Goal: Transaction & Acquisition: Purchase product/service

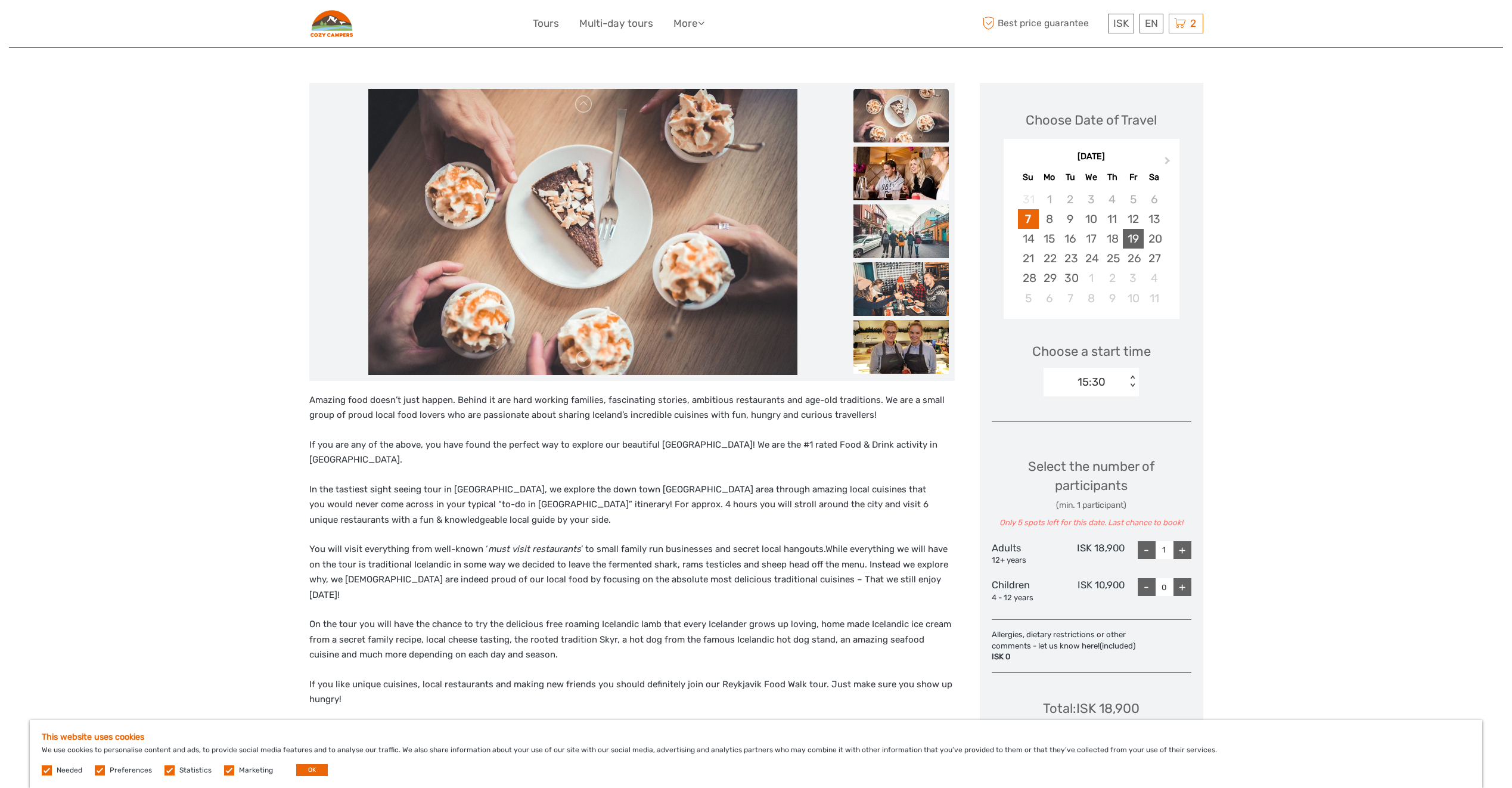
click at [1128, 242] on div "19" at bounding box center [1134, 239] width 21 height 20
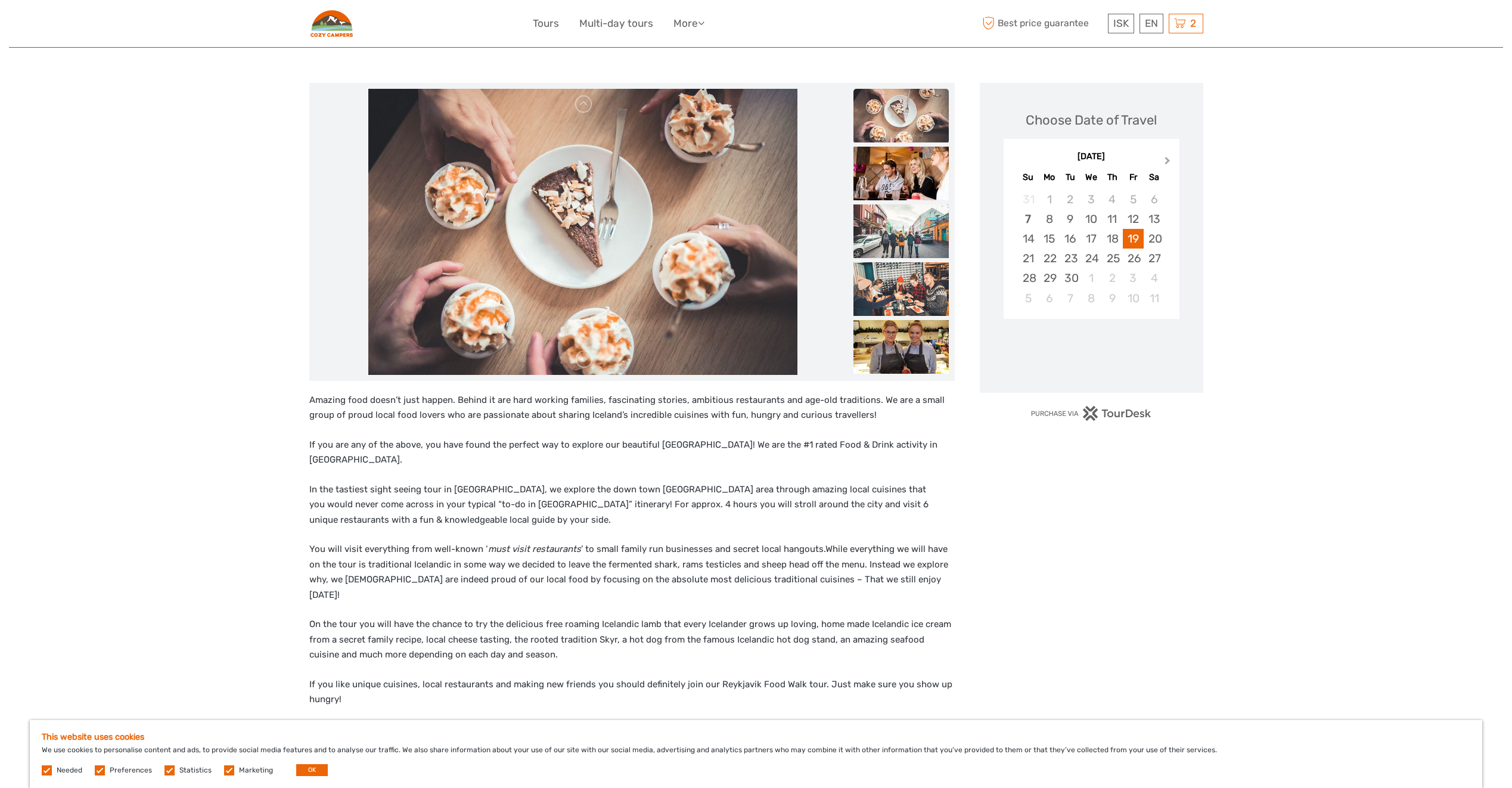
click at [1167, 155] on button "Next Month" at bounding box center [1168, 163] width 19 height 19
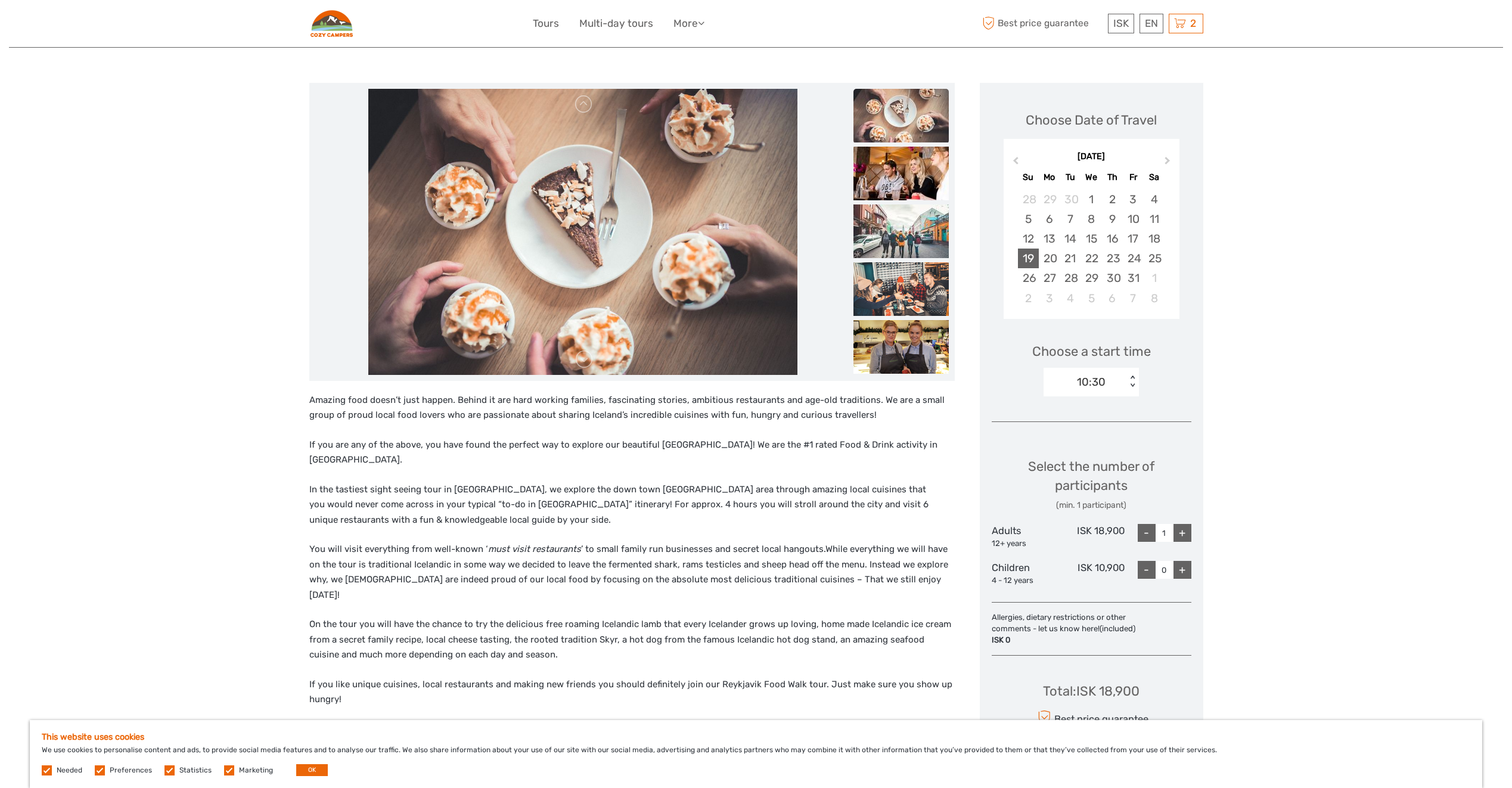
click at [1038, 260] on div "19" at bounding box center [1029, 258] width 21 height 20
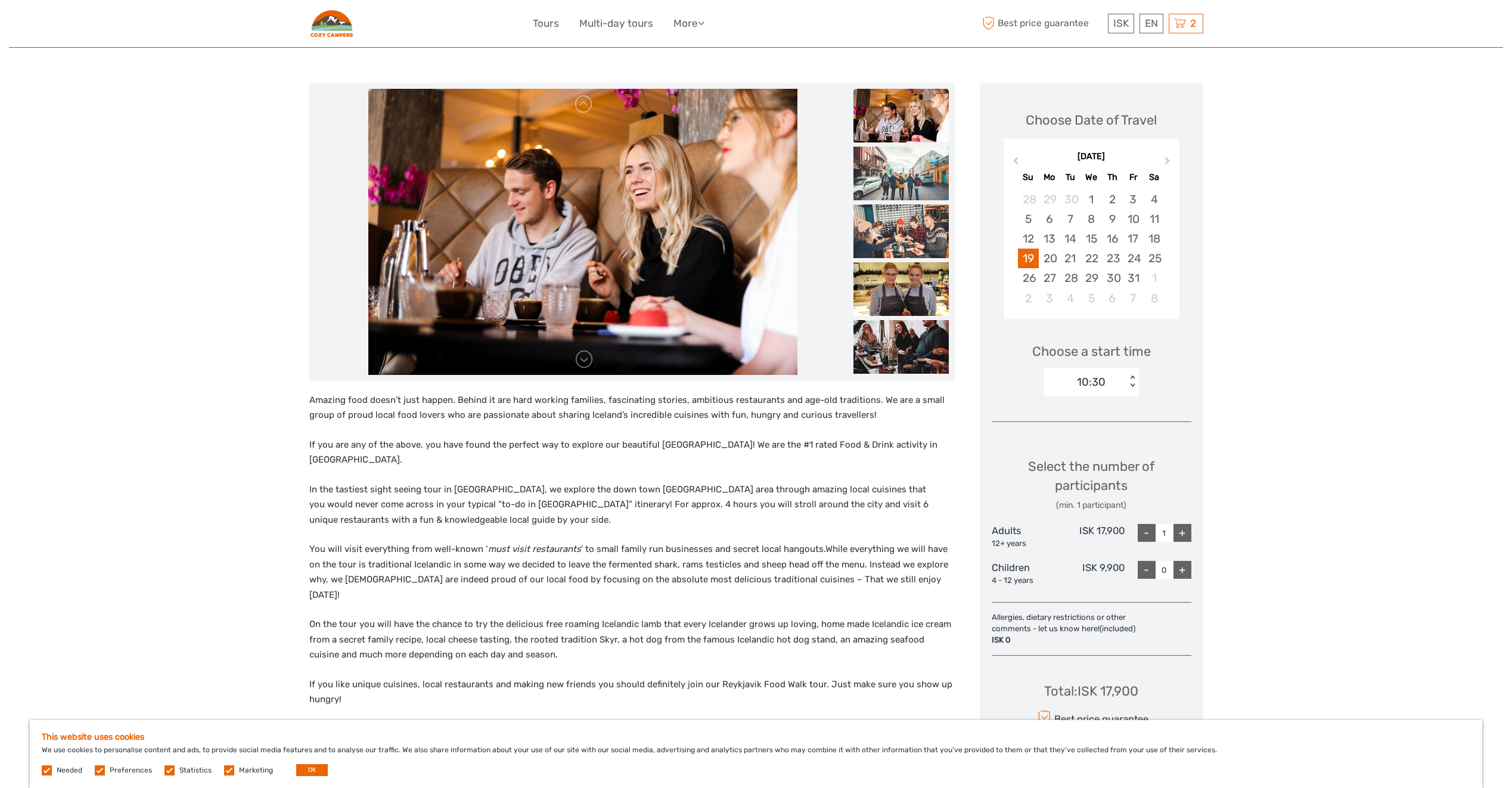
click at [1127, 389] on div "10:30 < >" at bounding box center [1091, 382] width 95 height 29
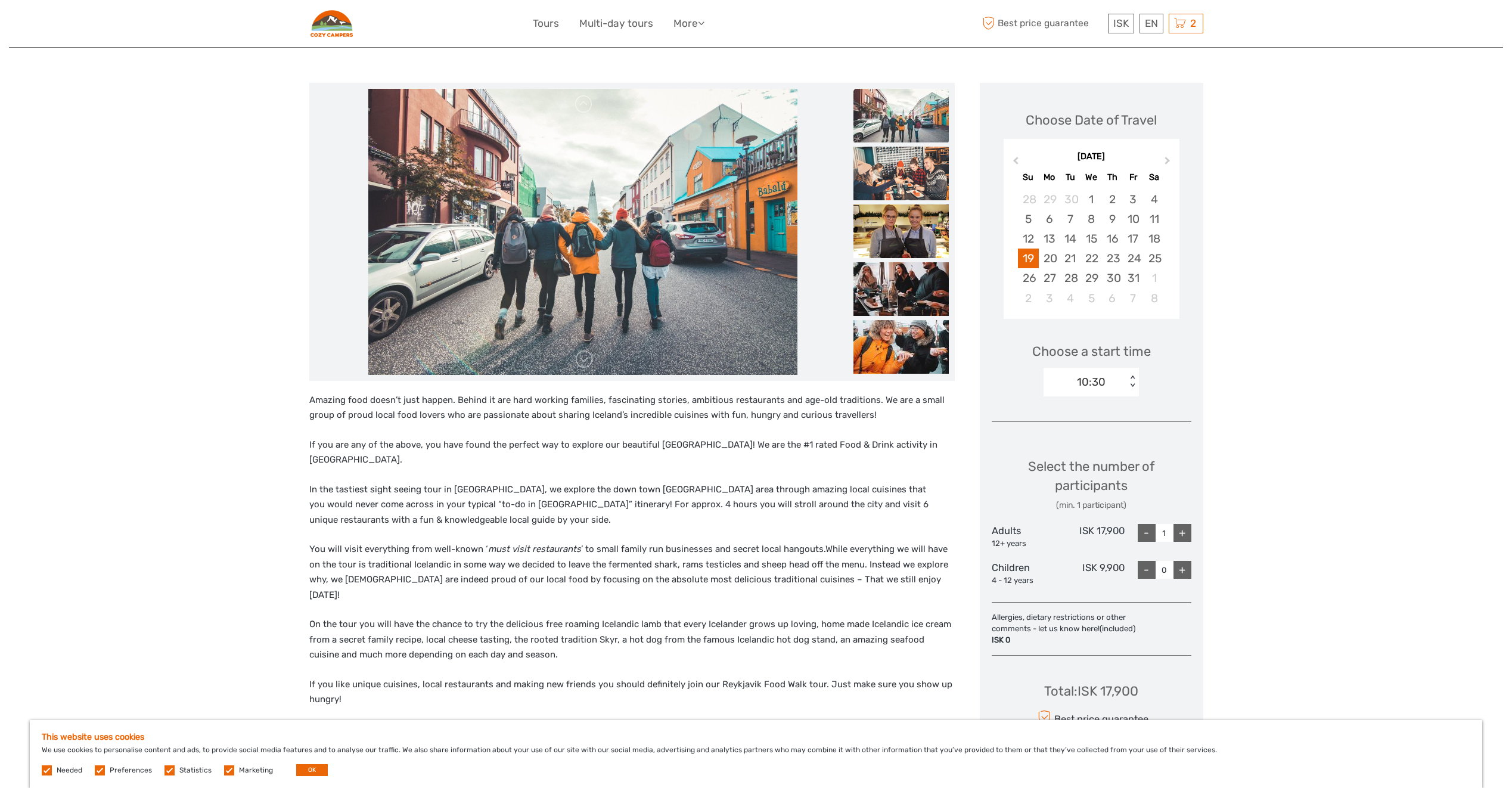
click at [973, 396] on div "Amazing food doesn’t just happen. Behind it are hard working families, fascinat…" at bounding box center [644, 576] width 670 height 987
click at [1089, 383] on div "10:30" at bounding box center [1092, 382] width 29 height 16
click at [1140, 421] on div "Choose Date of Travel October 2025 Previous Month Next Month October 2025 Su Mo…" at bounding box center [1092, 435] width 224 height 704
click at [1084, 387] on div "10:30" at bounding box center [1092, 382] width 29 height 16
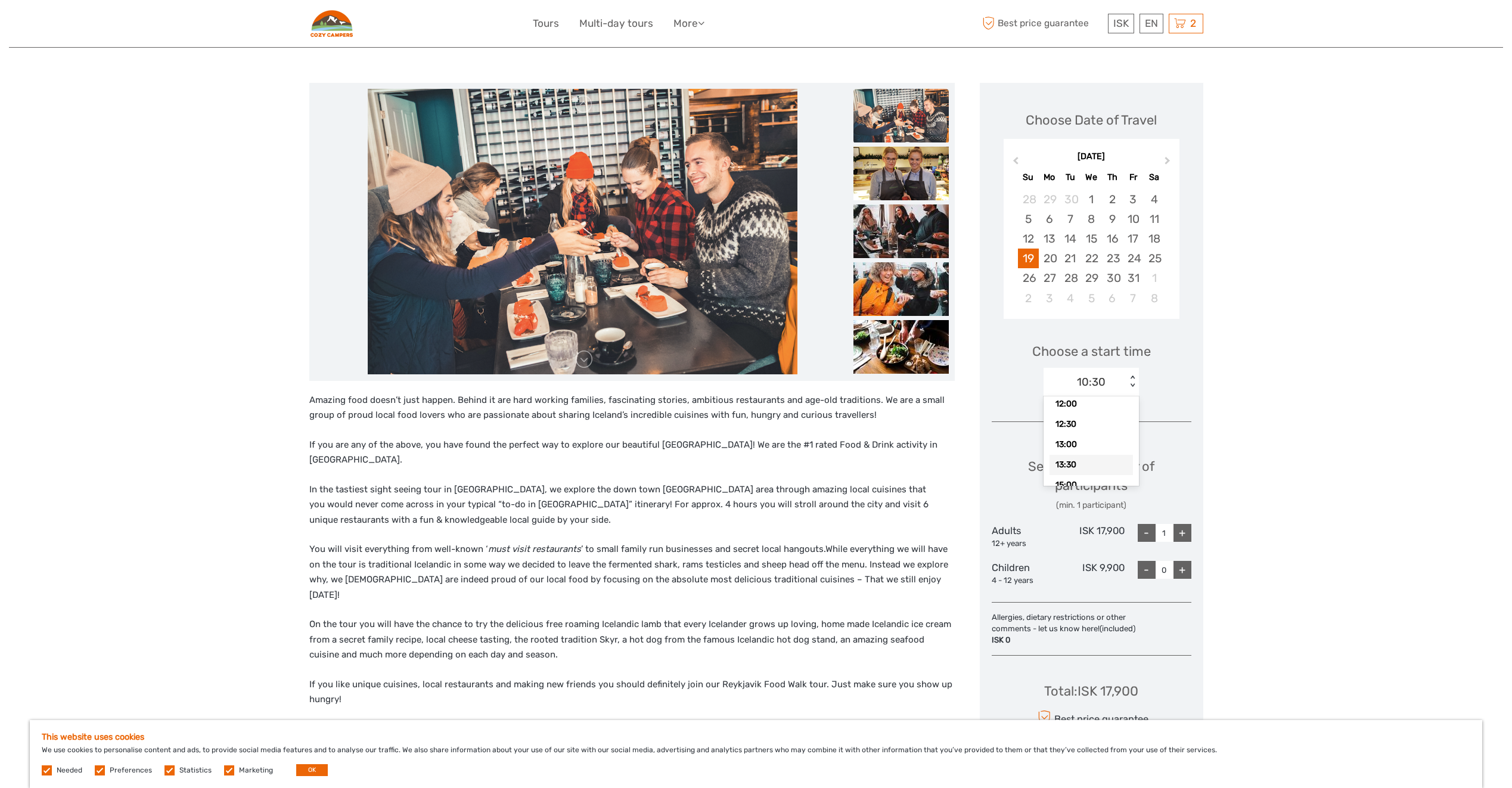
scroll to position [65, 0]
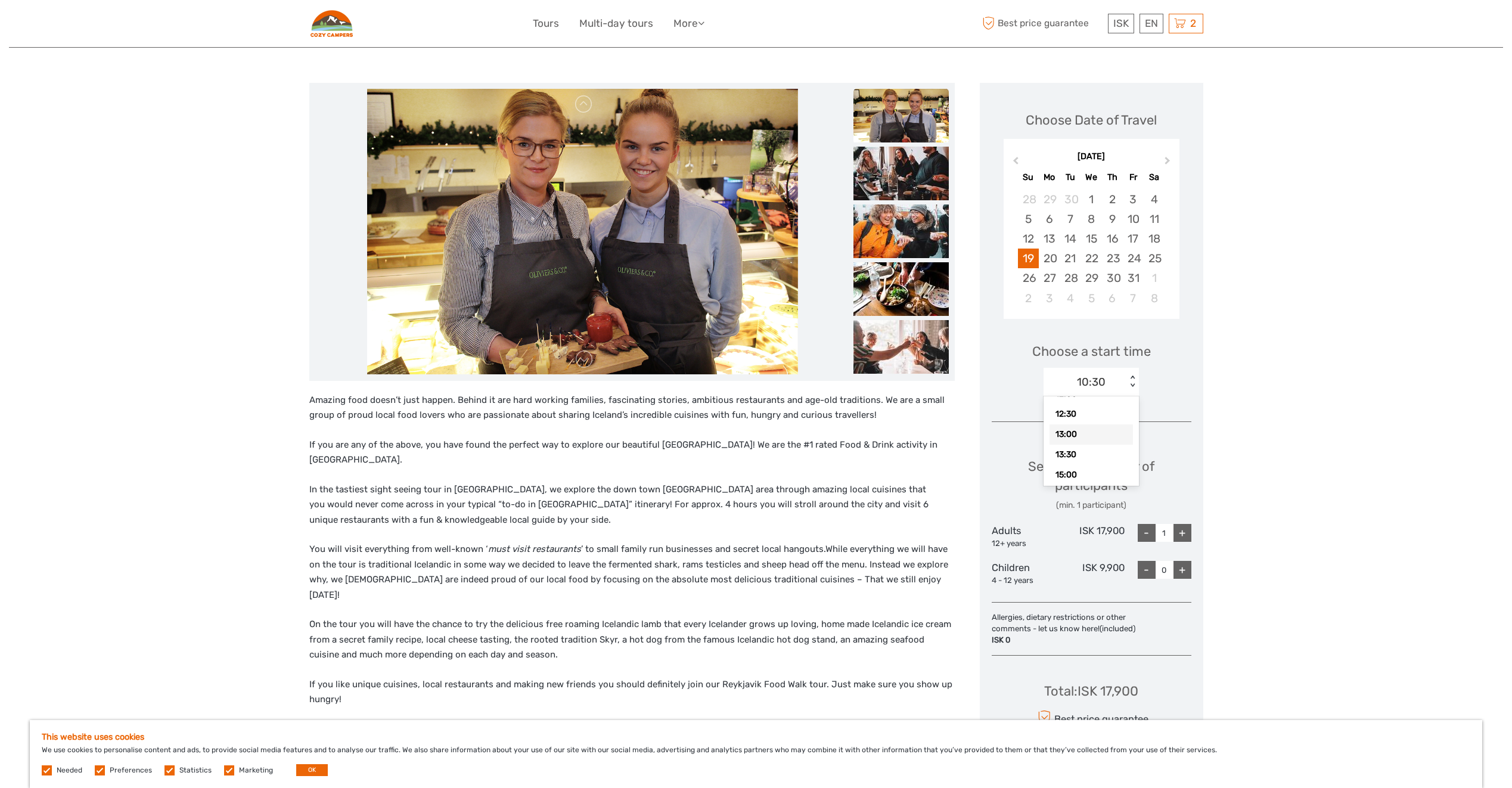
click at [1092, 433] on div "13:00" at bounding box center [1091, 434] width 83 height 20
click at [1134, 380] on div "< >" at bounding box center [1132, 381] width 10 height 13
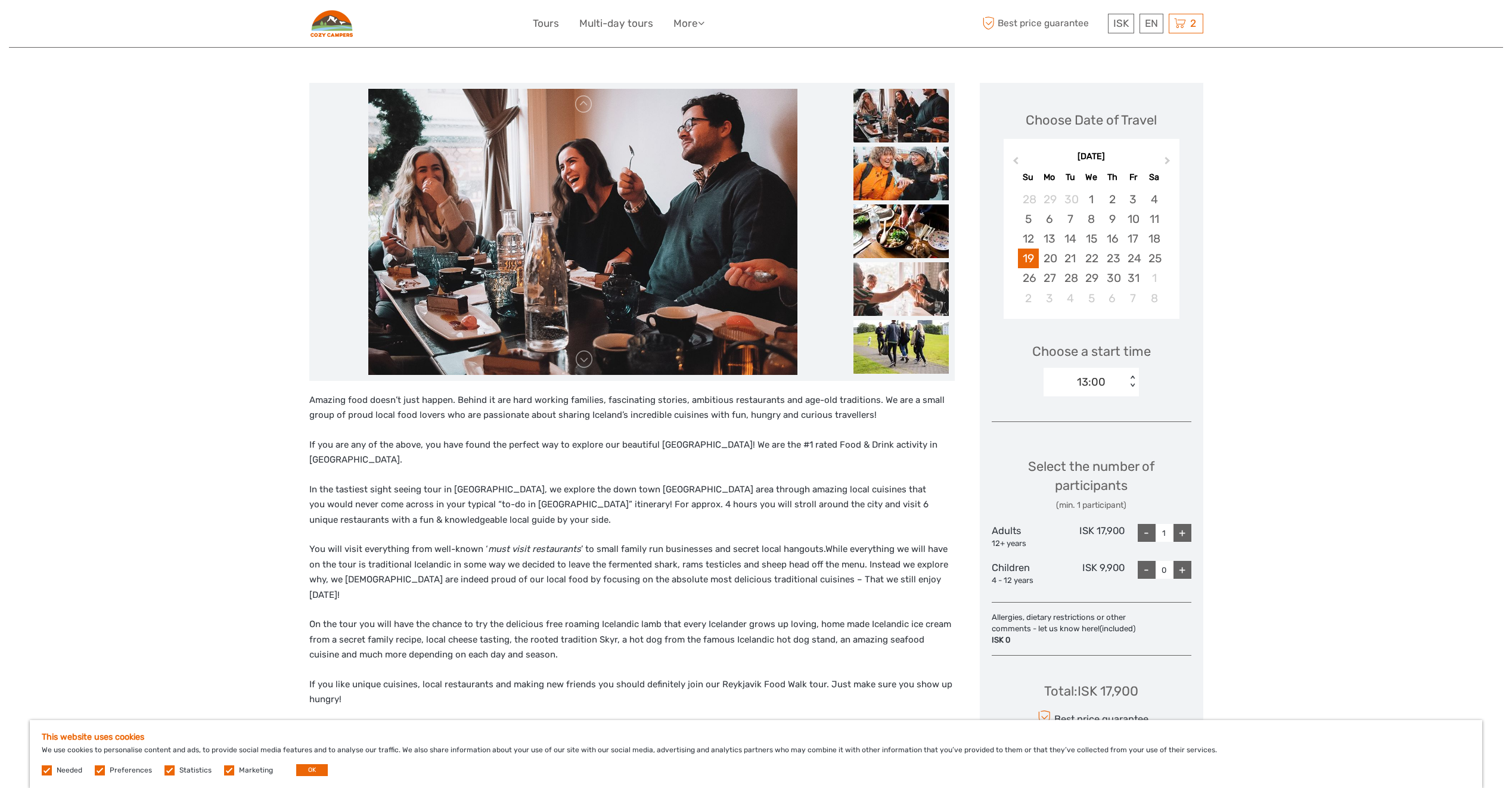
click at [1136, 377] on div "< >" at bounding box center [1132, 381] width 10 height 13
click at [1083, 433] on div "15:30" at bounding box center [1091, 431] width 83 height 20
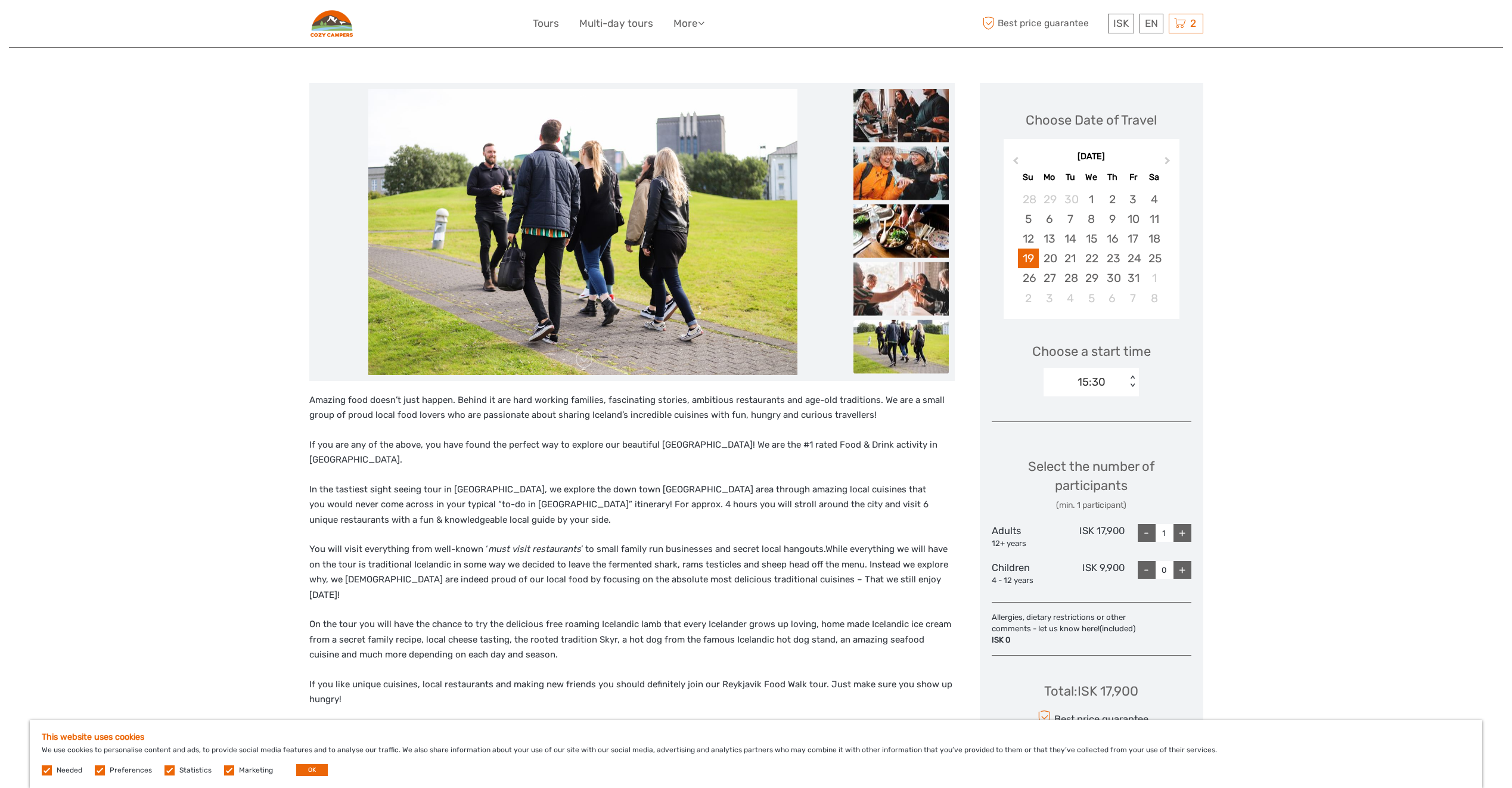
click at [189, 450] on div "Region / Starts from: Capital Region Travel method: Walking 3 hours Verified Op…" at bounding box center [756, 643] width 1494 height 1523
click at [1080, 386] on div "15:30" at bounding box center [1091, 382] width 28 height 16
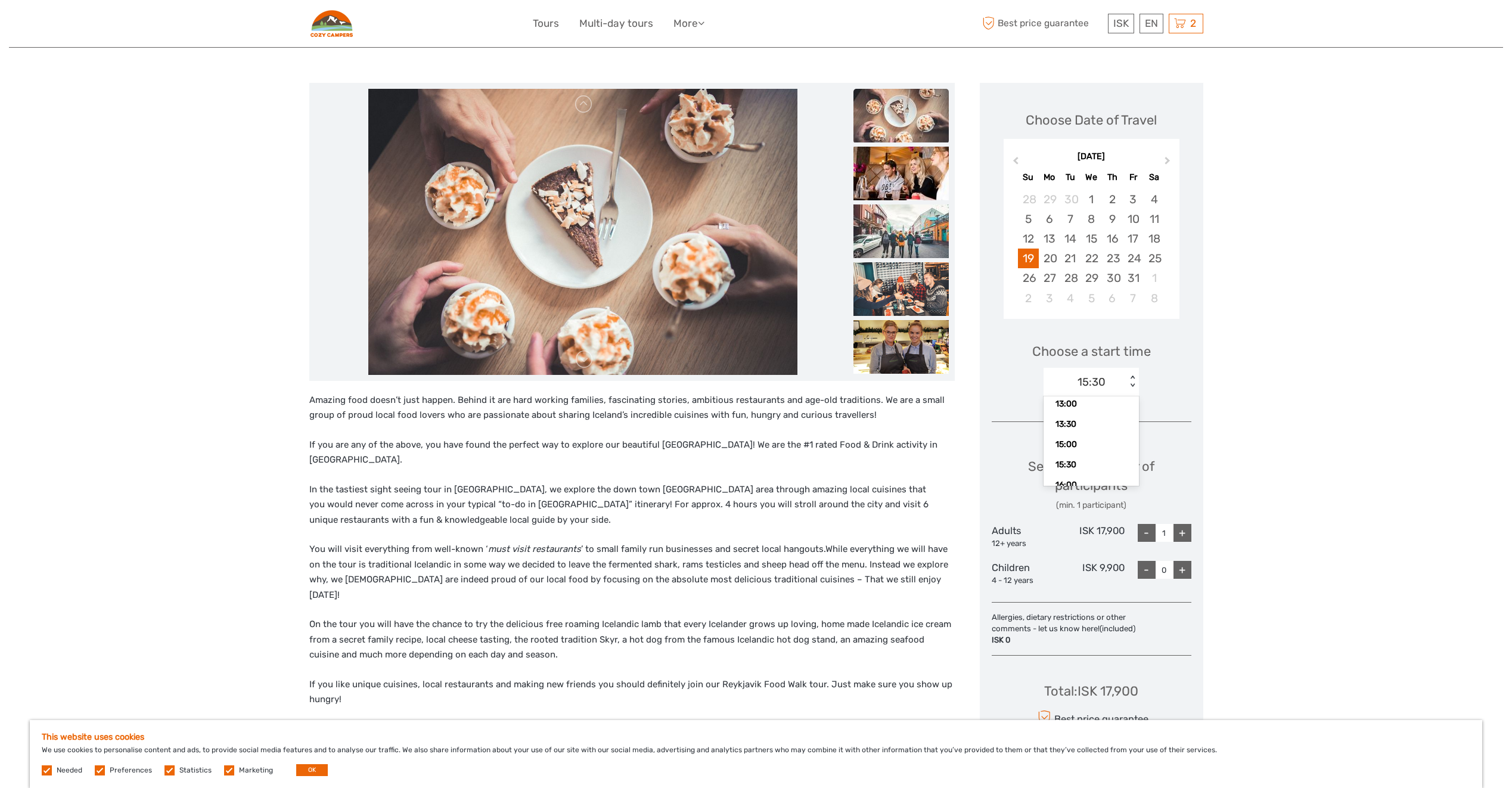
scroll to position [117, 0]
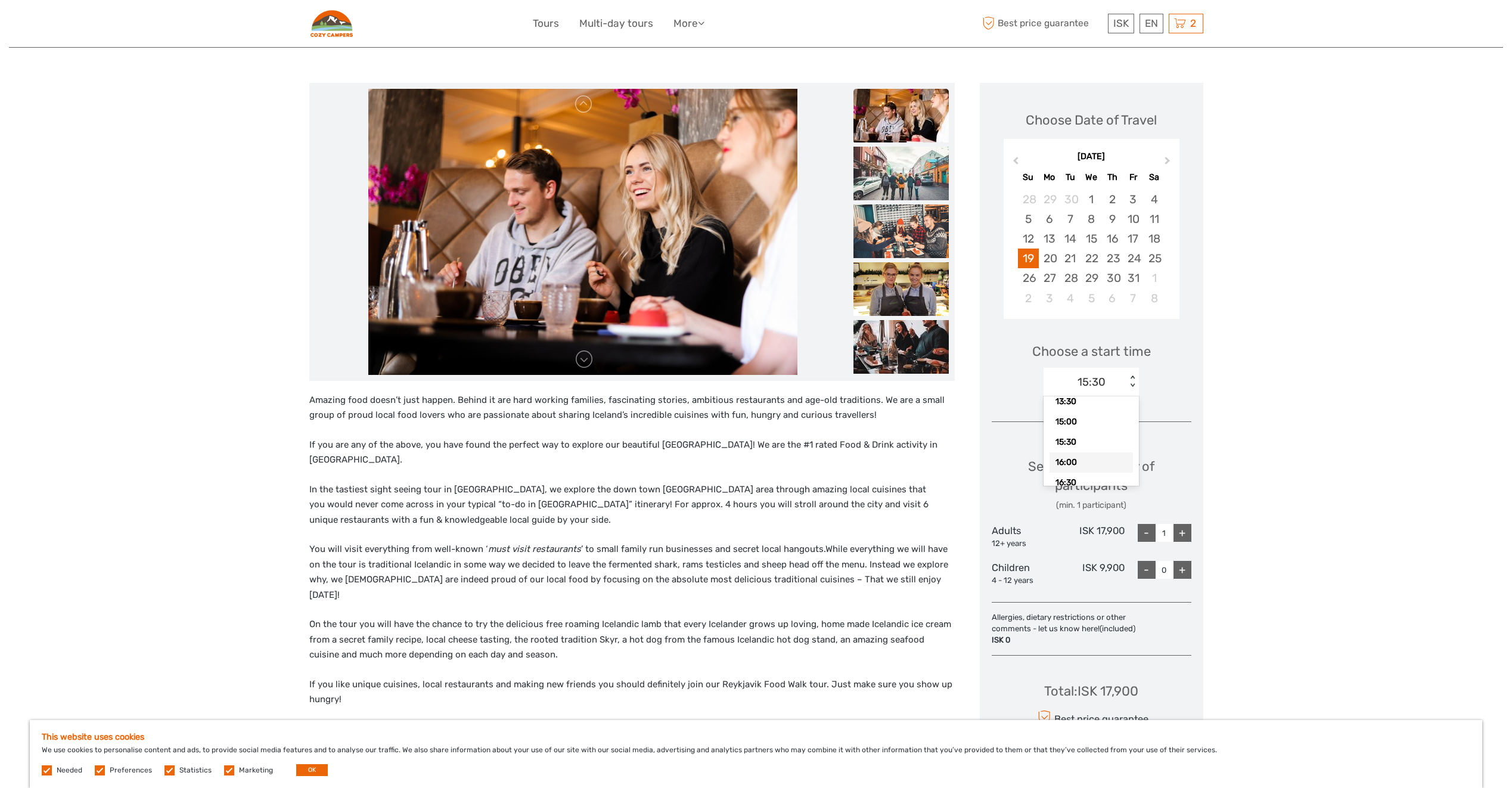
click at [1075, 459] on div "16:00" at bounding box center [1091, 462] width 83 height 20
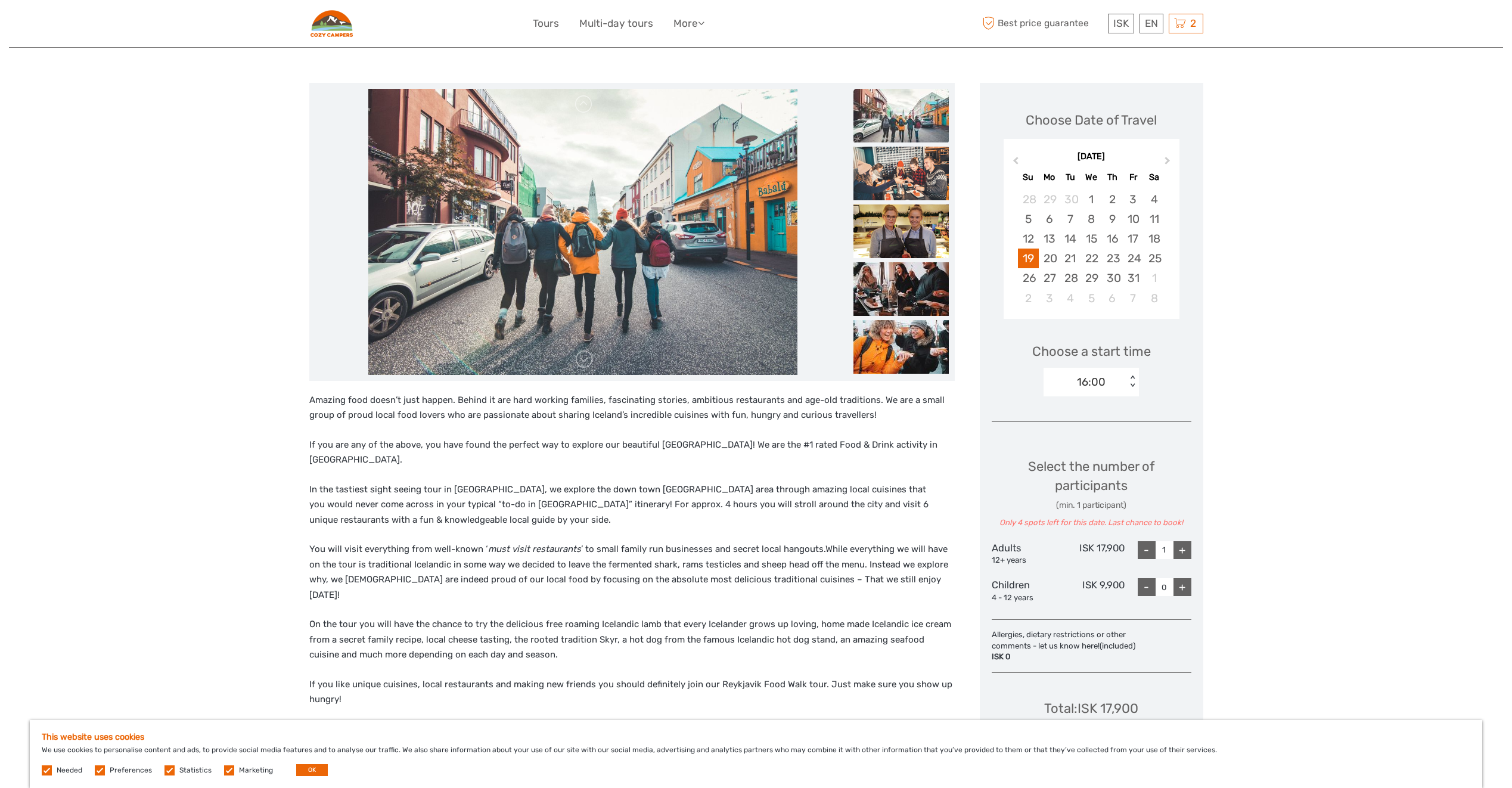
click at [1115, 384] on div "16:00" at bounding box center [1085, 382] width 83 height 18
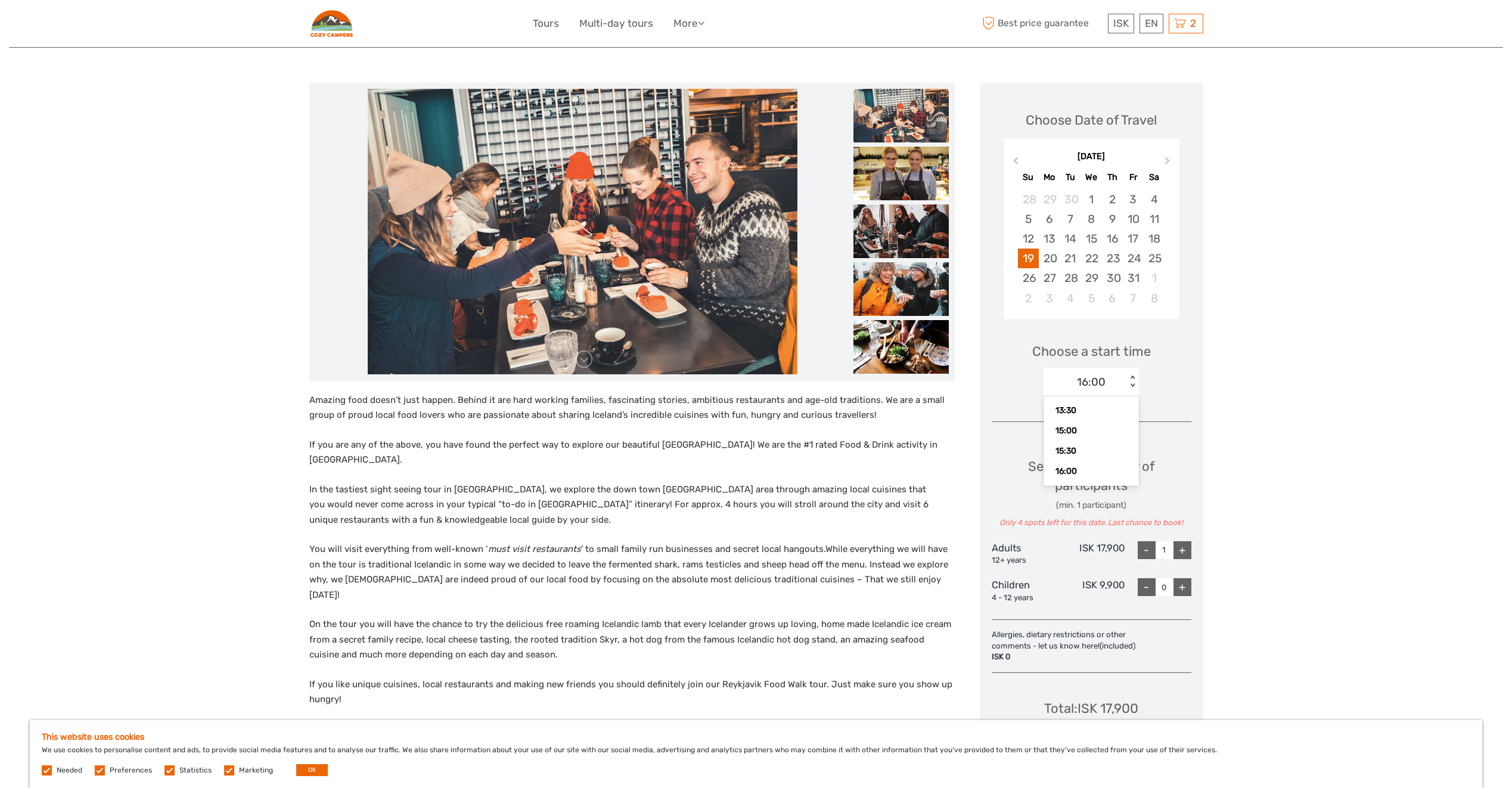
scroll to position [122, 0]
click at [1075, 475] on div "16:30" at bounding box center [1091, 477] width 83 height 20
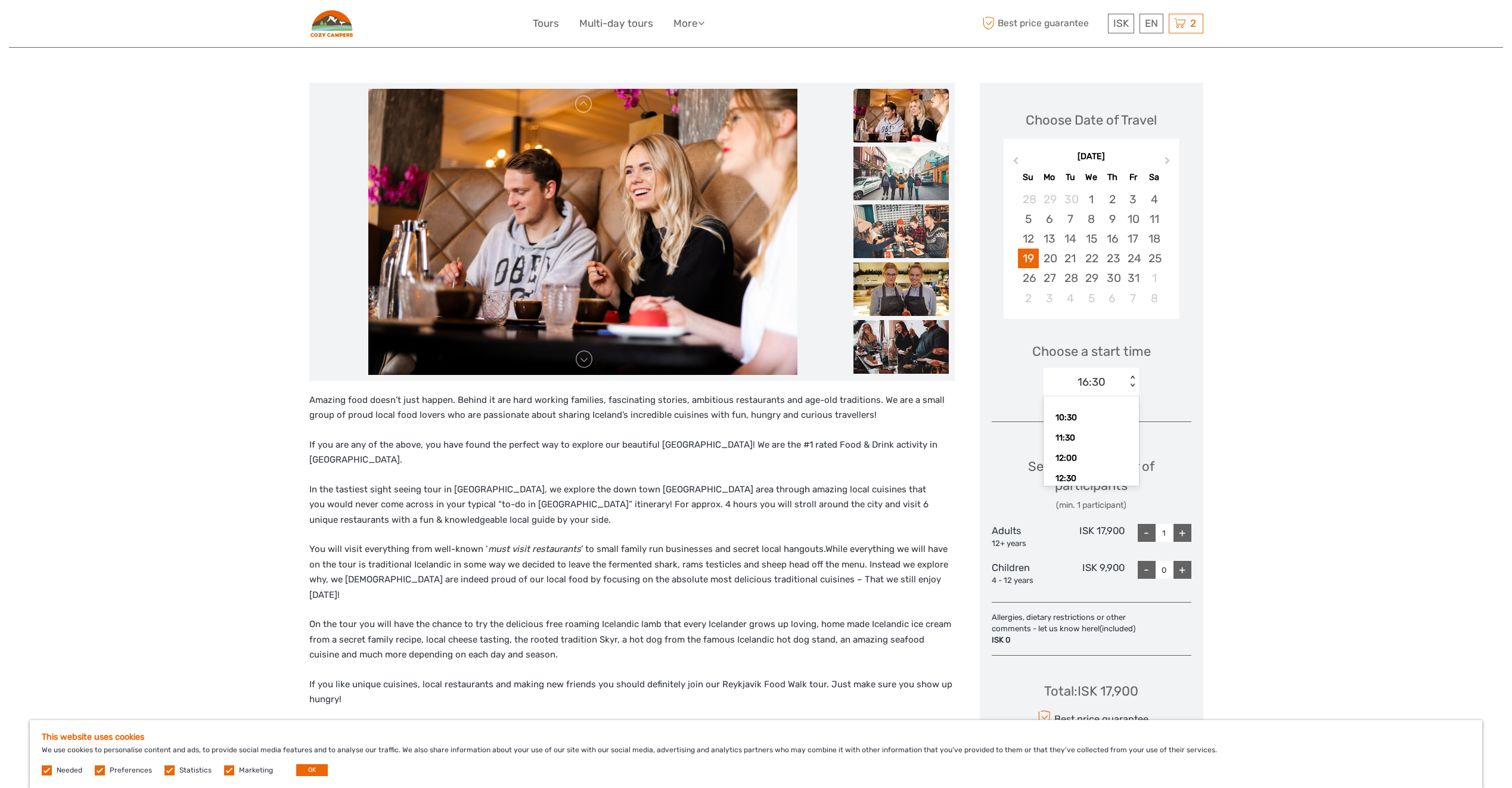
click at [1098, 384] on div "16:30" at bounding box center [1091, 382] width 28 height 16
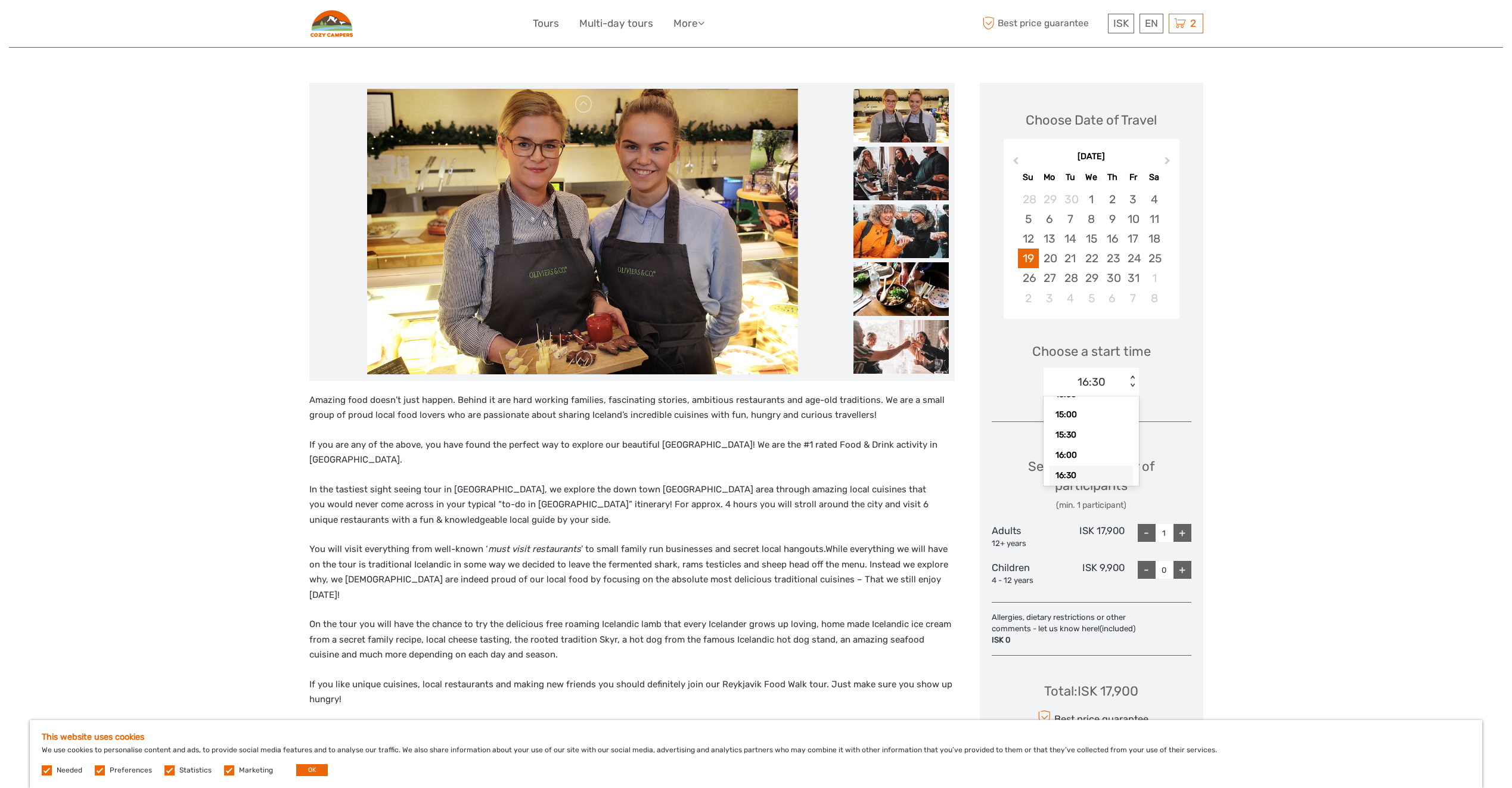
scroll to position [145, 0]
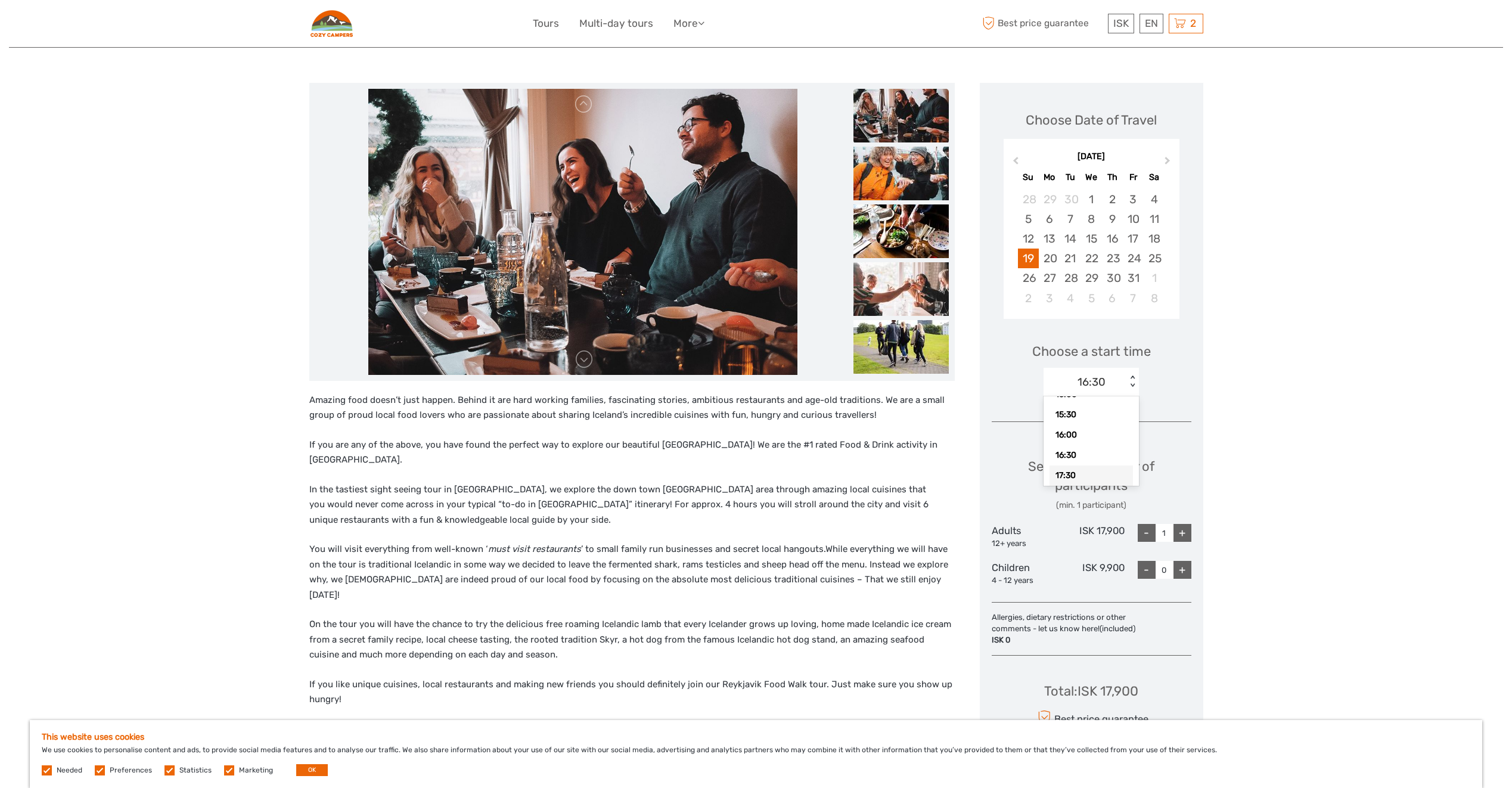
click at [1088, 478] on div "17:30" at bounding box center [1091, 475] width 83 height 20
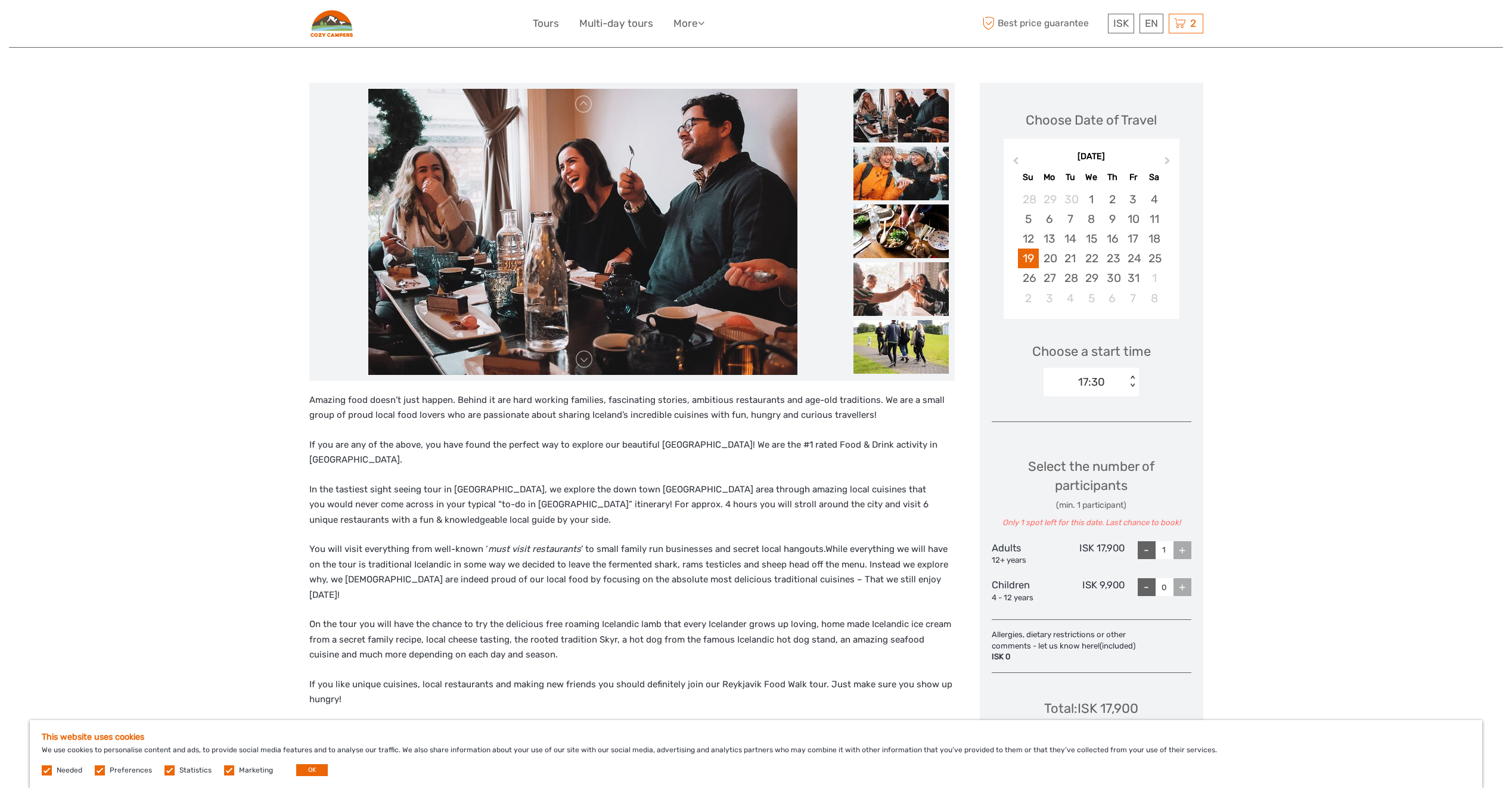
click at [1131, 377] on div "< >" at bounding box center [1132, 381] width 10 height 13
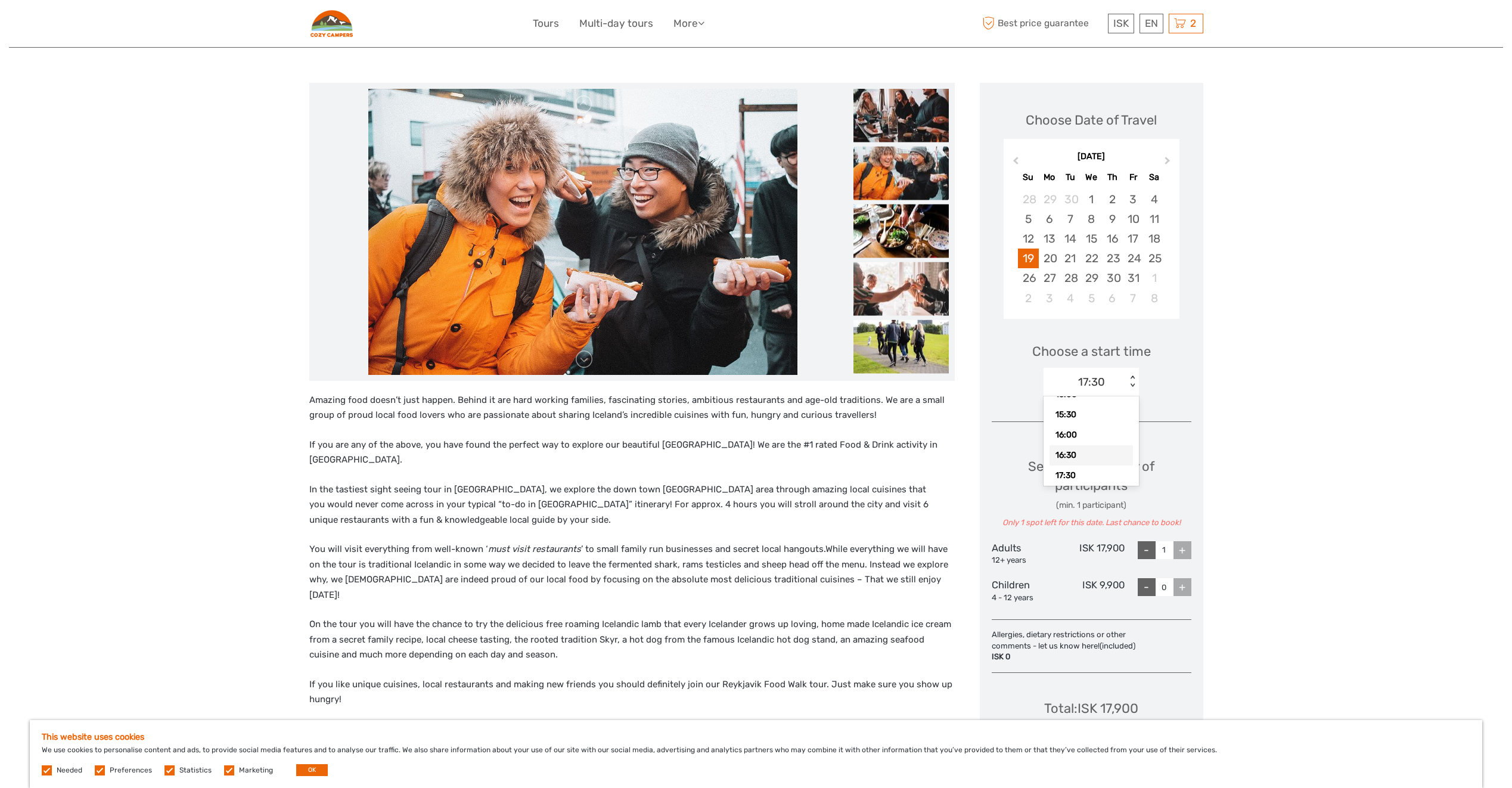
click at [1086, 456] on div "16:30" at bounding box center [1091, 455] width 83 height 20
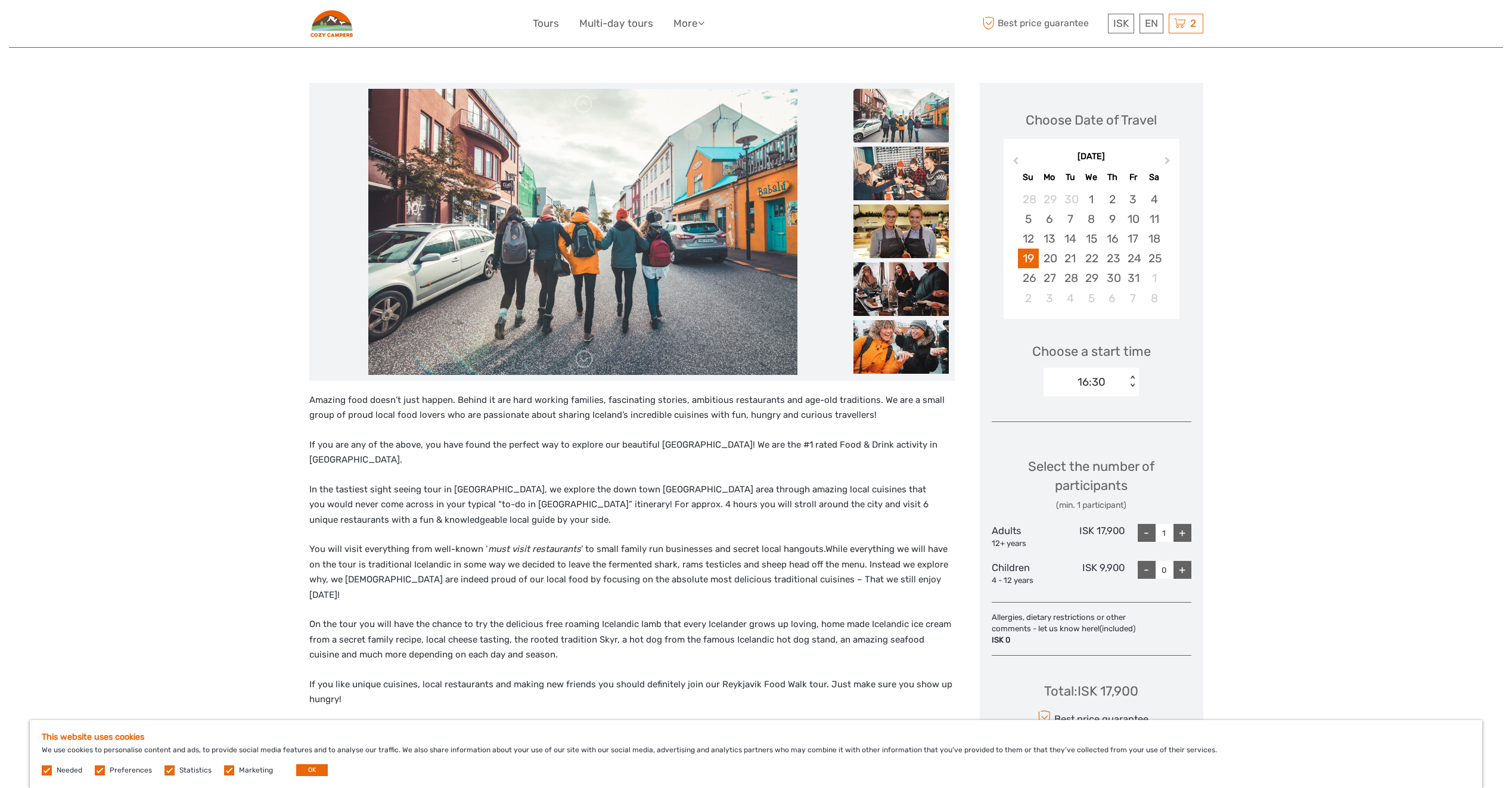
click at [1188, 533] on div "+" at bounding box center [1182, 533] width 18 height 18
type input "2"
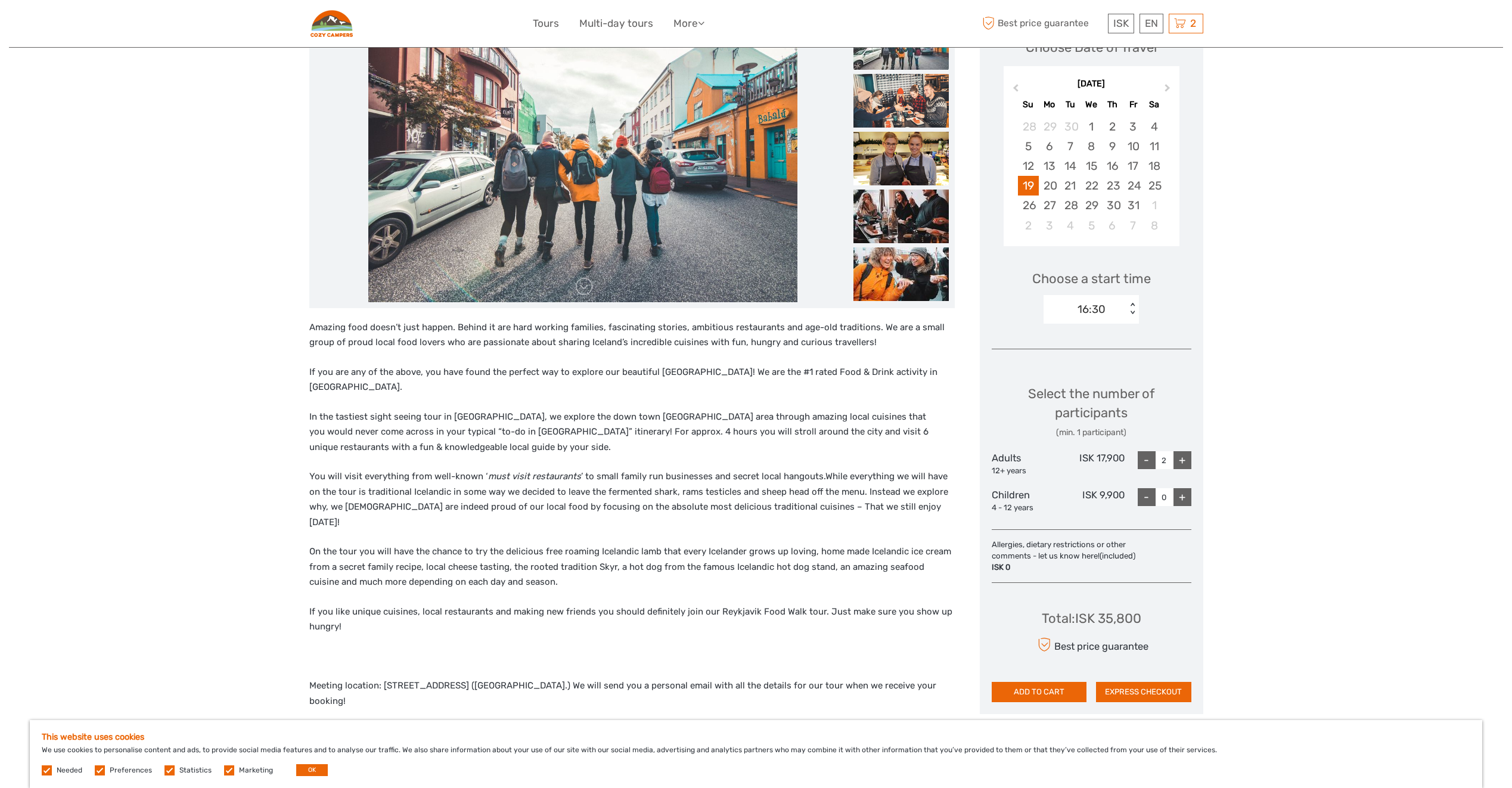
scroll to position [237, 0]
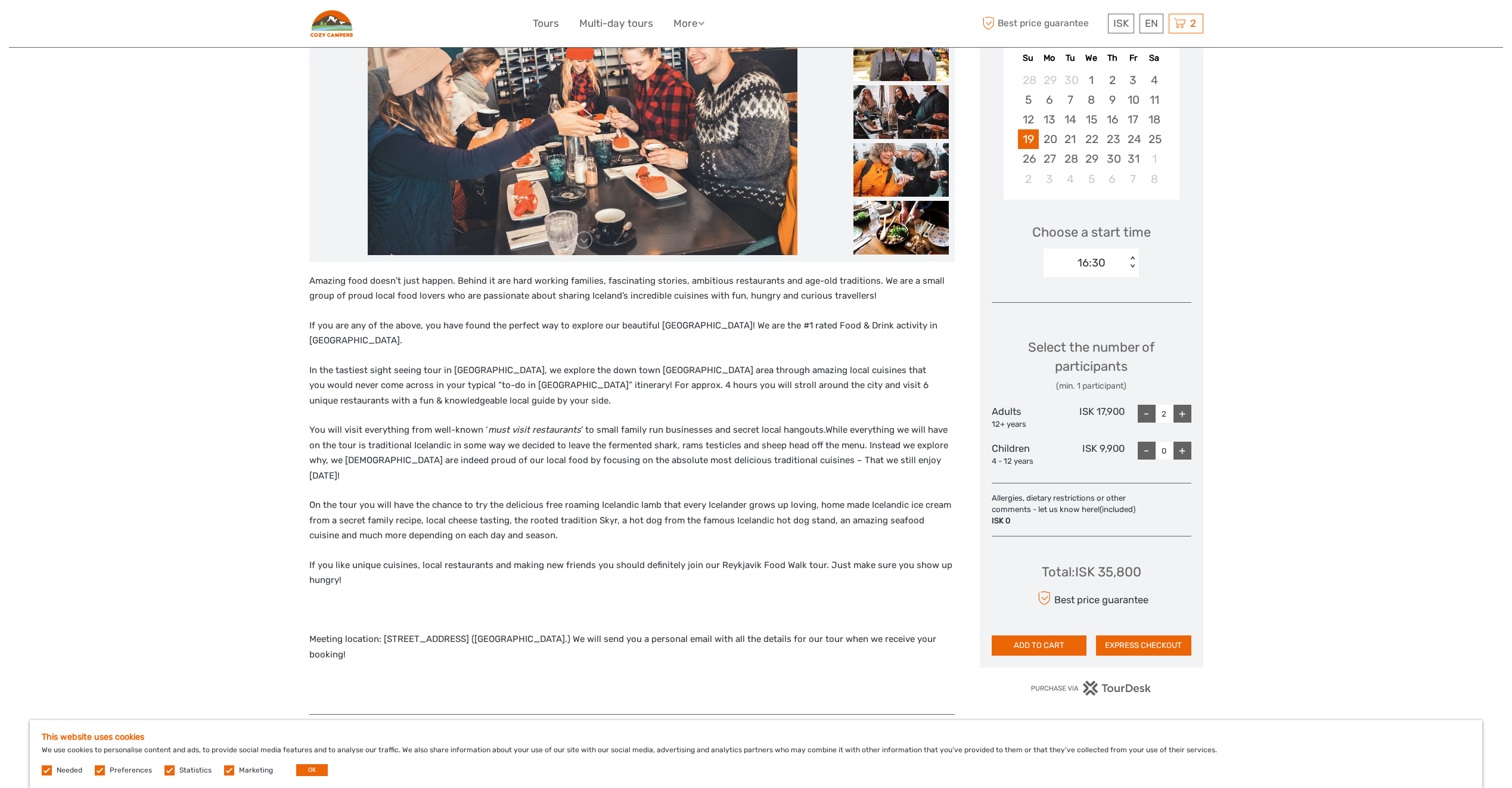
click at [246, 267] on div "Region / Starts from: Capital Region Travel method: Walking 3 hours Verified Op…" at bounding box center [756, 524] width 1494 height 1523
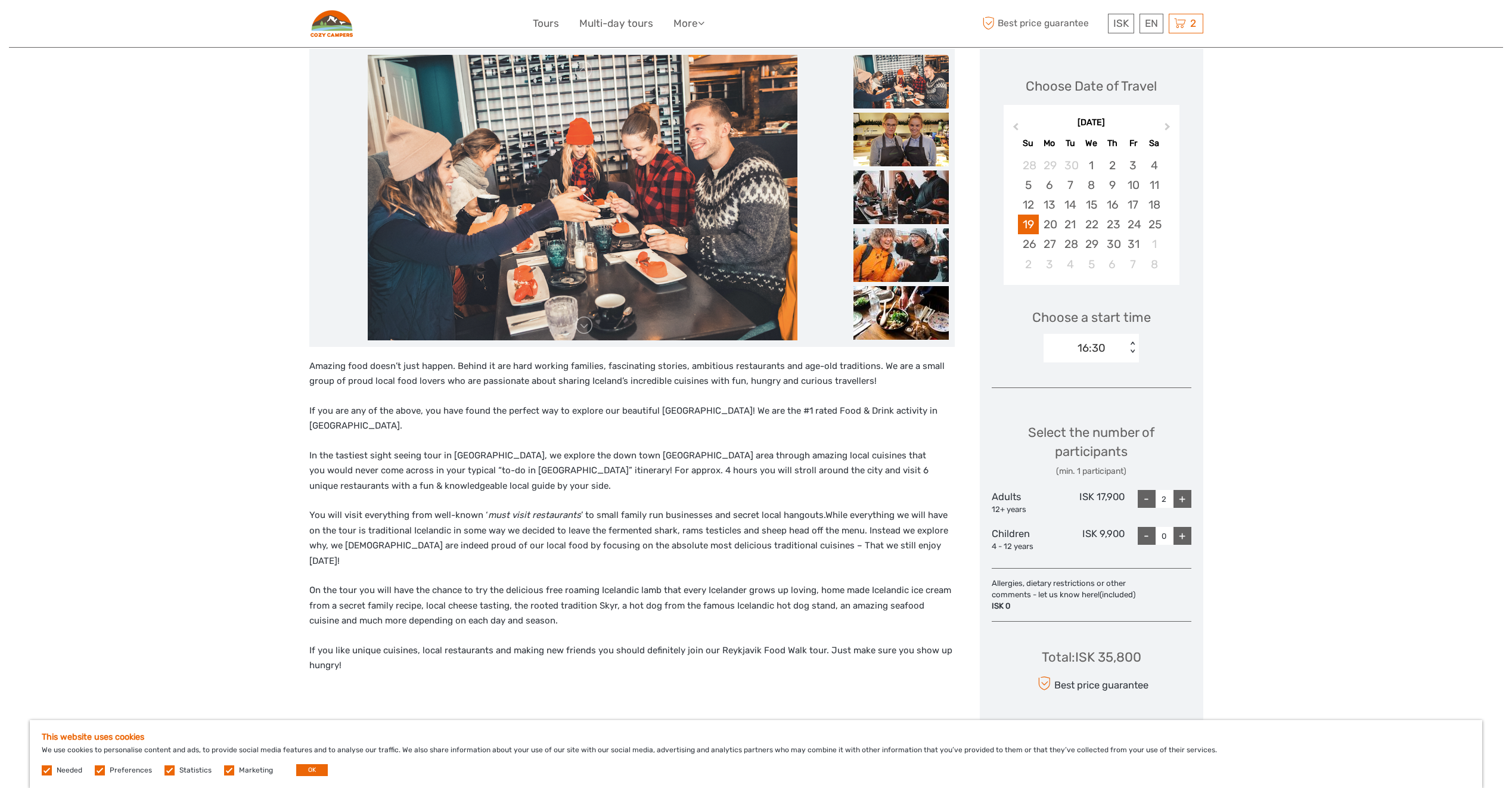
scroll to position [0, 0]
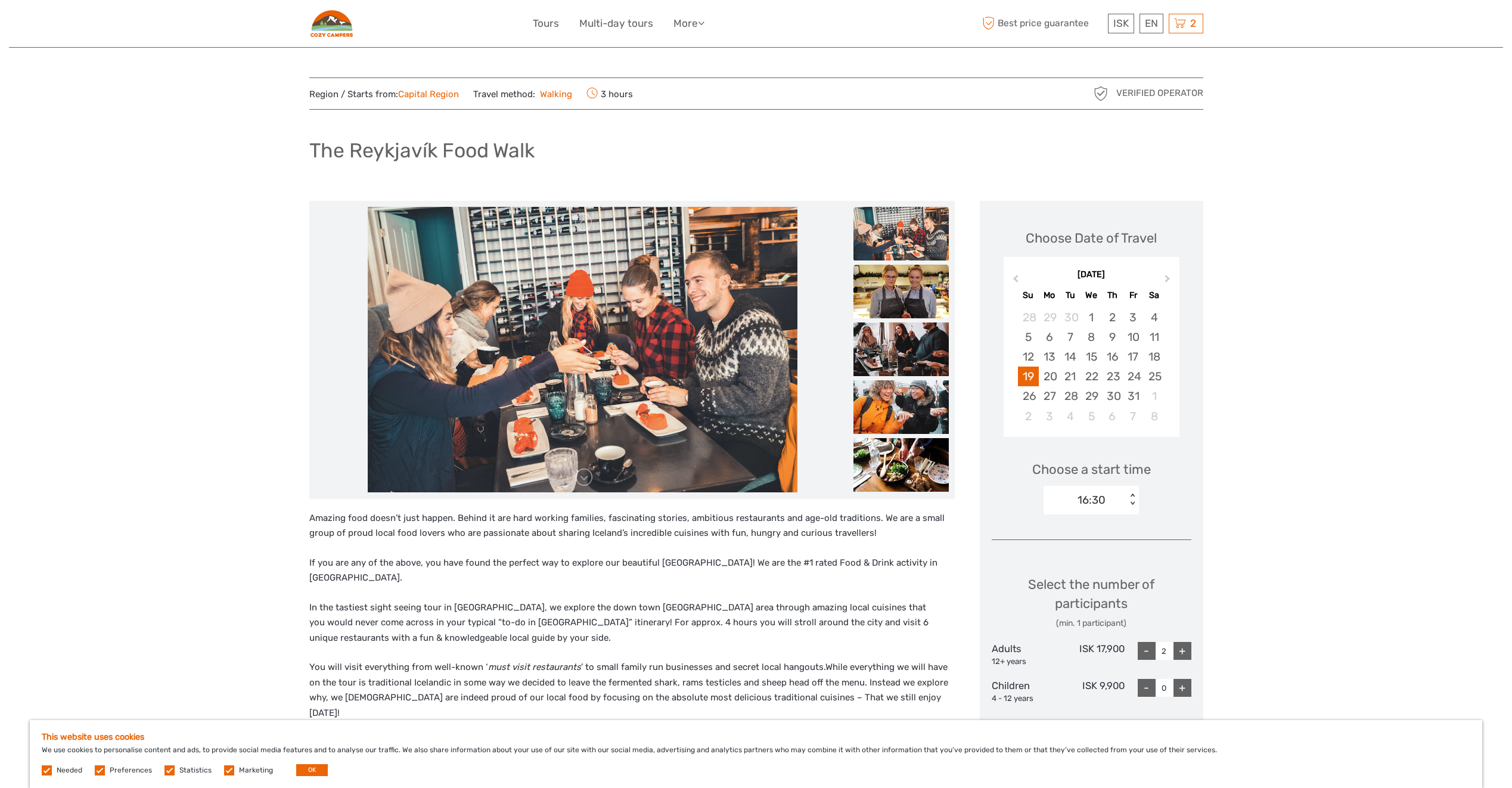
click at [899, 304] on img at bounding box center [901, 291] width 95 height 53
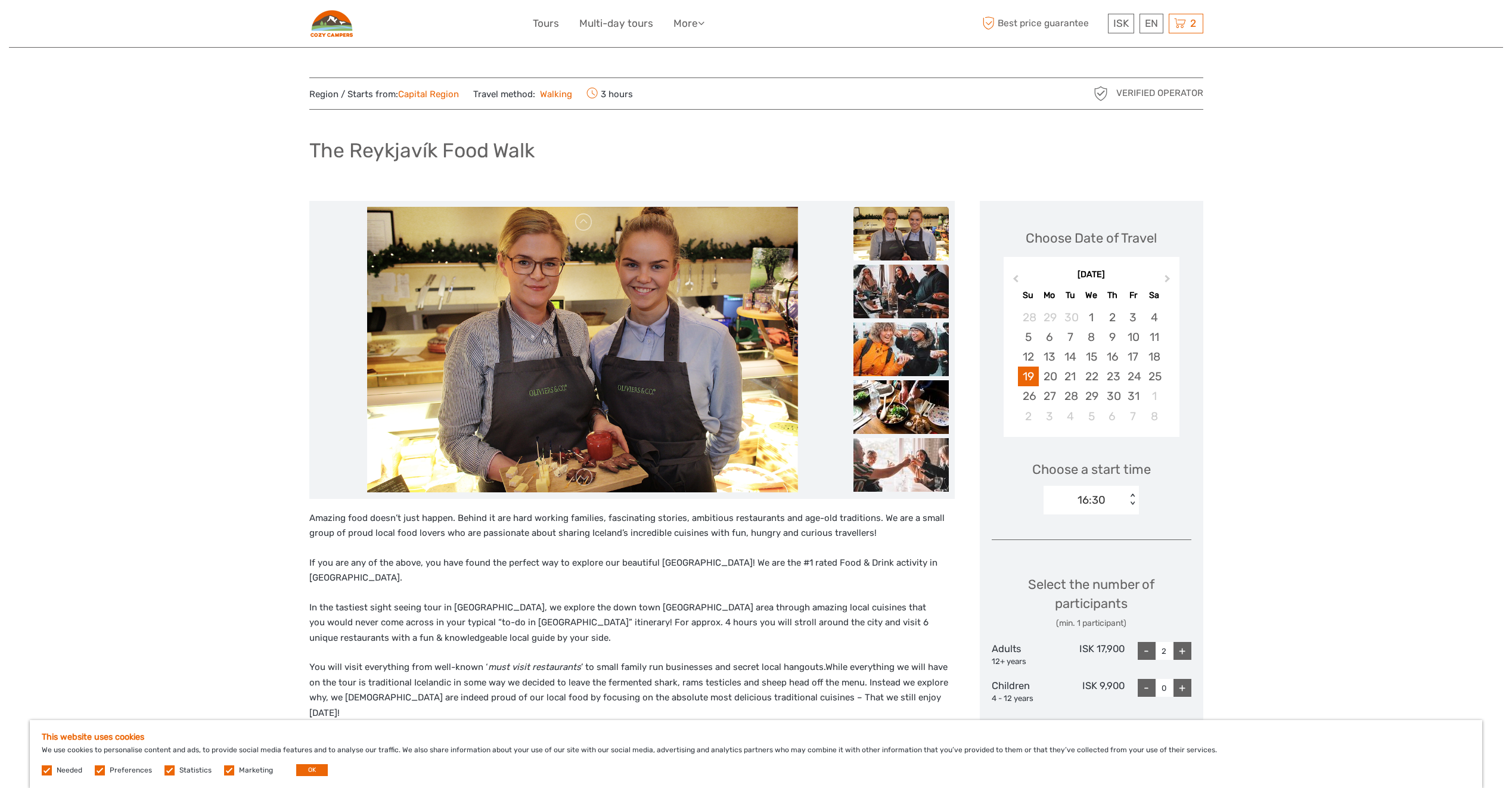
click at [893, 307] on img at bounding box center [901, 291] width 95 height 53
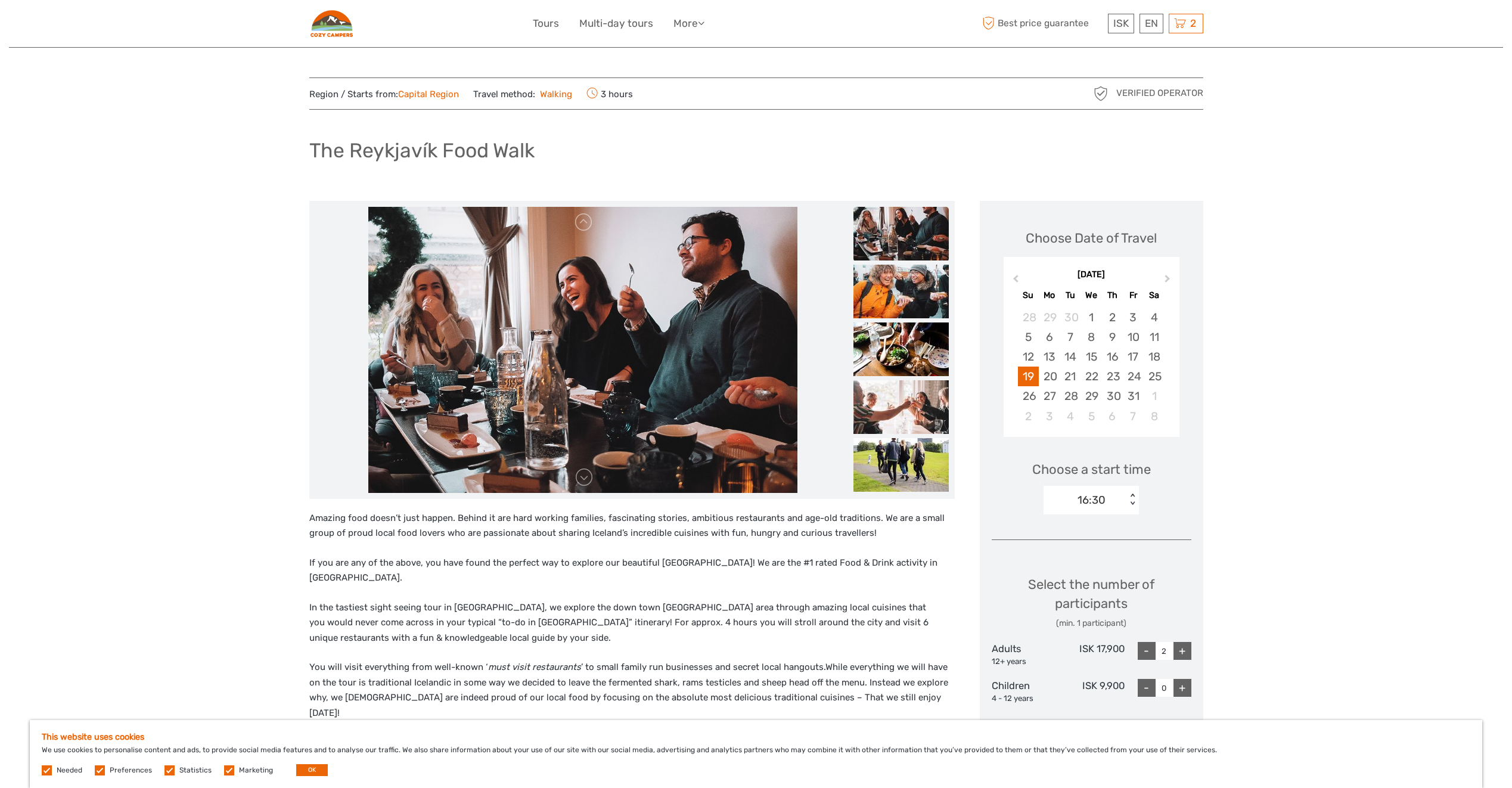
click at [893, 307] on img at bounding box center [901, 291] width 95 height 53
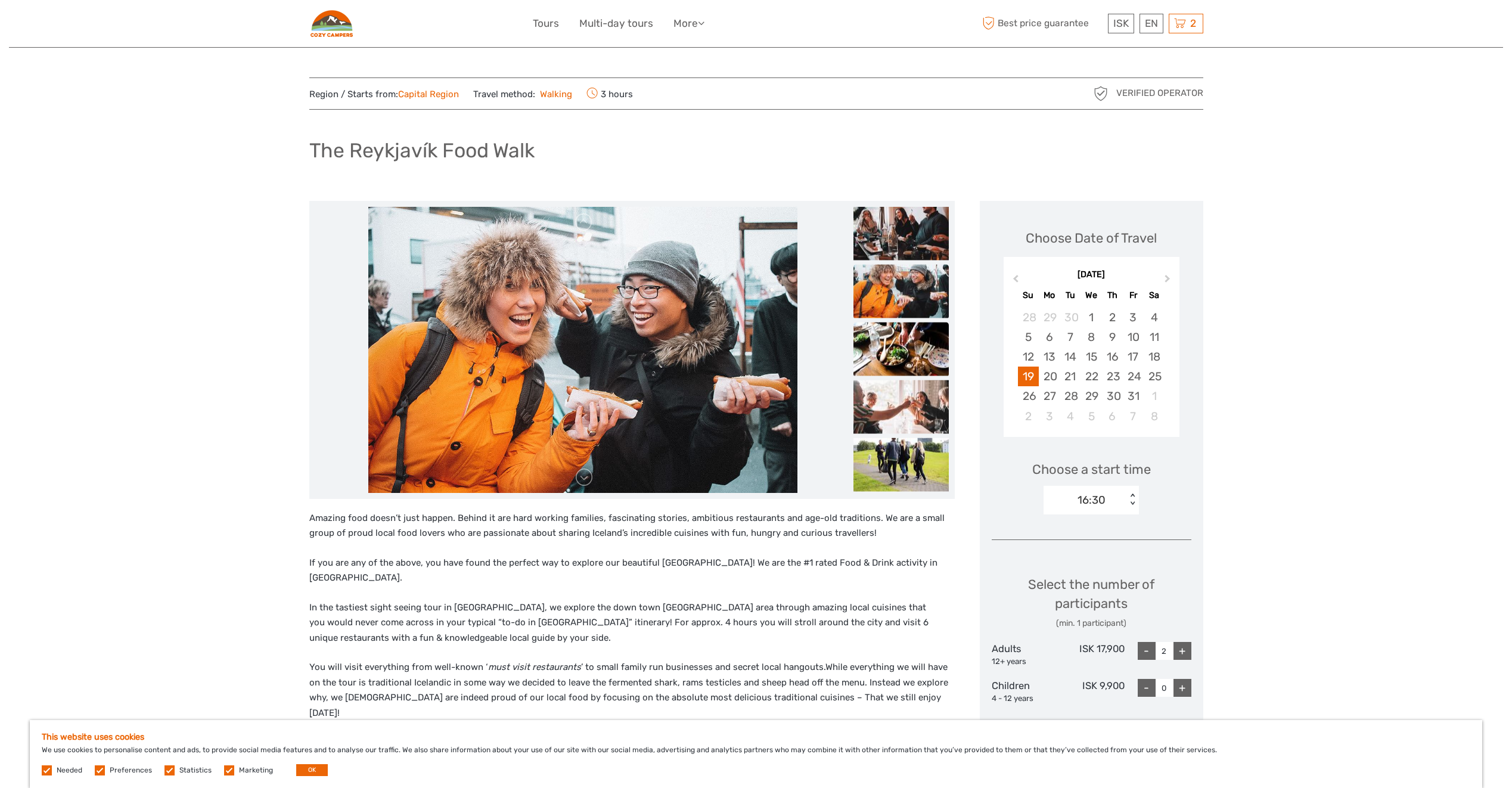
click at [896, 331] on img at bounding box center [901, 348] width 95 height 53
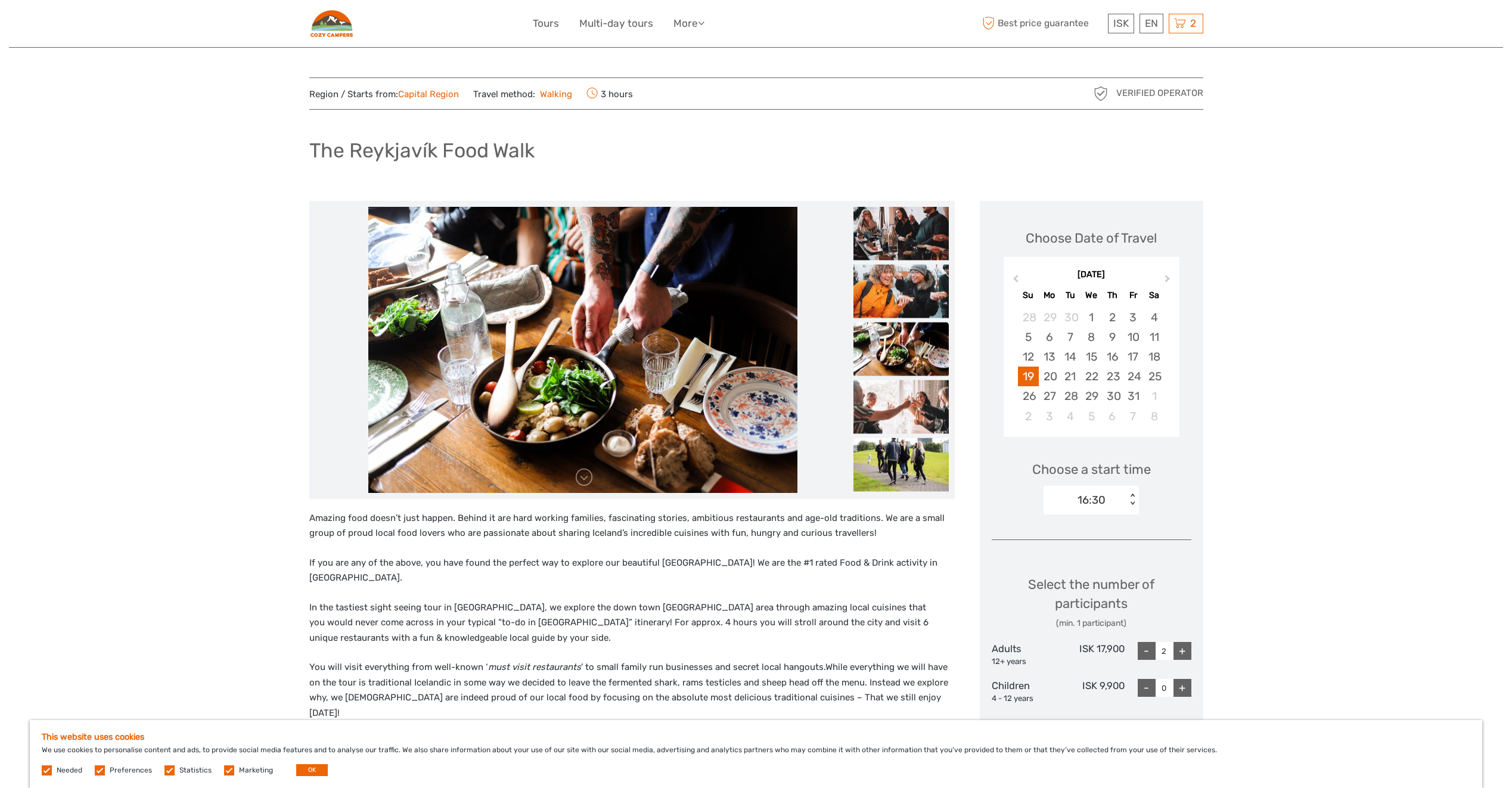
click at [925, 362] on img at bounding box center [901, 348] width 95 height 53
click at [907, 394] on img at bounding box center [901, 406] width 95 height 53
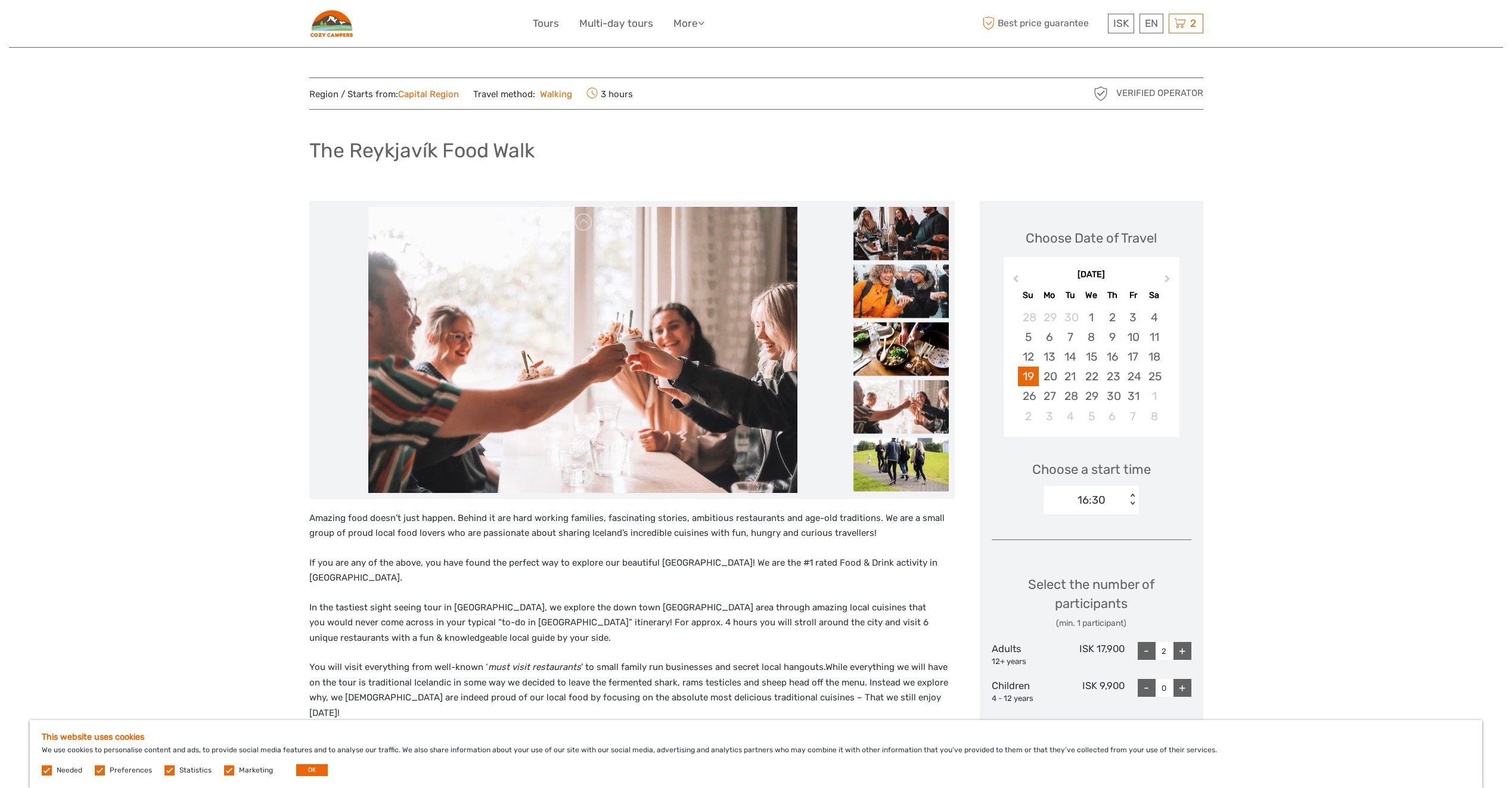
click at [889, 456] on img at bounding box center [901, 464] width 95 height 53
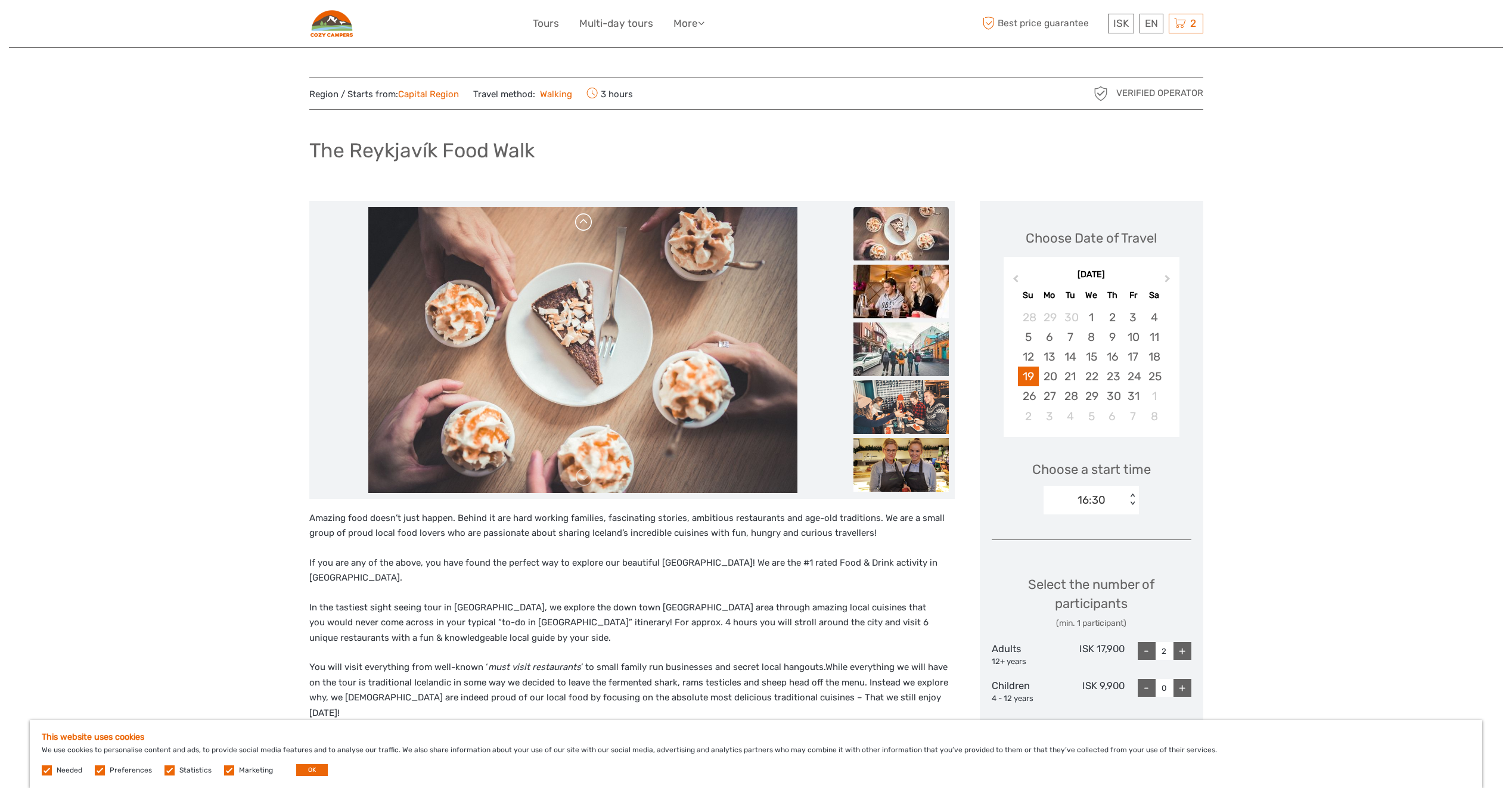
click at [589, 224] on link at bounding box center [583, 221] width 19 height 19
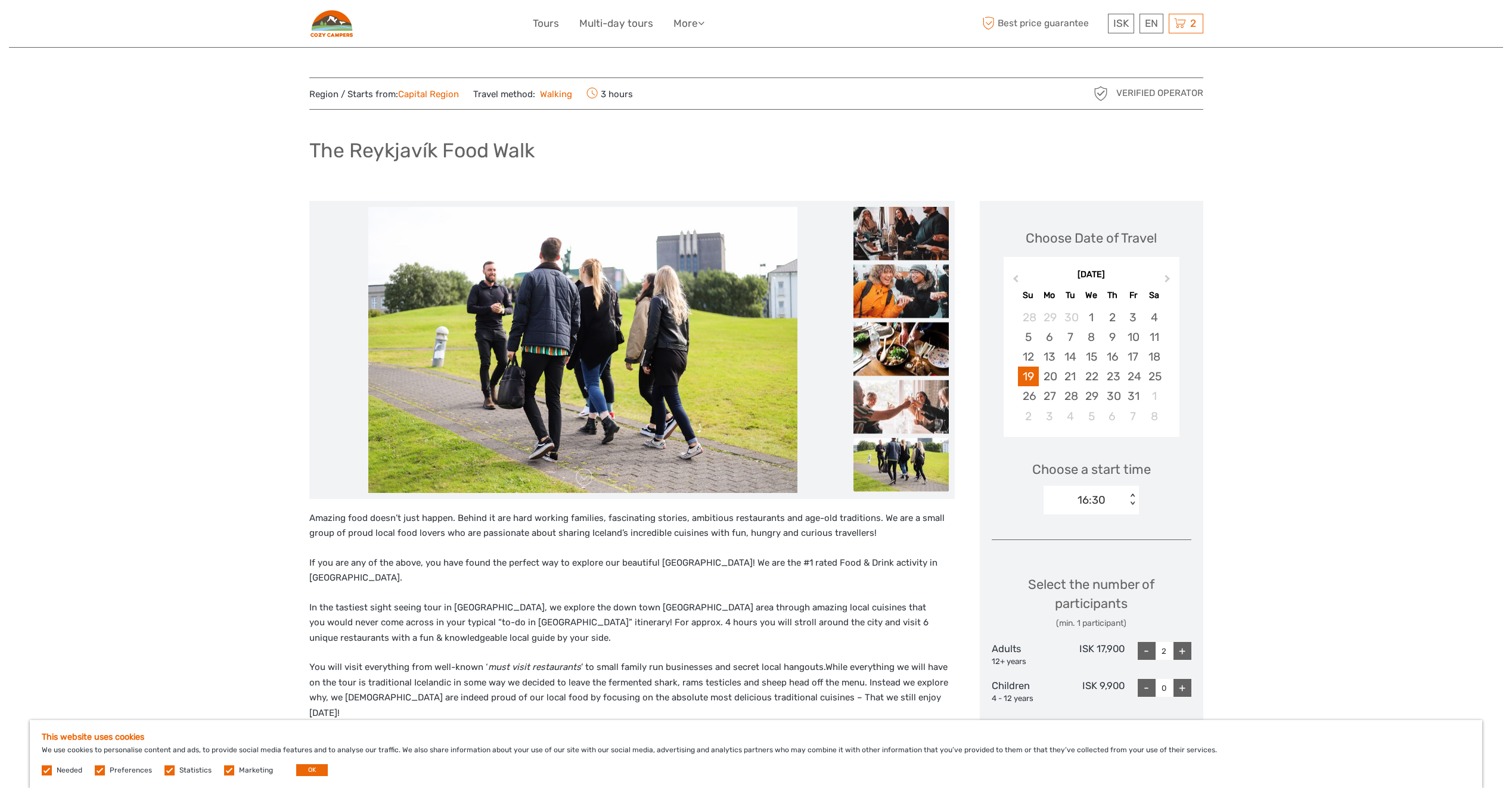
click at [589, 224] on link at bounding box center [583, 221] width 19 height 19
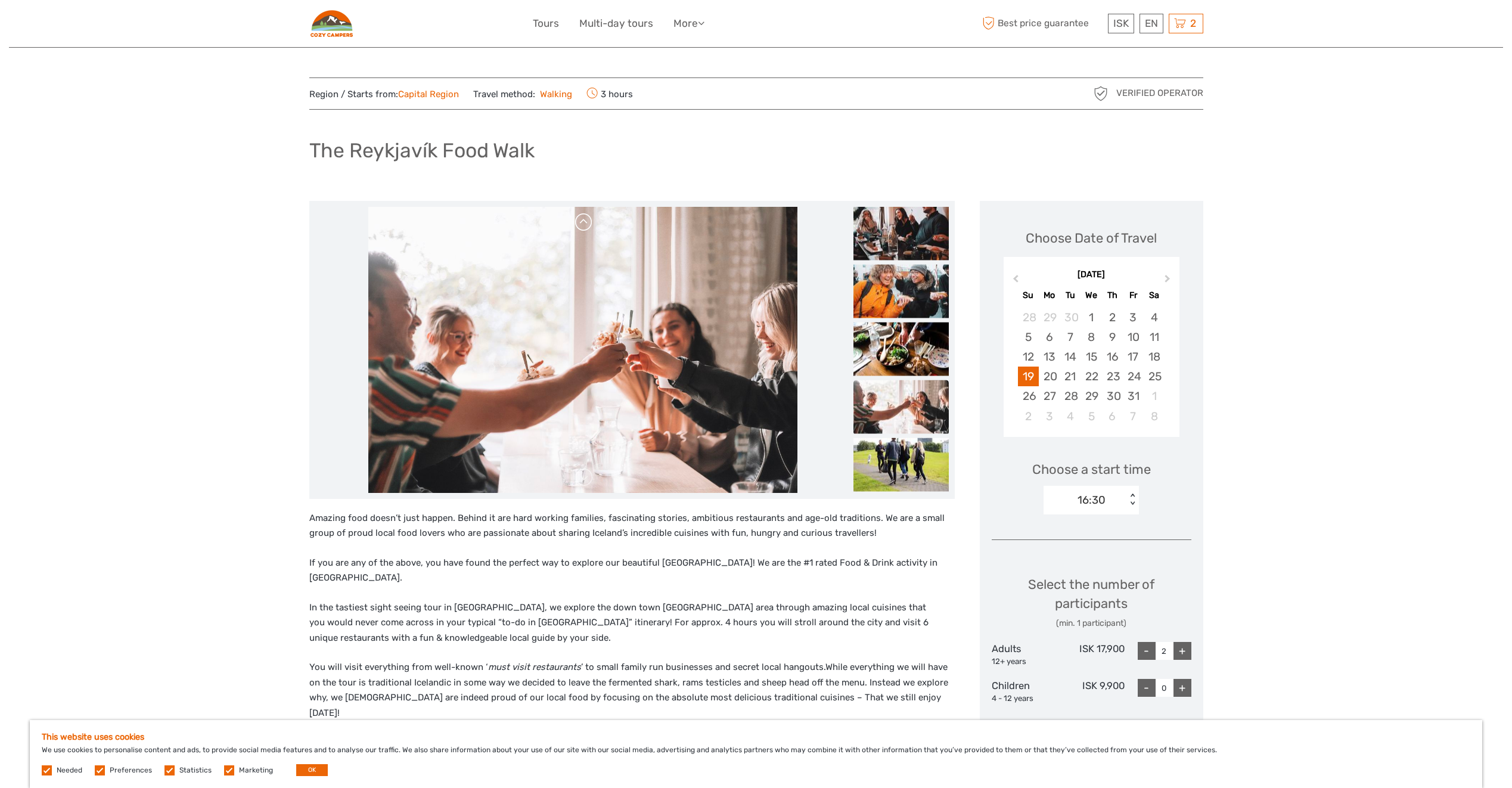
click at [589, 224] on link at bounding box center [583, 221] width 19 height 19
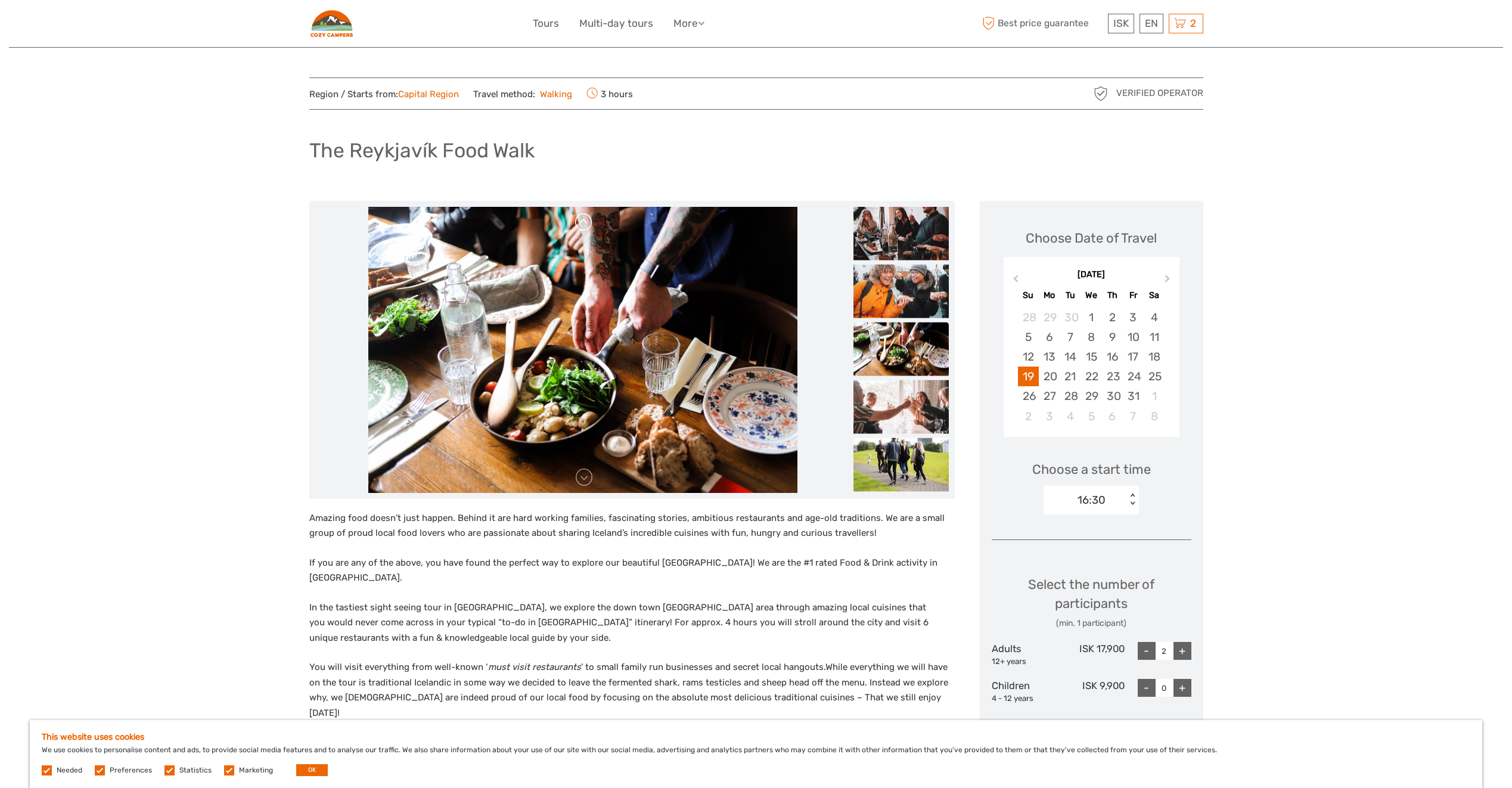
click at [589, 224] on link at bounding box center [583, 221] width 19 height 19
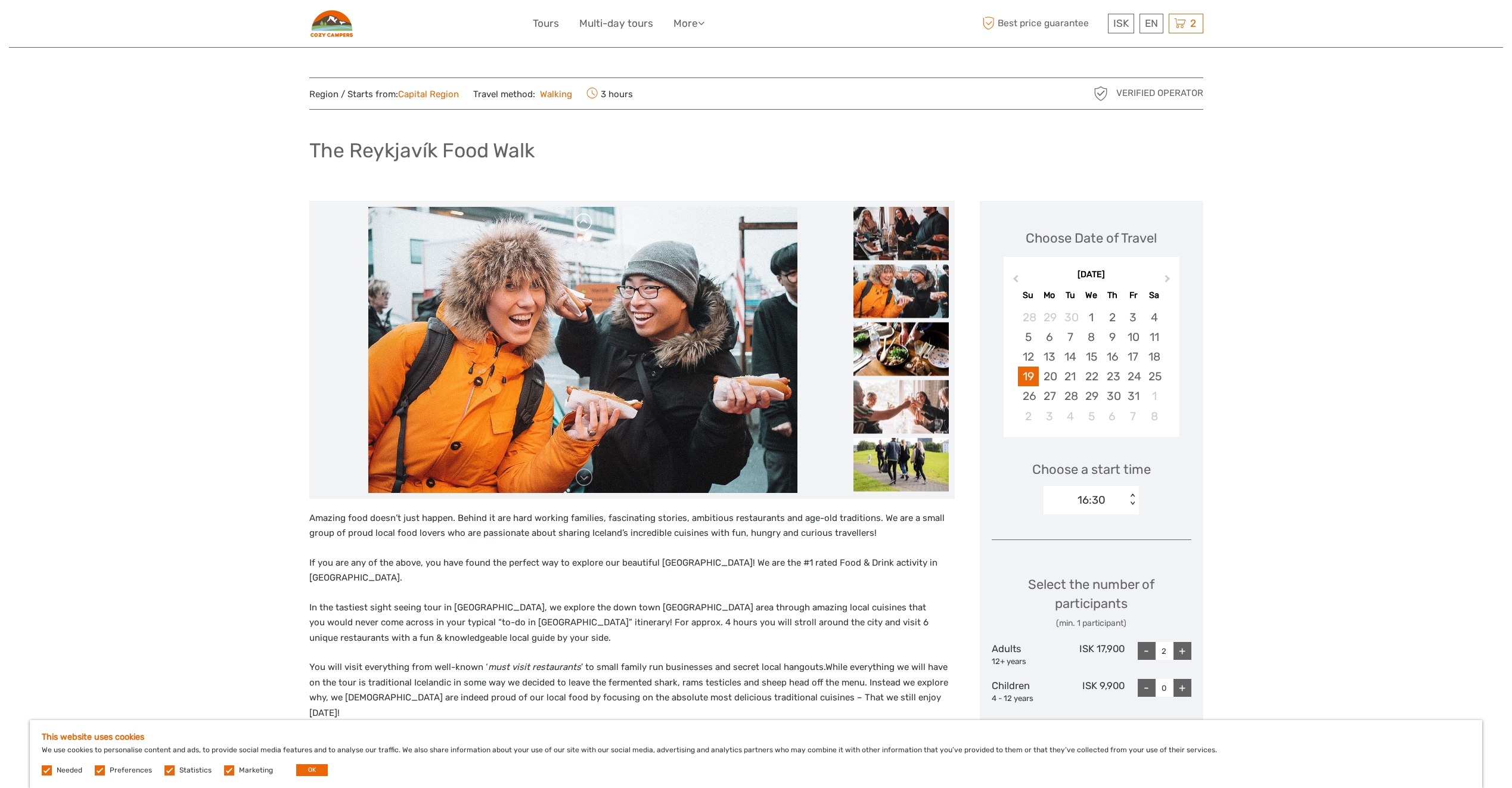
click at [589, 224] on link at bounding box center [583, 221] width 19 height 19
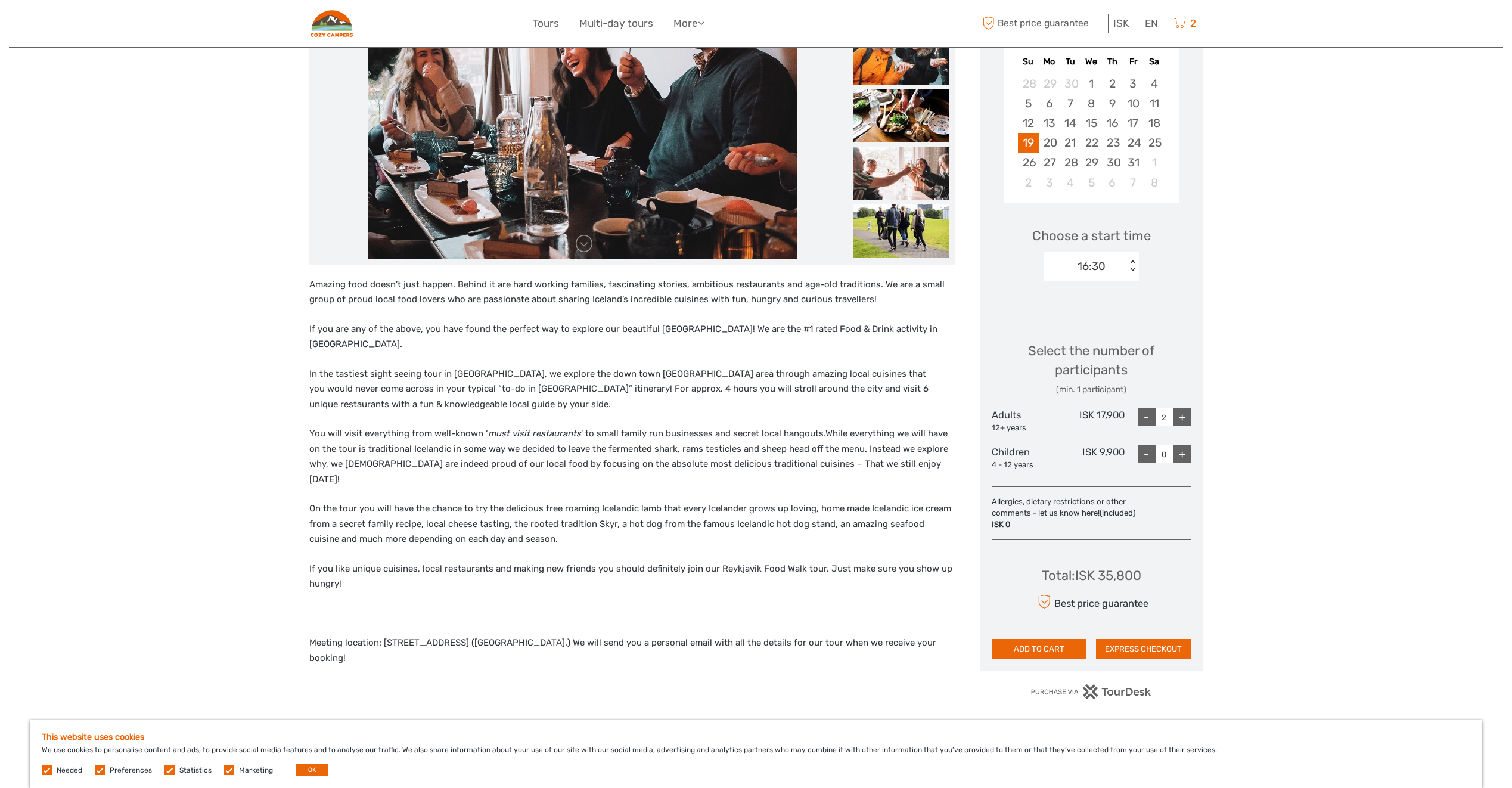
scroll to position [239, 0]
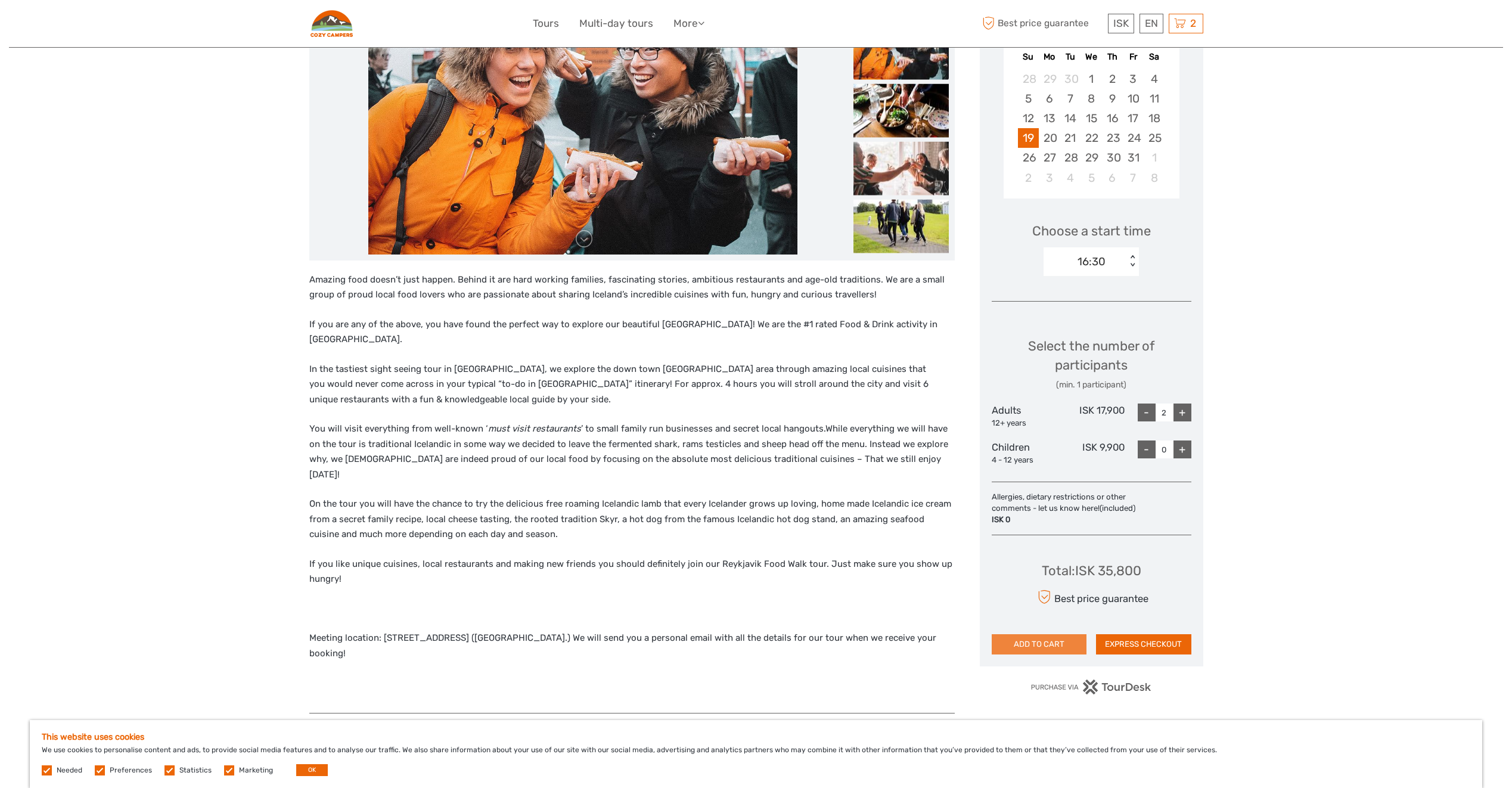
click at [1032, 651] on button "ADD TO CART" at bounding box center [1039, 644] width 95 height 20
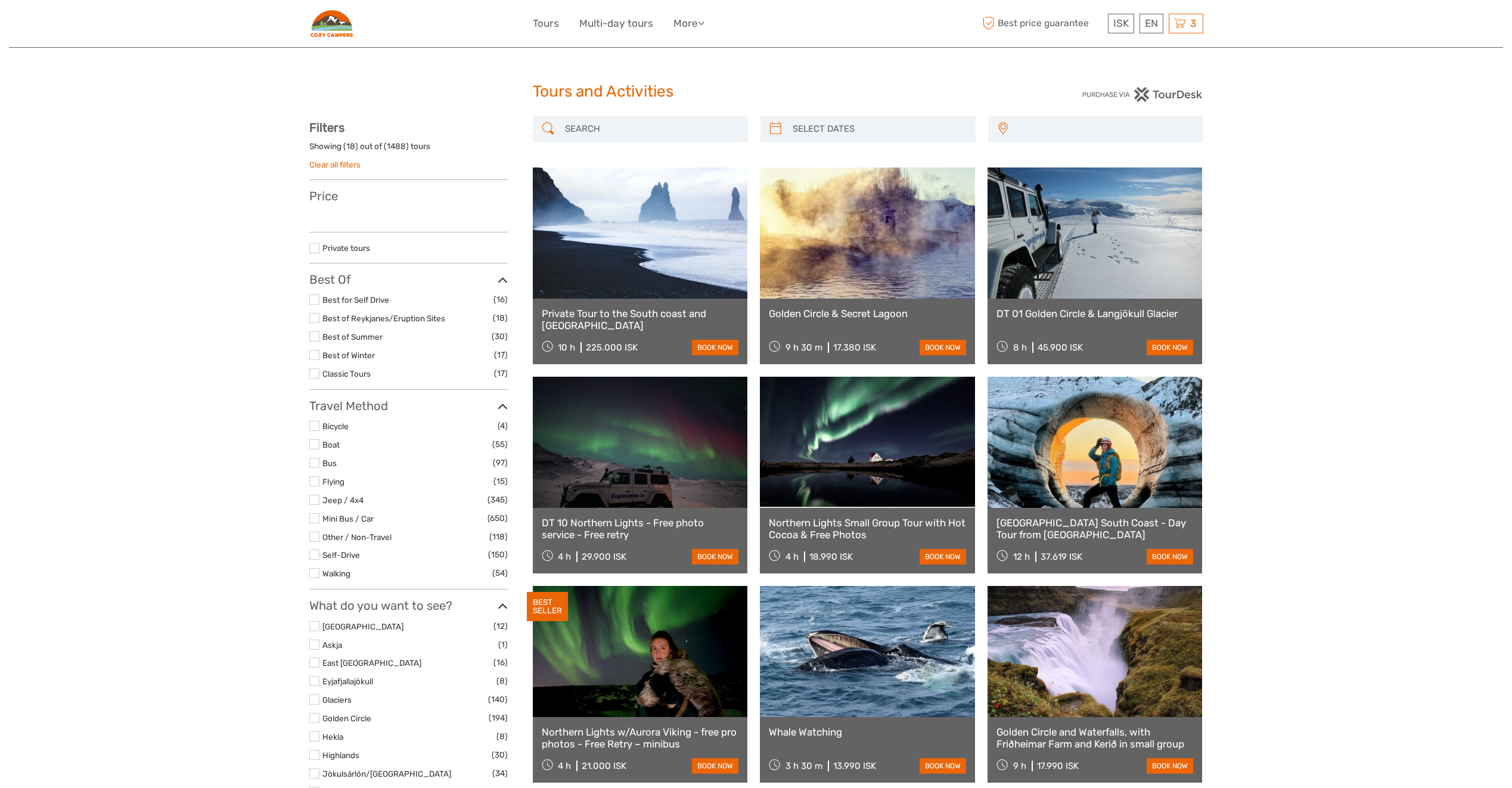
select select
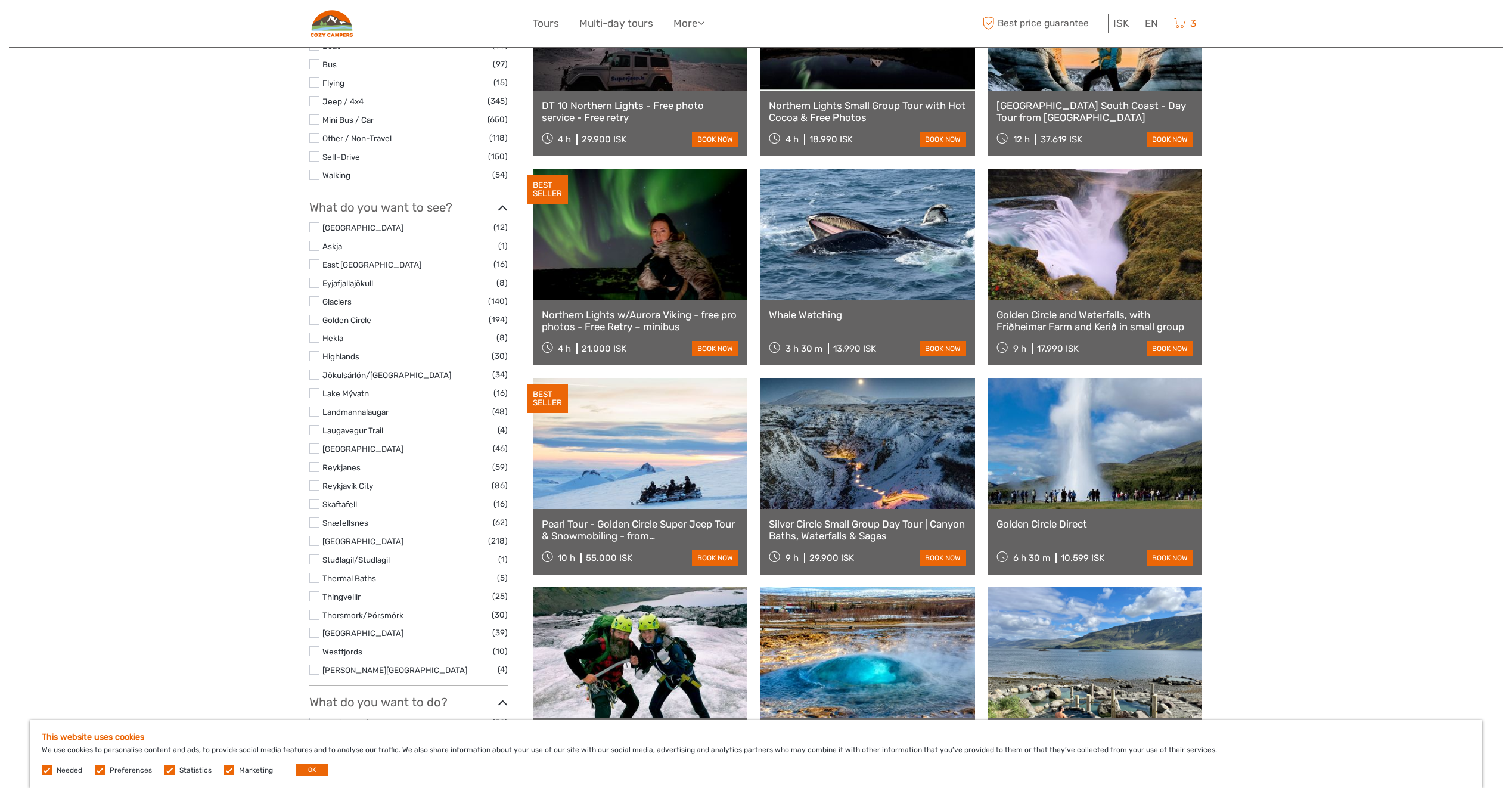
scroll to position [596, 0]
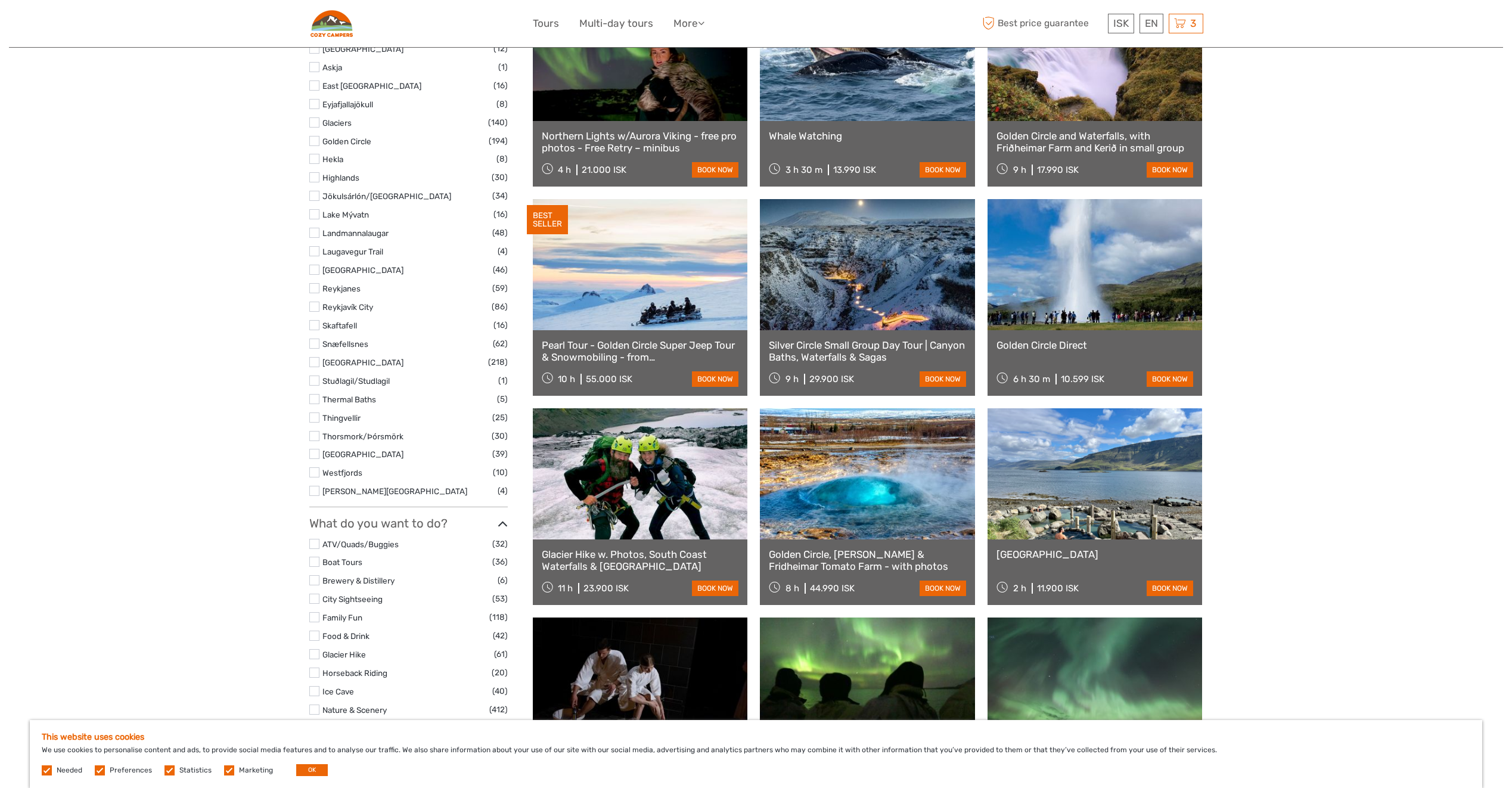
click at [176, 426] on div "Tours and Activities Tours and Activities REGION / STARTS FROM Capital Region E…" at bounding box center [756, 559] width 1494 height 2310
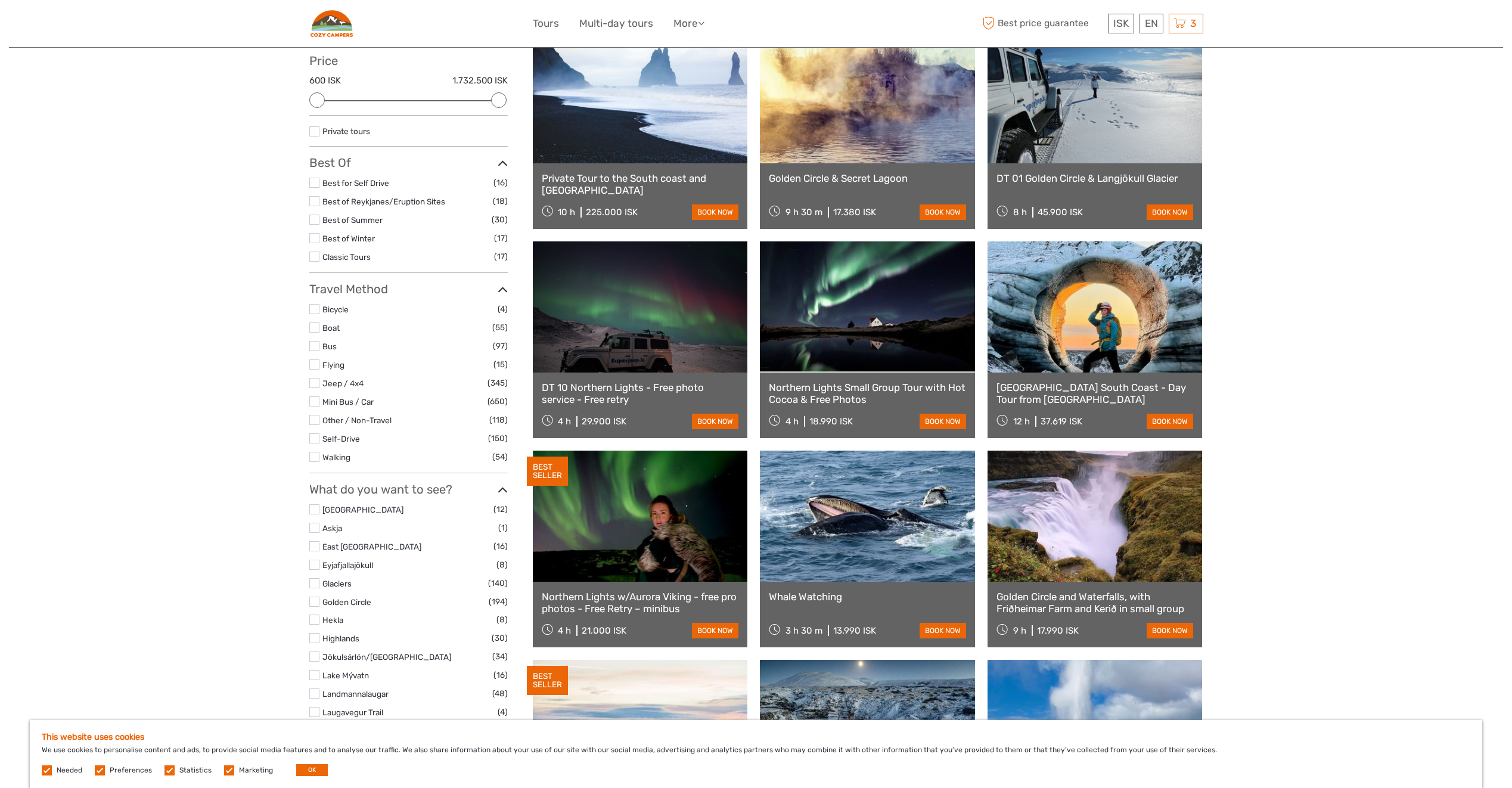
scroll to position [0, 0]
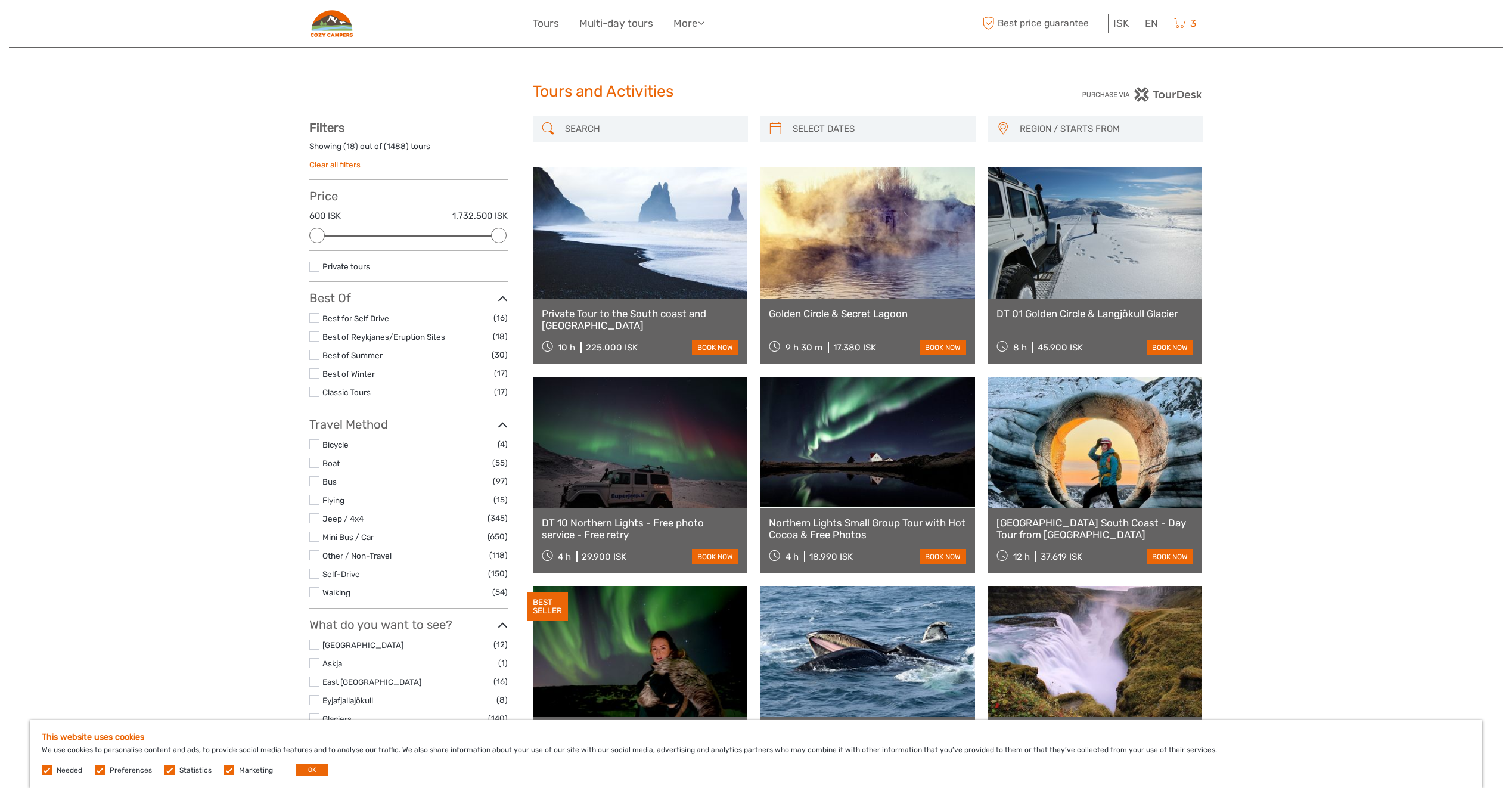
click at [661, 131] on input "search" at bounding box center [651, 129] width 182 height 21
type input "w"
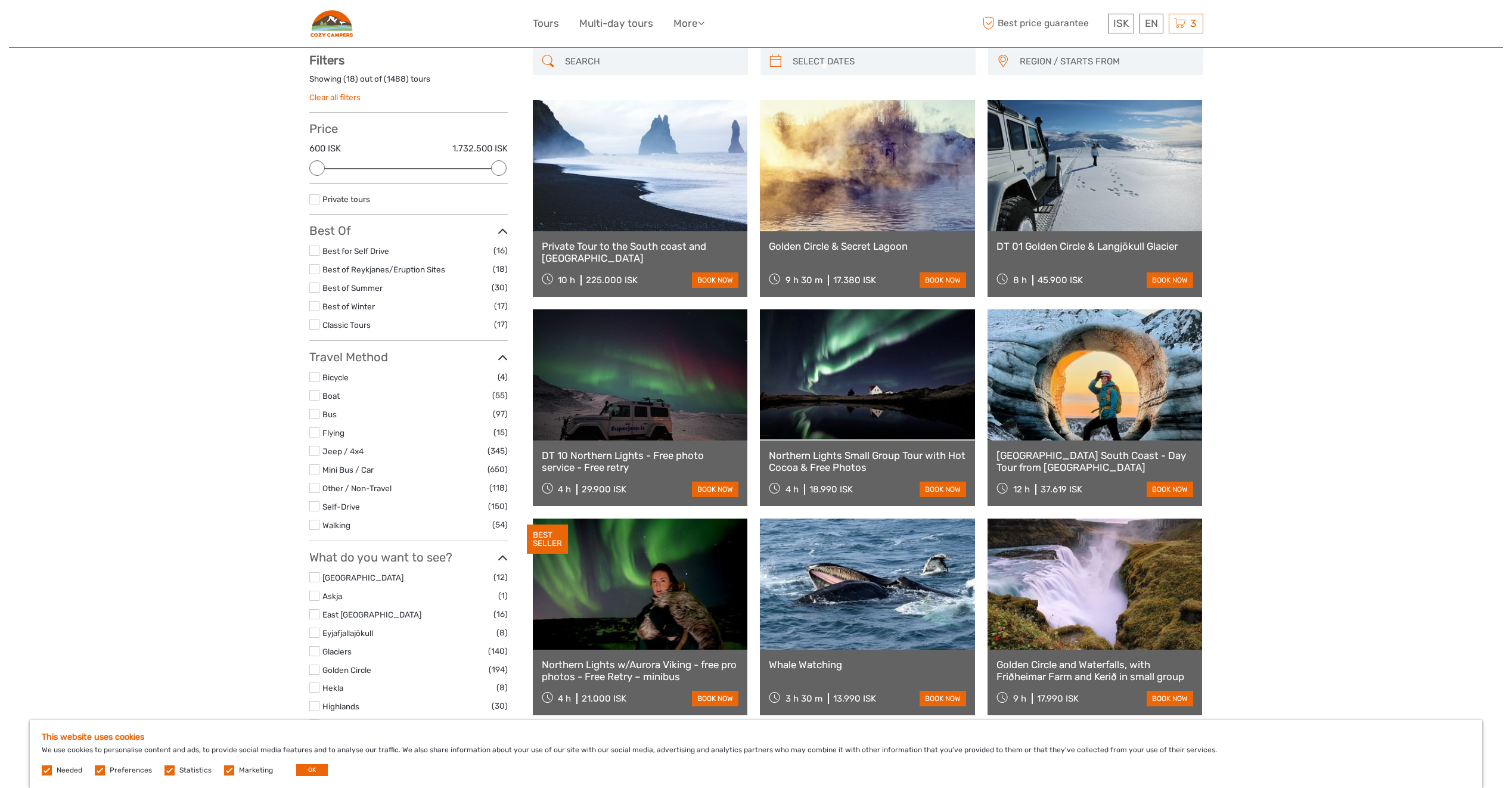
scroll to position [68, 0]
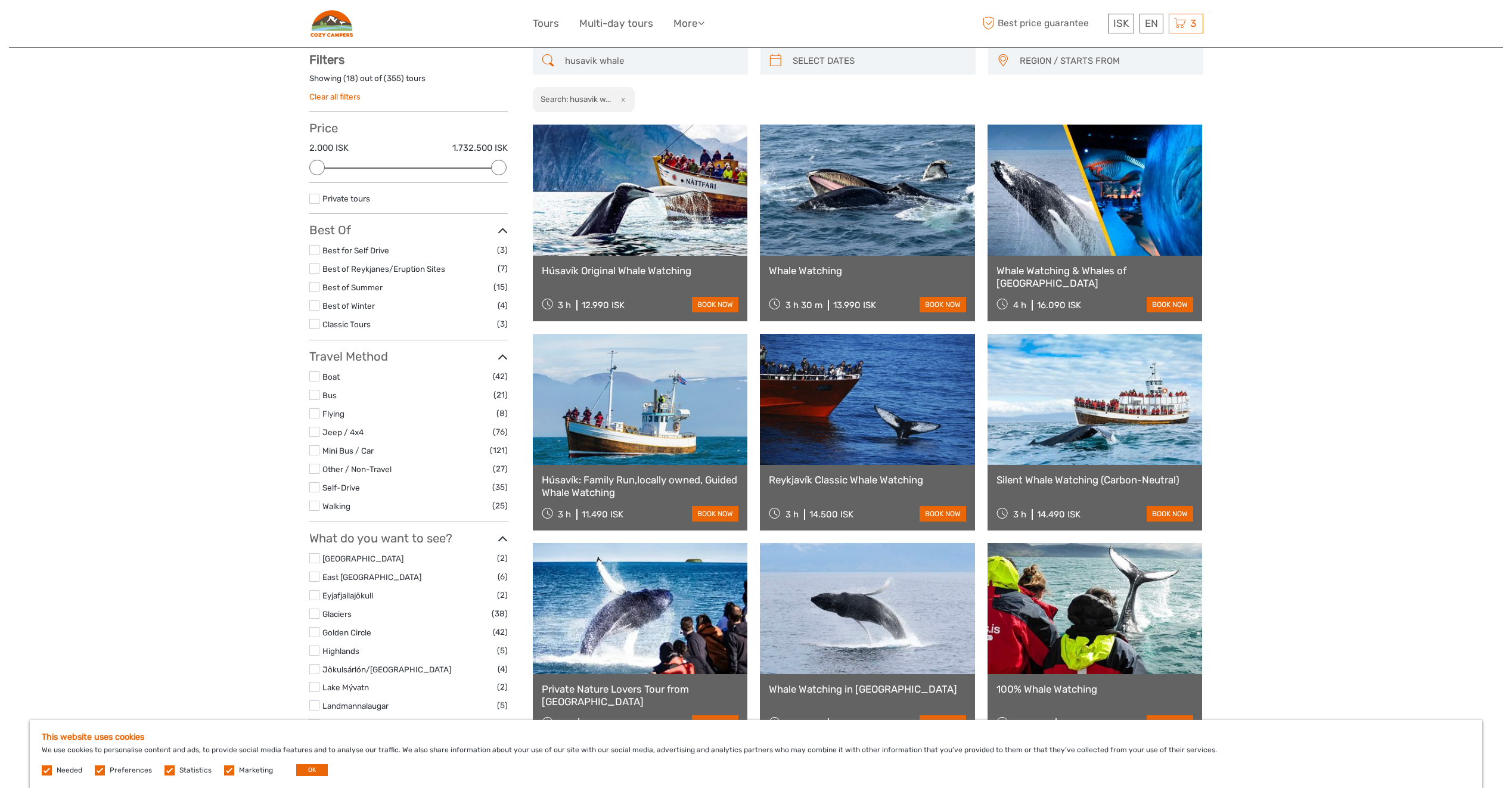
scroll to position [128, 0]
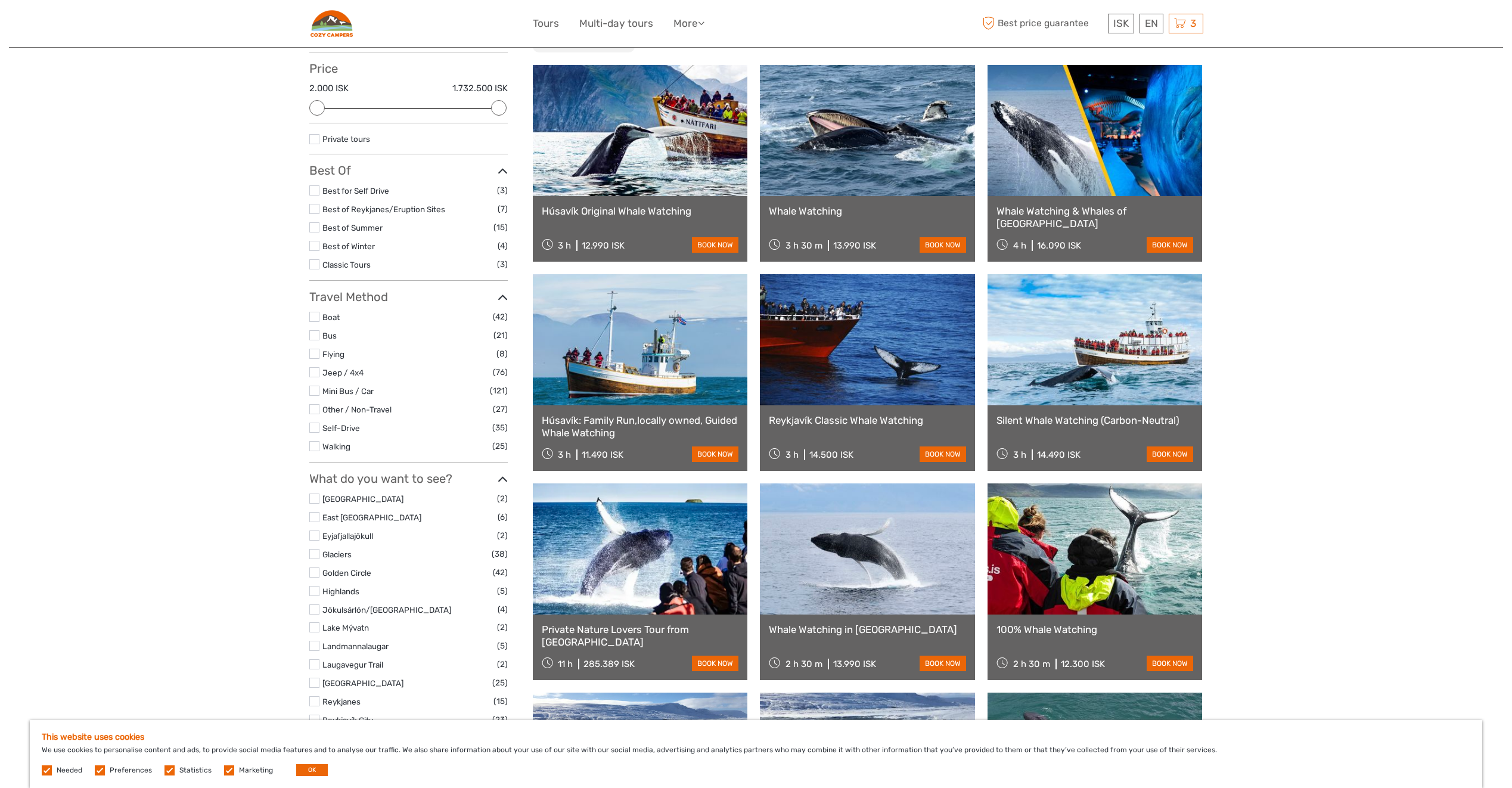
type input "husavik whale"
click at [667, 137] on link at bounding box center [640, 131] width 215 height 131
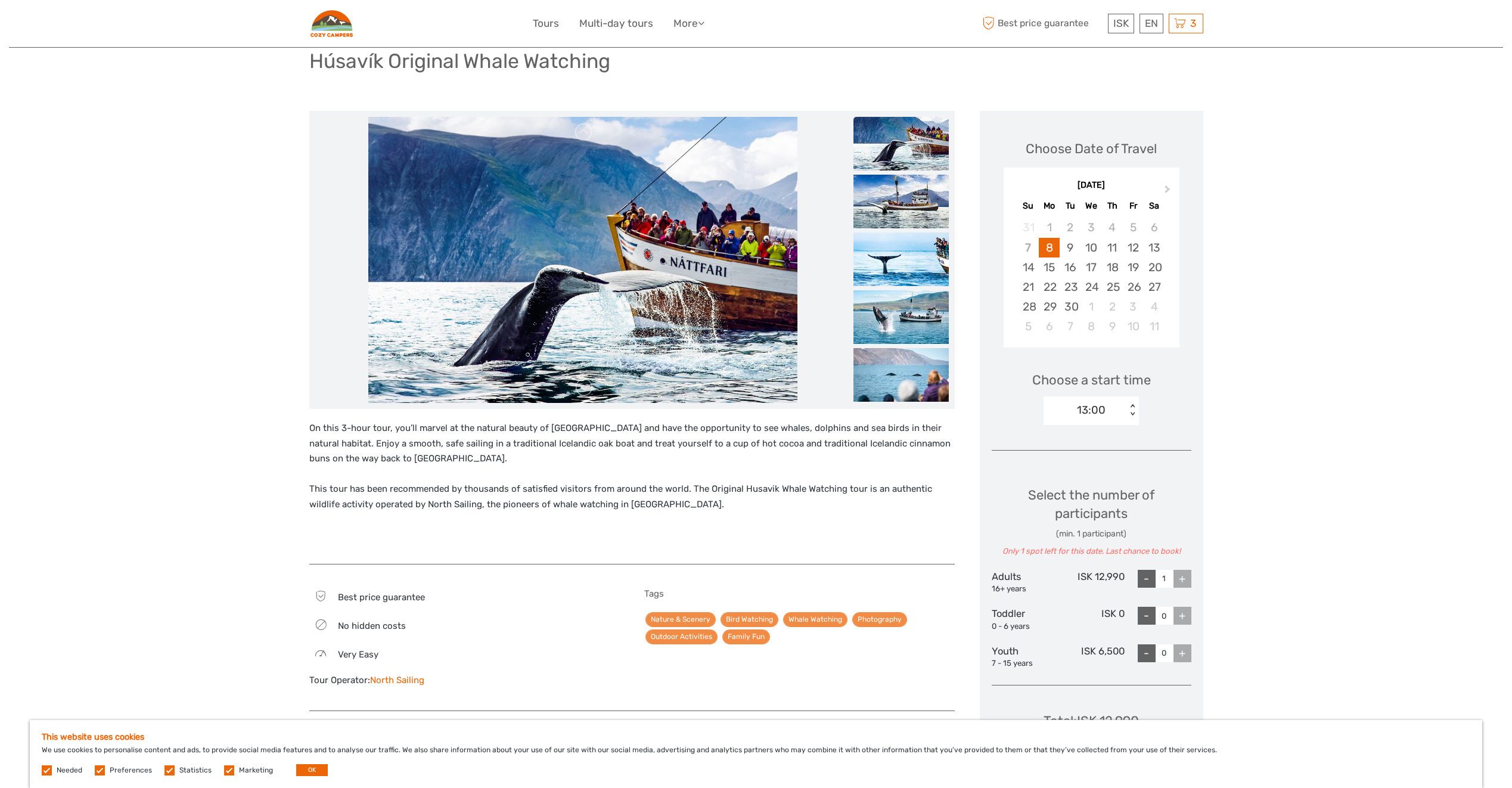
scroll to position [59, 0]
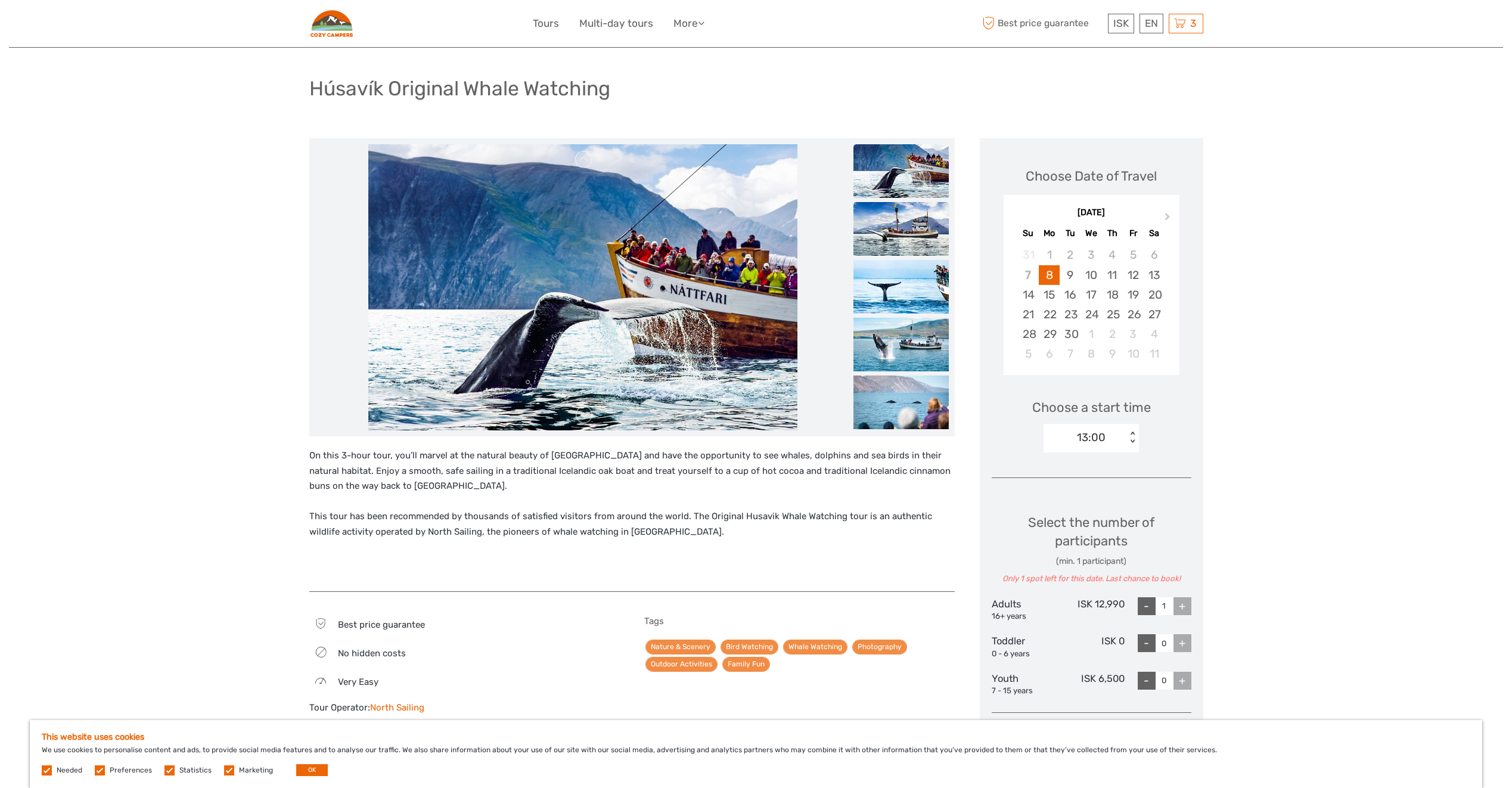
click at [899, 233] on img at bounding box center [901, 228] width 95 height 53
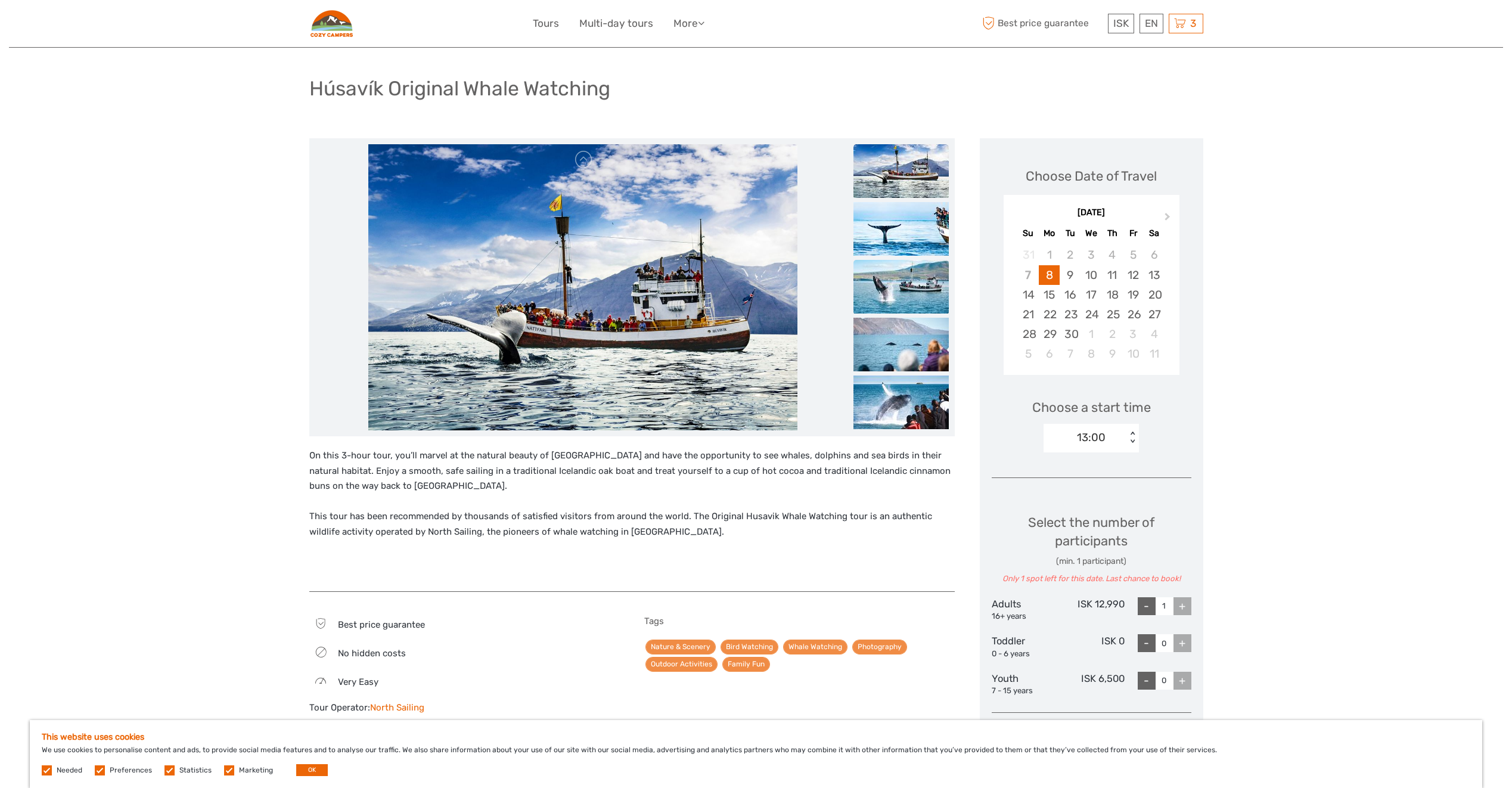
click at [900, 262] on img at bounding box center [901, 286] width 95 height 53
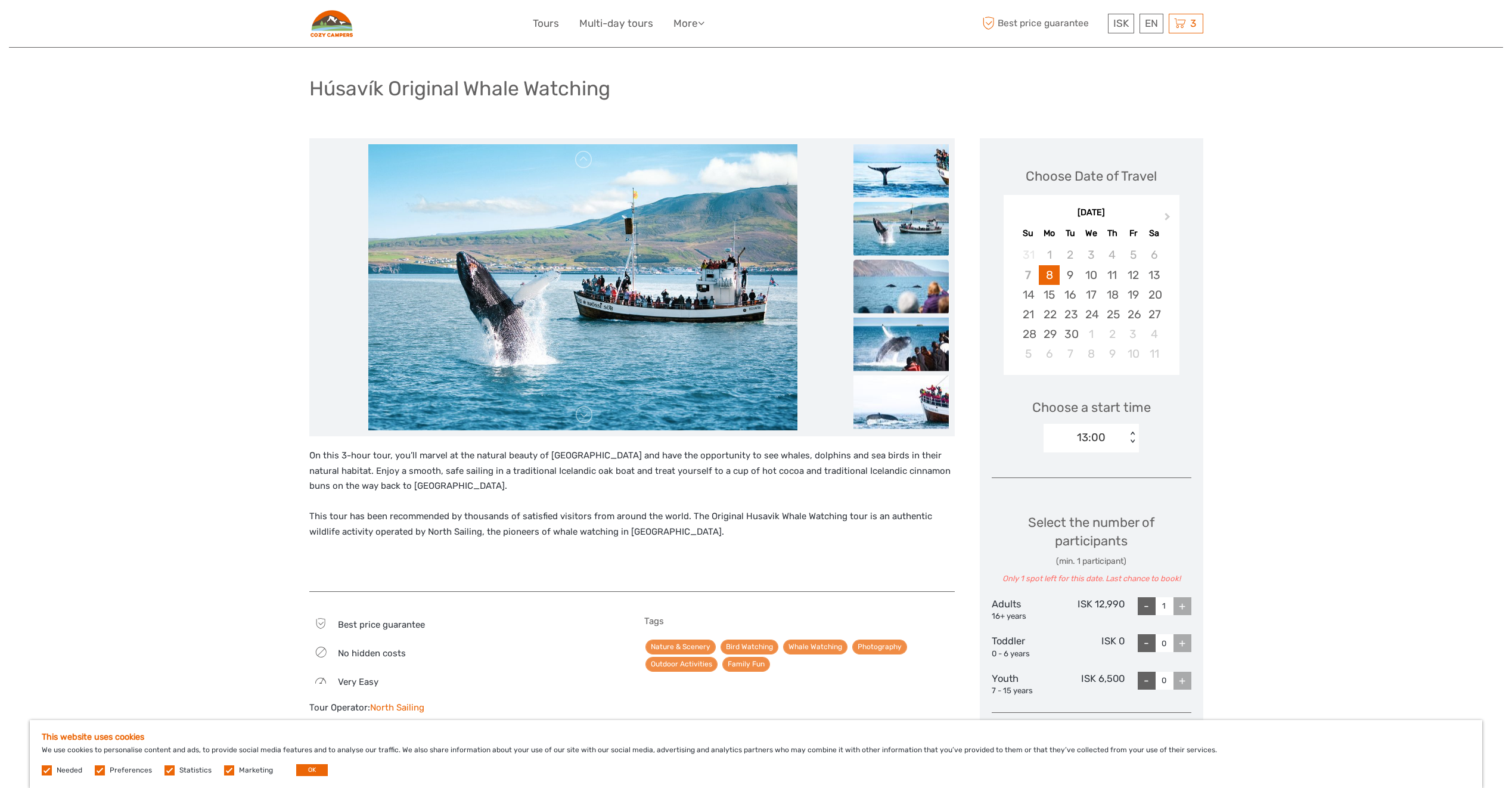
click at [900, 288] on img at bounding box center [901, 286] width 95 height 53
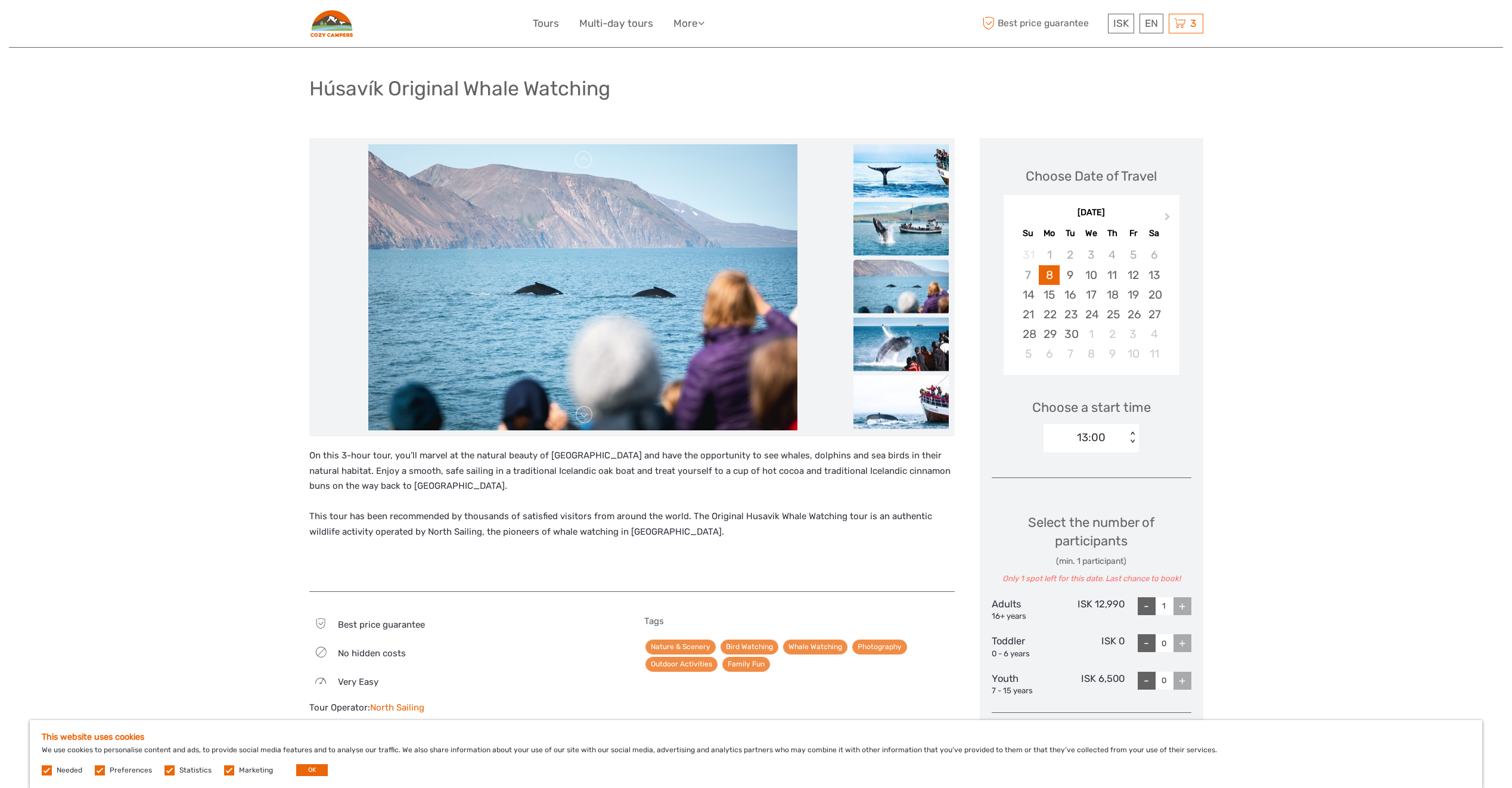
click at [905, 223] on img at bounding box center [901, 228] width 95 height 53
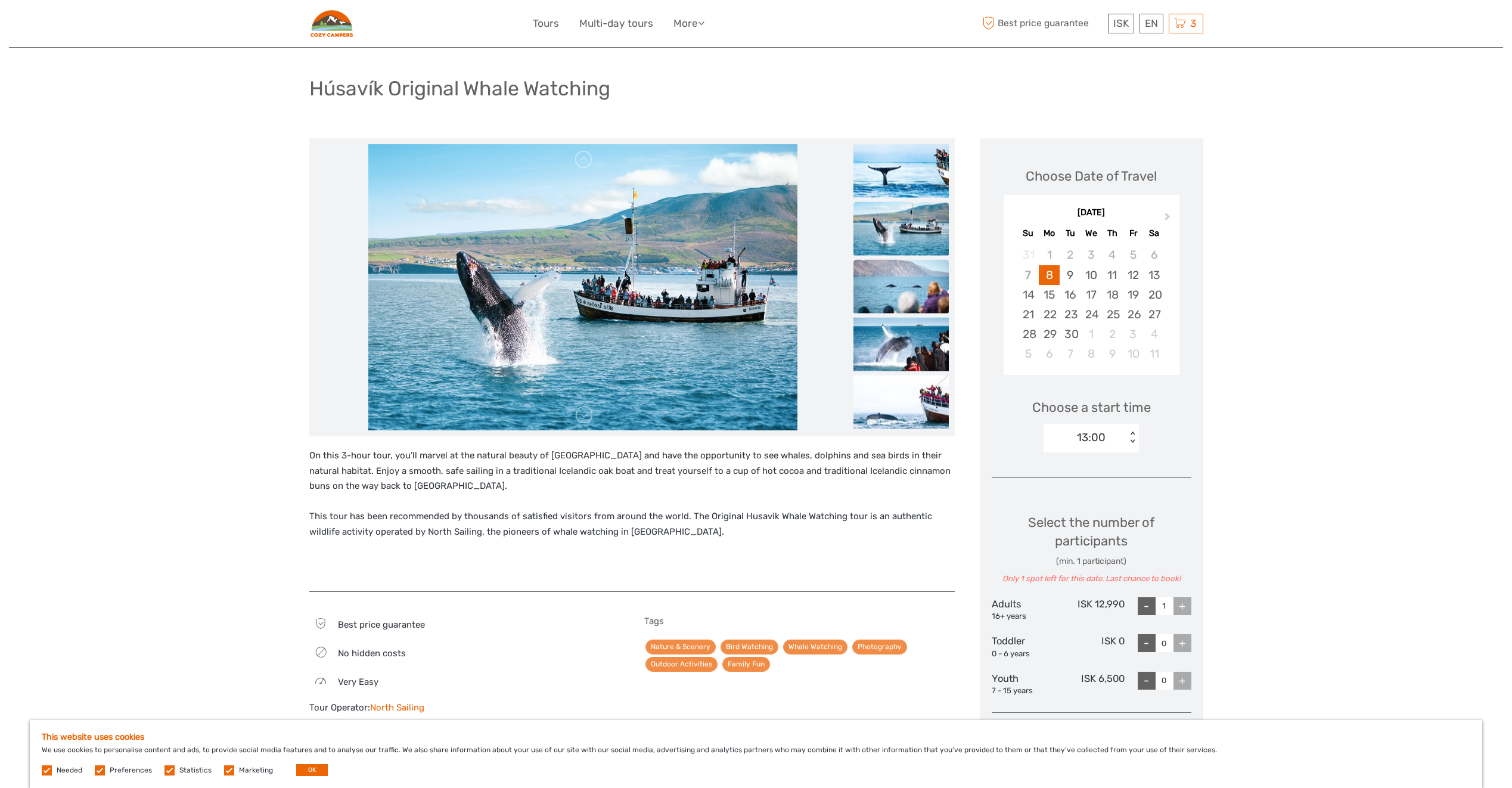
click at [904, 281] on img at bounding box center [901, 286] width 95 height 53
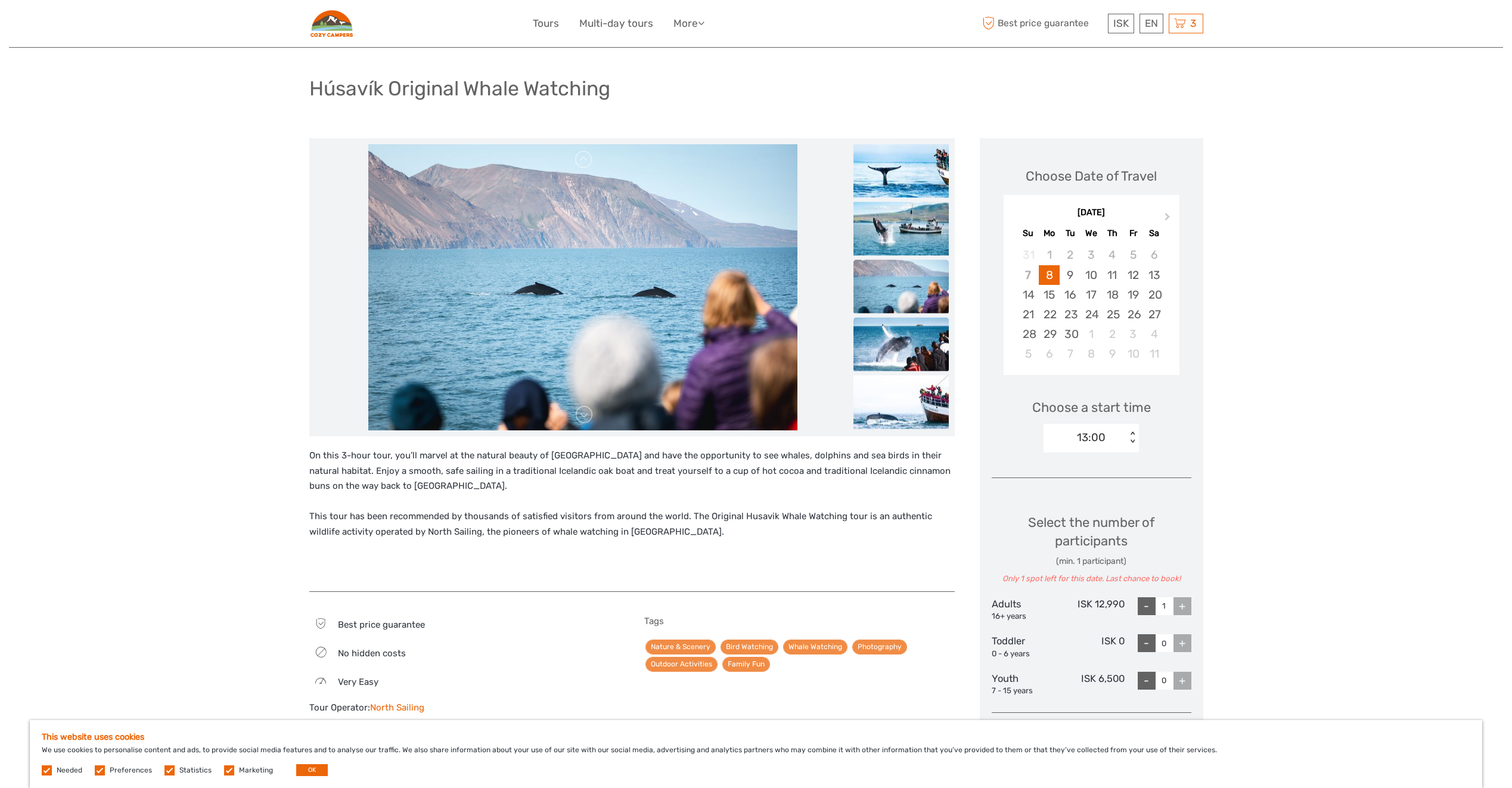
click at [901, 317] on img at bounding box center [901, 344] width 95 height 53
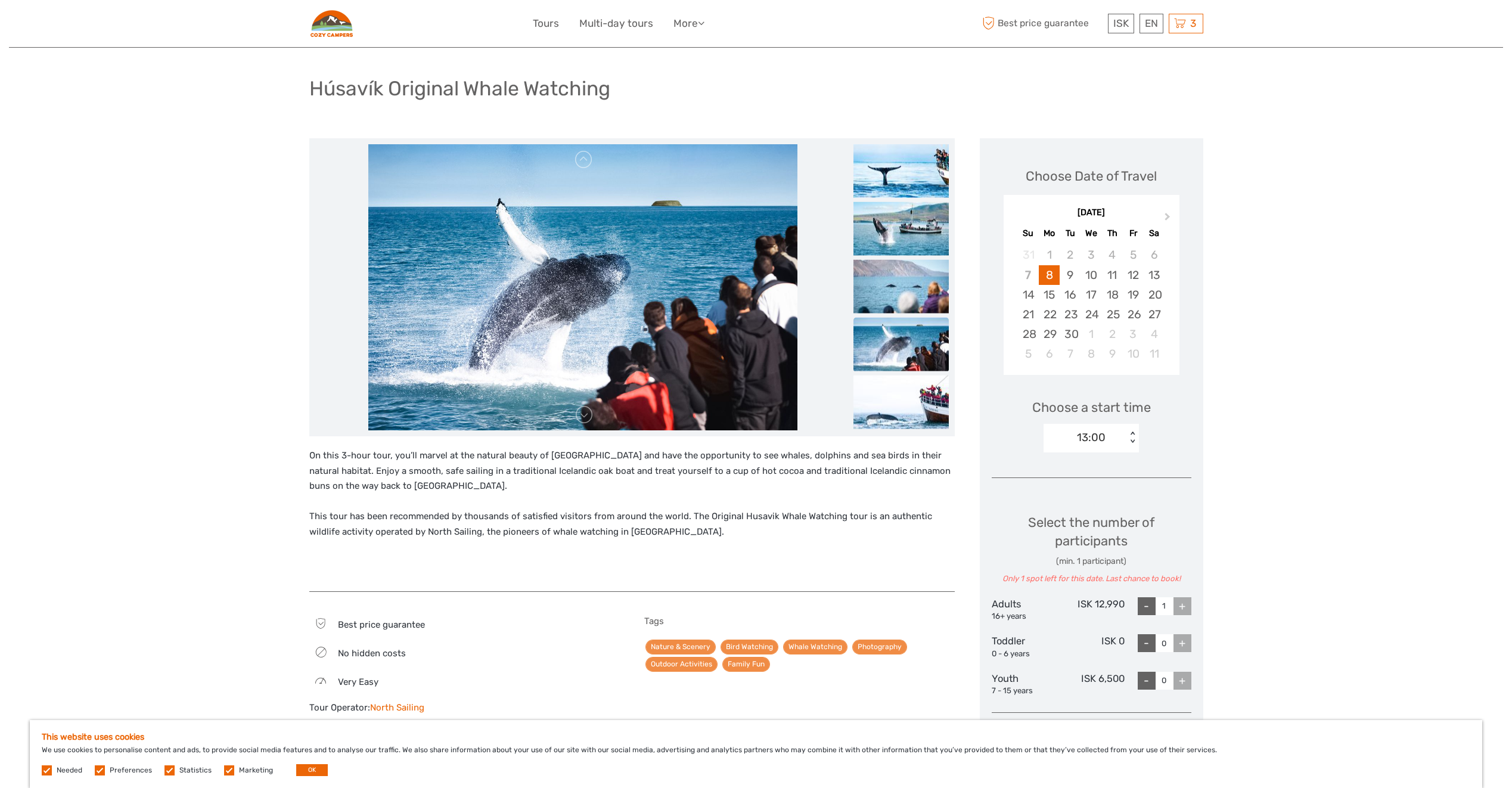
click at [901, 335] on img at bounding box center [901, 344] width 95 height 53
click at [890, 395] on img at bounding box center [901, 402] width 95 height 53
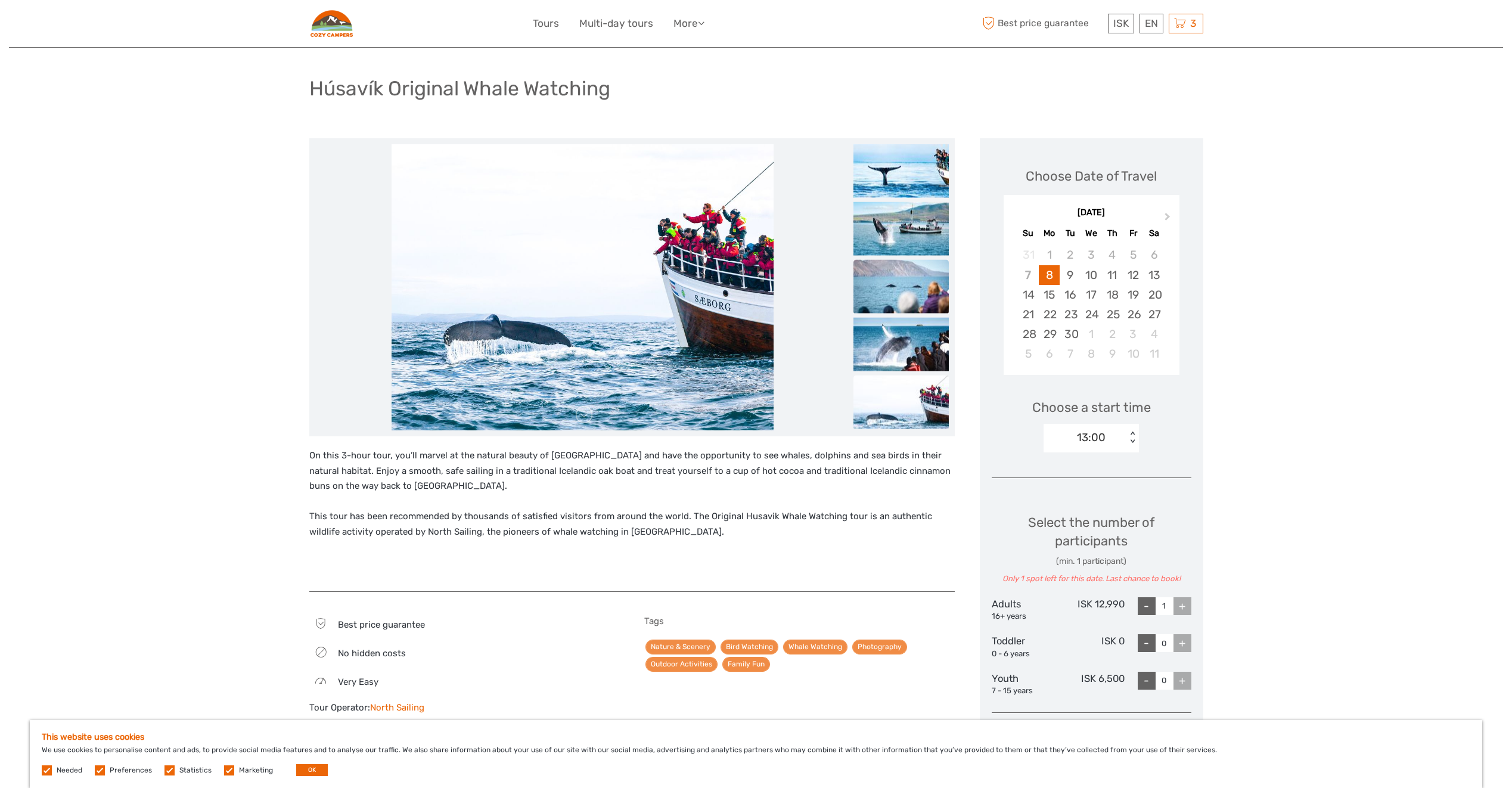
click at [914, 296] on img at bounding box center [901, 286] width 95 height 53
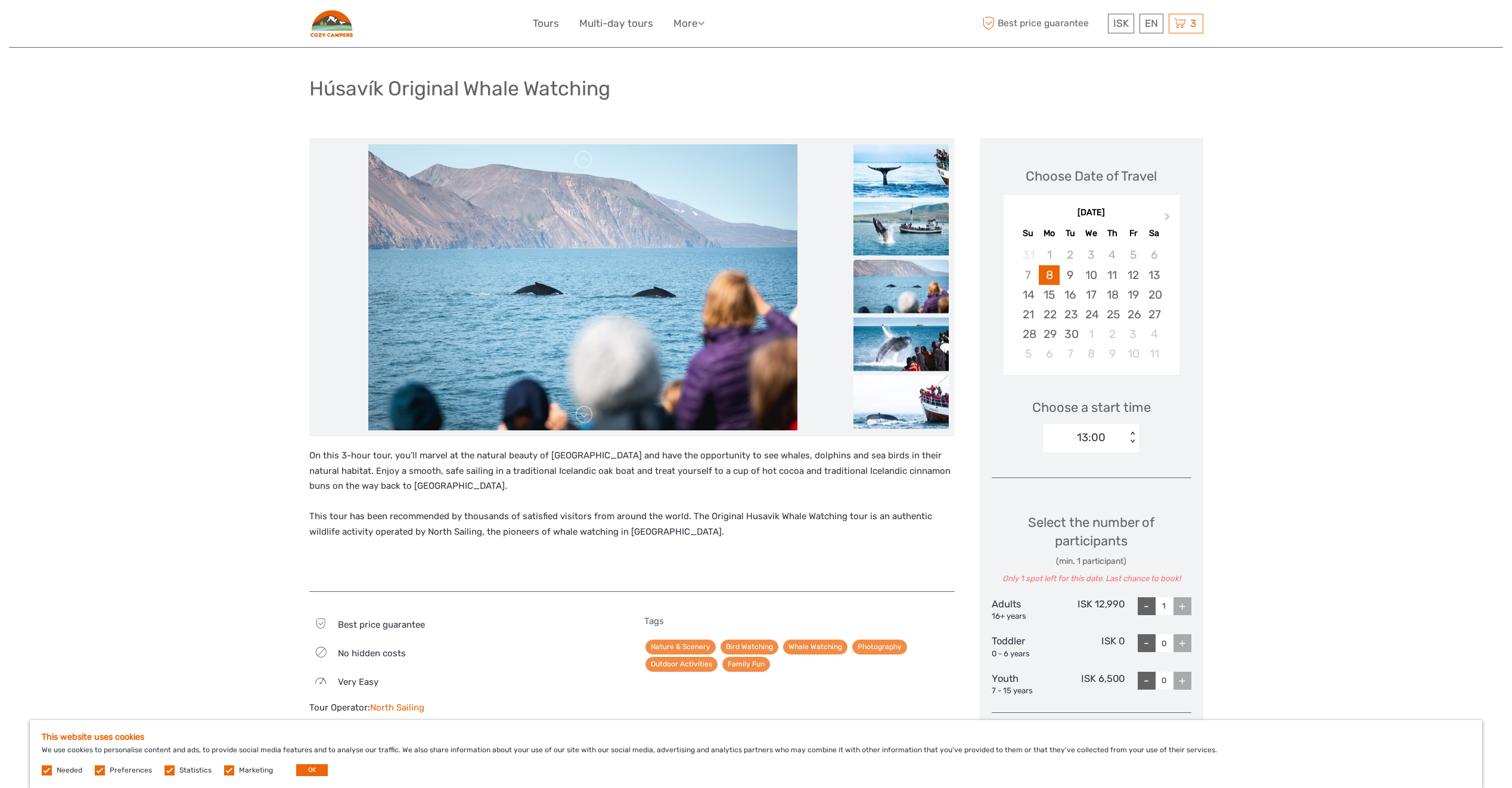
click at [896, 175] on img at bounding box center [901, 170] width 95 height 53
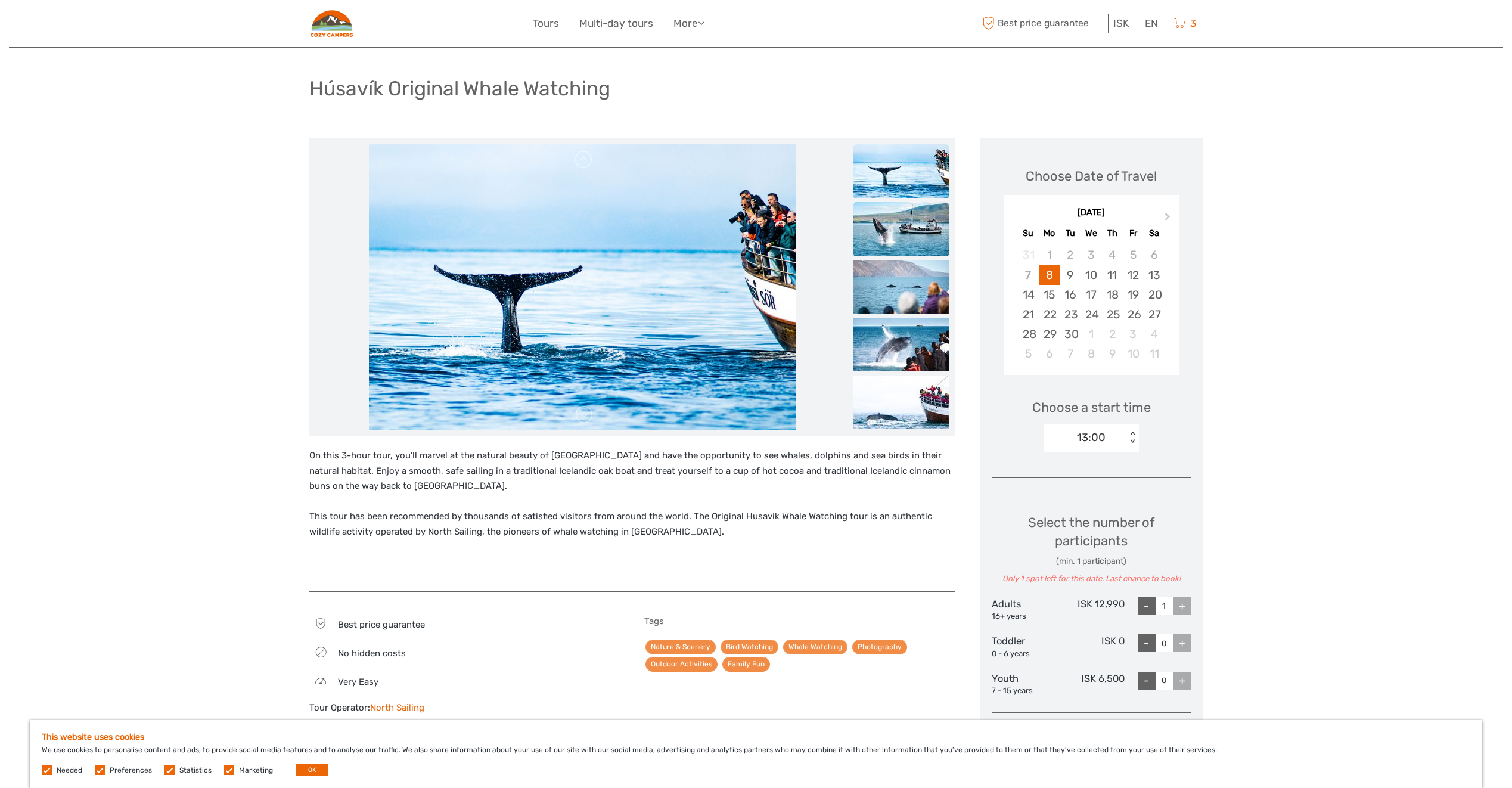
click at [896, 221] on img at bounding box center [901, 228] width 95 height 53
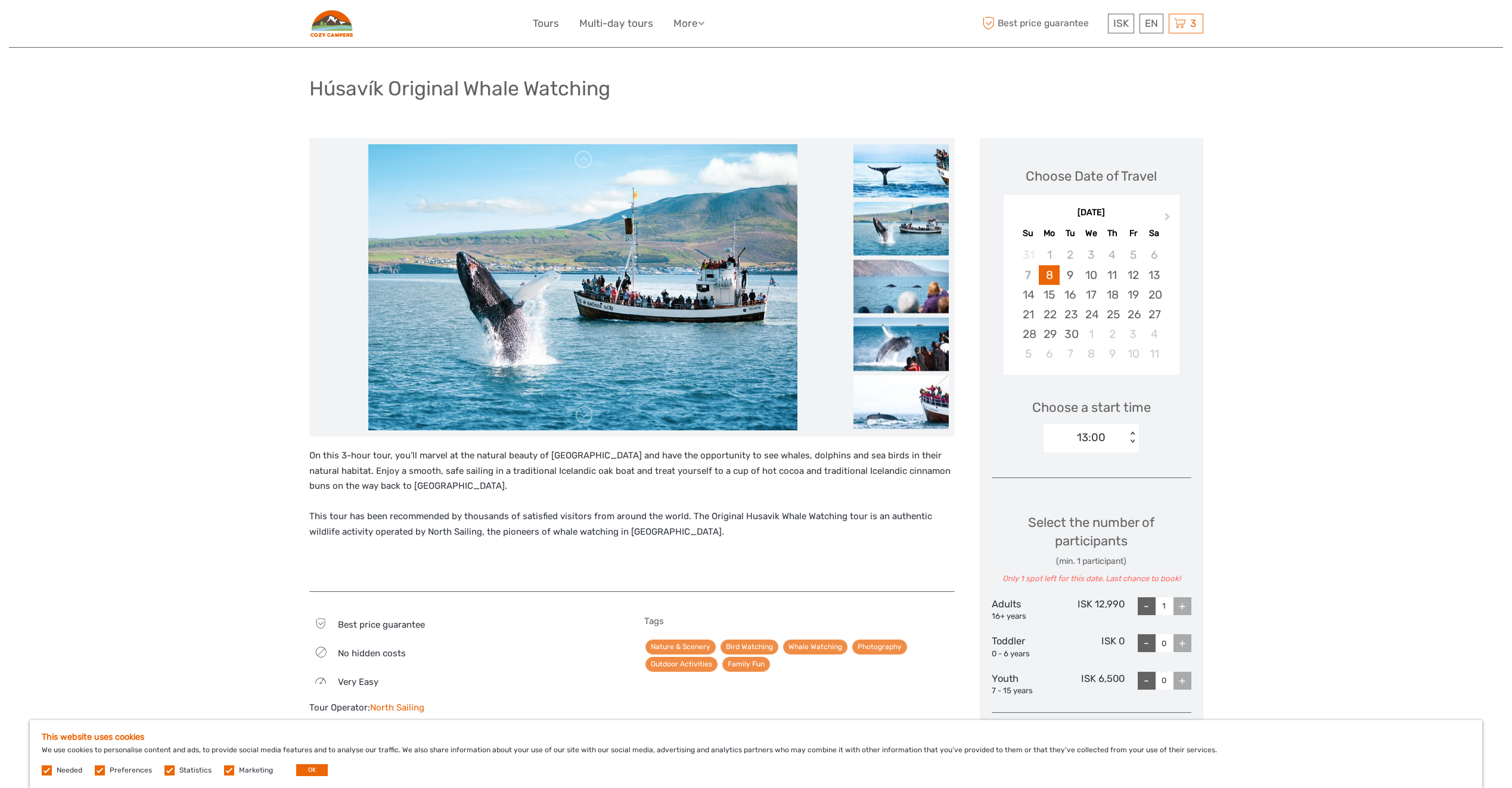
click at [53, 402] on div "Region / Starts from: North Travel method: Boat 3 hours Húsavík Original Whale …" at bounding box center [756, 804] width 1494 height 1726
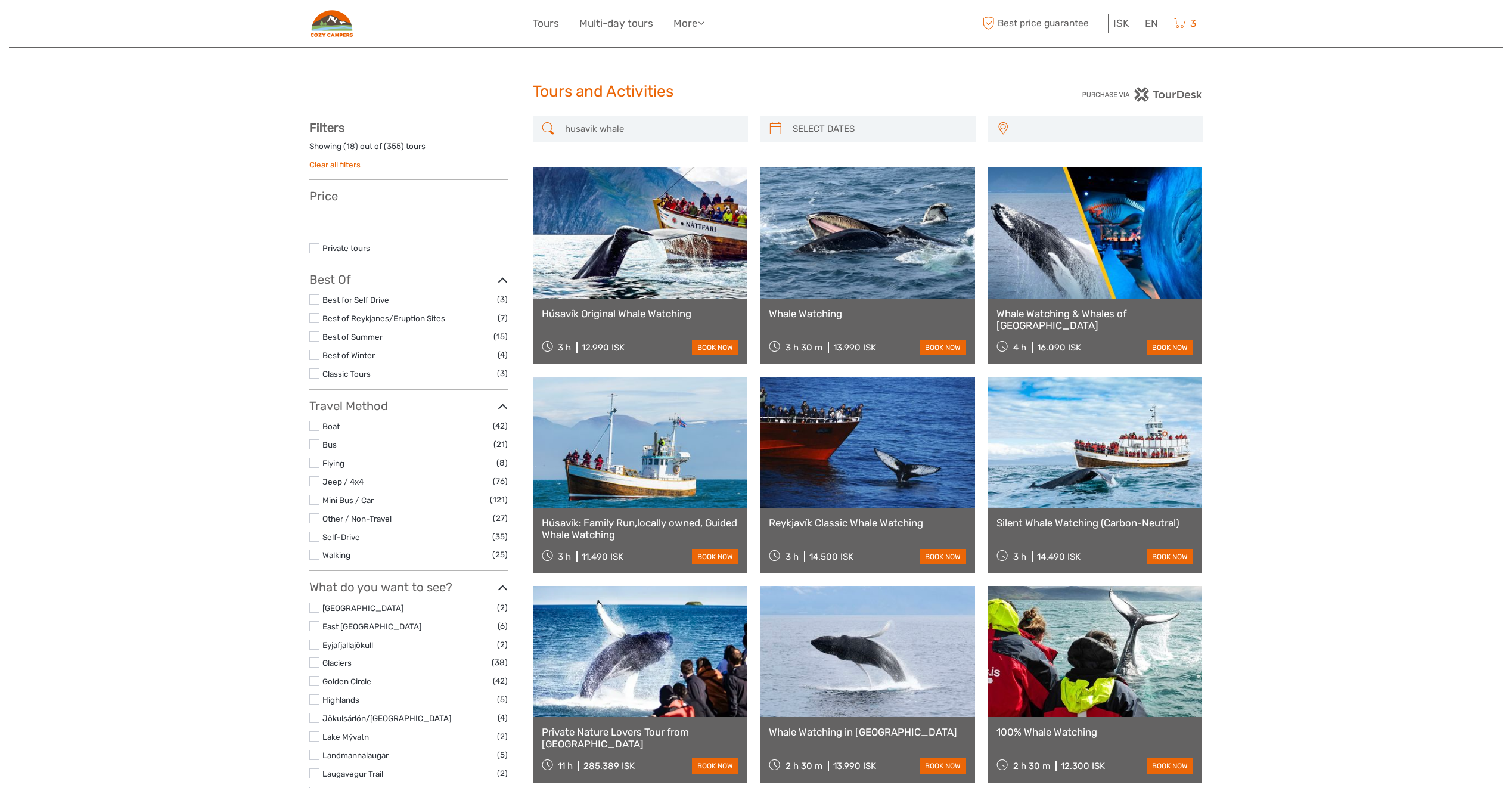
select select
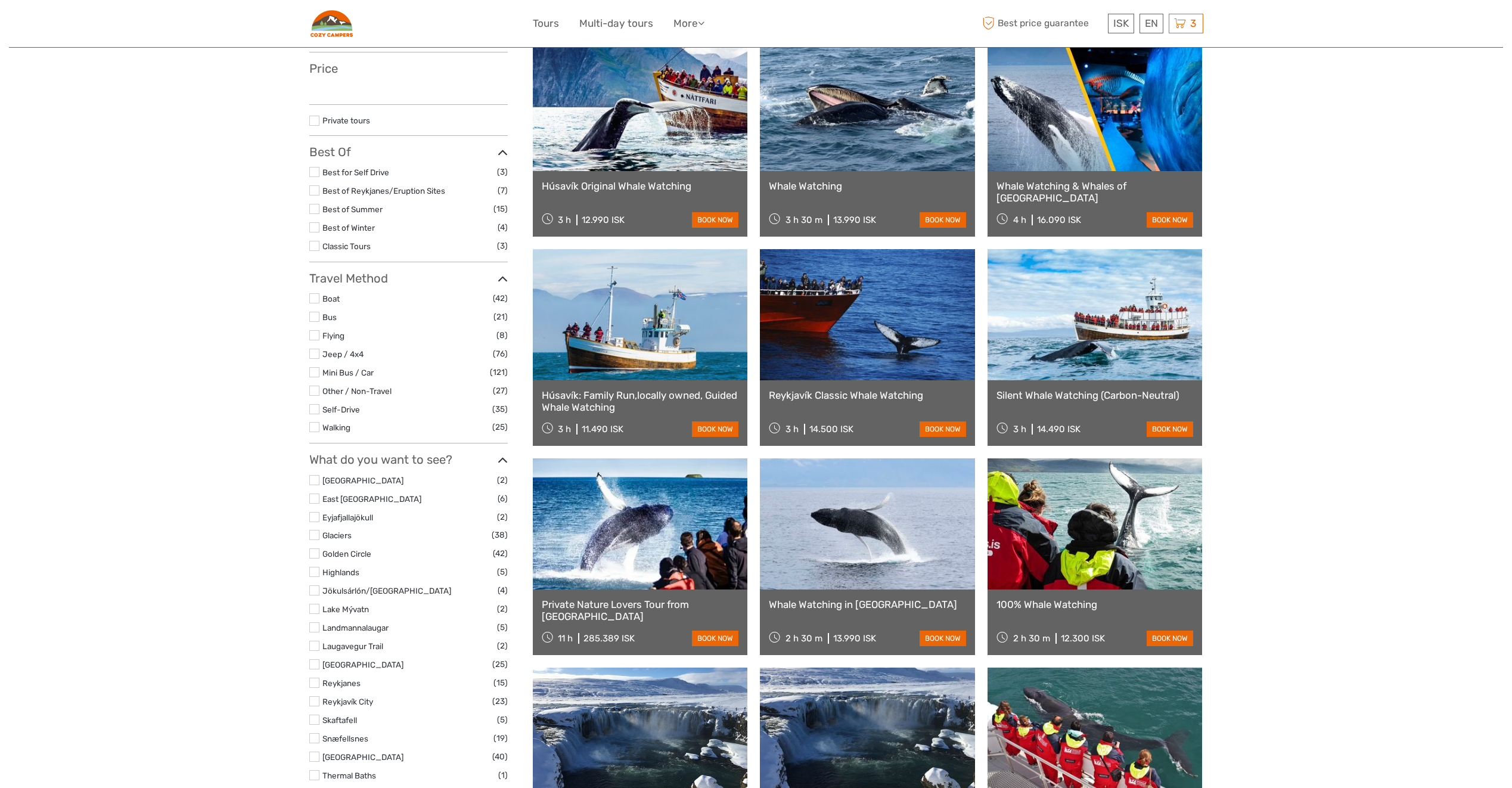
select select
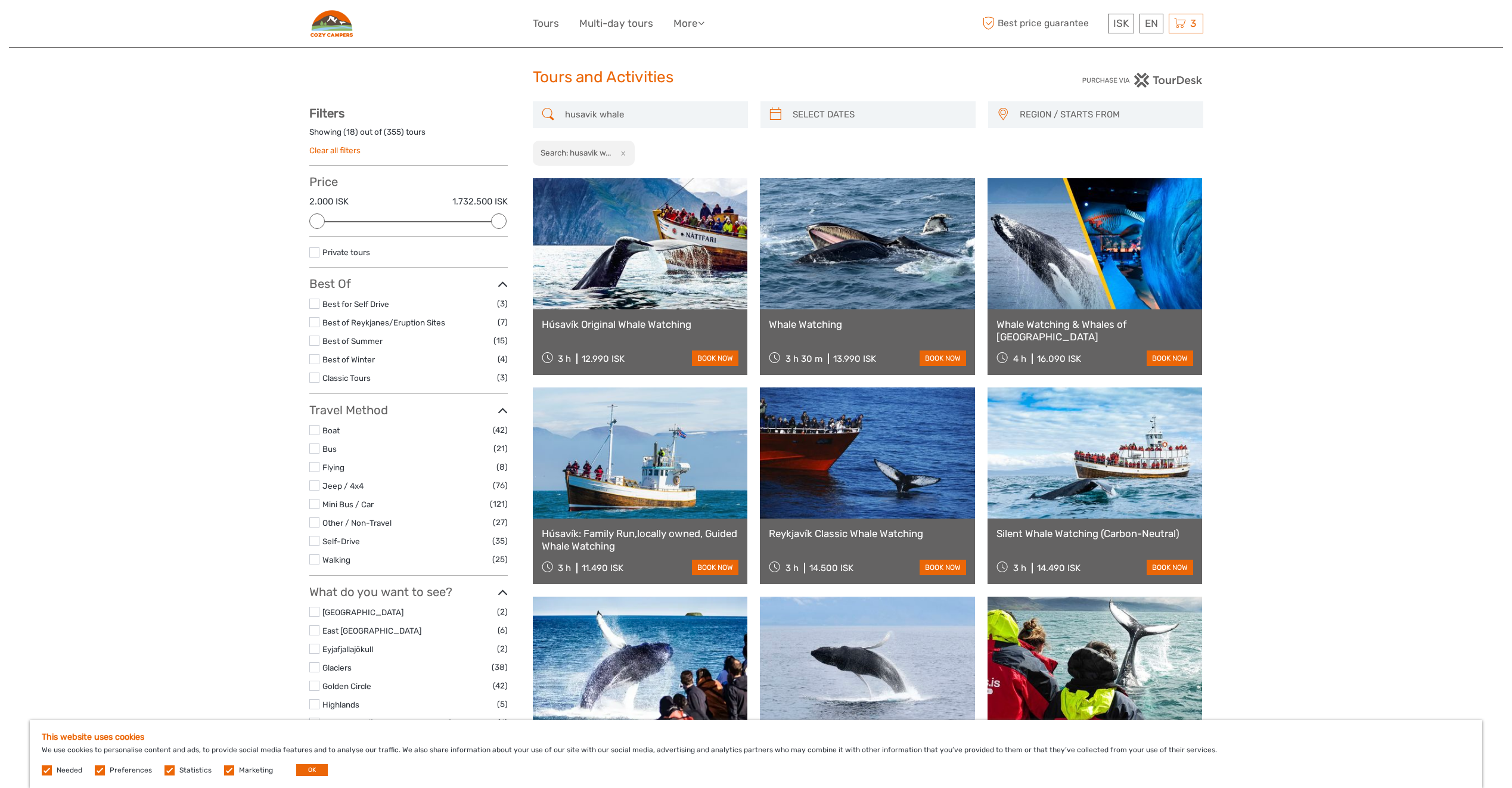
scroll to position [8, 0]
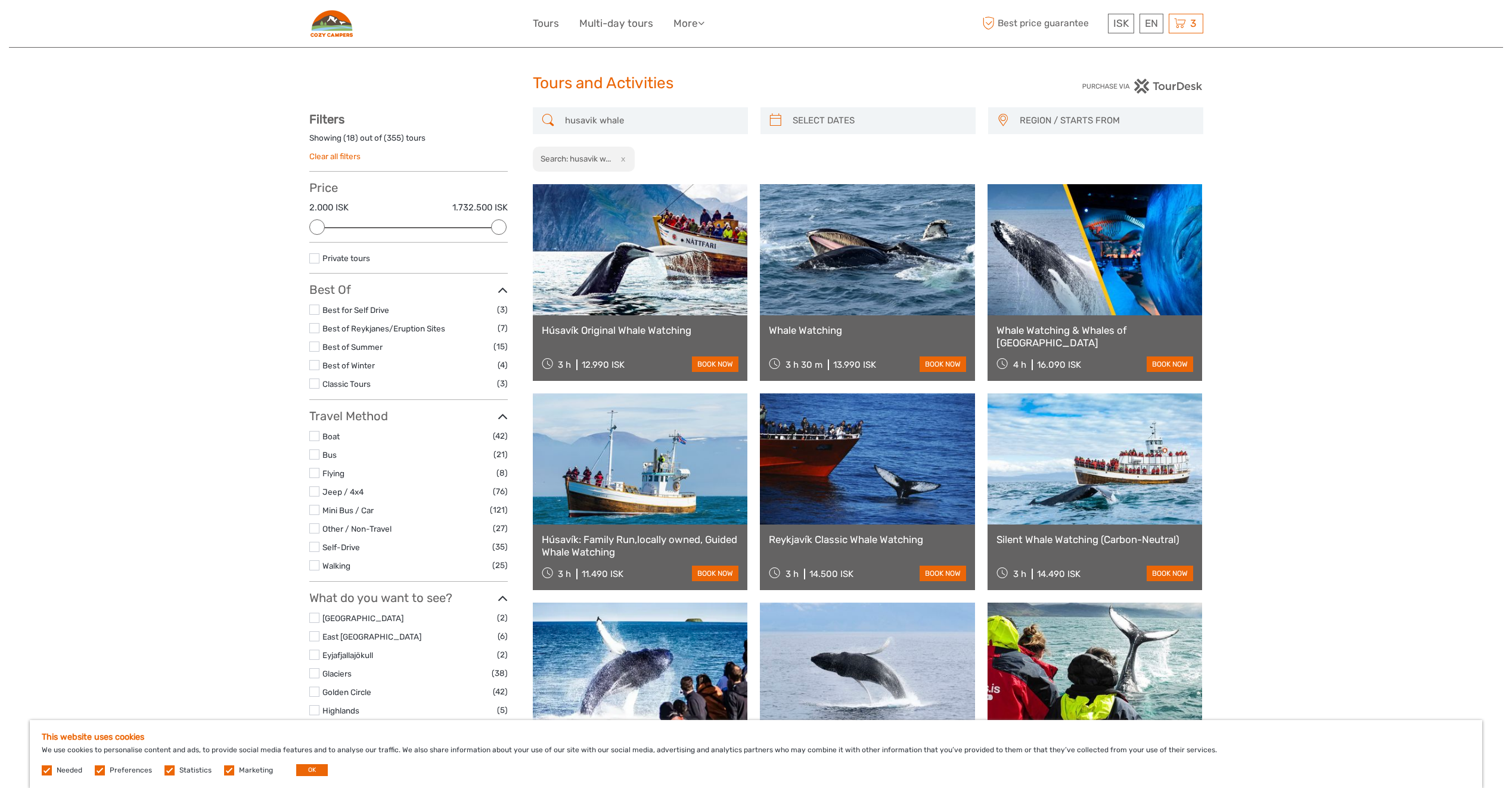
click at [653, 475] on link at bounding box center [640, 459] width 215 height 131
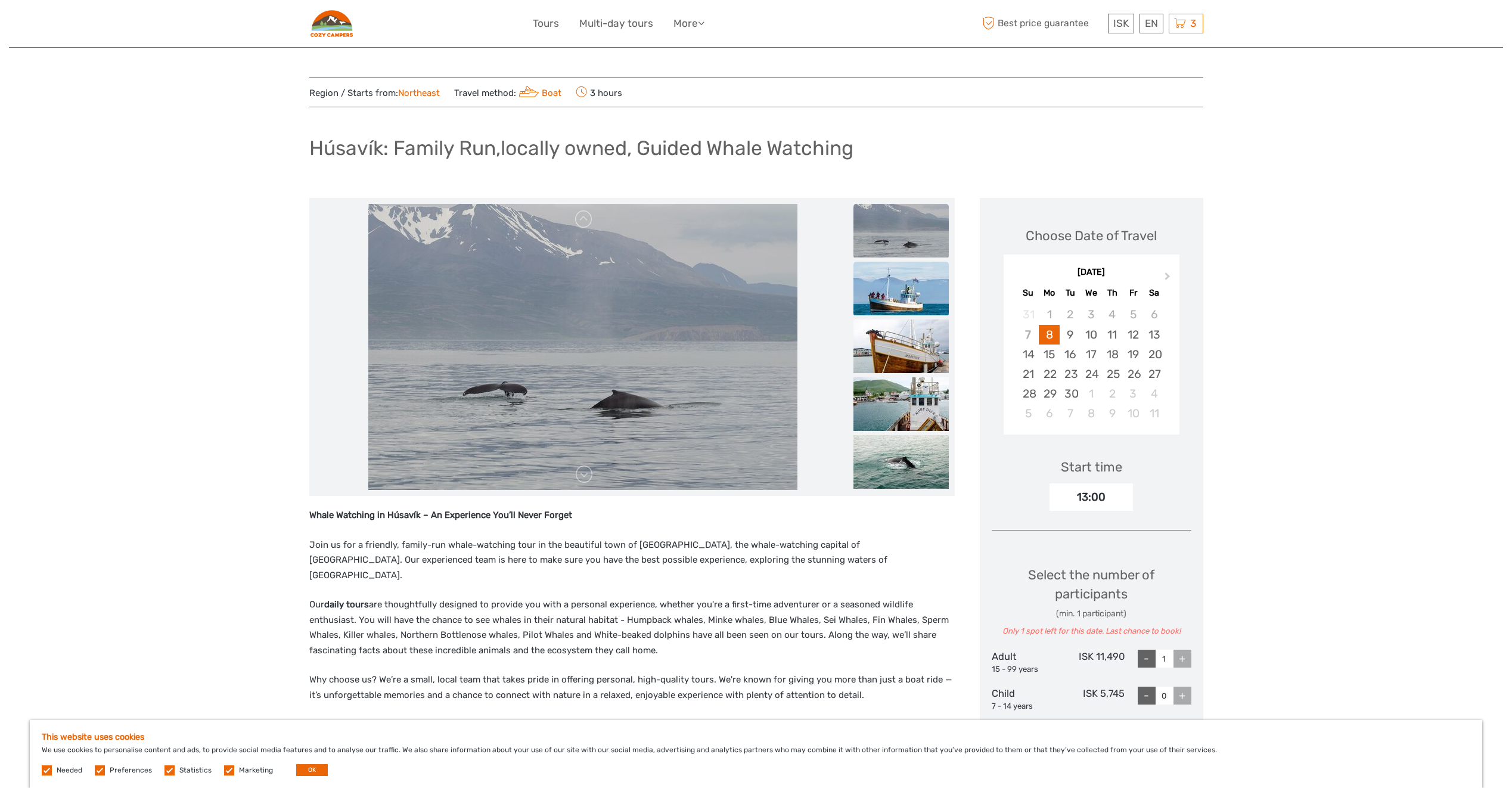
click at [893, 304] on img at bounding box center [901, 288] width 95 height 53
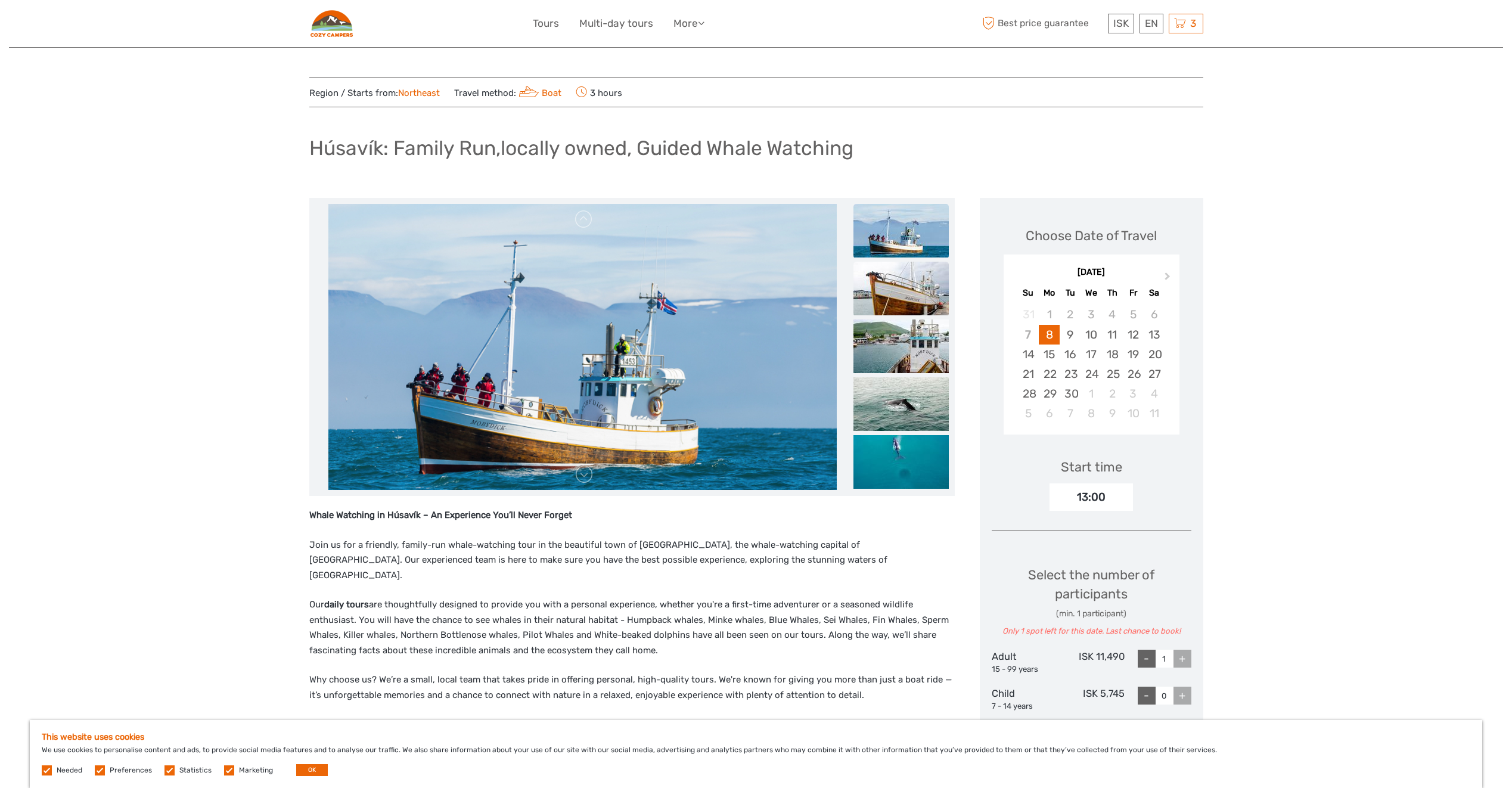
click at [896, 302] on img at bounding box center [901, 288] width 95 height 53
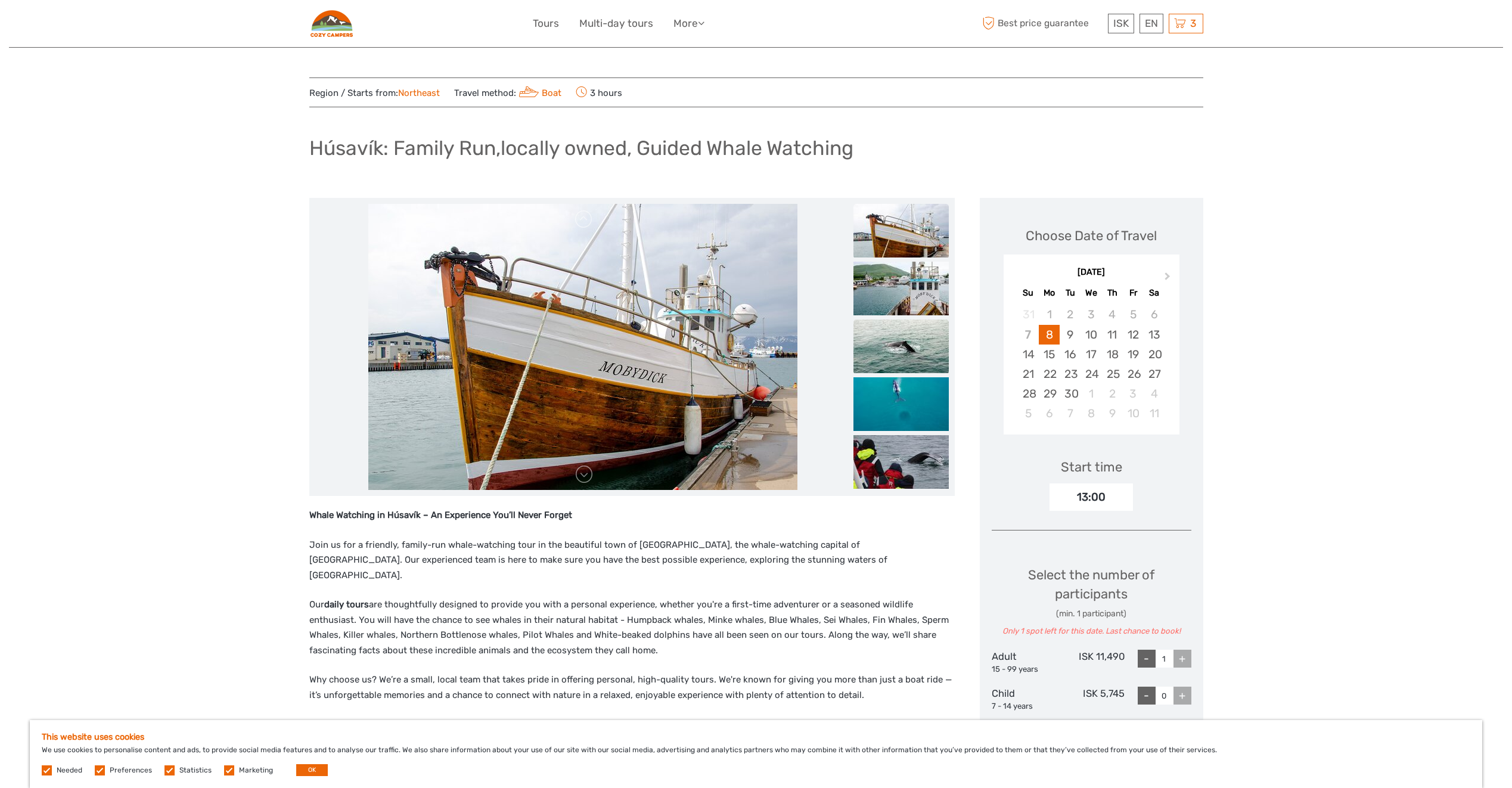
click at [896, 331] on img at bounding box center [901, 346] width 95 height 53
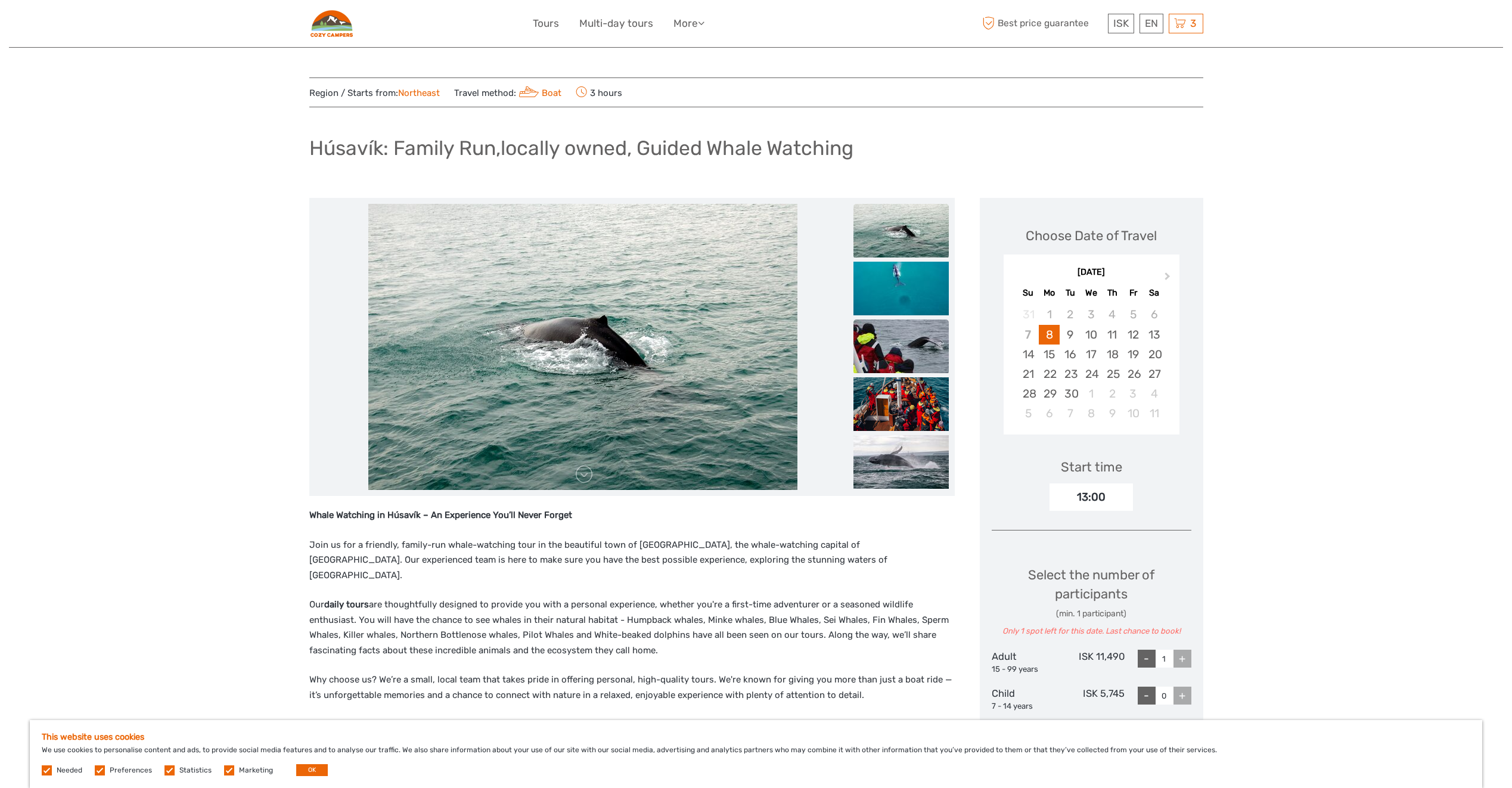
click at [894, 348] on img at bounding box center [901, 346] width 95 height 53
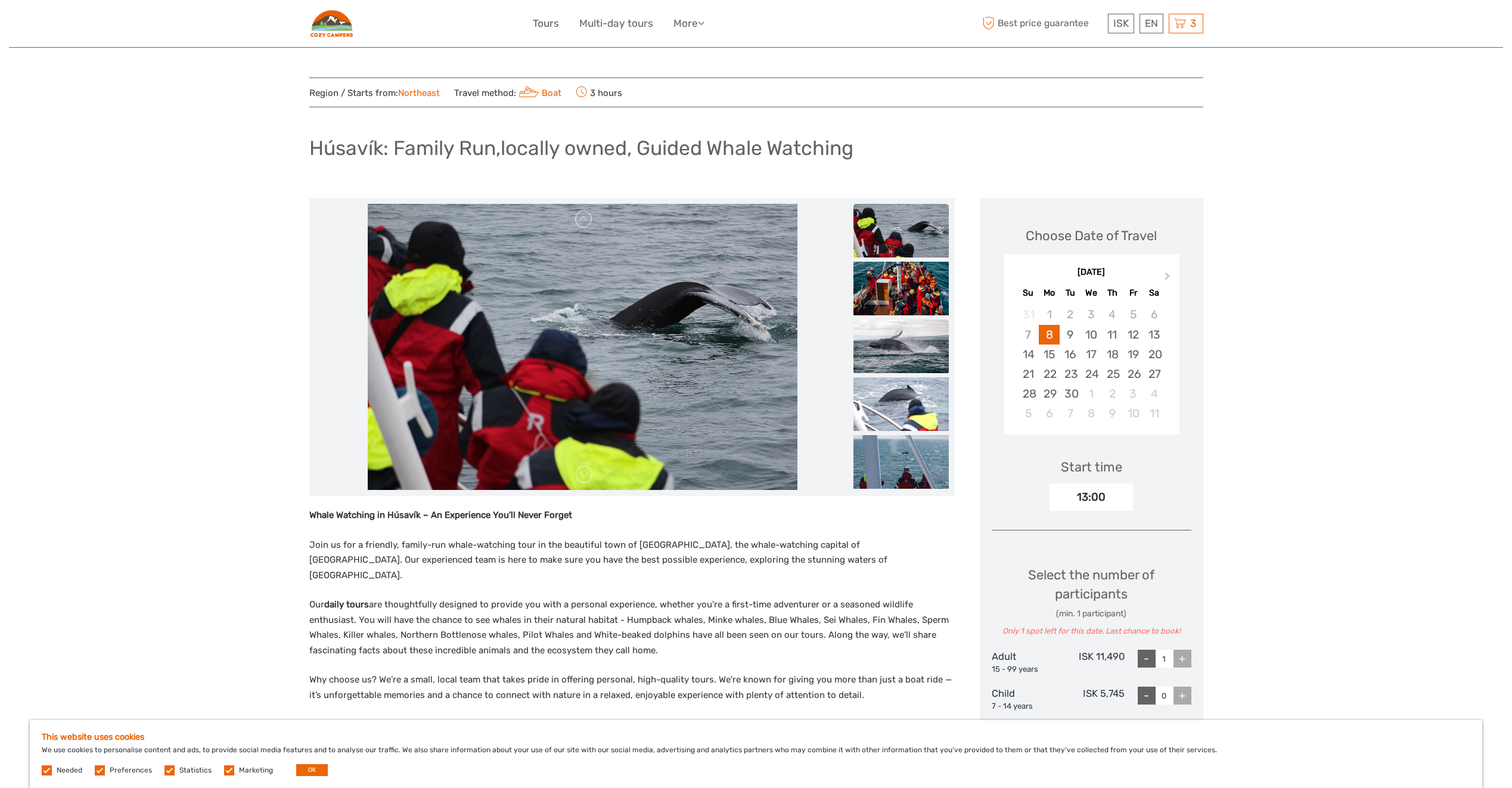
click at [899, 325] on img at bounding box center [901, 346] width 95 height 53
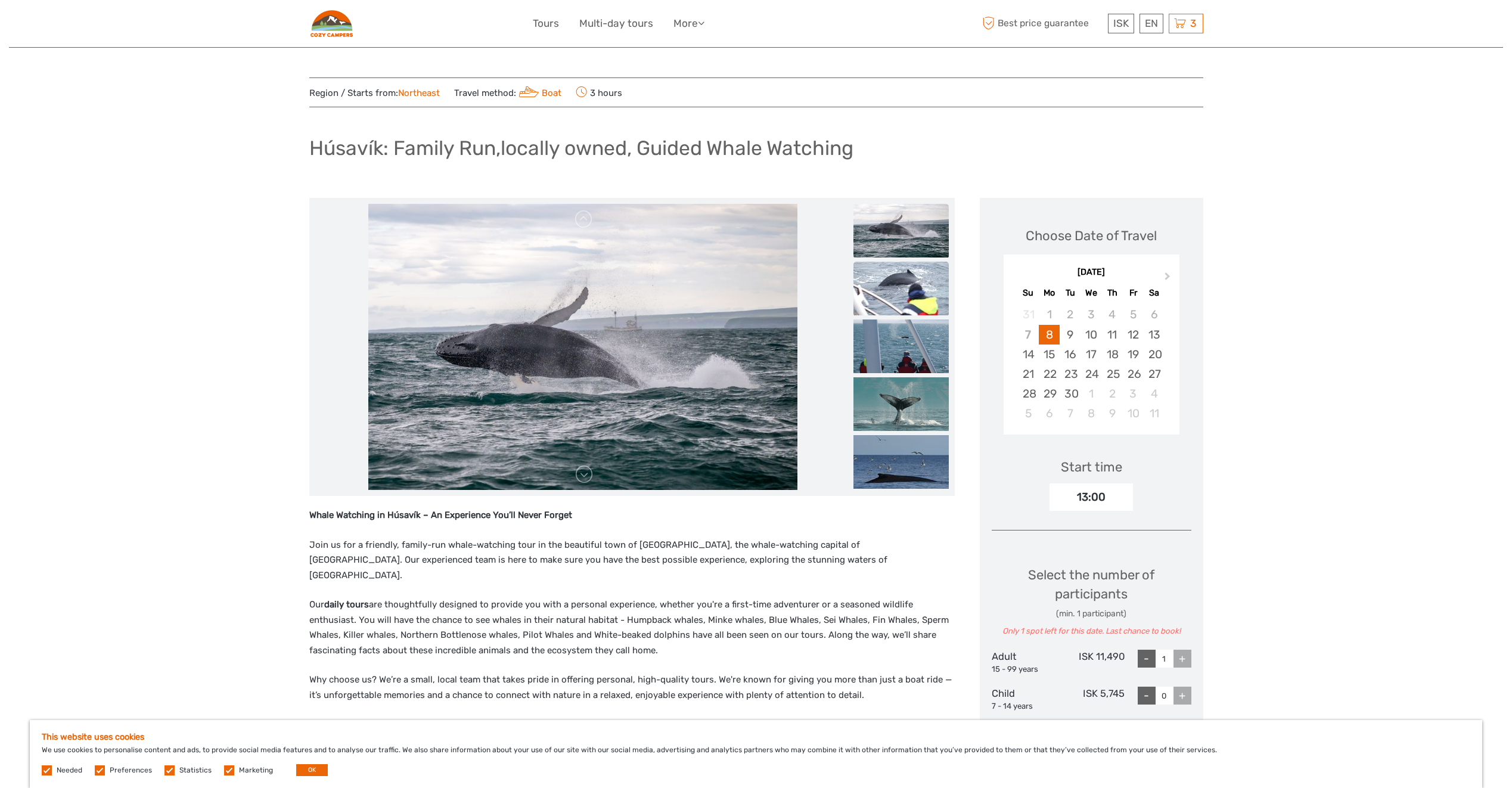
click at [902, 294] on img at bounding box center [901, 288] width 95 height 53
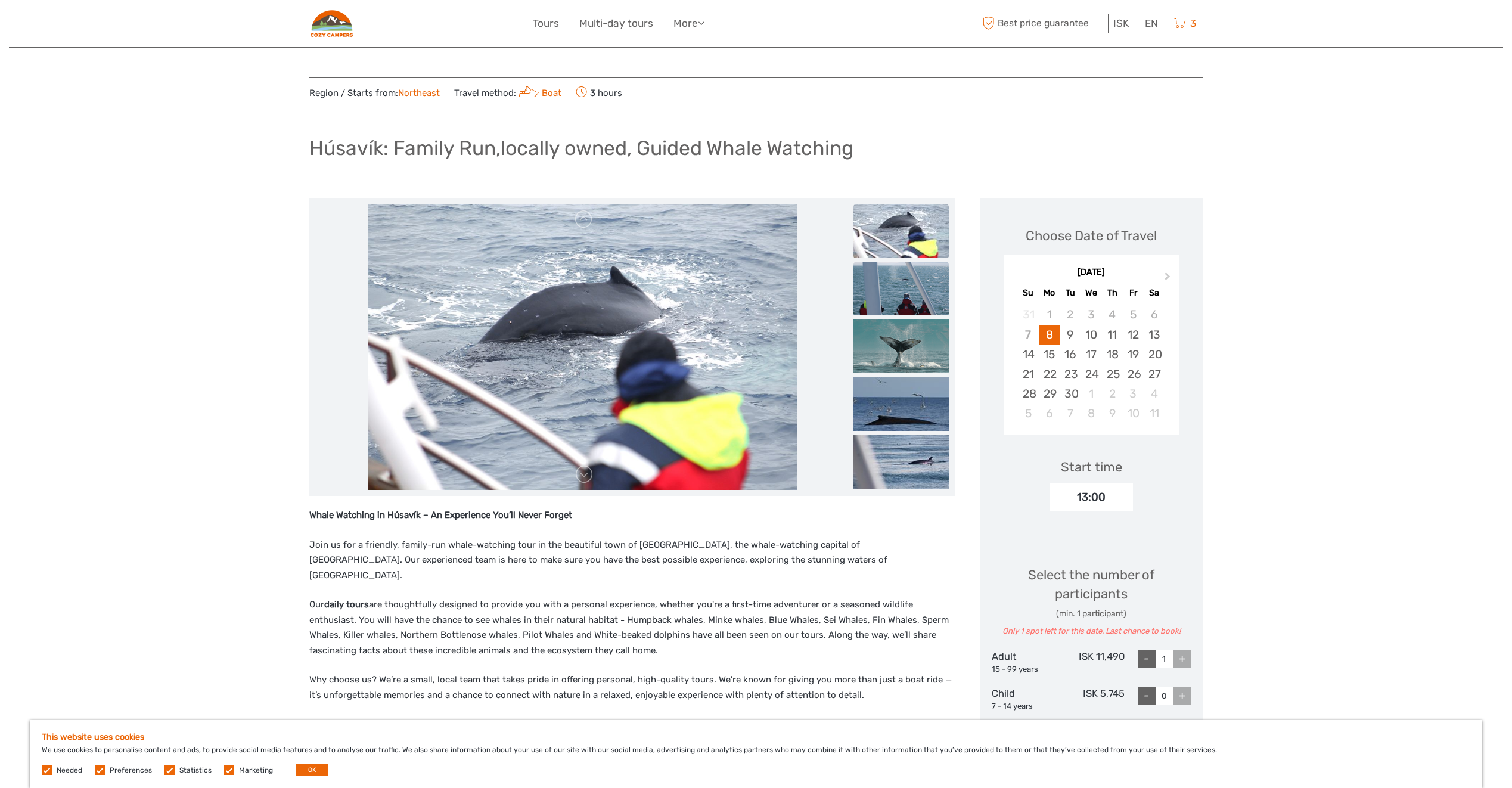
click at [896, 321] on img at bounding box center [901, 346] width 95 height 53
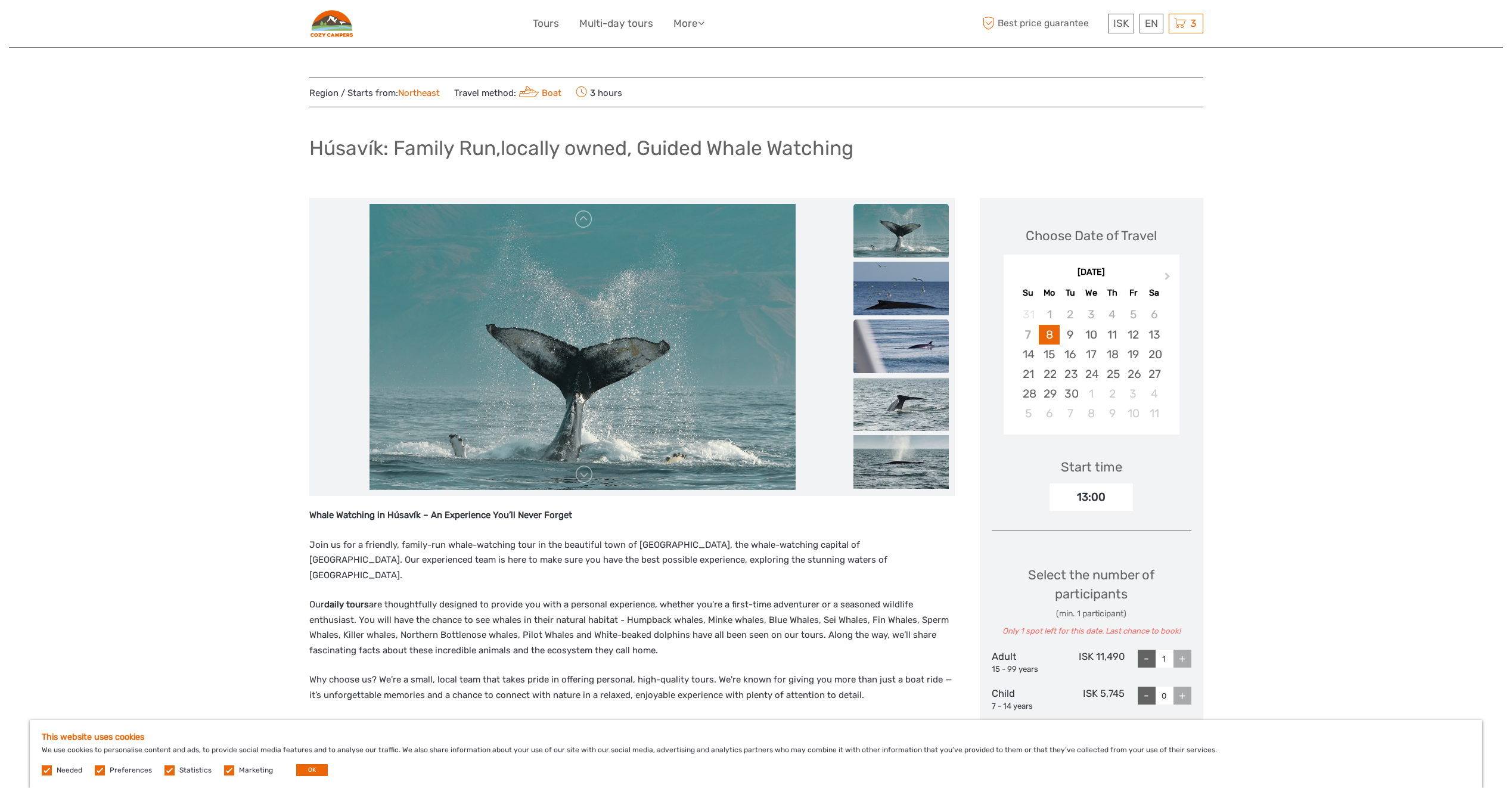
click at [907, 338] on img at bounding box center [901, 346] width 95 height 53
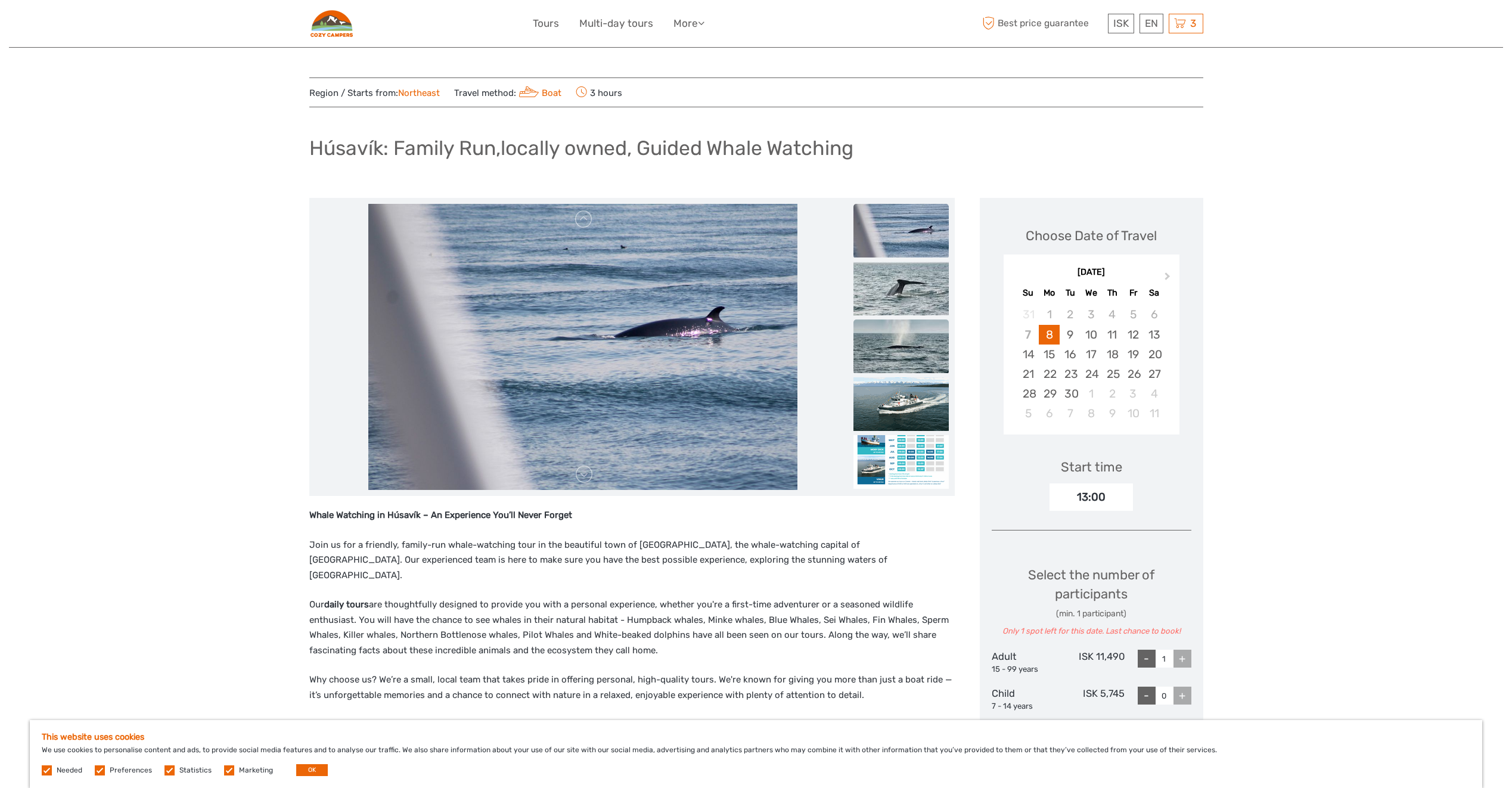
click at [908, 343] on img at bounding box center [901, 346] width 95 height 53
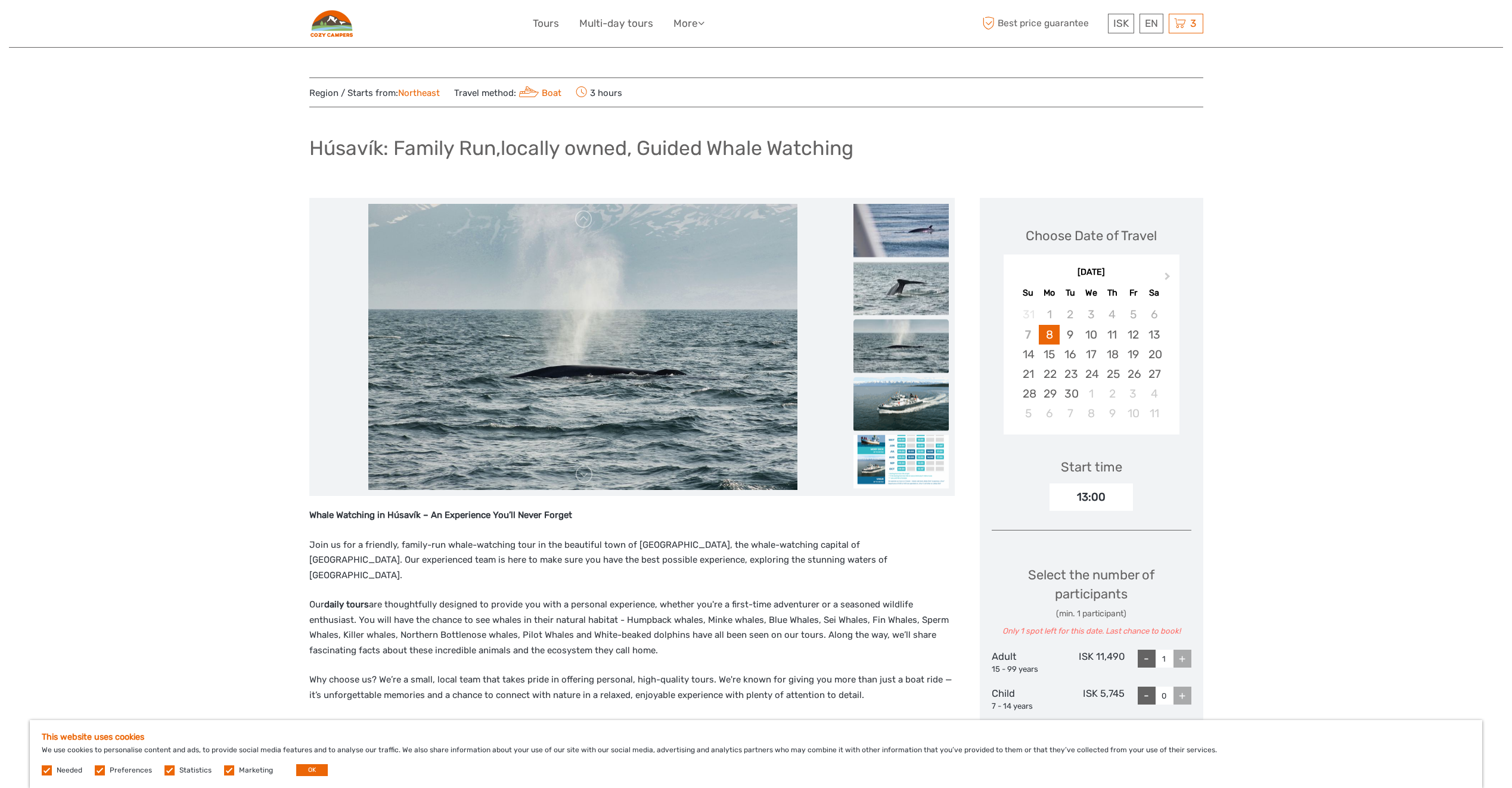
click at [890, 404] on img at bounding box center [901, 404] width 95 height 53
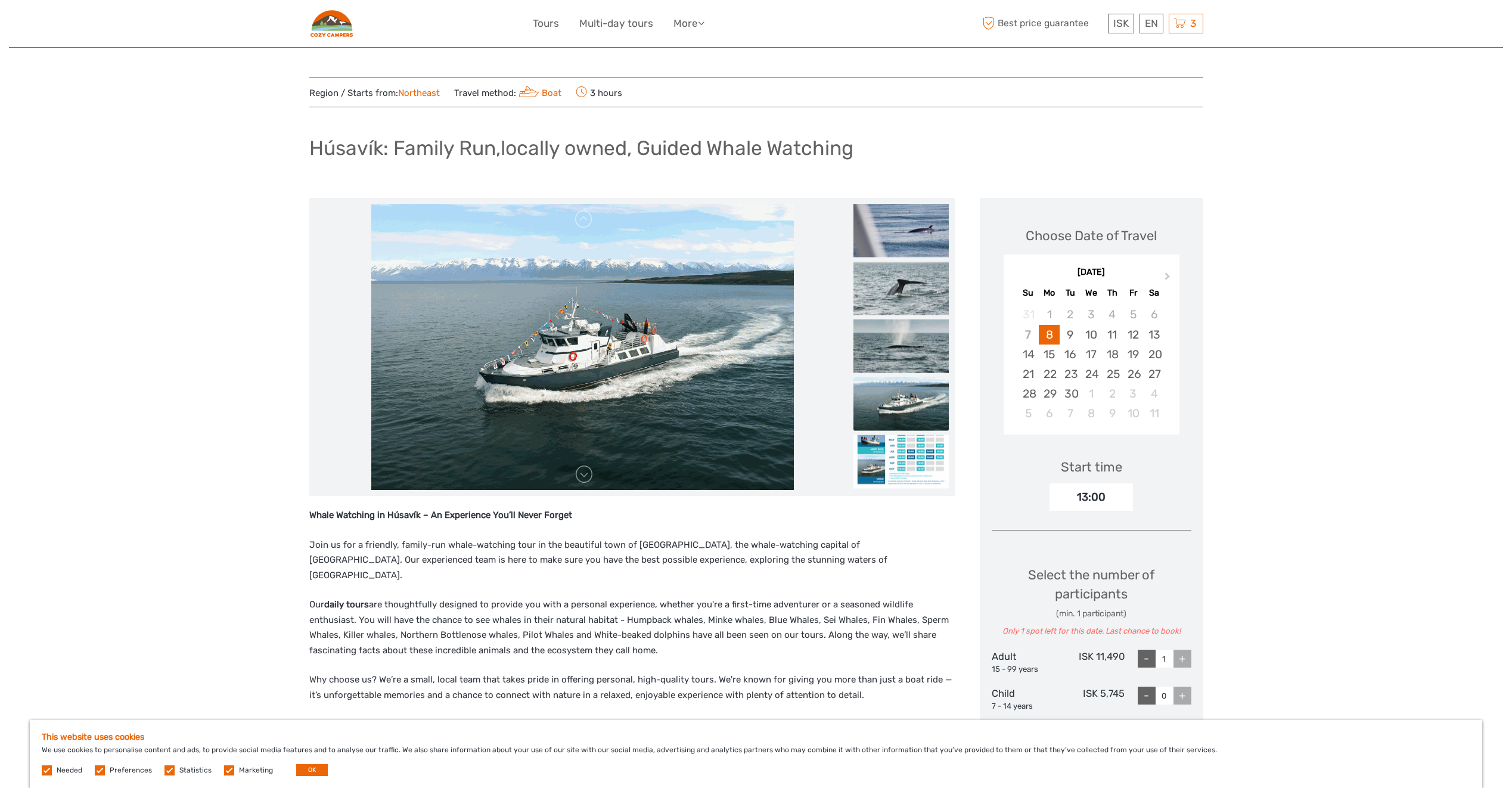
drag, startPoint x: 798, startPoint y: 276, endPoint x: 816, endPoint y: 273, distance: 18.2
click at [798, 275] on li at bounding box center [583, 347] width 535 height 286
click at [892, 239] on img at bounding box center [901, 230] width 95 height 53
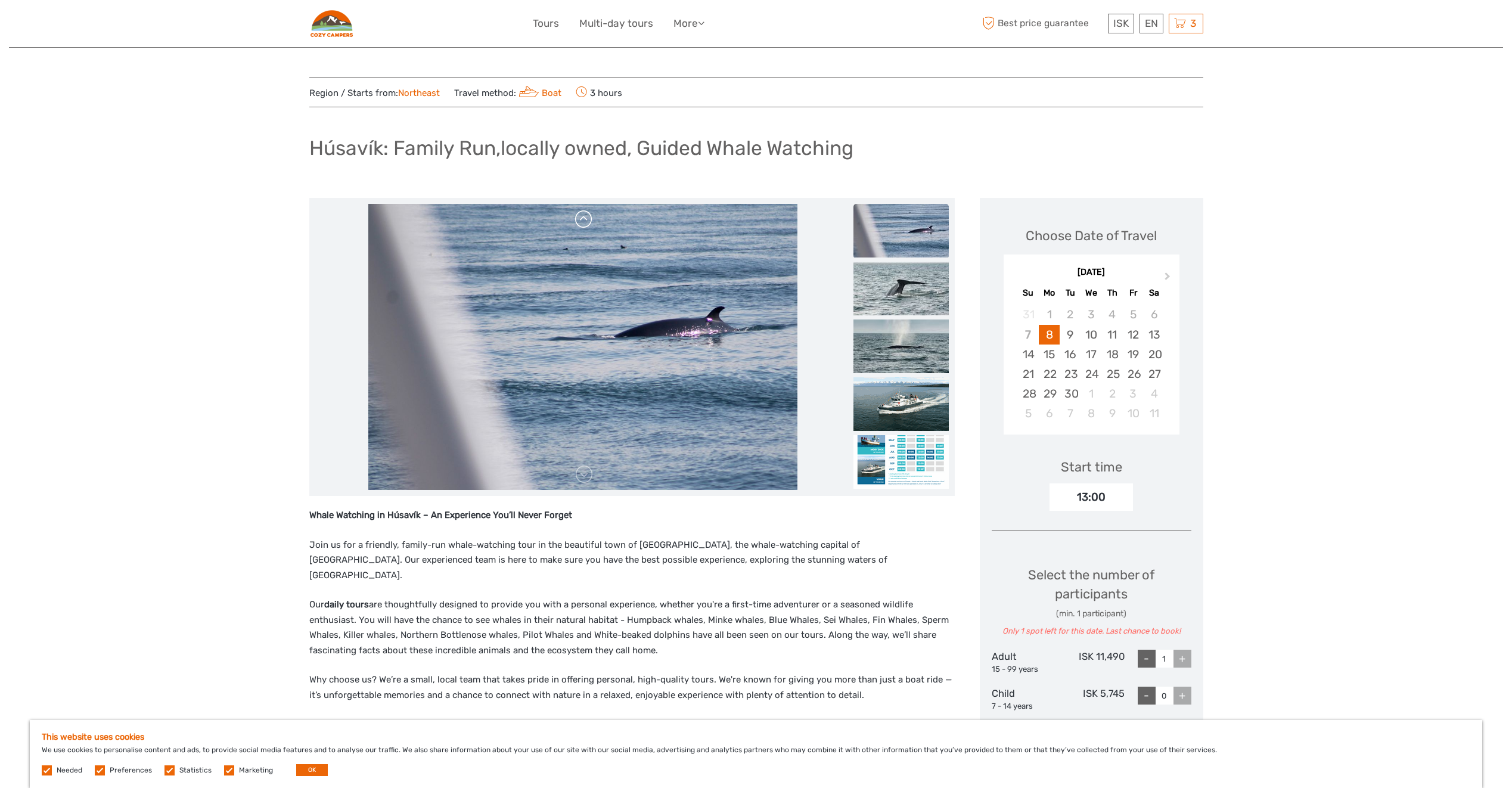
click at [584, 218] on link at bounding box center [583, 218] width 19 height 19
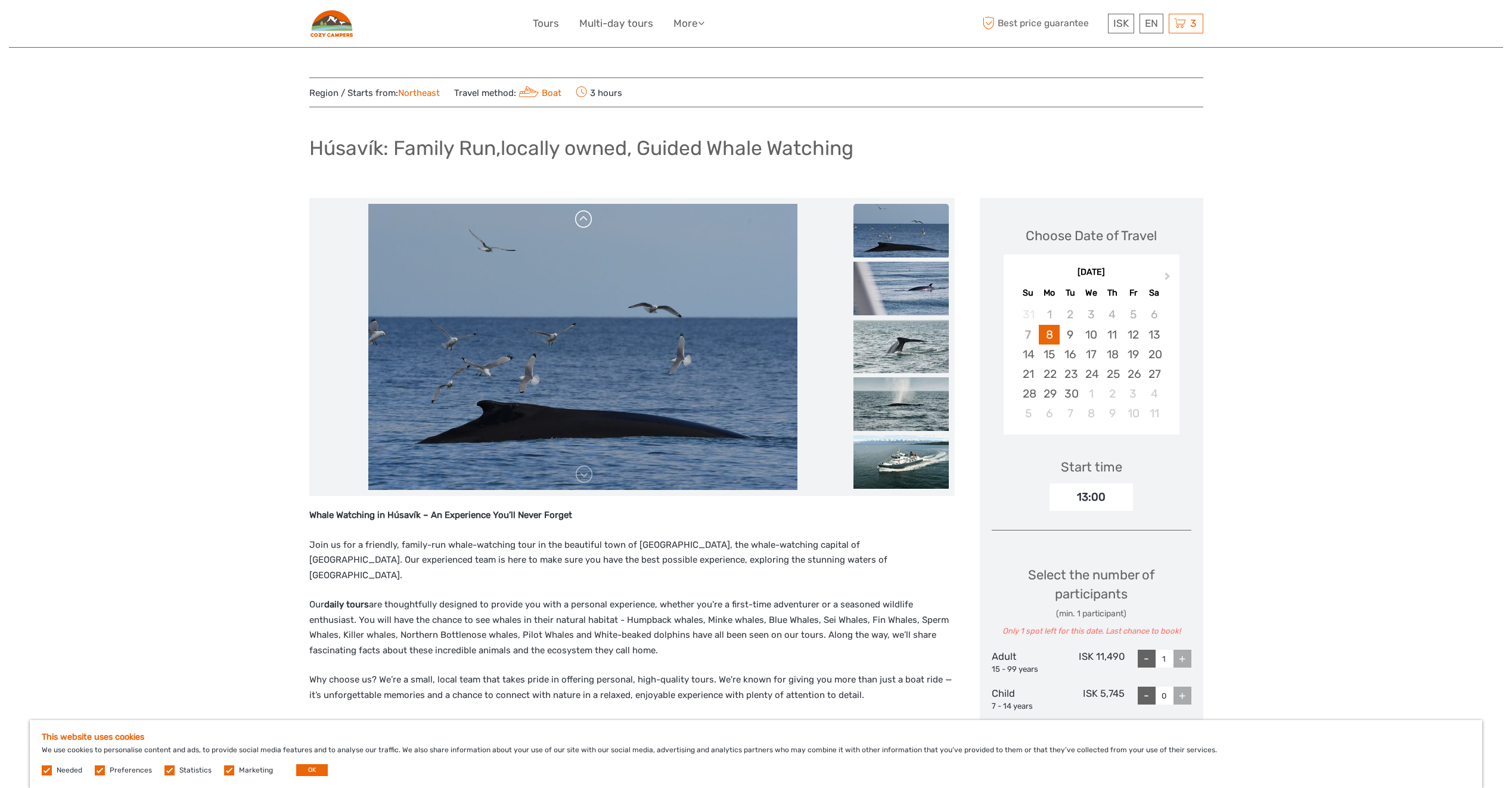
click at [584, 218] on link at bounding box center [583, 218] width 19 height 19
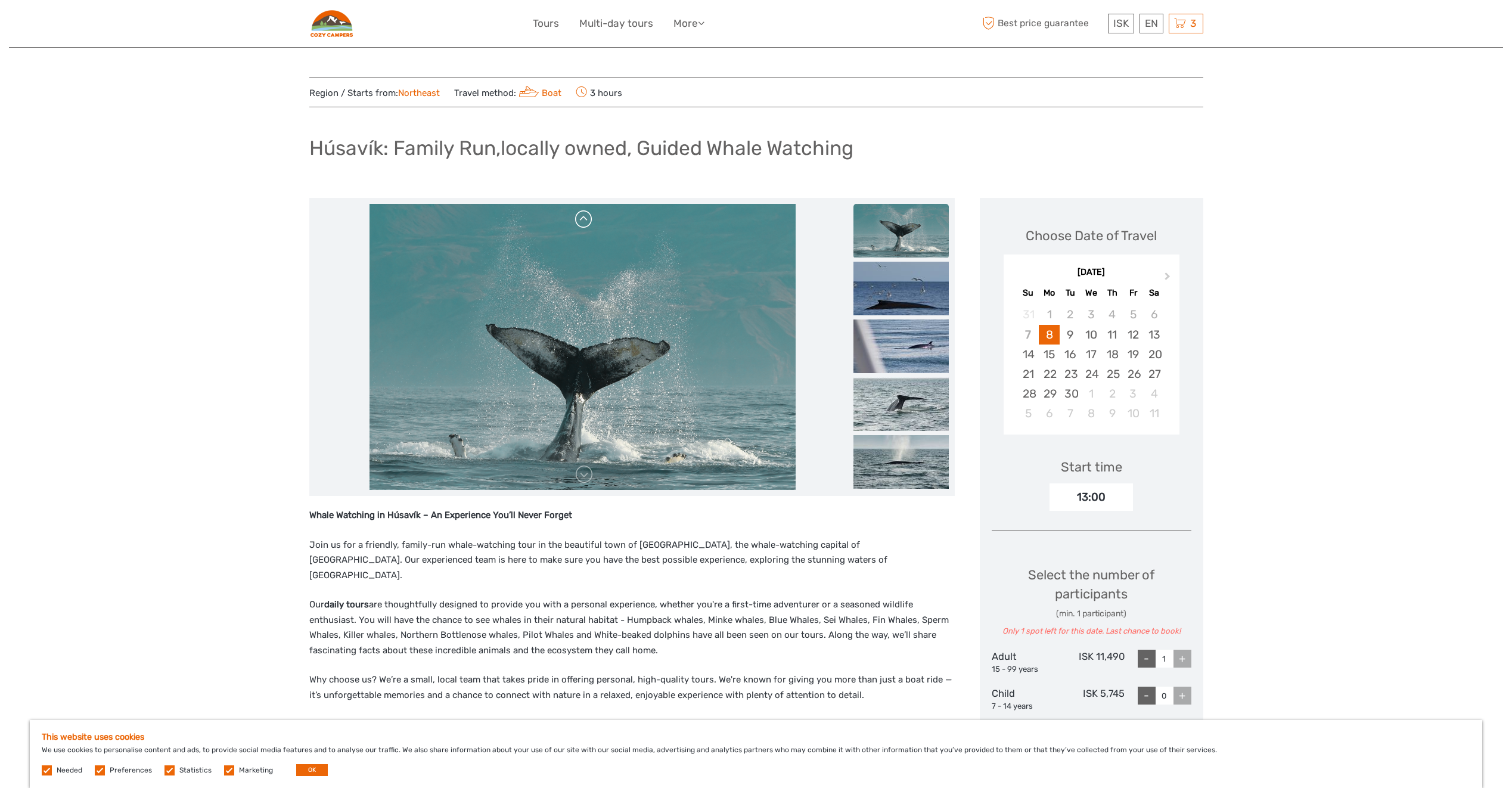
click at [584, 218] on link at bounding box center [583, 218] width 19 height 19
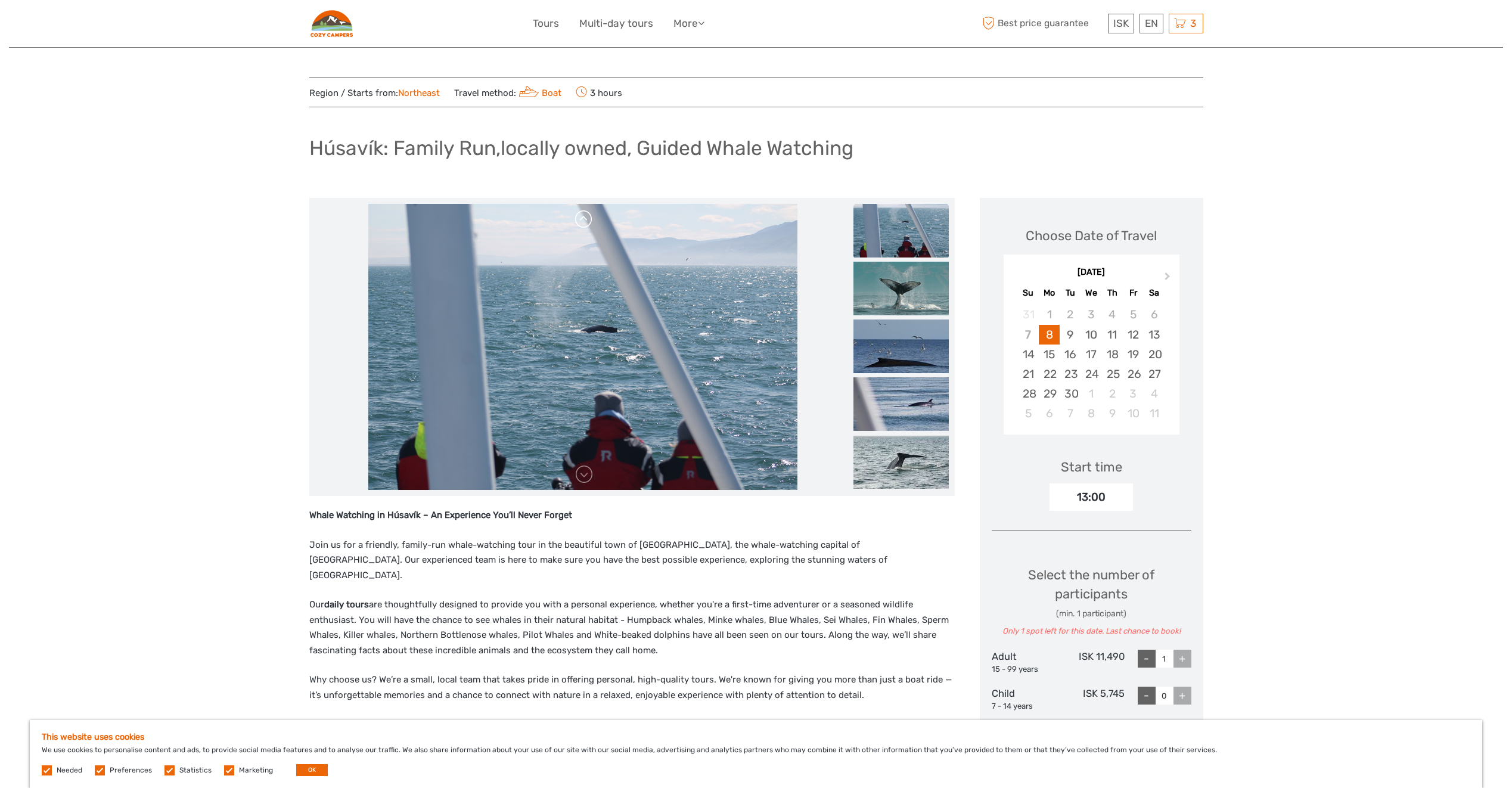
click at [584, 218] on link at bounding box center [583, 218] width 19 height 19
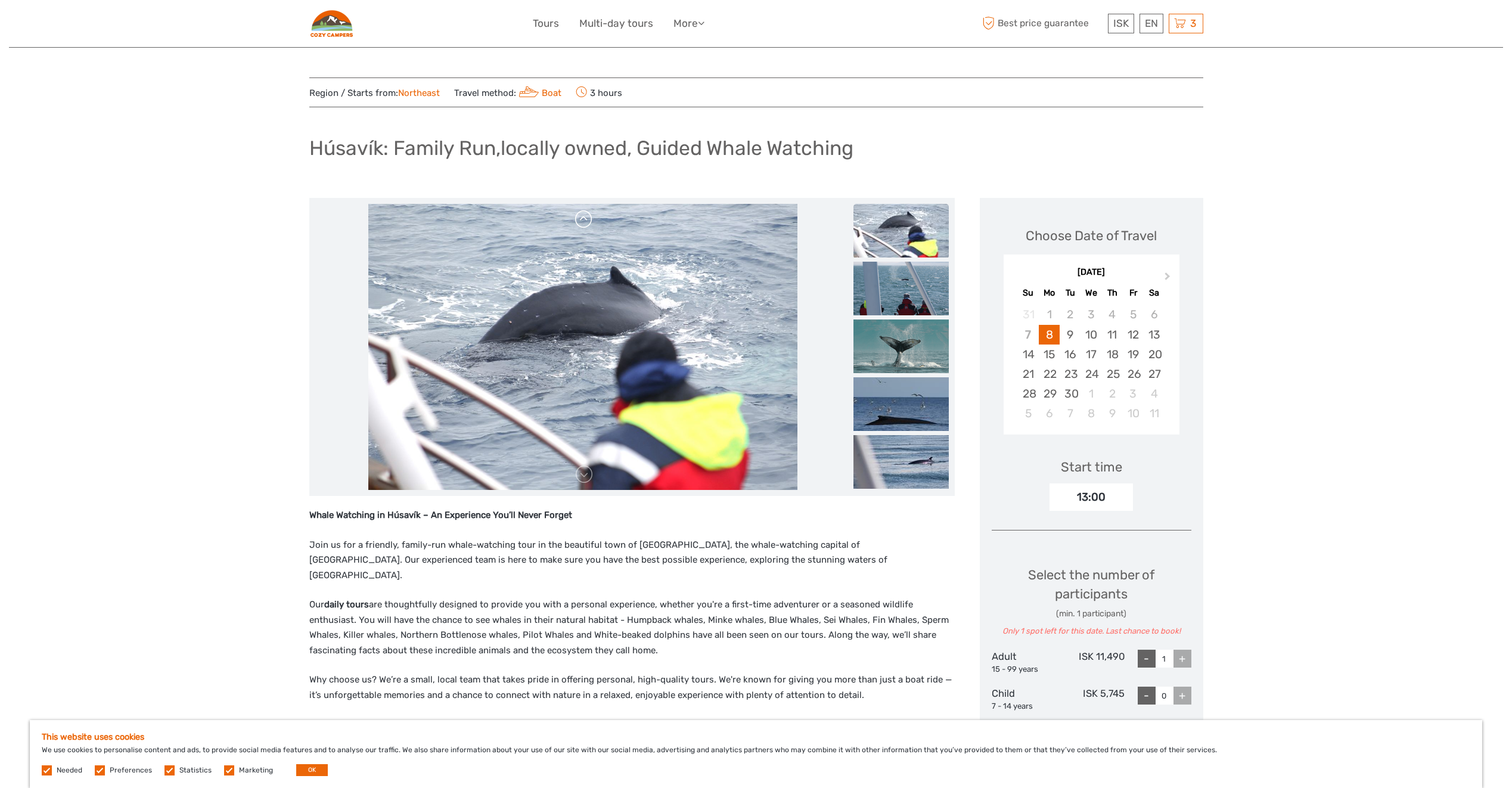
click at [584, 218] on link at bounding box center [583, 218] width 19 height 19
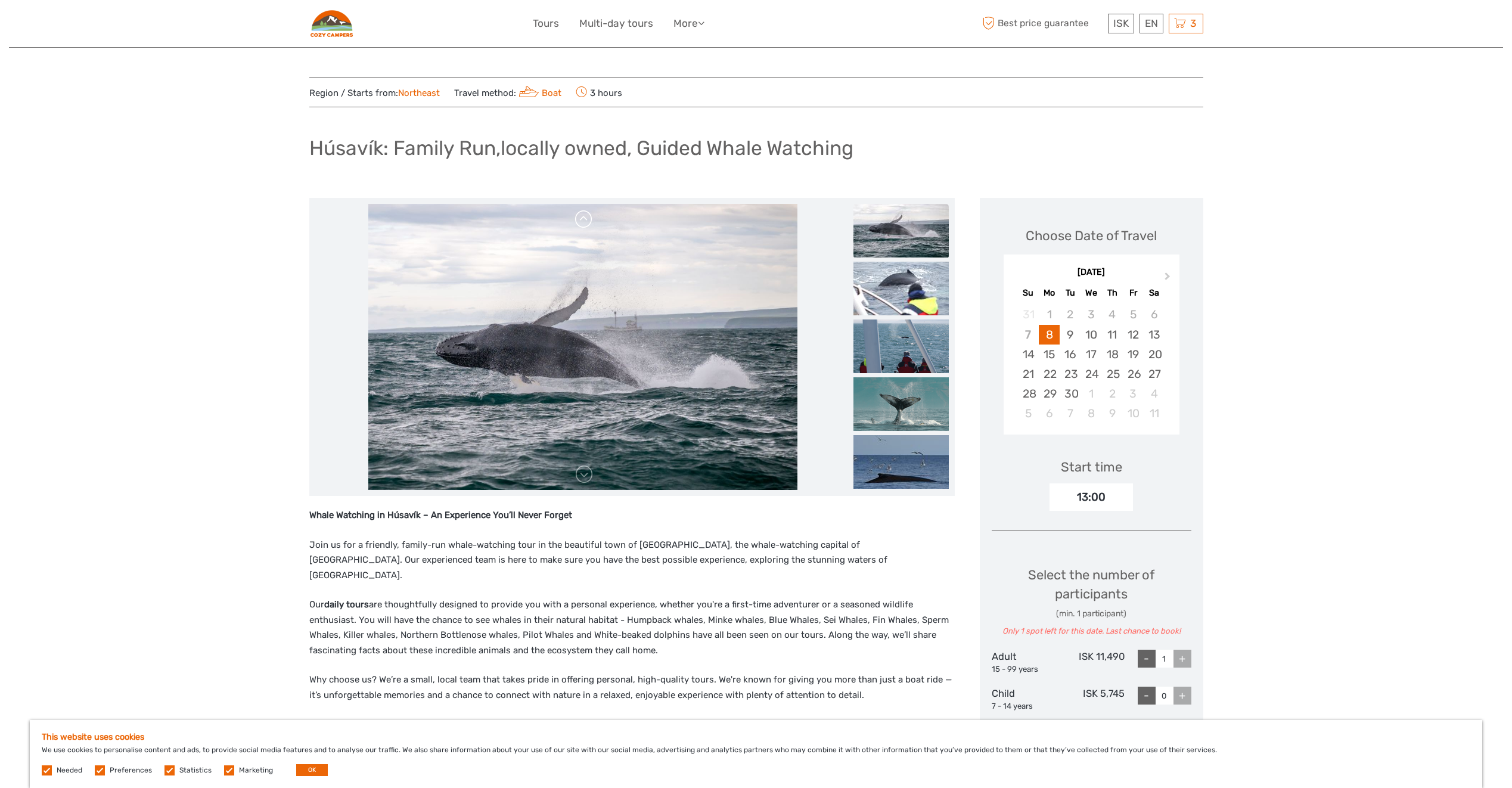
click at [584, 218] on link at bounding box center [583, 218] width 19 height 19
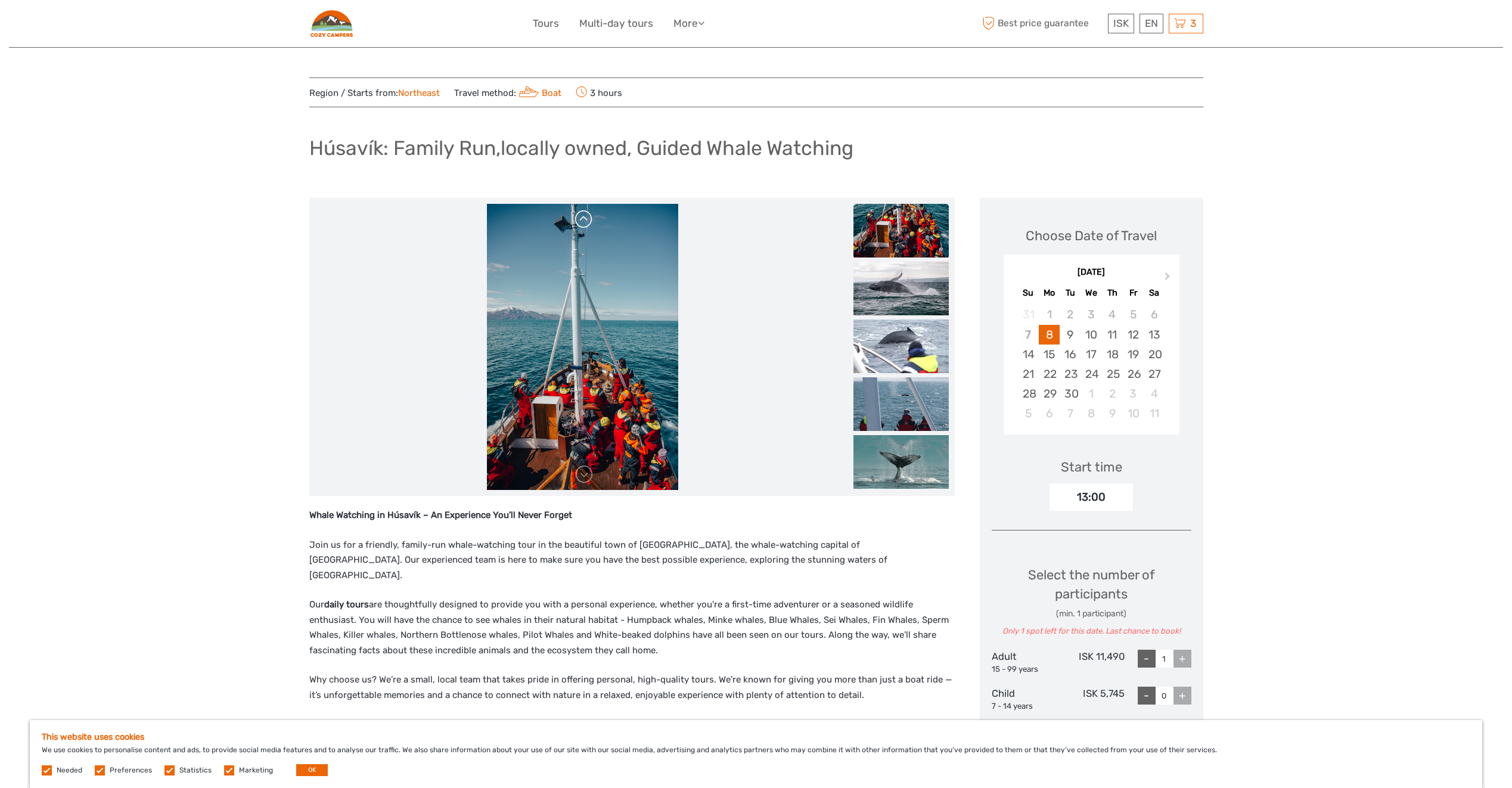
click at [584, 218] on link at bounding box center [583, 218] width 19 height 19
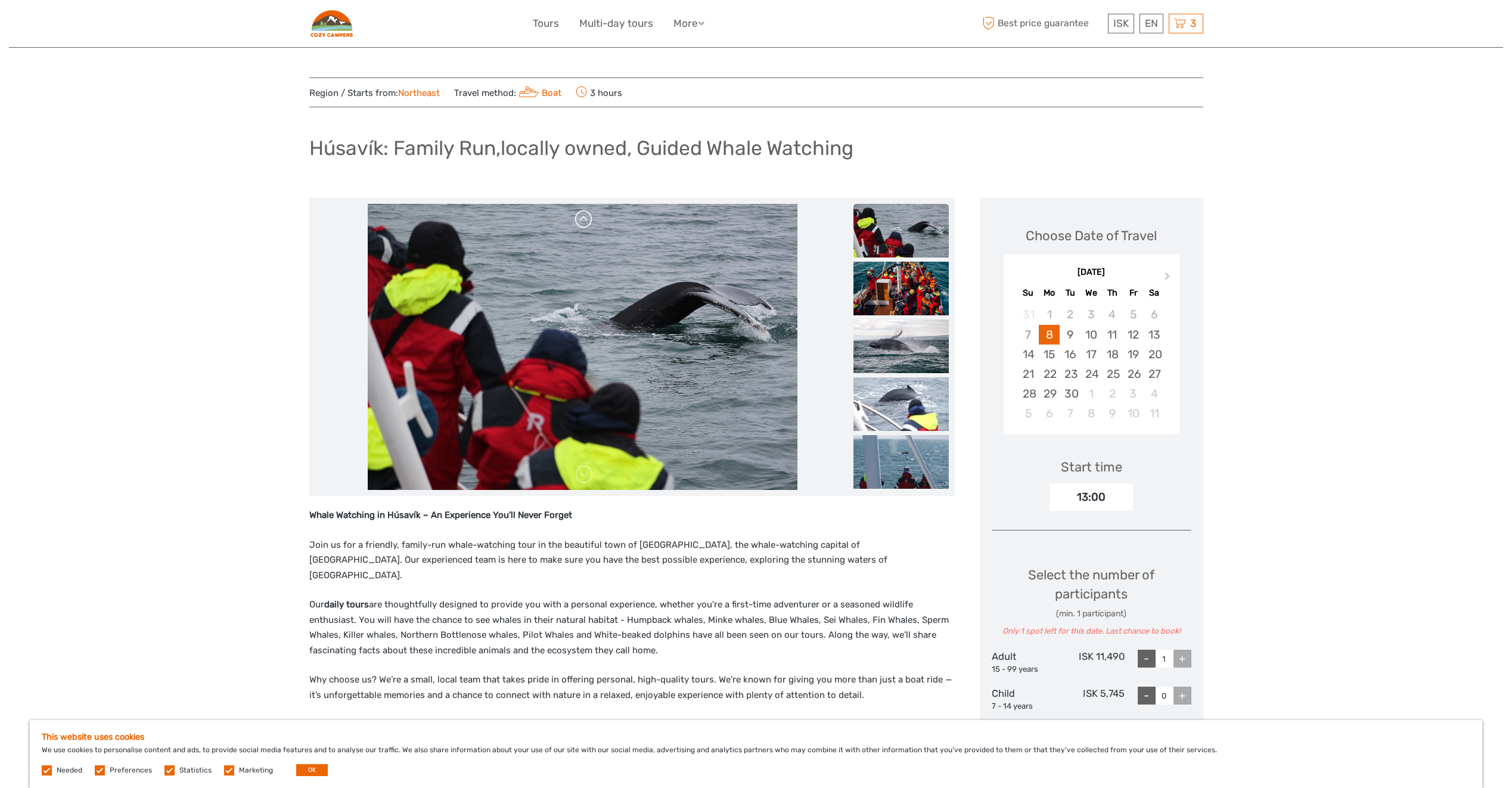
click at [584, 218] on link at bounding box center [583, 218] width 19 height 19
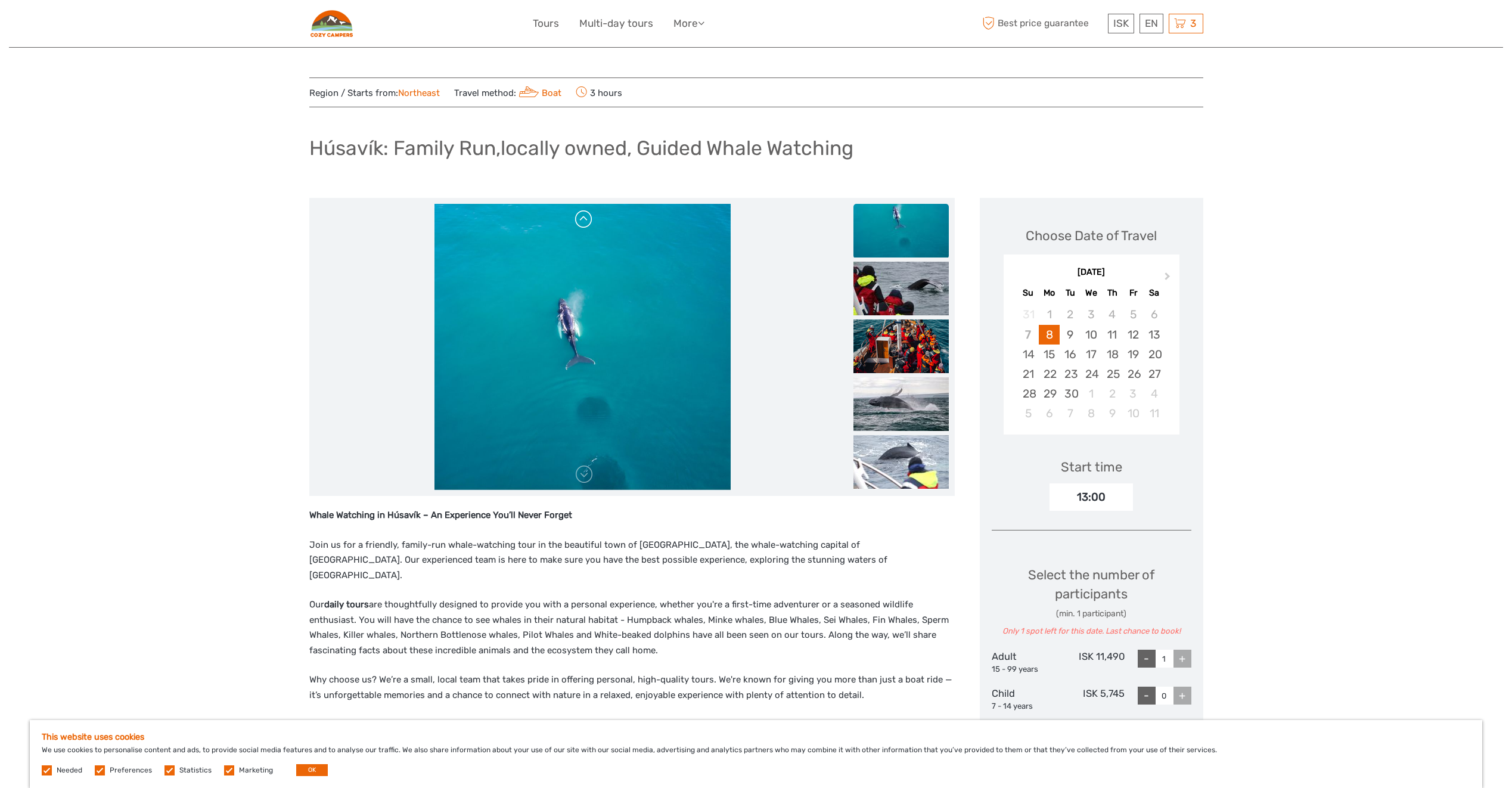
click at [584, 218] on link at bounding box center [583, 218] width 19 height 19
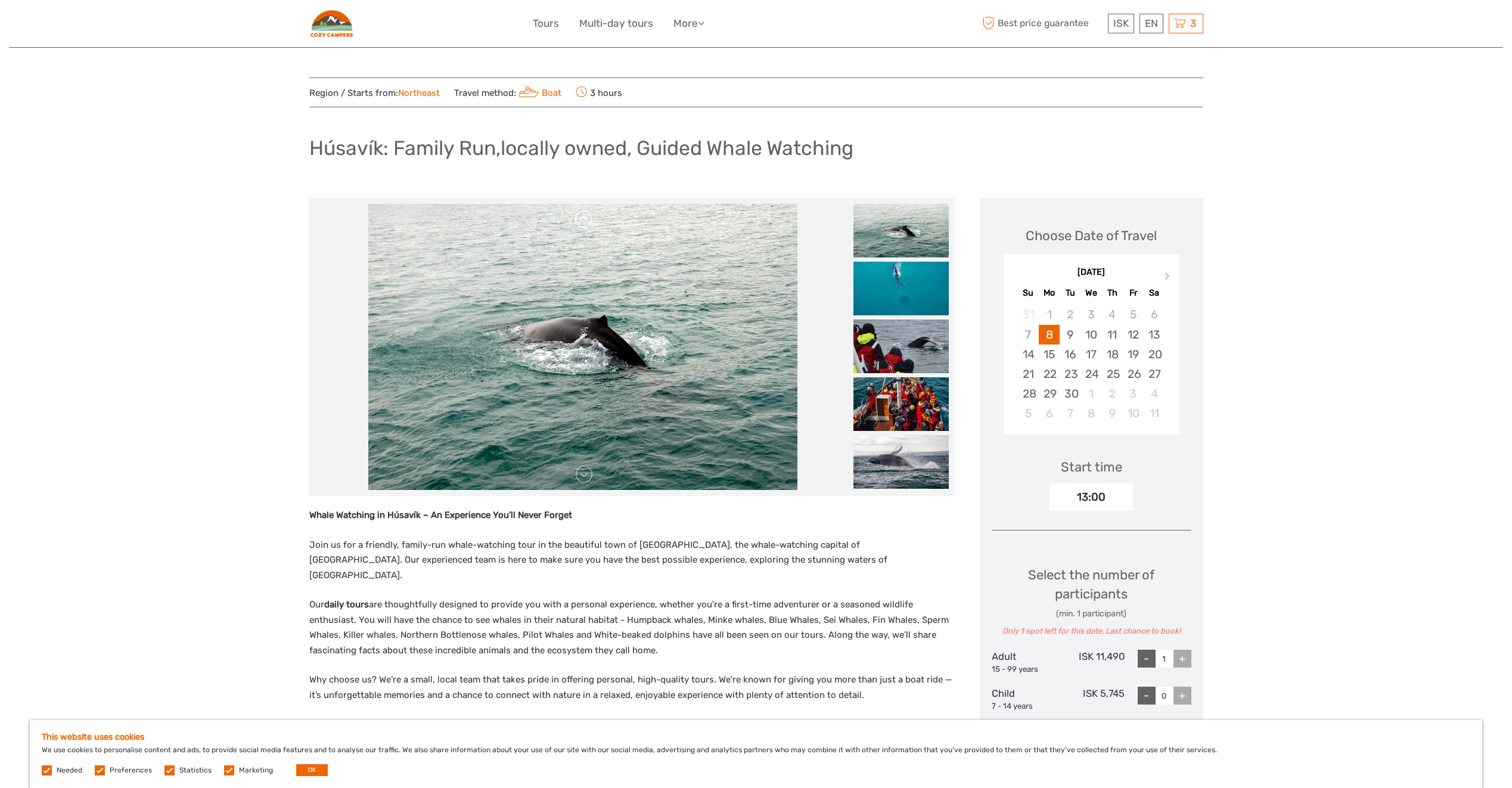
click at [584, 218] on link at bounding box center [583, 218] width 19 height 19
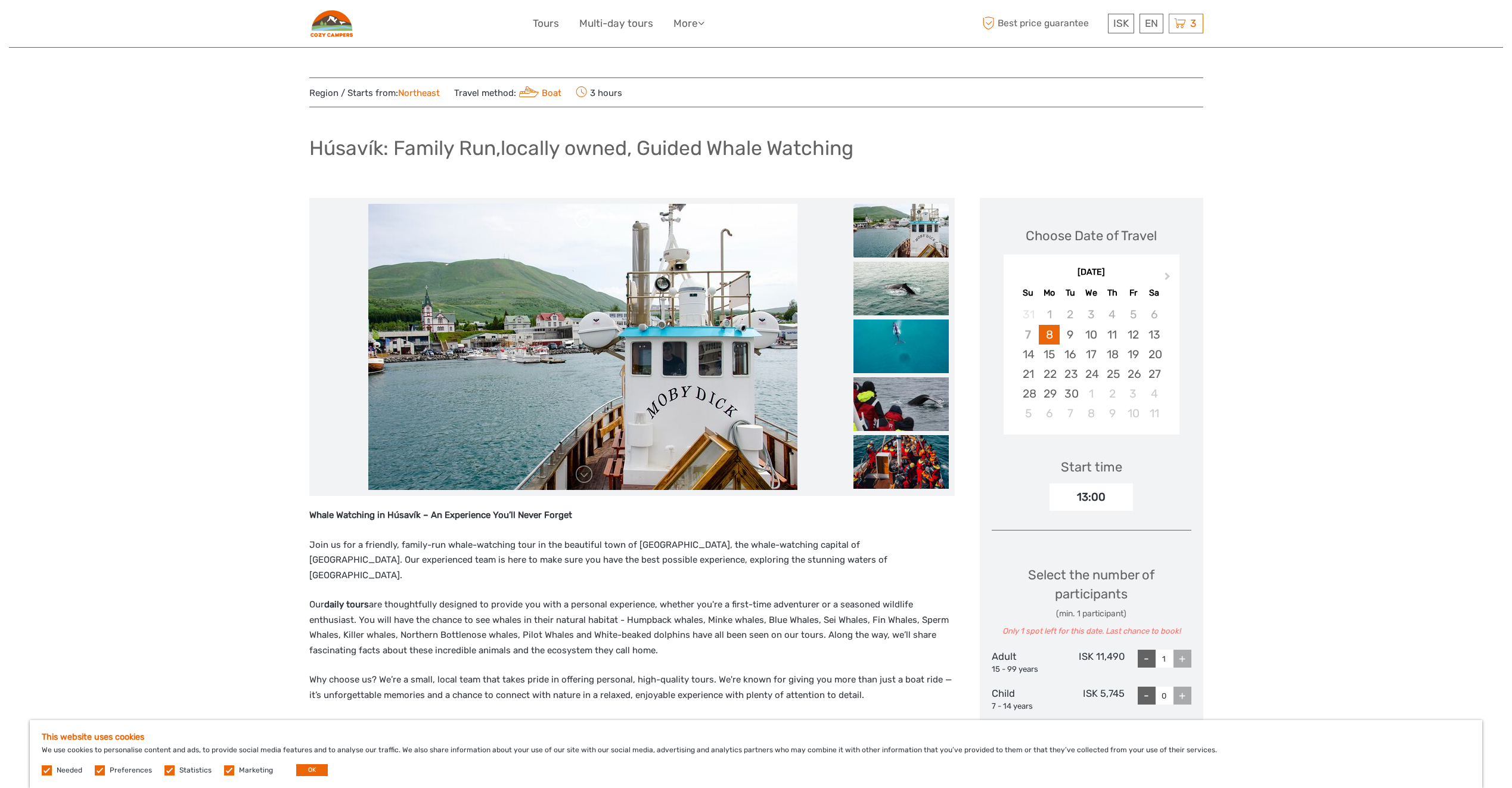
click at [584, 218] on link at bounding box center [583, 218] width 19 height 19
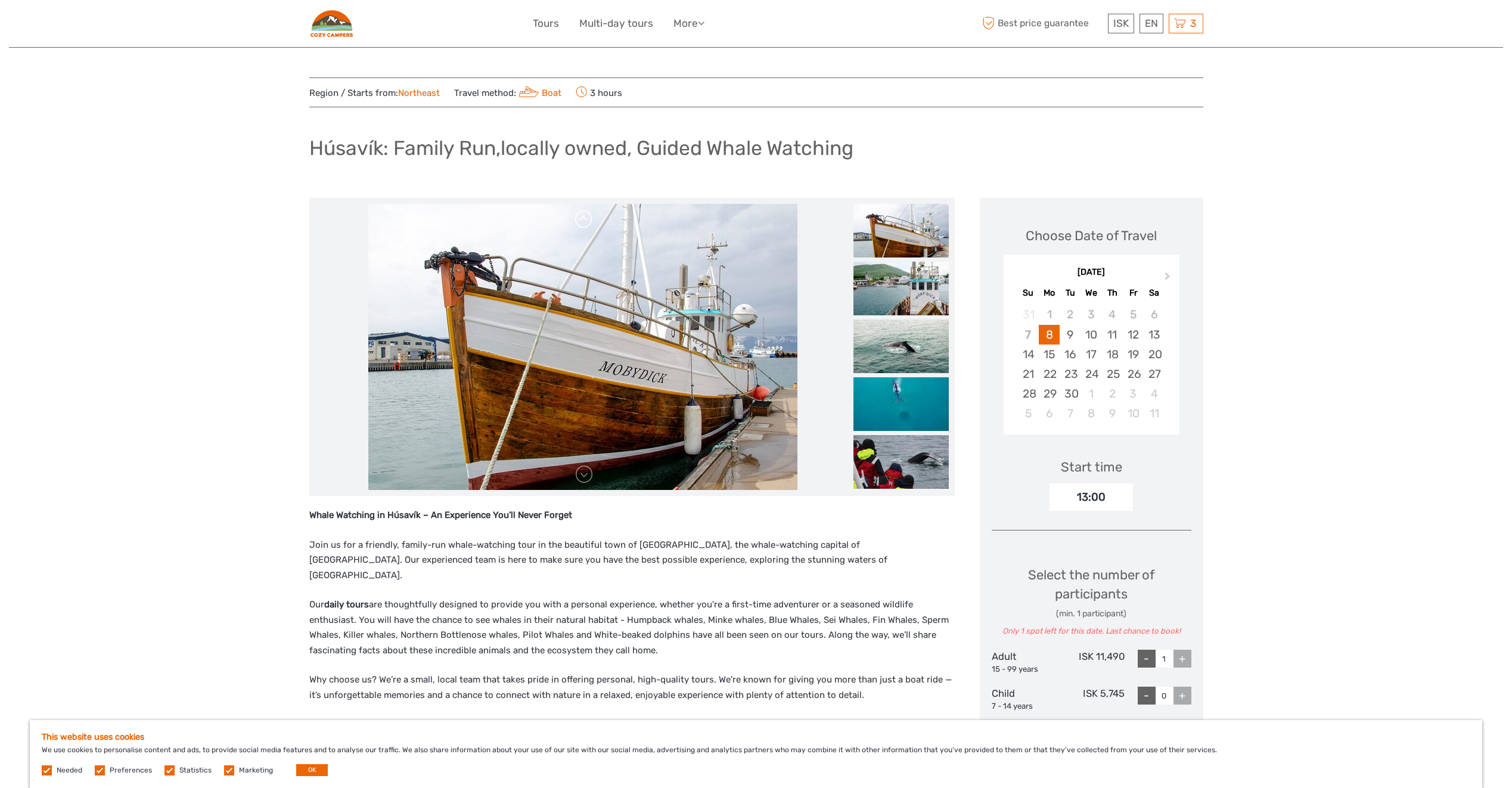
click at [586, 218] on link at bounding box center [583, 218] width 19 height 19
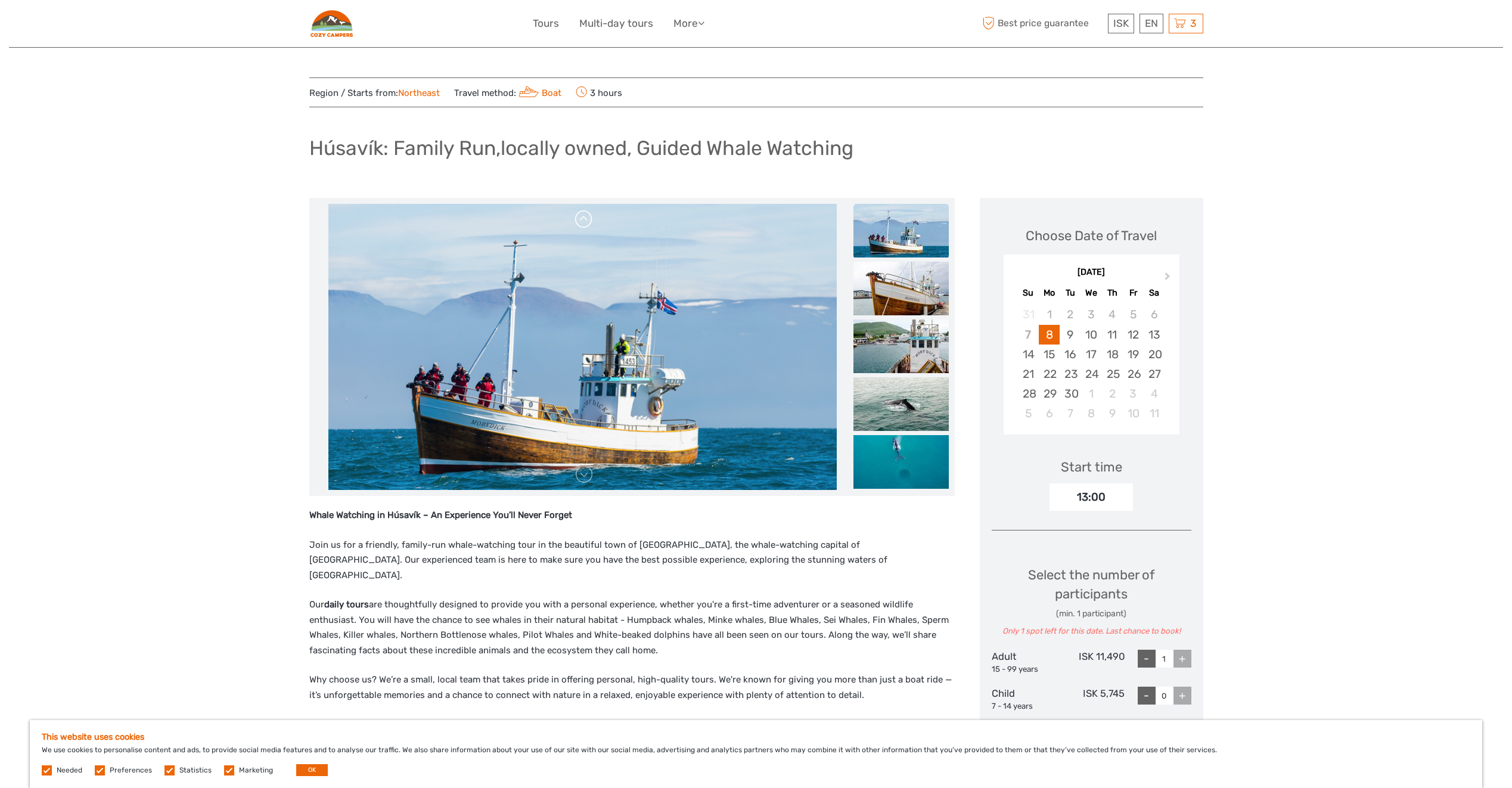
click at [586, 218] on link at bounding box center [583, 218] width 19 height 19
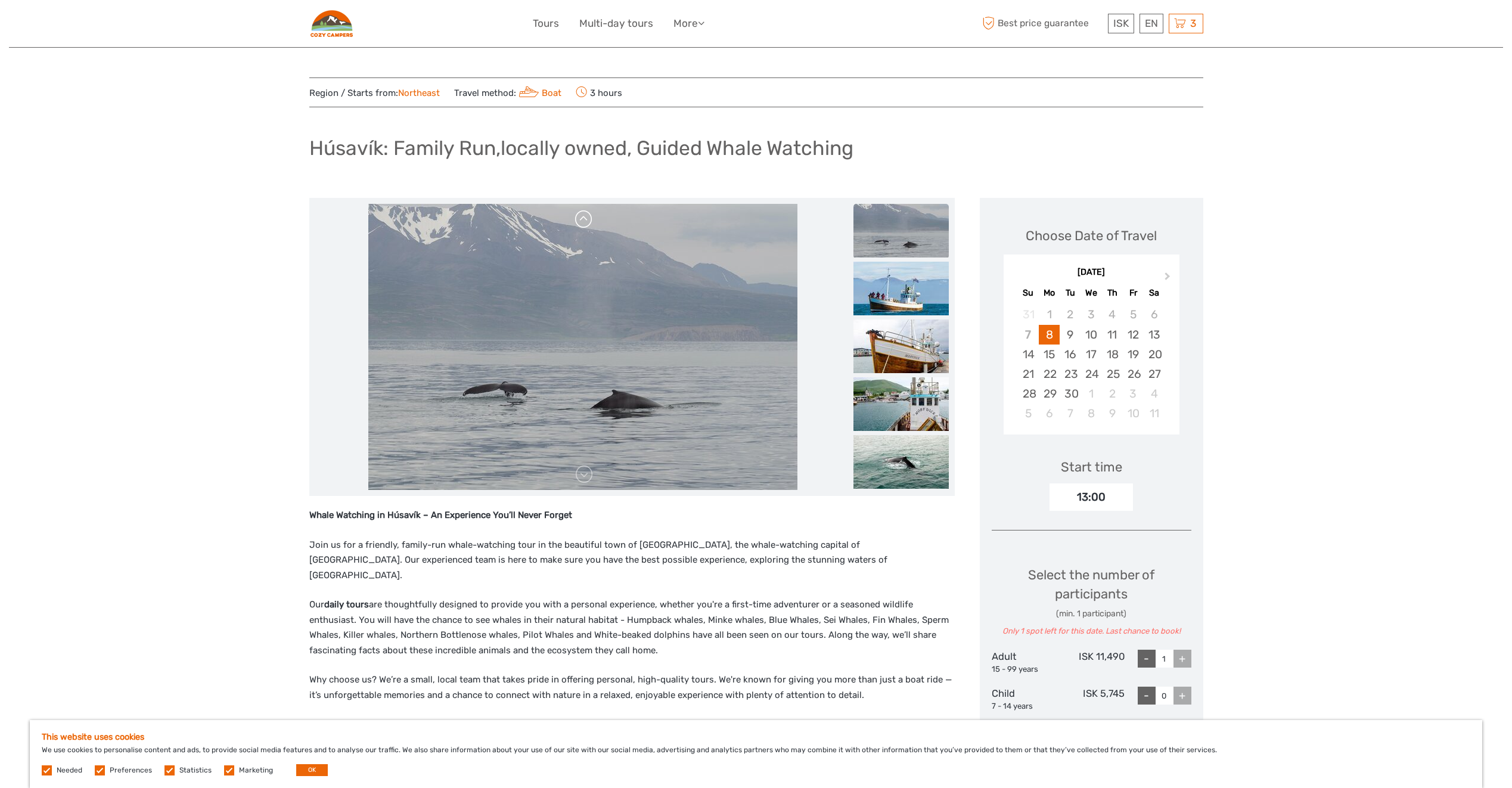
click at [586, 218] on link at bounding box center [583, 218] width 19 height 19
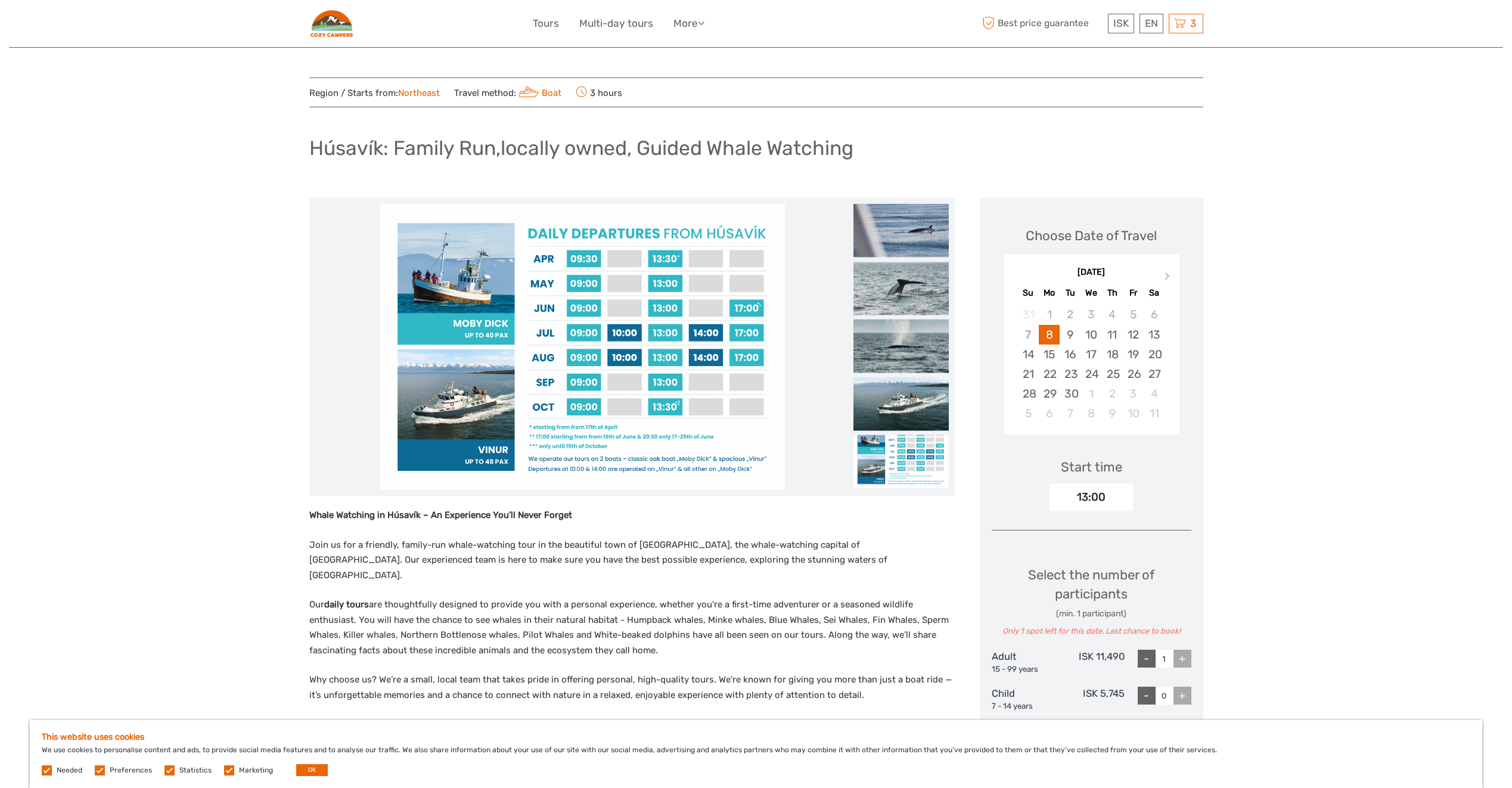
click at [586, 218] on img at bounding box center [583, 347] width 405 height 286
click at [575, 473] on link at bounding box center [583, 474] width 19 height 19
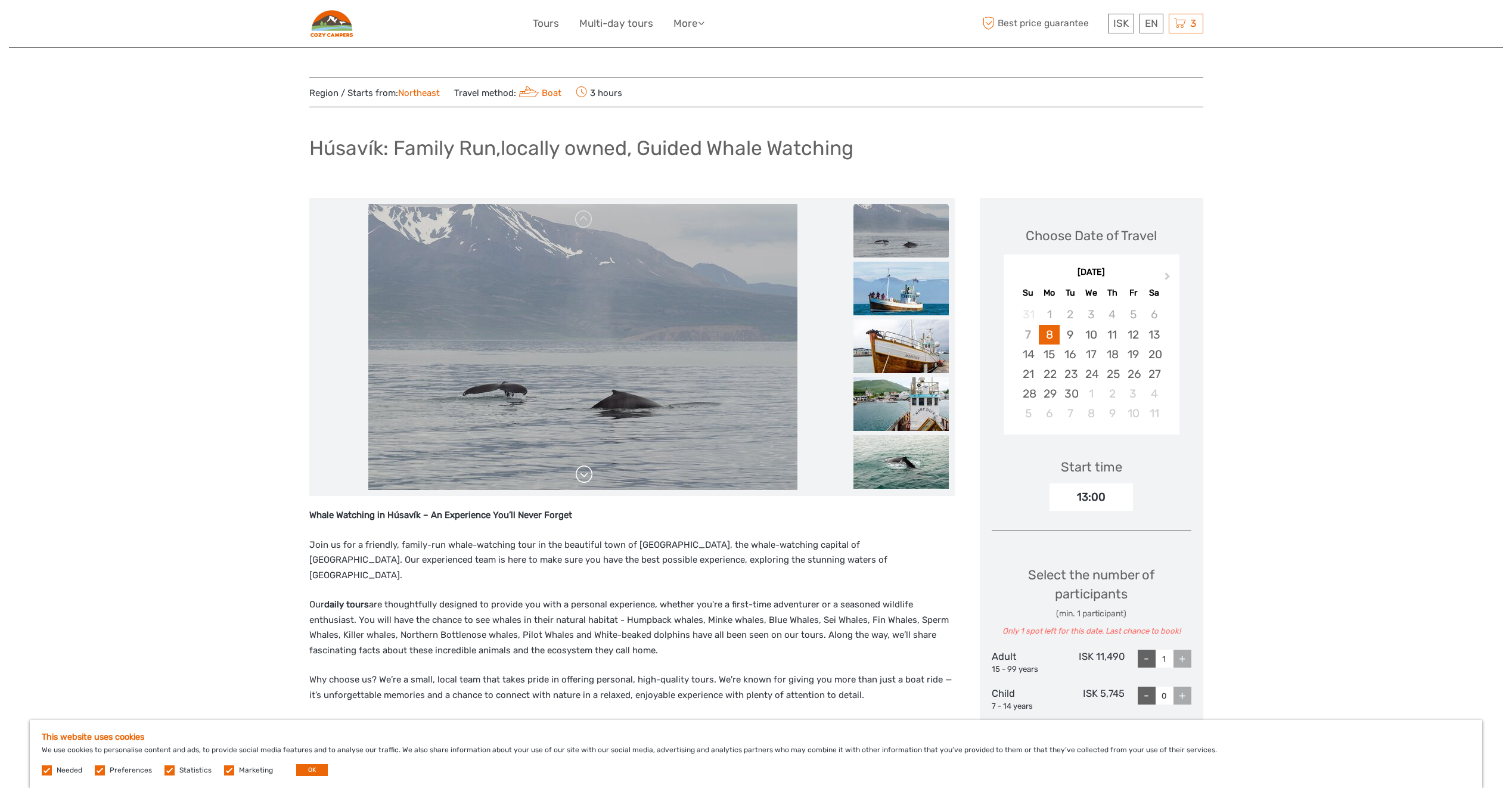
click at [580, 475] on link at bounding box center [583, 474] width 19 height 19
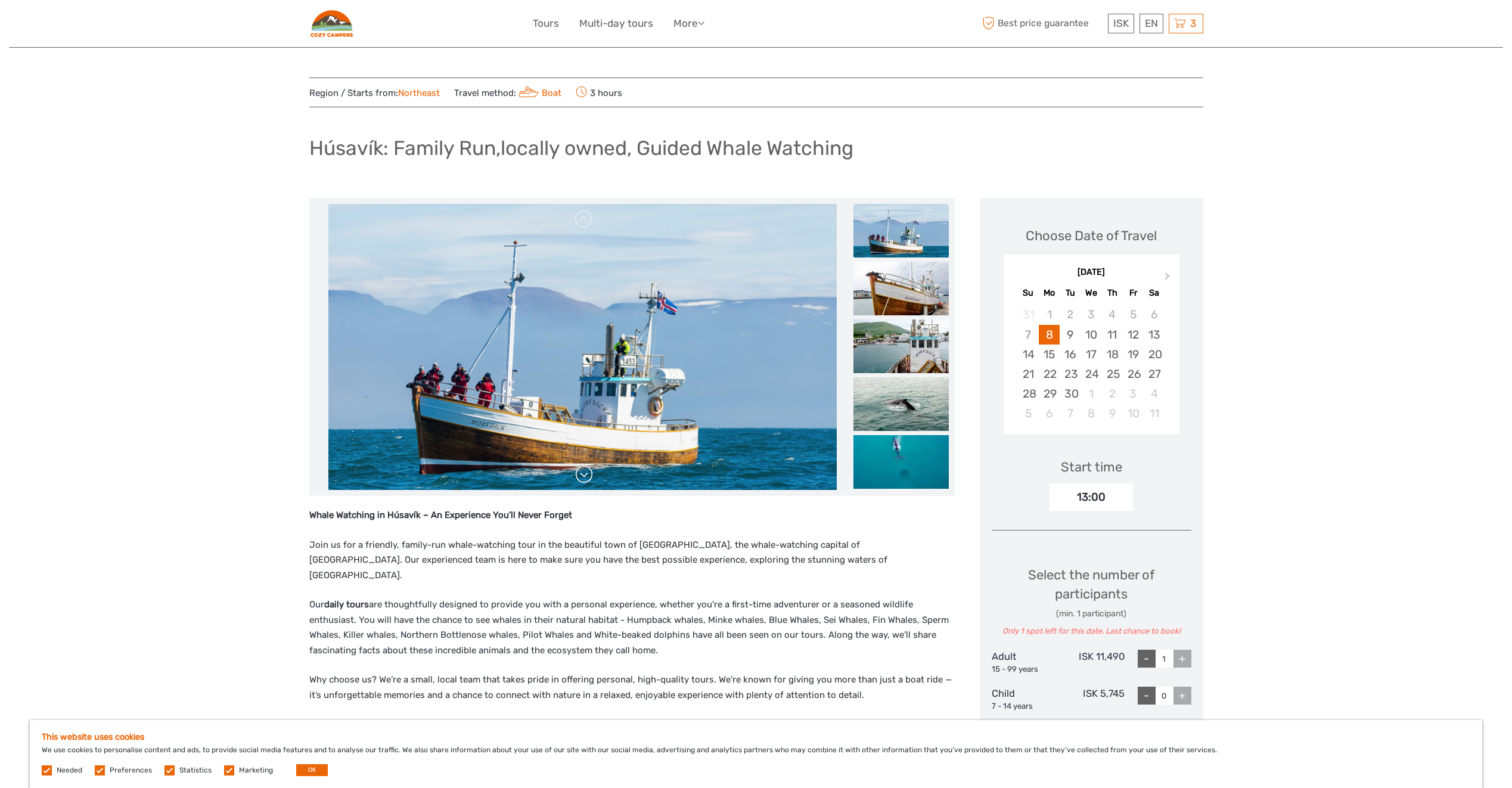
click at [580, 475] on link at bounding box center [583, 474] width 19 height 19
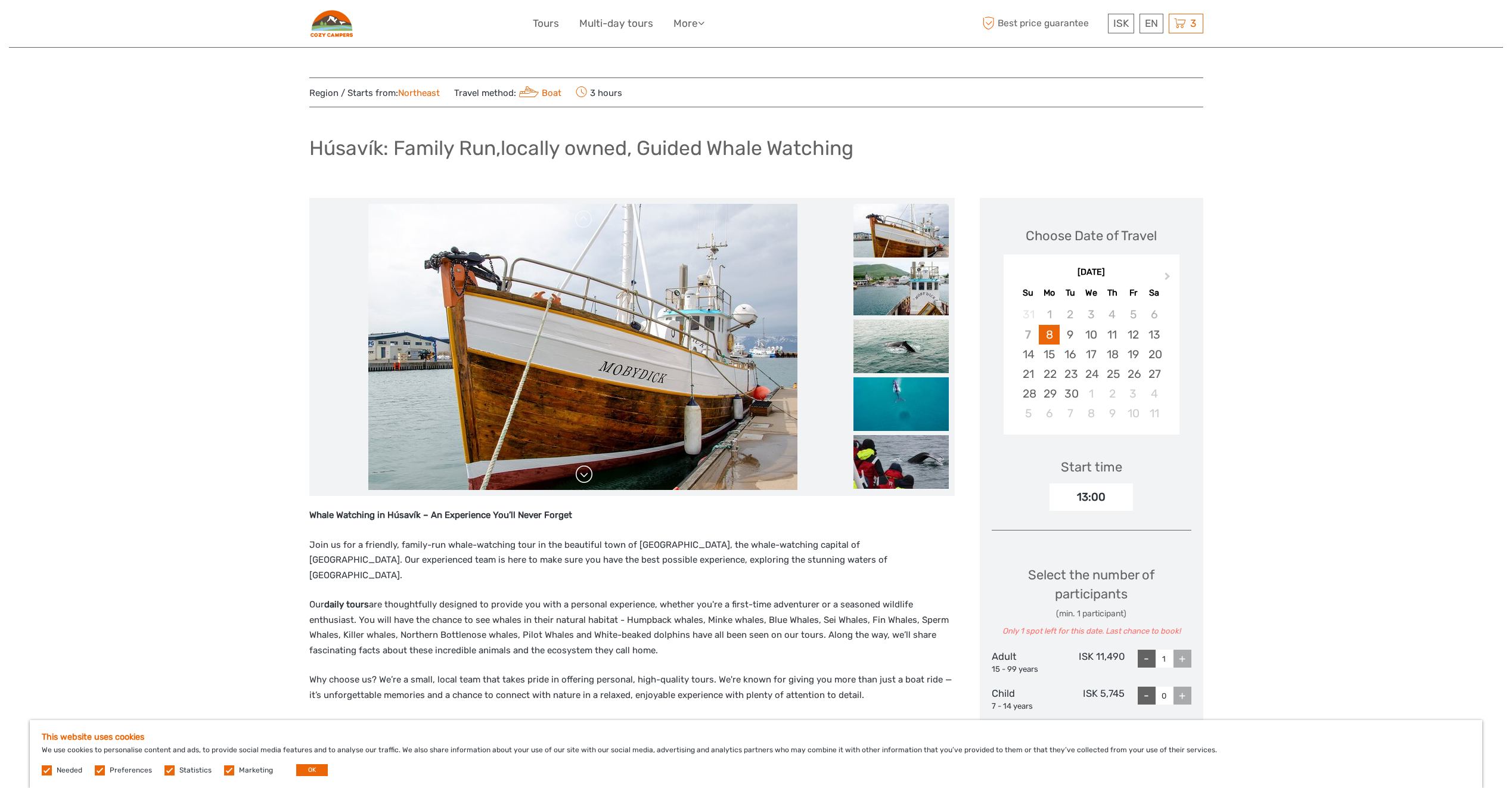
click at [580, 475] on link at bounding box center [583, 474] width 19 height 19
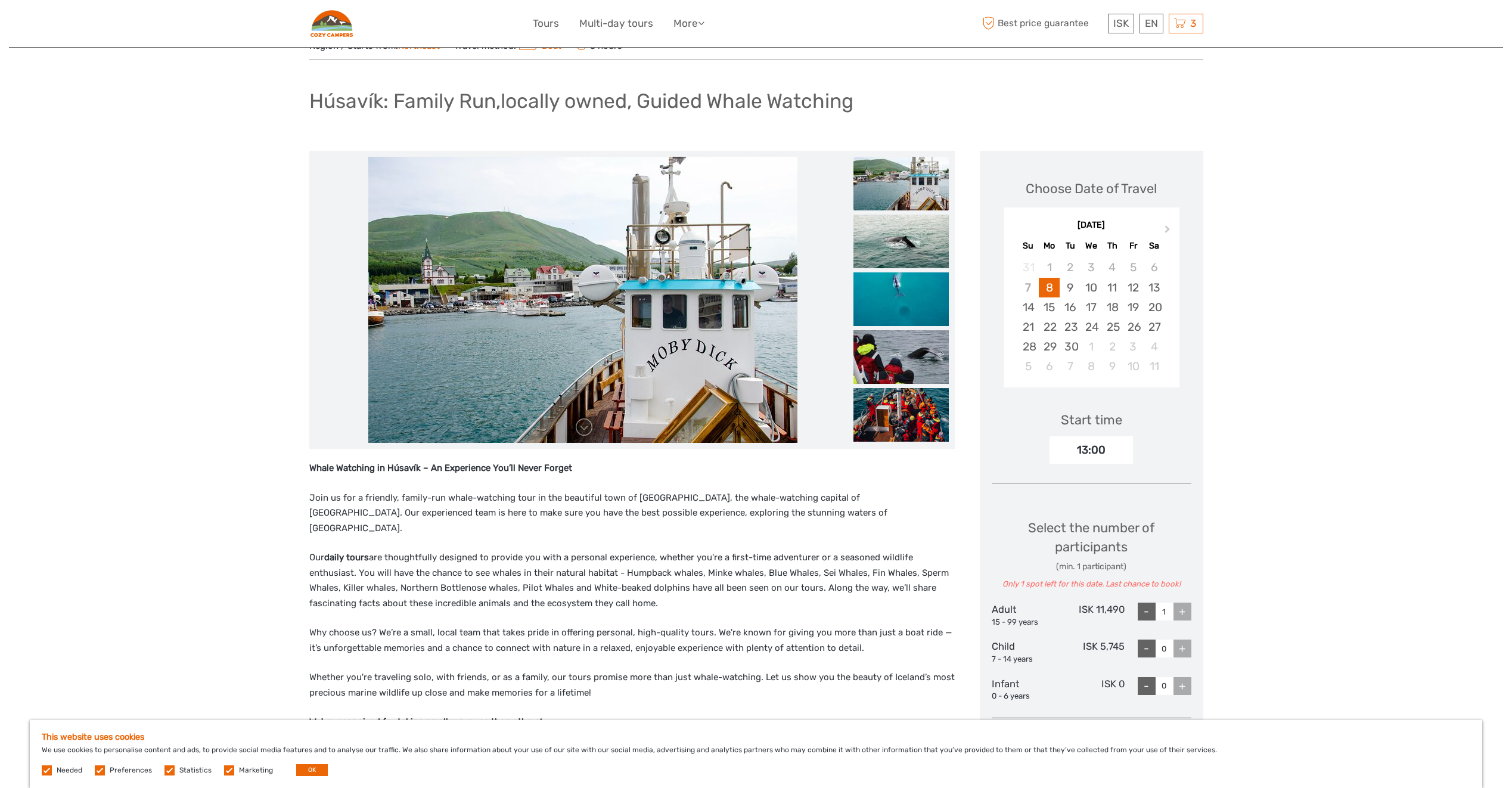
scroll to position [119, 0]
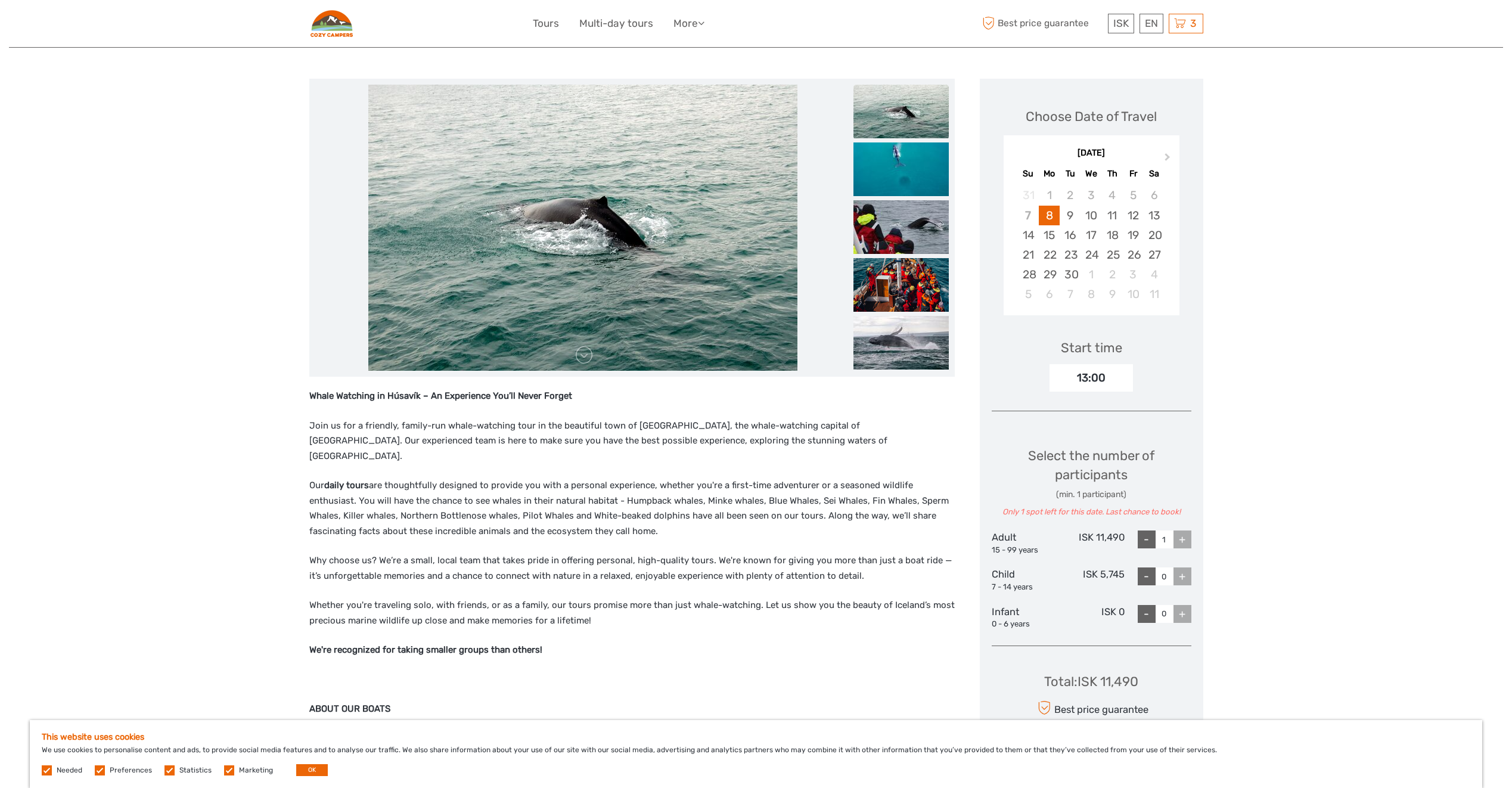
click at [1167, 153] on button "Next Month" at bounding box center [1168, 159] width 19 height 19
click at [1080, 238] on div "15" at bounding box center [1091, 235] width 21 height 20
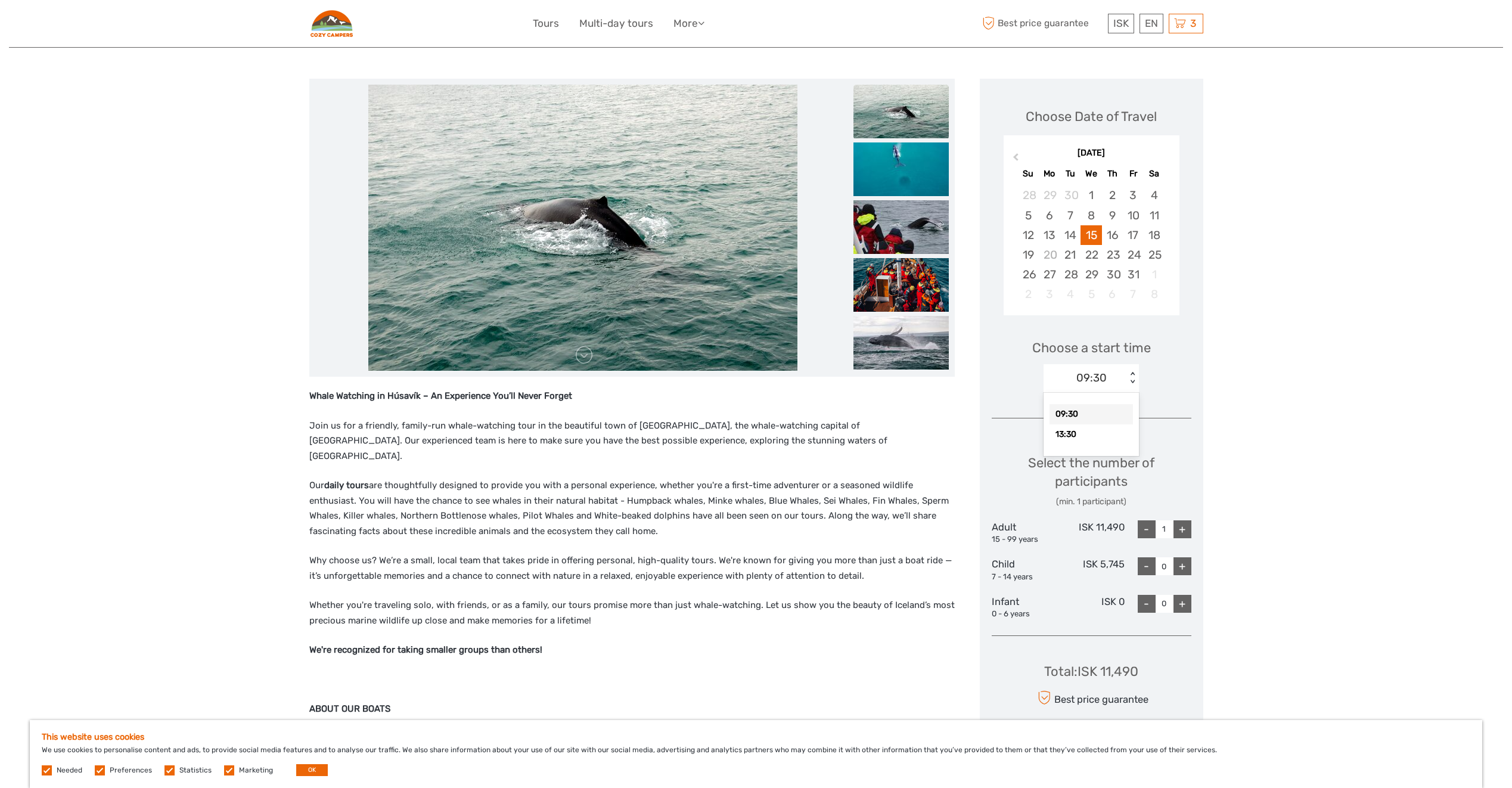
click at [1122, 375] on div "09:30" at bounding box center [1085, 377] width 83 height 18
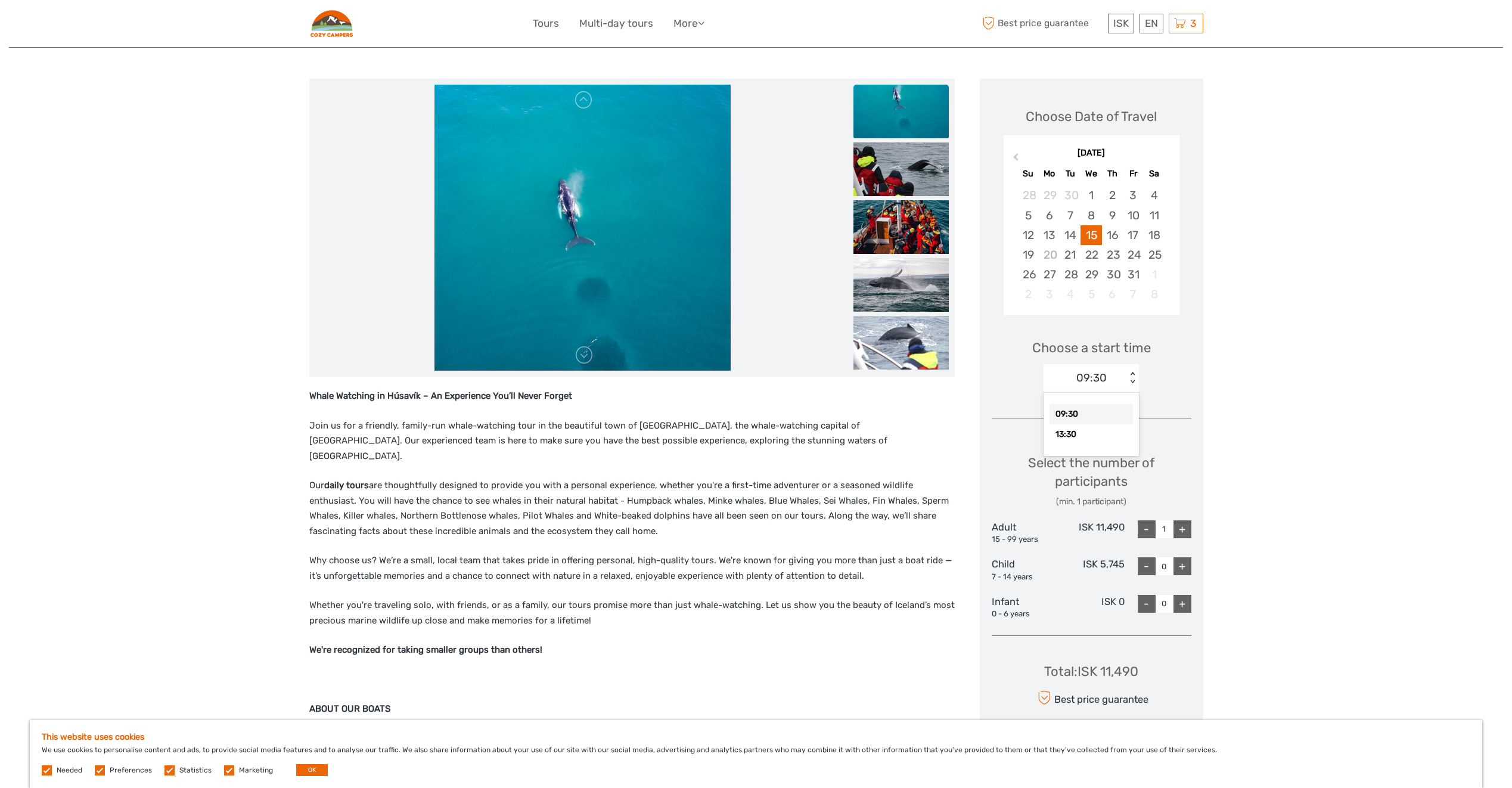
click at [1063, 413] on div "09:30" at bounding box center [1091, 414] width 83 height 20
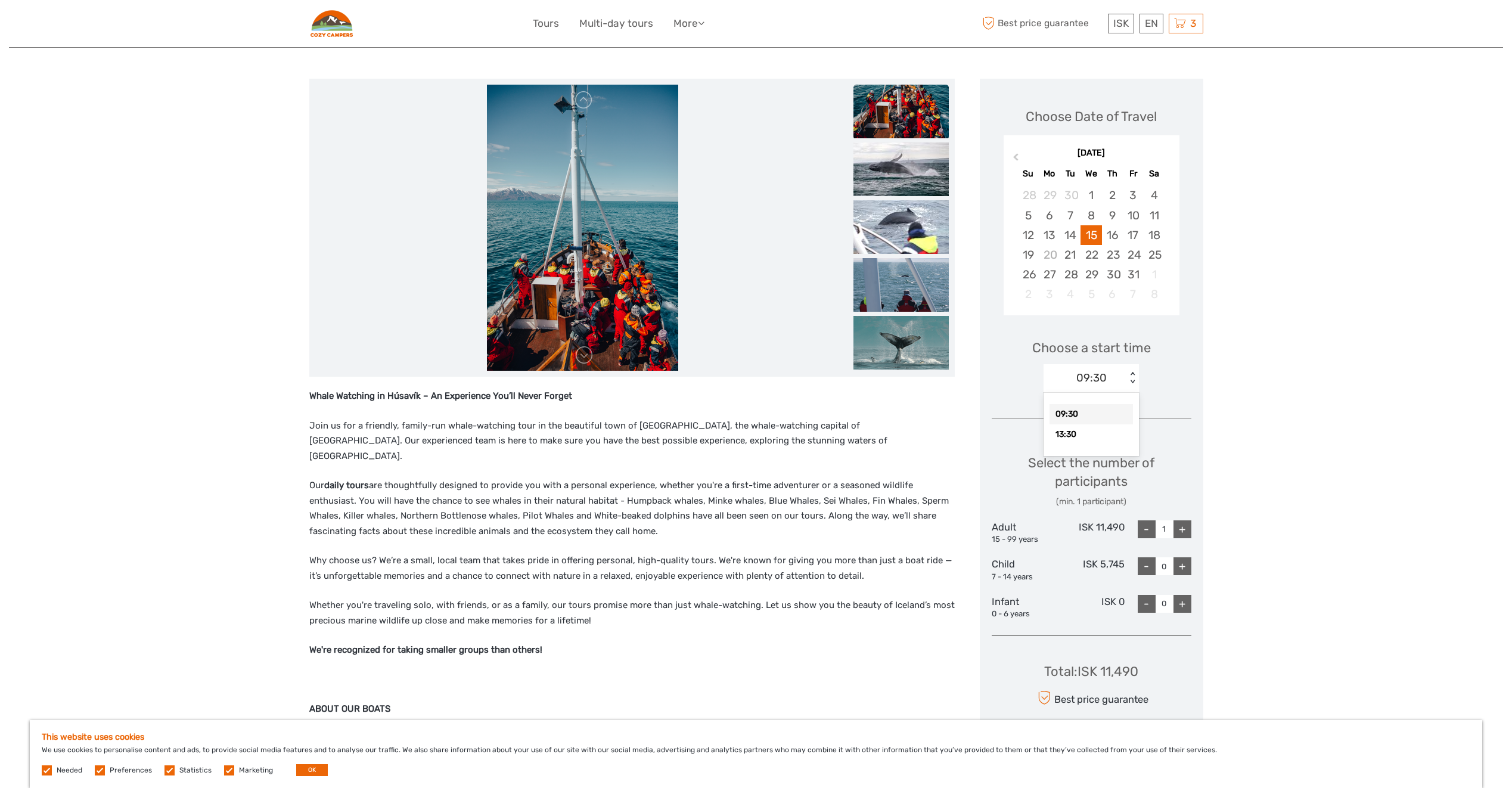
click at [1096, 374] on div "09:30" at bounding box center [1092, 377] width 30 height 16
click at [1176, 353] on div "Choose a start time 09:30 < >" at bounding box center [1092, 361] width 200 height 77
click at [936, 438] on p "Join us for a friendly, family-run whale-watching tour in the beautiful town of…" at bounding box center [632, 441] width 646 height 46
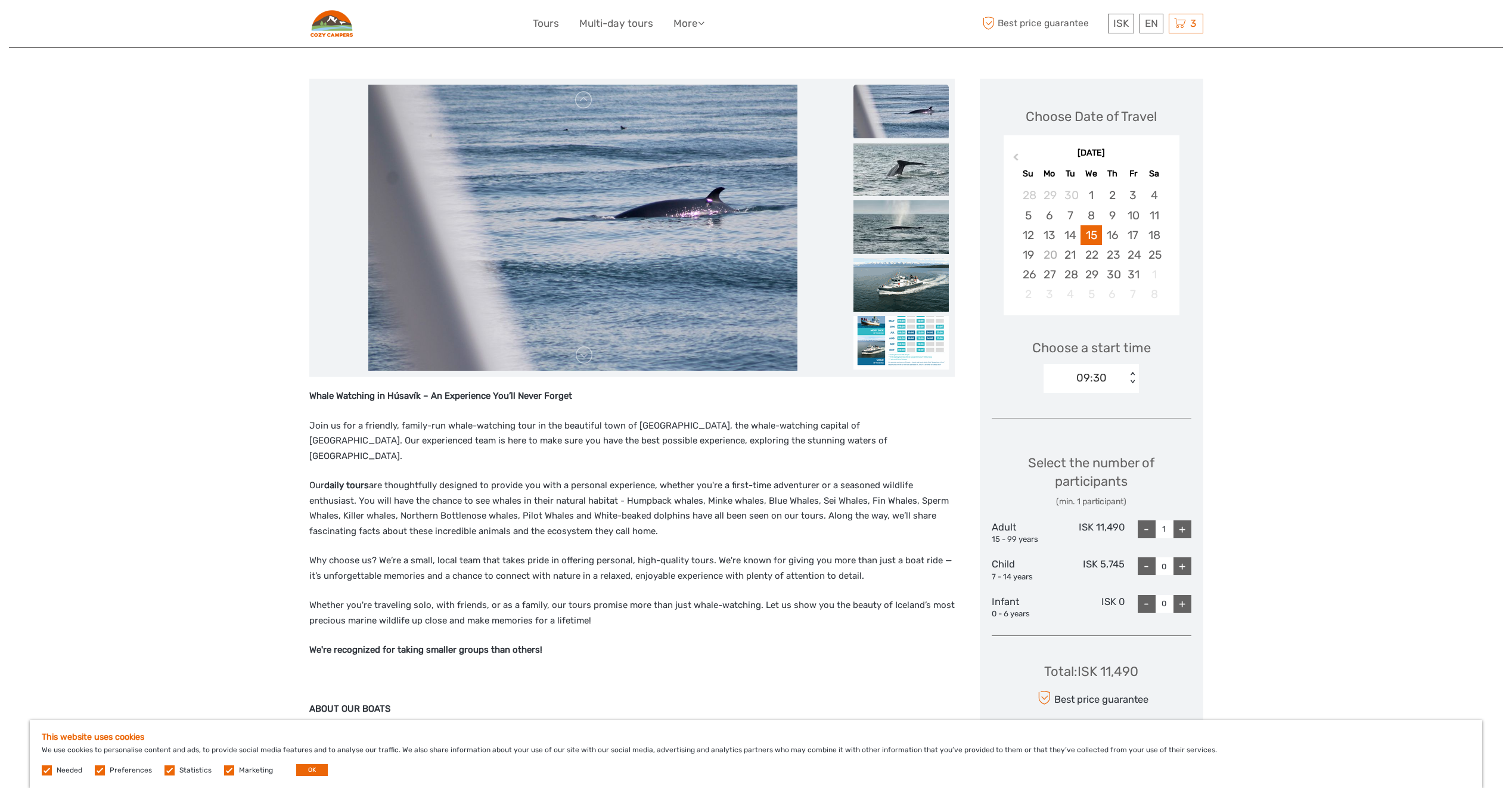
click at [1184, 529] on div "+" at bounding box center [1182, 529] width 18 height 18
type input "2"
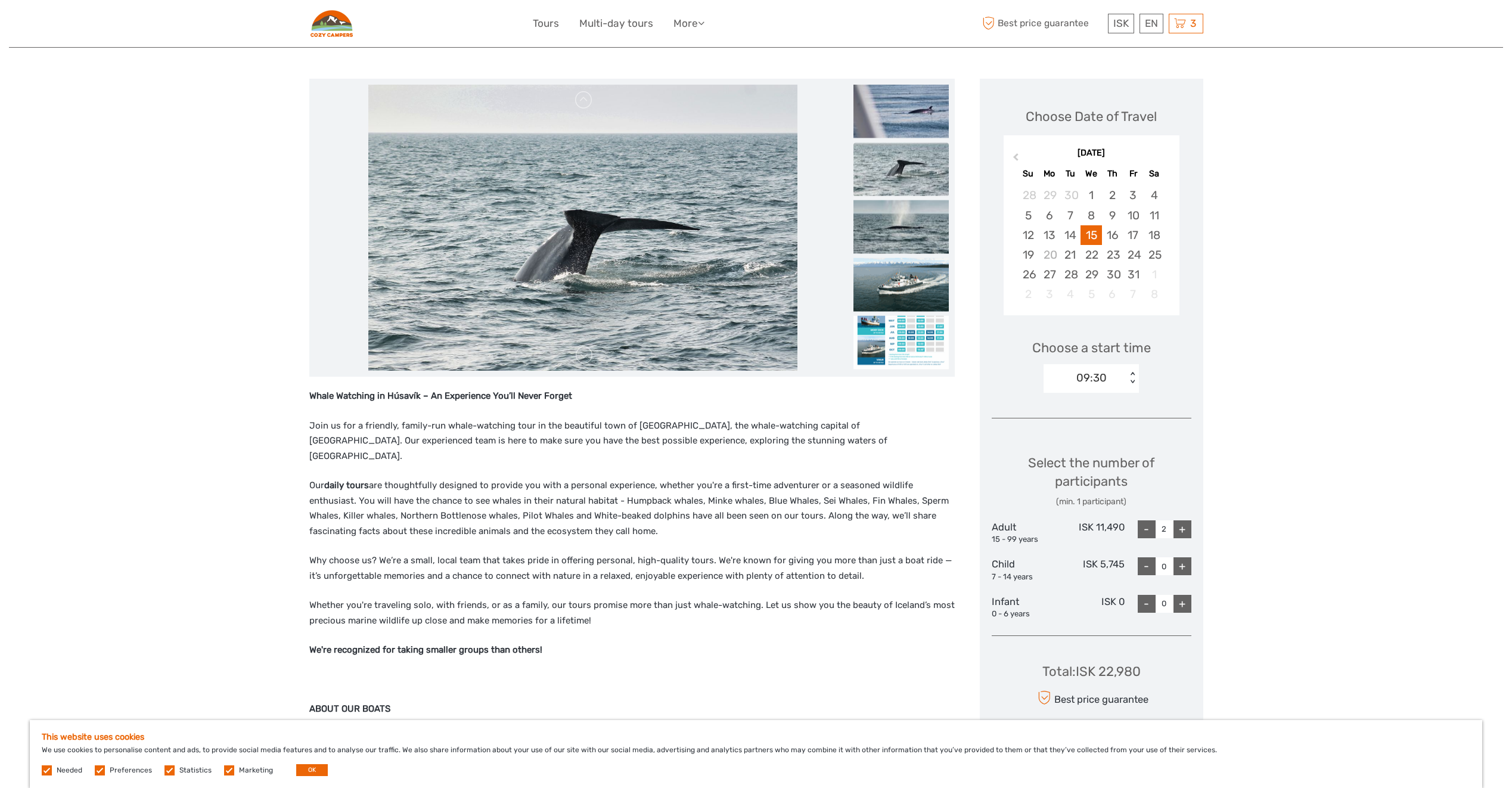
click at [872, 623] on div "Whale Watching in Húsavík – An Experience You’ll Never Forget Join us for a fri…" at bounding box center [632, 624] width 646 height 471
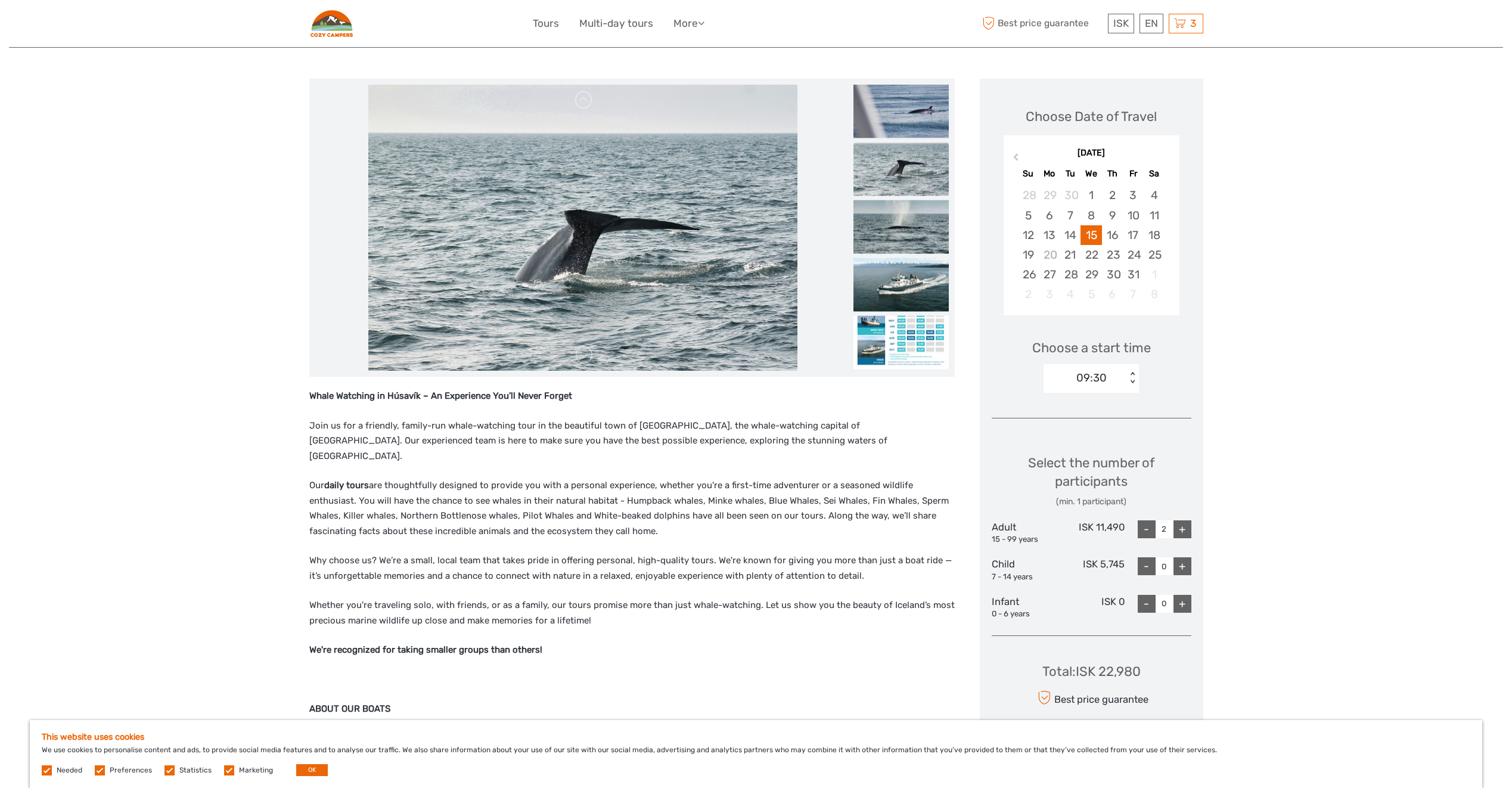
click at [631, 675] on div "Whale Watching in Húsavík – An Experience You’ll Never Forget Join us for a fri…" at bounding box center [632, 624] width 646 height 471
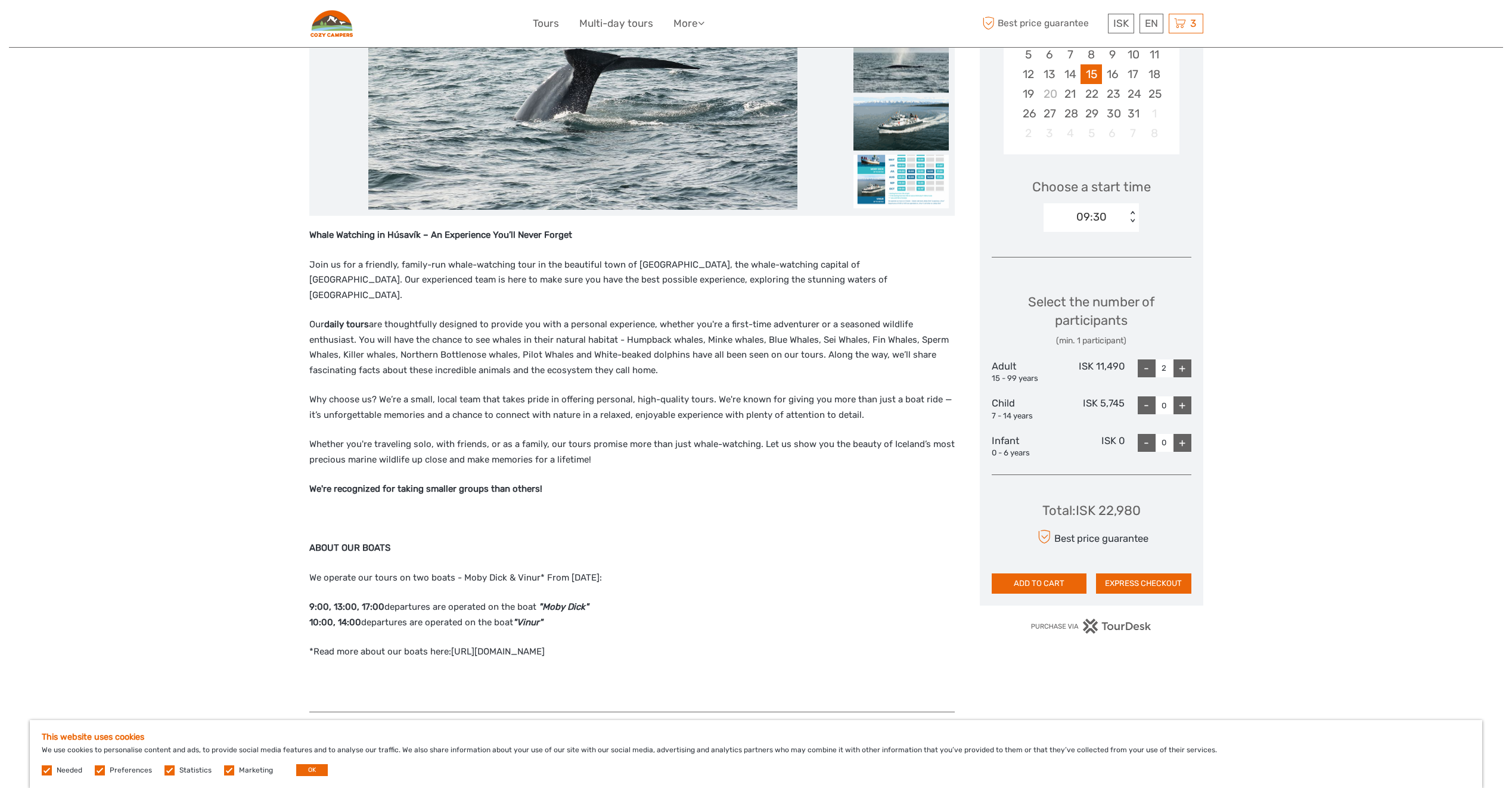
scroll to position [179, 0]
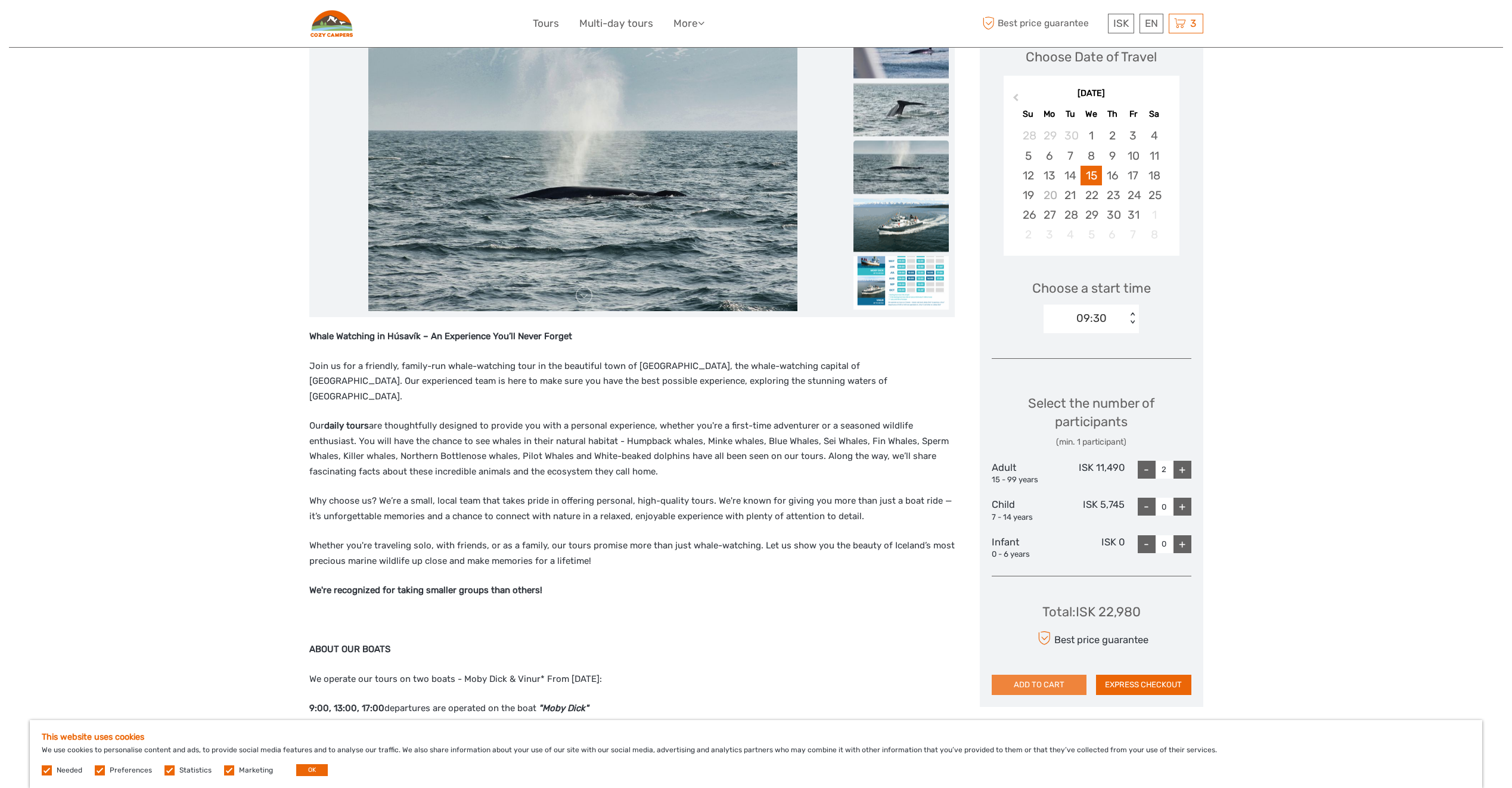
click at [1017, 678] on button "ADD TO CART" at bounding box center [1039, 684] width 95 height 20
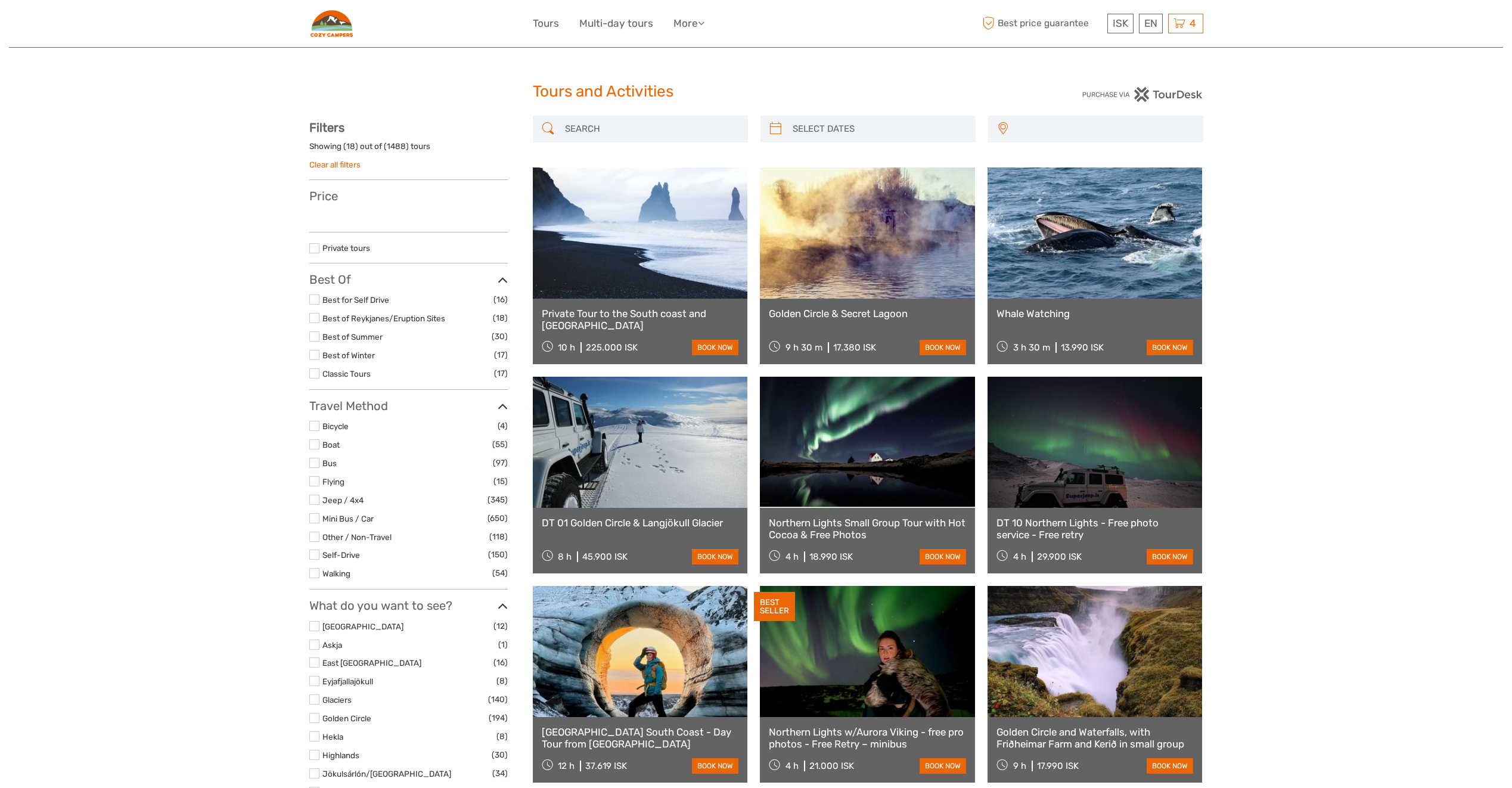
select select
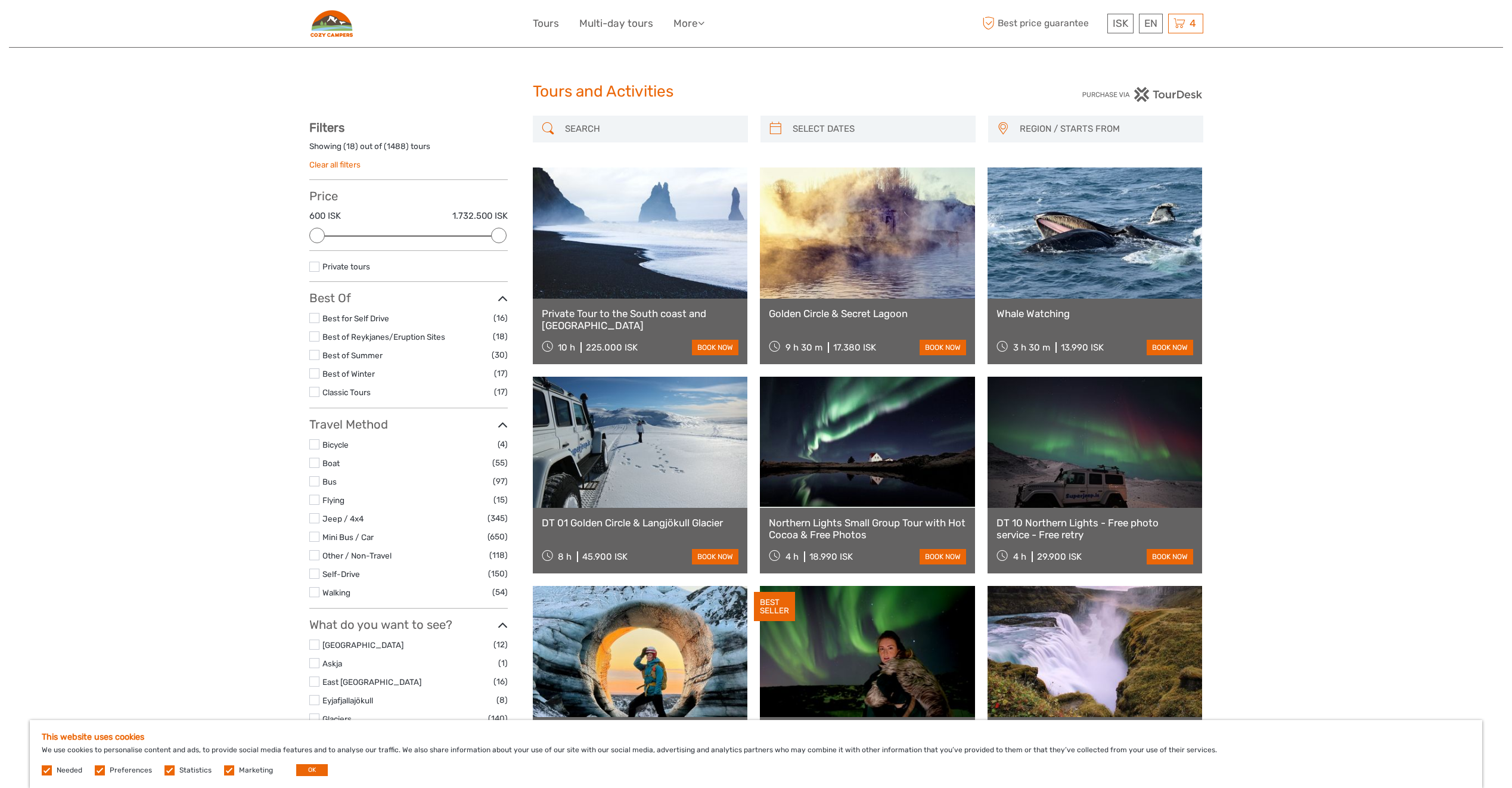
click at [603, 117] on div at bounding box center [640, 129] width 215 height 27
click at [606, 125] on input "search" at bounding box center [651, 129] width 182 height 21
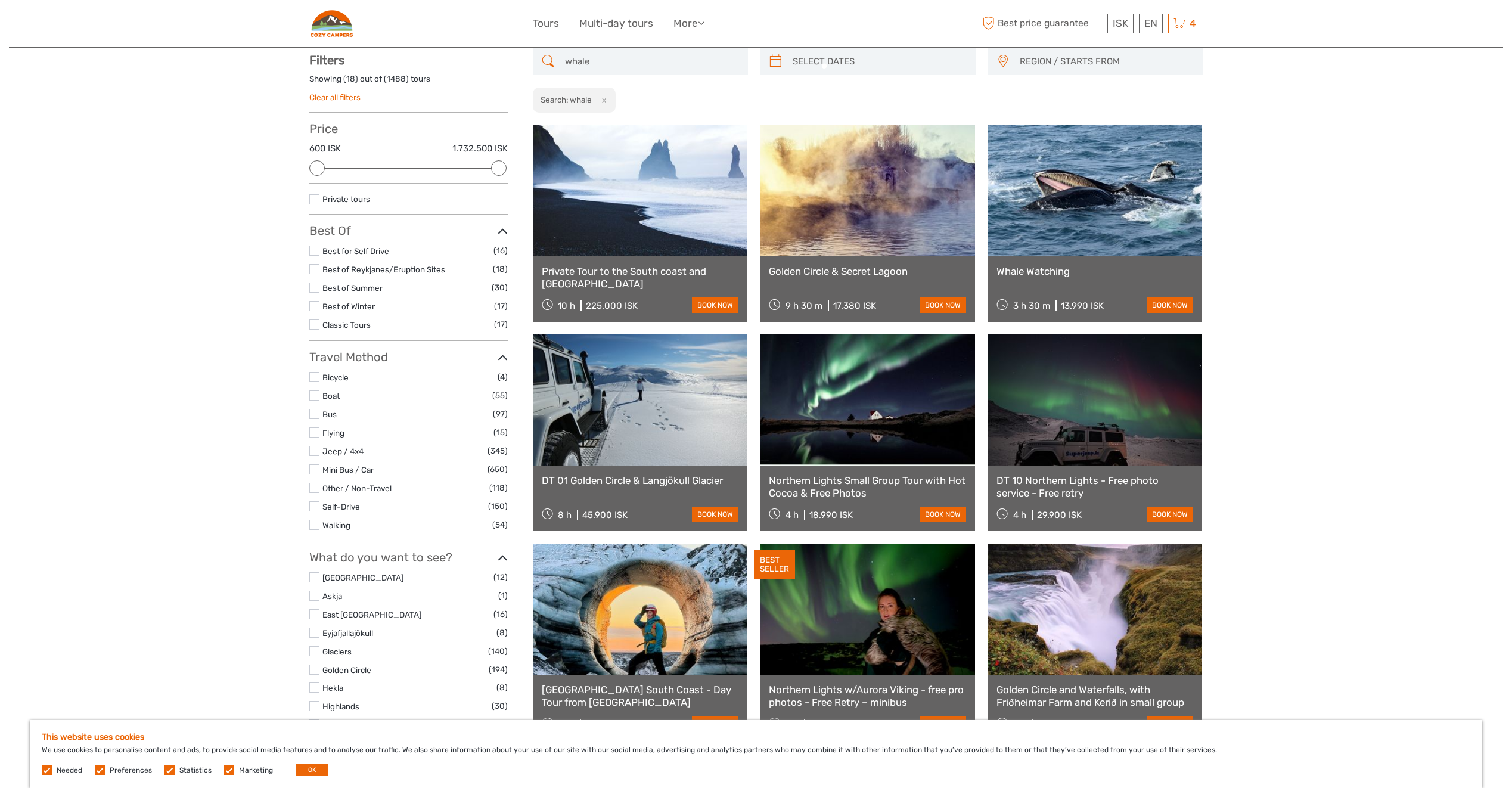
scroll to position [68, 0]
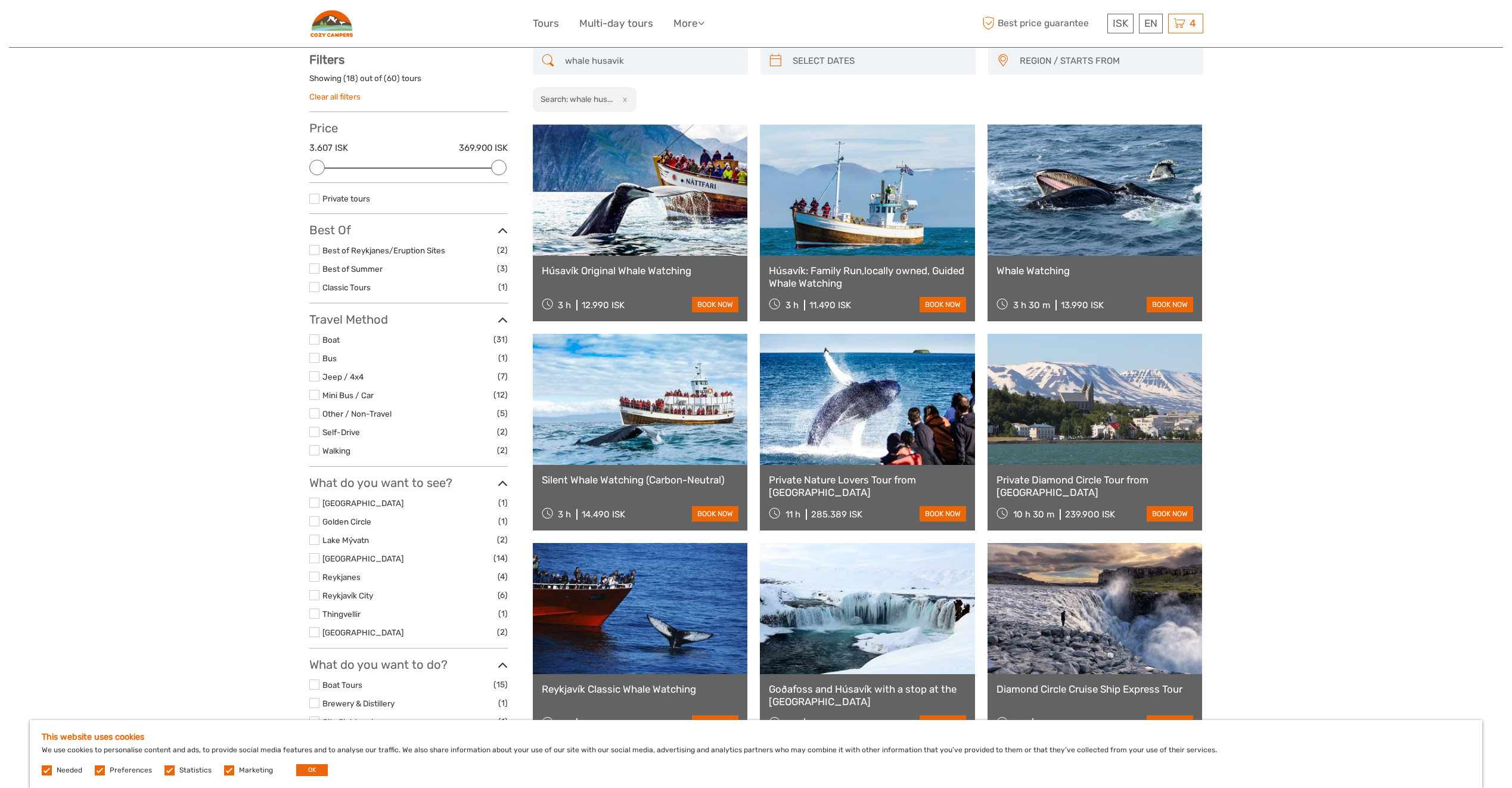
type input "whale husavik"
click at [604, 201] on link at bounding box center [640, 190] width 215 height 131
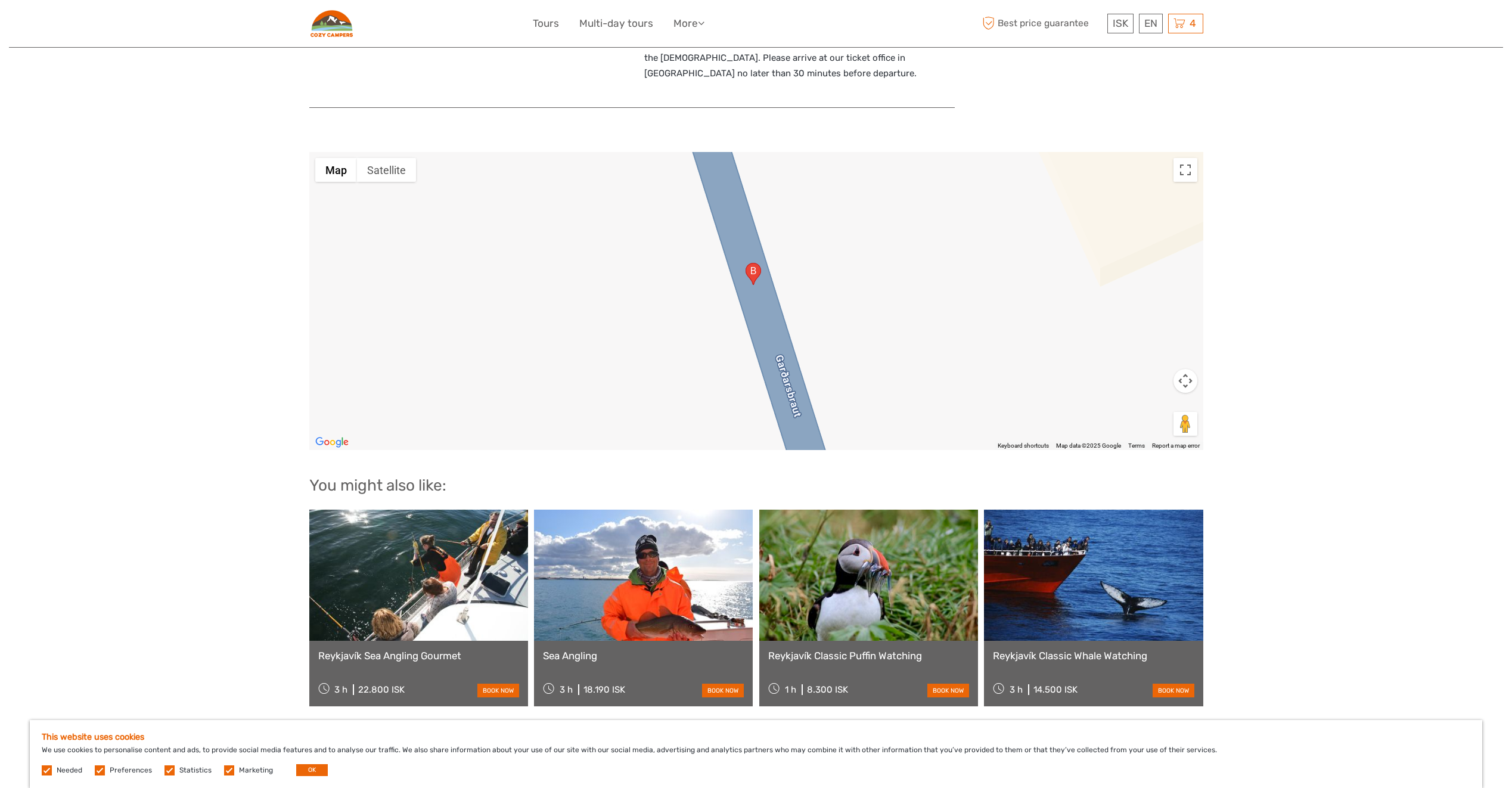
scroll to position [953, 0]
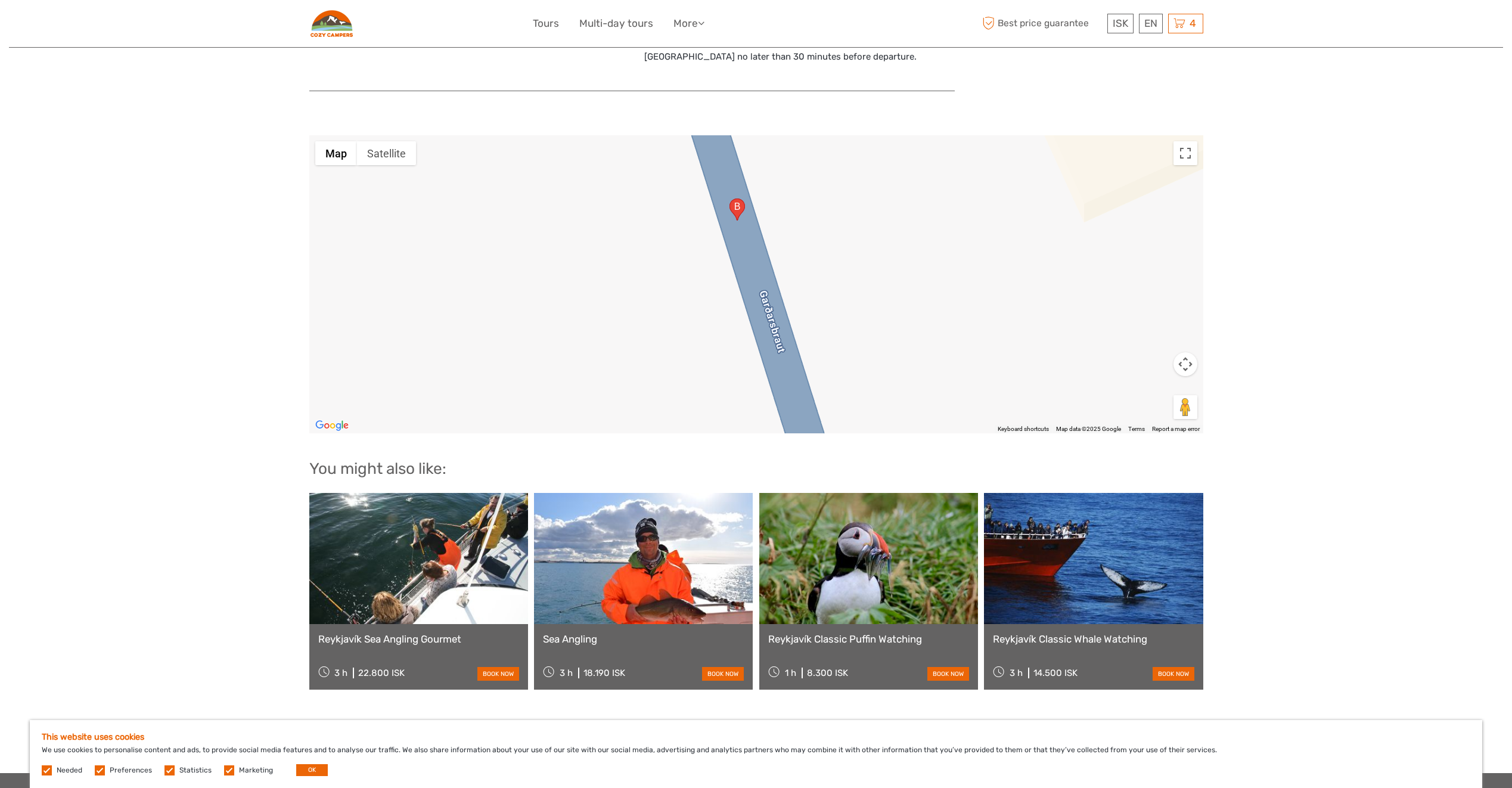
drag, startPoint x: 980, startPoint y: 329, endPoint x: 961, endPoint y: 296, distance: 38.1
click at [961, 296] on div at bounding box center [756, 284] width 894 height 298
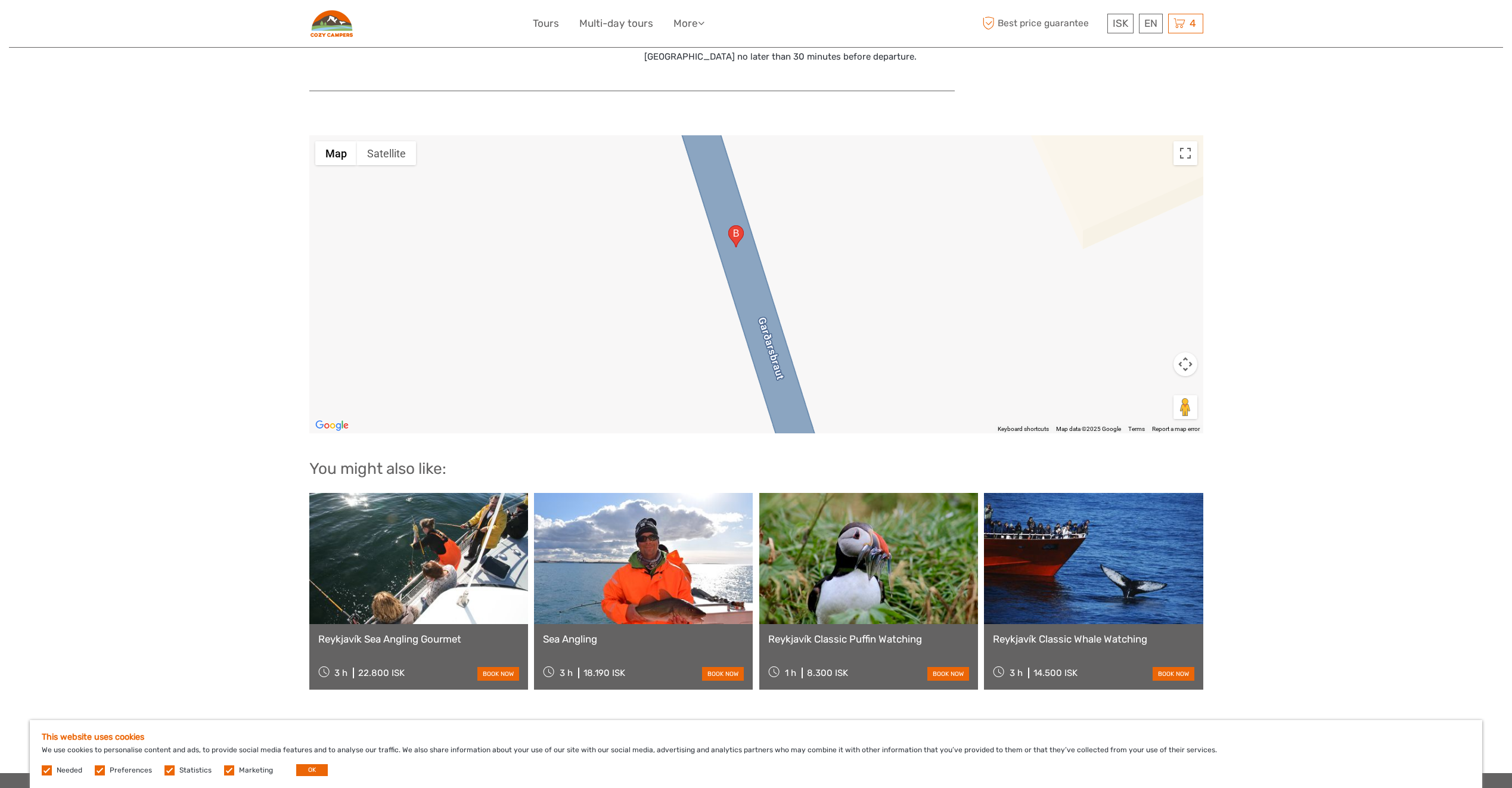
click at [1182, 352] on button "Map camera controls" at bounding box center [1185, 364] width 24 height 24
click at [1147, 386] on button "Zoom out" at bounding box center [1156, 394] width 24 height 24
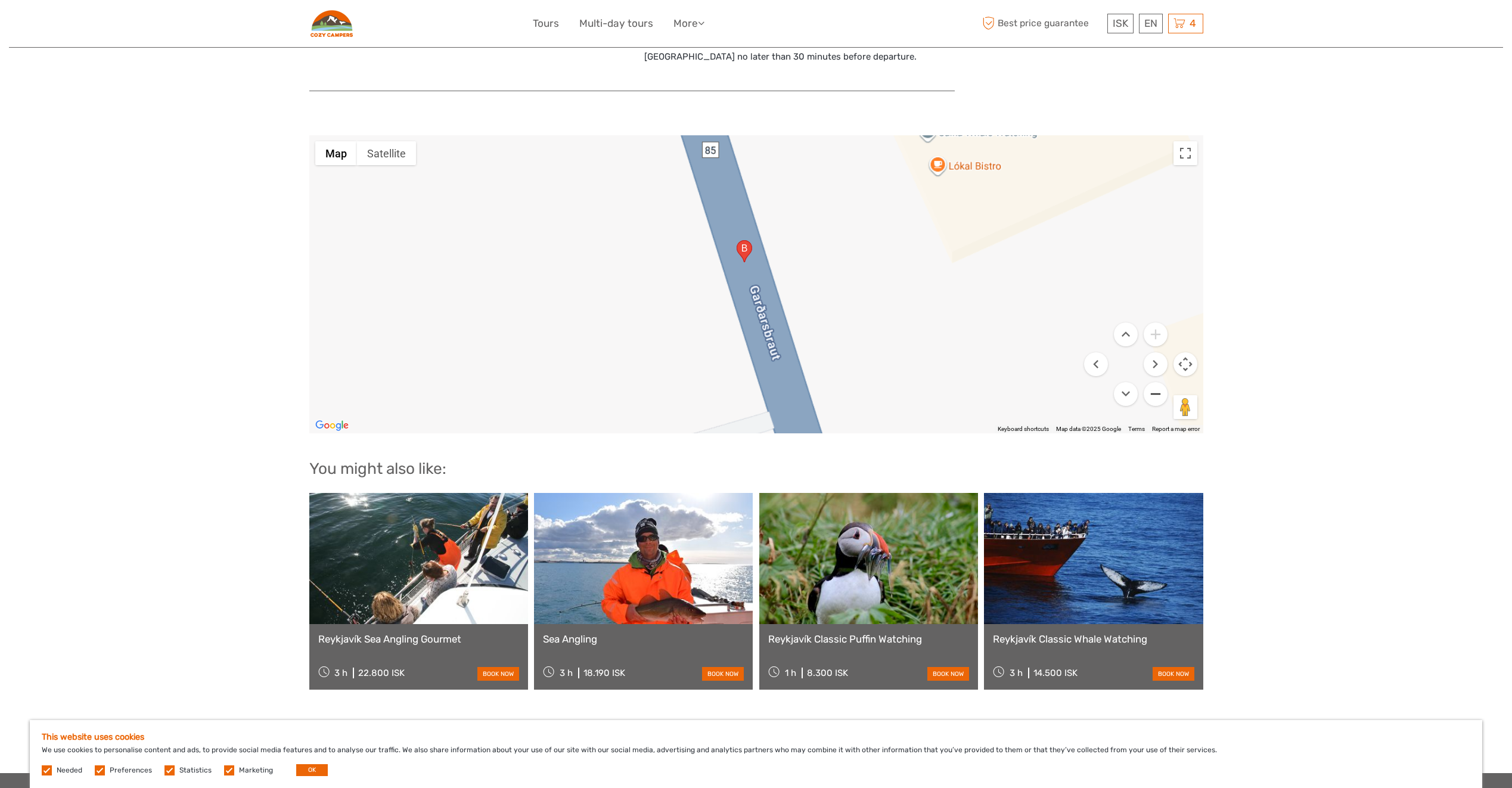
click at [1147, 386] on button "Zoom out" at bounding box center [1156, 394] width 24 height 24
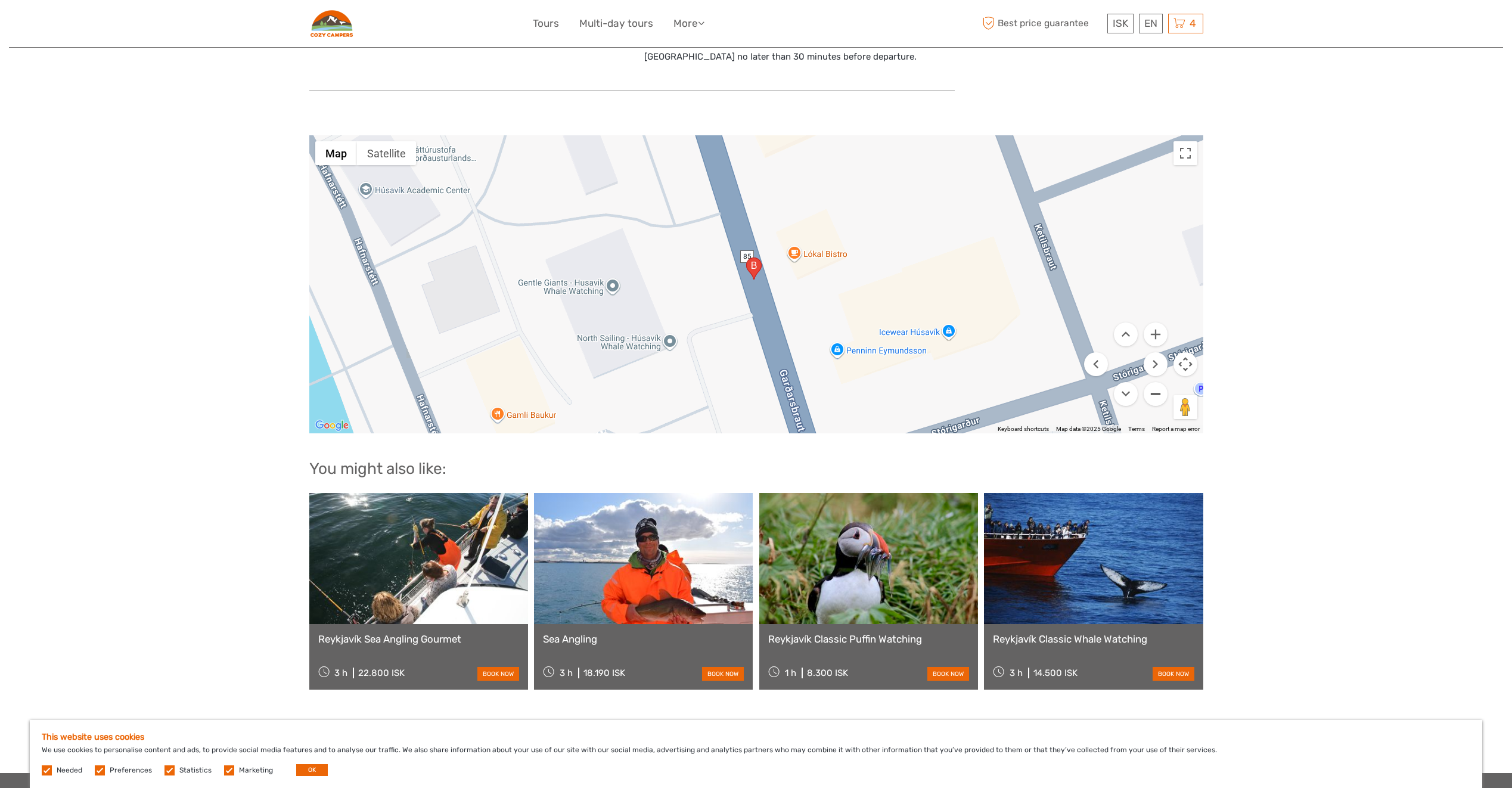
click at [1147, 386] on button "Zoom out" at bounding box center [1156, 394] width 24 height 24
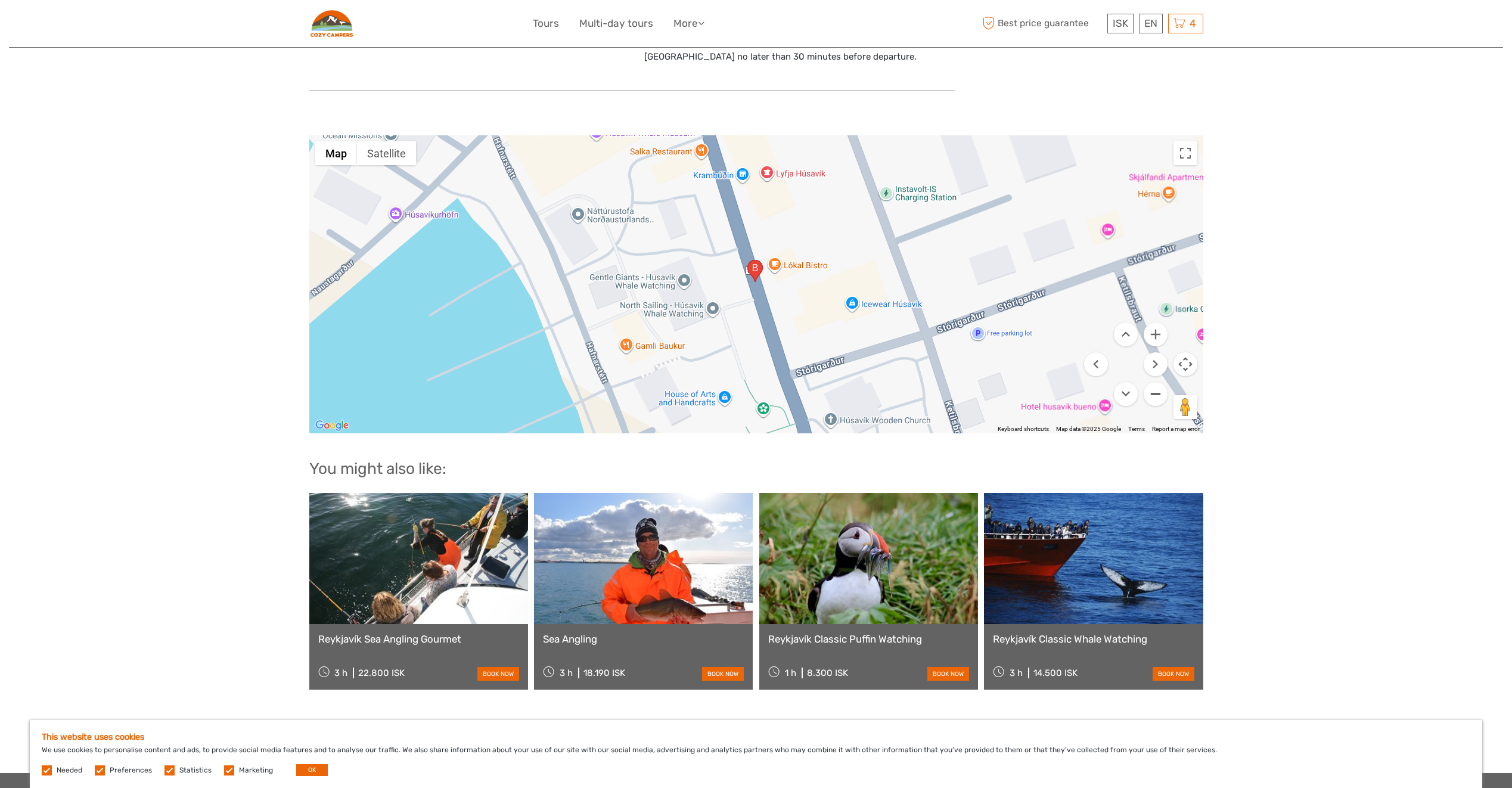
click at [1147, 386] on button "Zoom out" at bounding box center [1156, 394] width 24 height 24
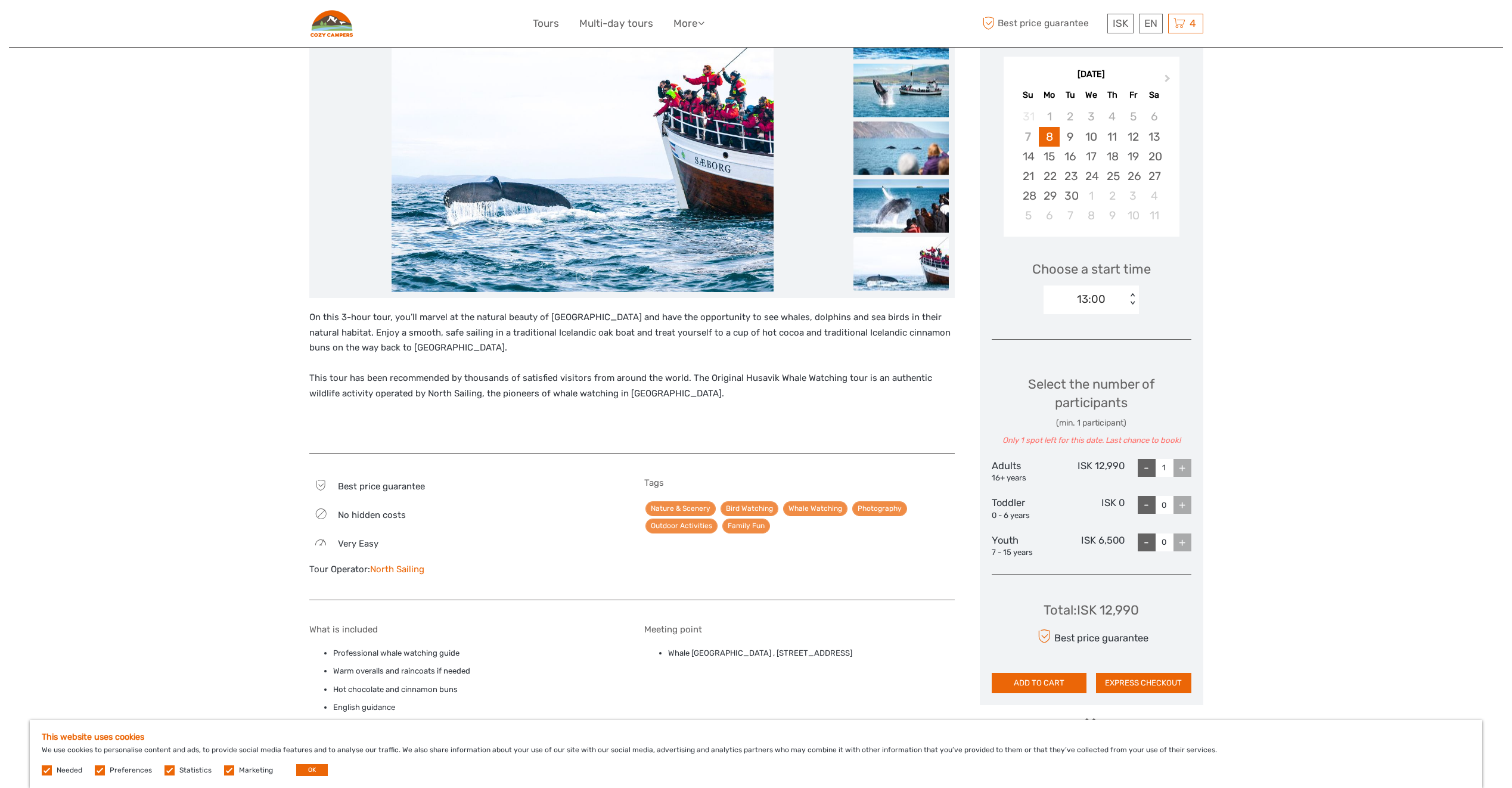
scroll to position [239, 0]
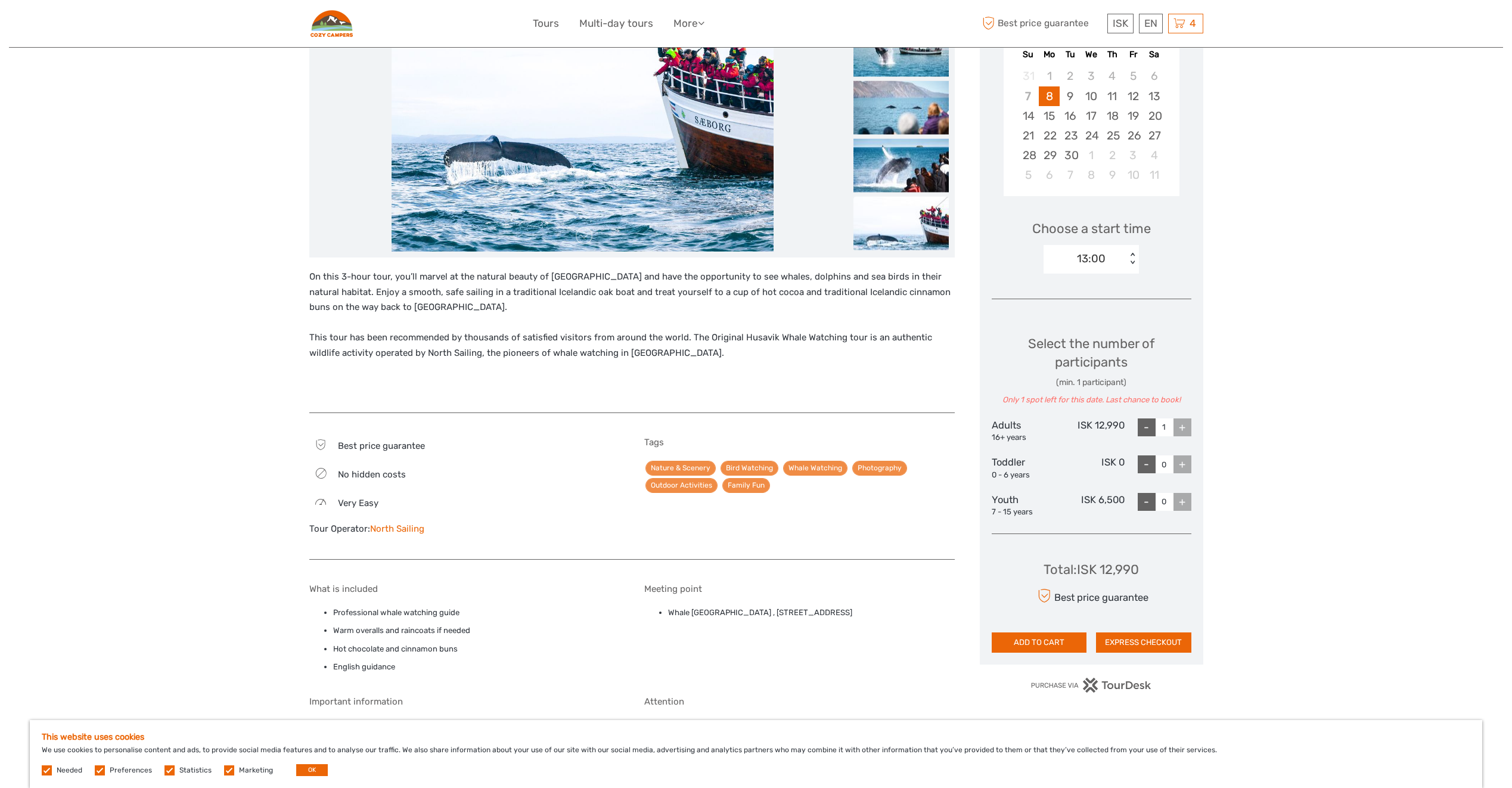
click at [1125, 263] on div "13:00" at bounding box center [1085, 259] width 83 height 18
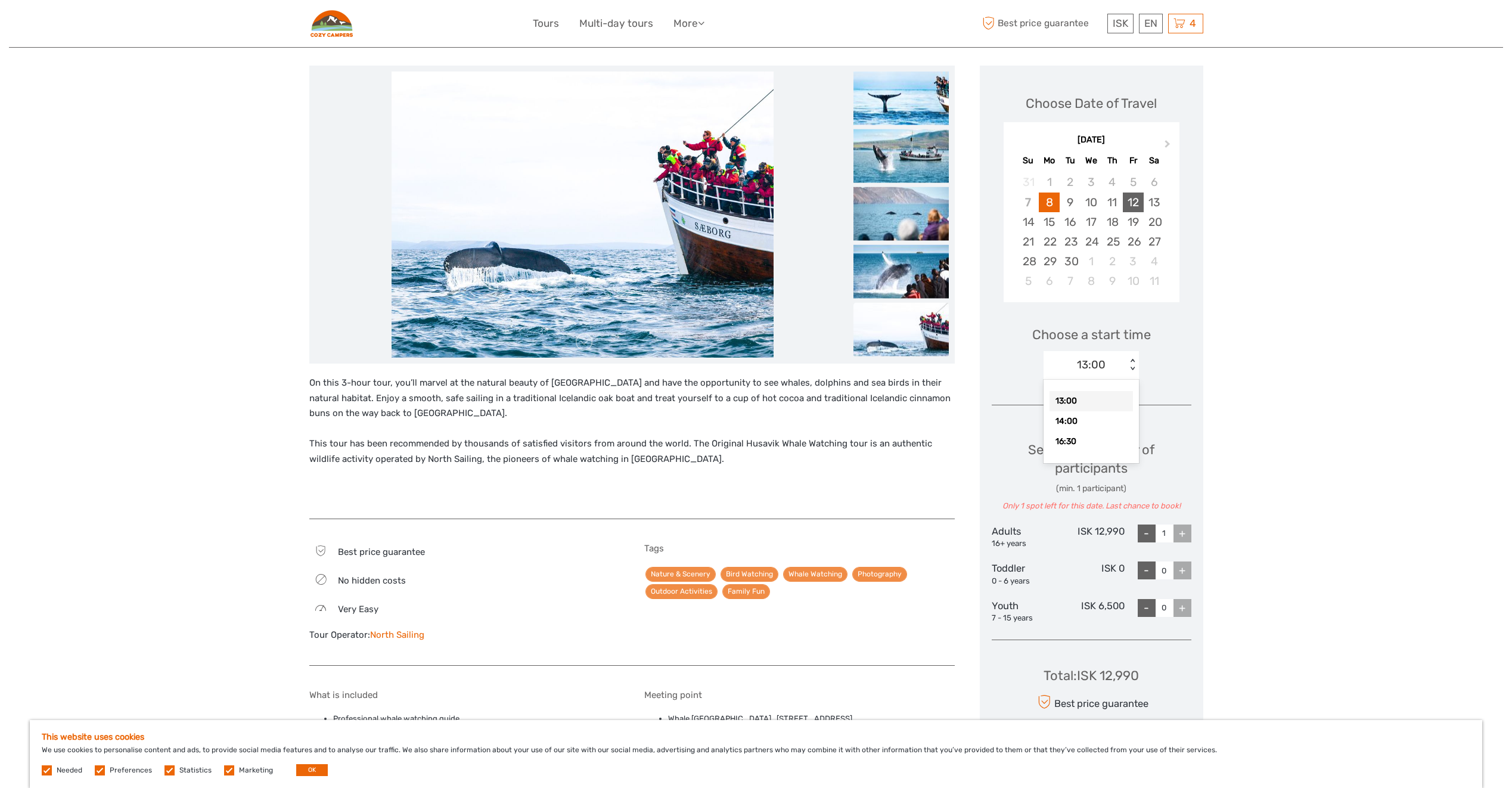
scroll to position [119, 0]
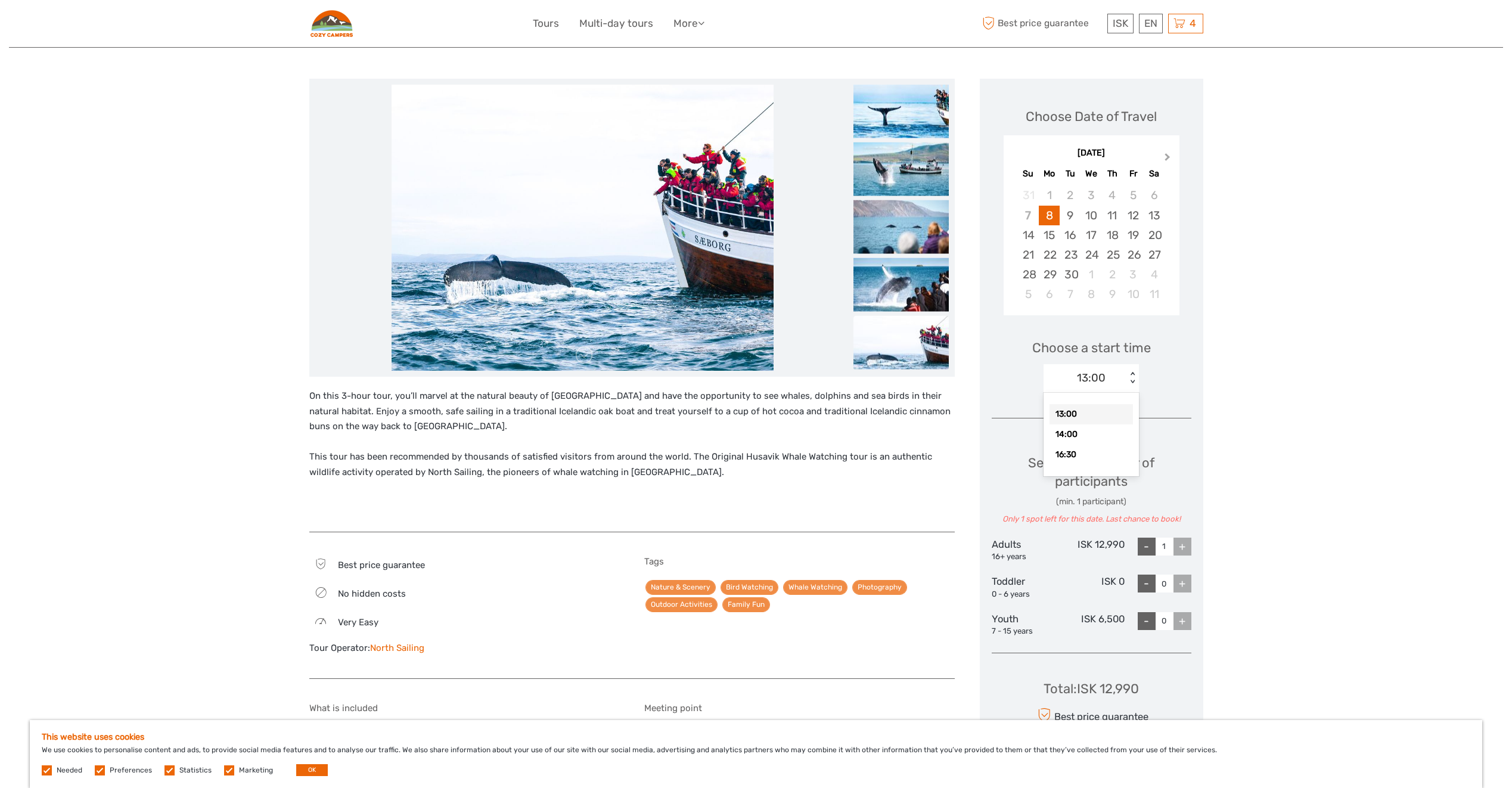
click at [1169, 155] on button "Next Month" at bounding box center [1168, 159] width 19 height 19
click at [1100, 237] on div "15" at bounding box center [1091, 235] width 21 height 20
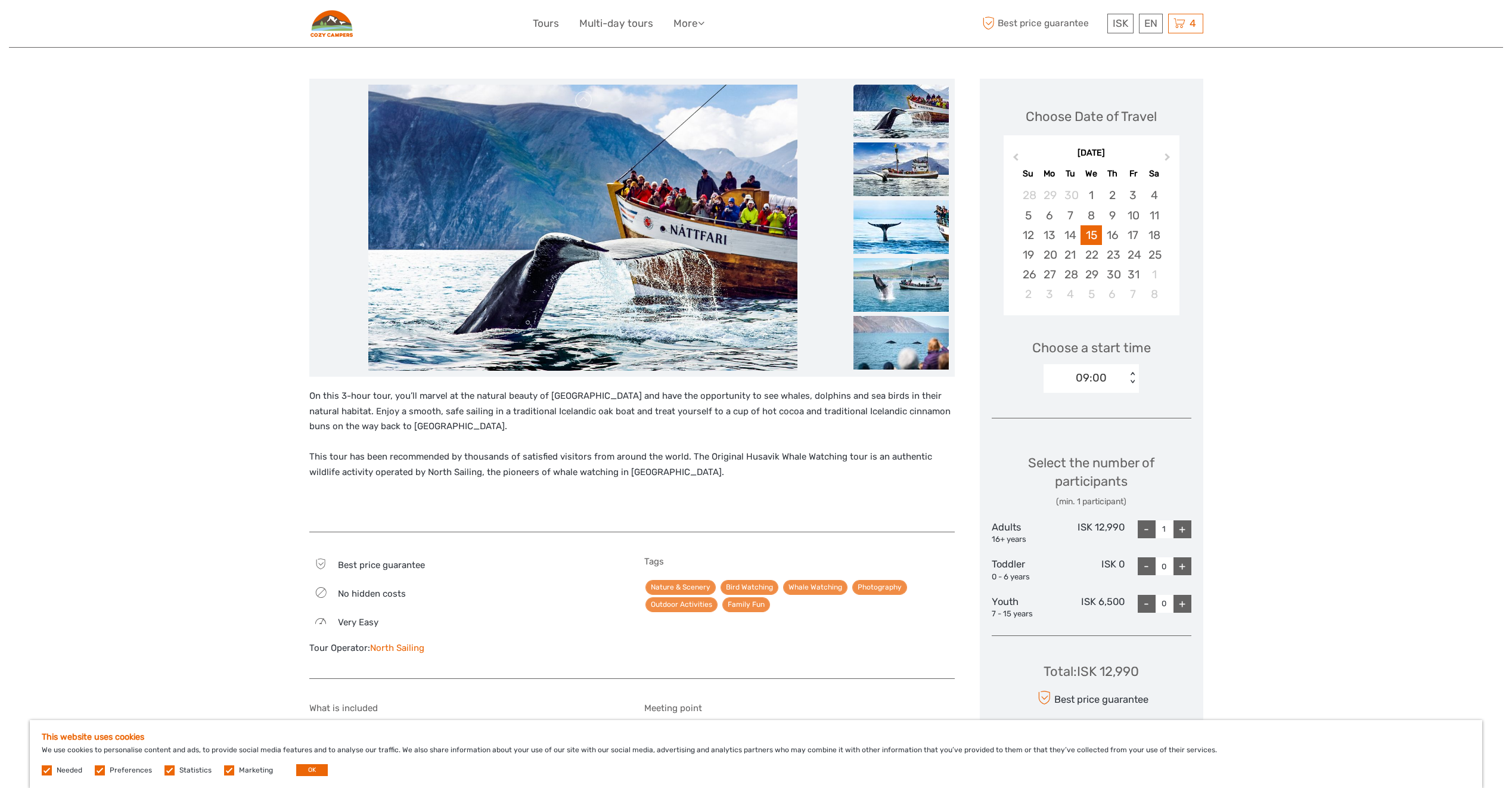
click at [1092, 383] on div "09:00" at bounding box center [1091, 377] width 31 height 16
click at [1170, 371] on div "Choose a start time option 09:00 selected, 1 of 3. 3 results available. Use Up …" at bounding box center [1092, 361] width 200 height 77
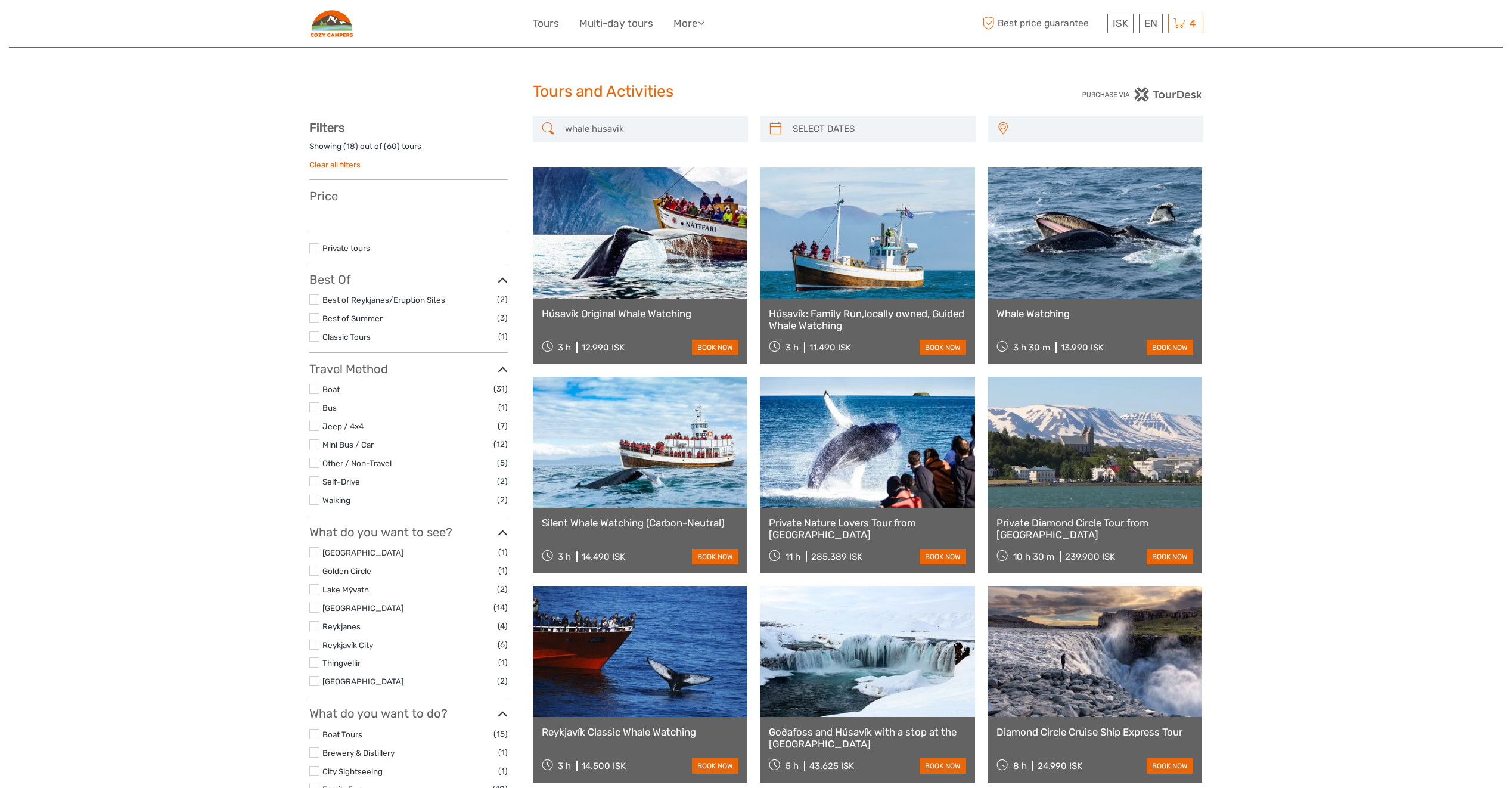
select select
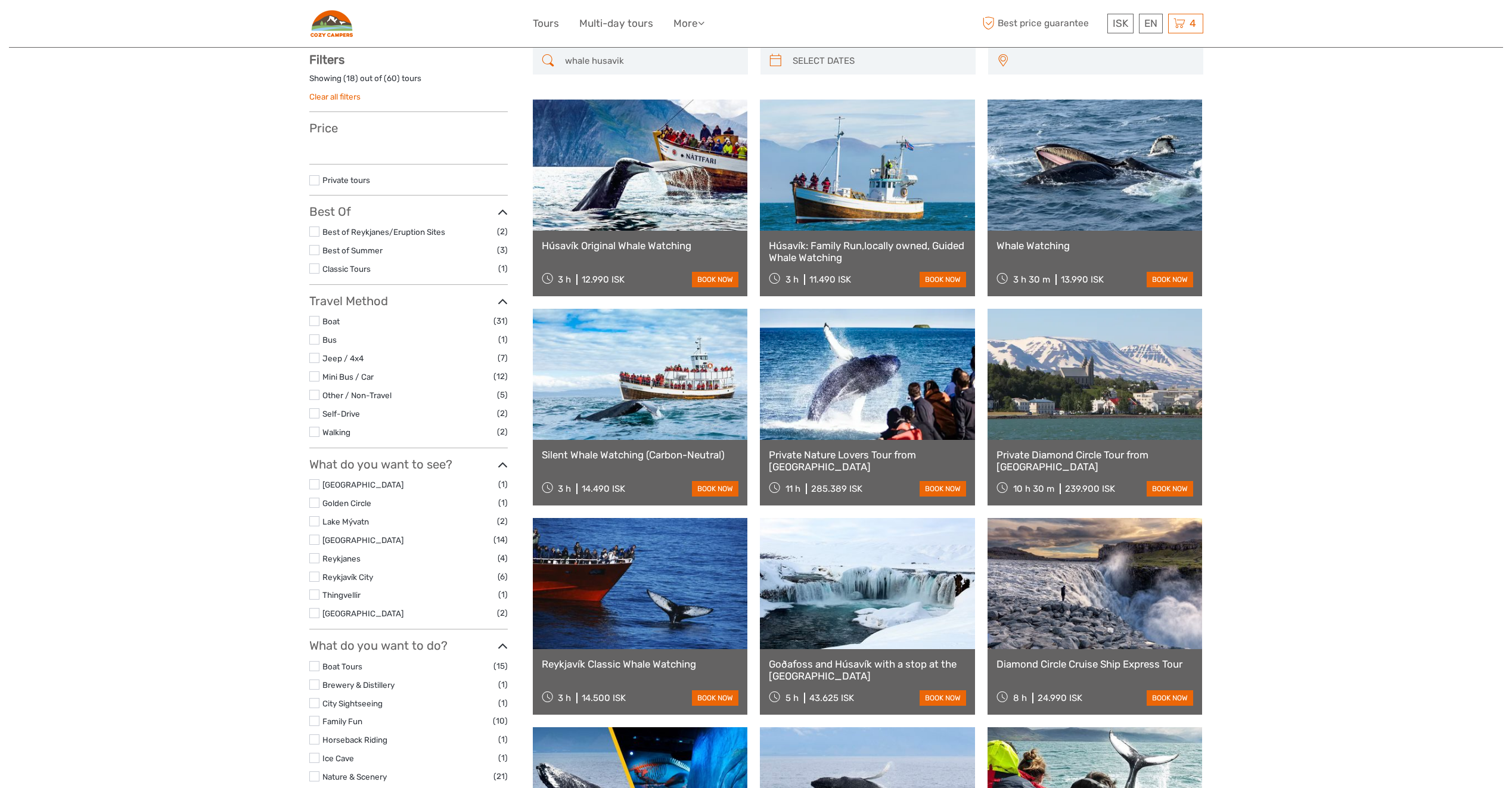
select select
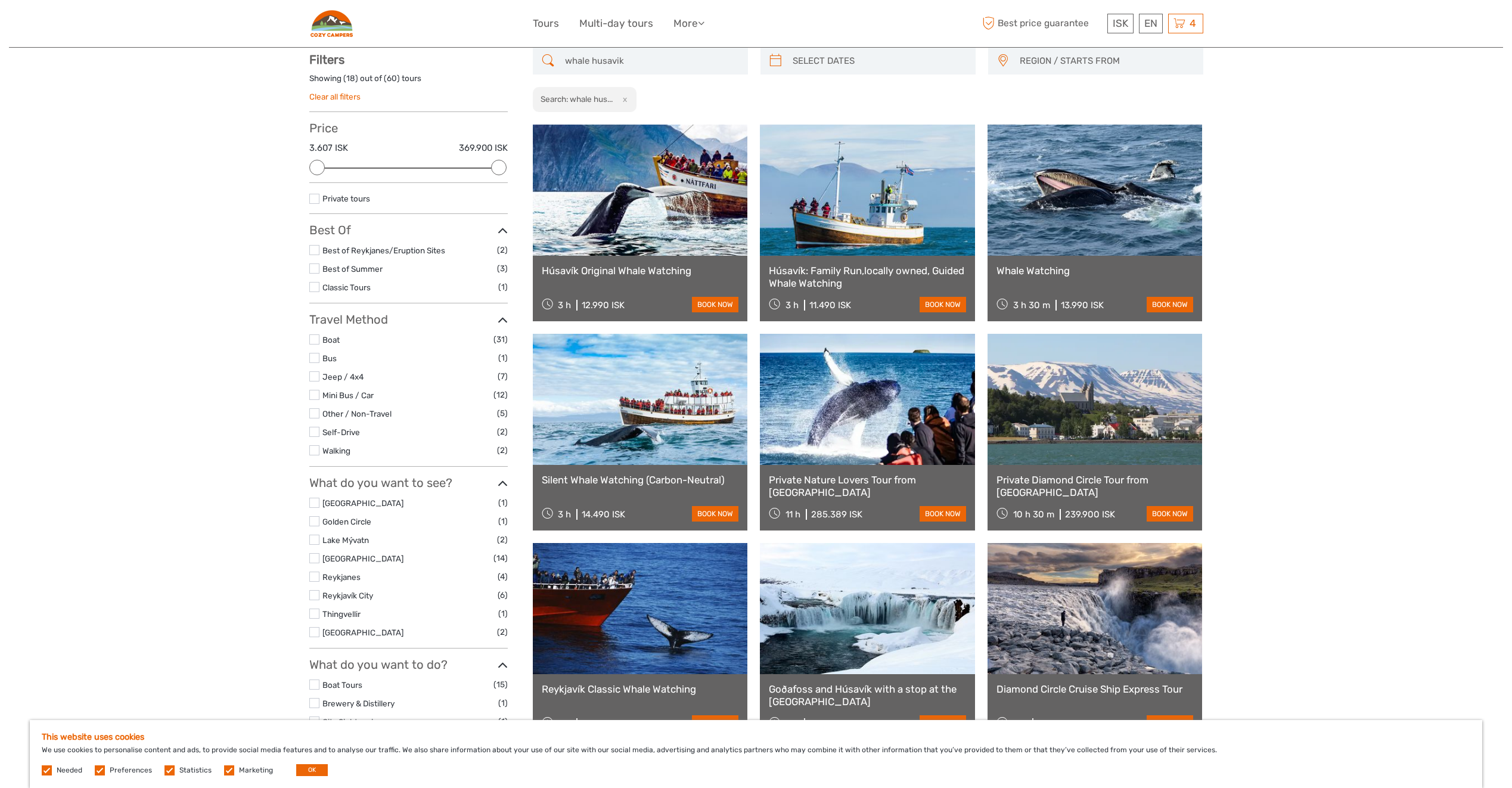
scroll to position [0, 0]
click at [679, 216] on link at bounding box center [640, 190] width 215 height 131
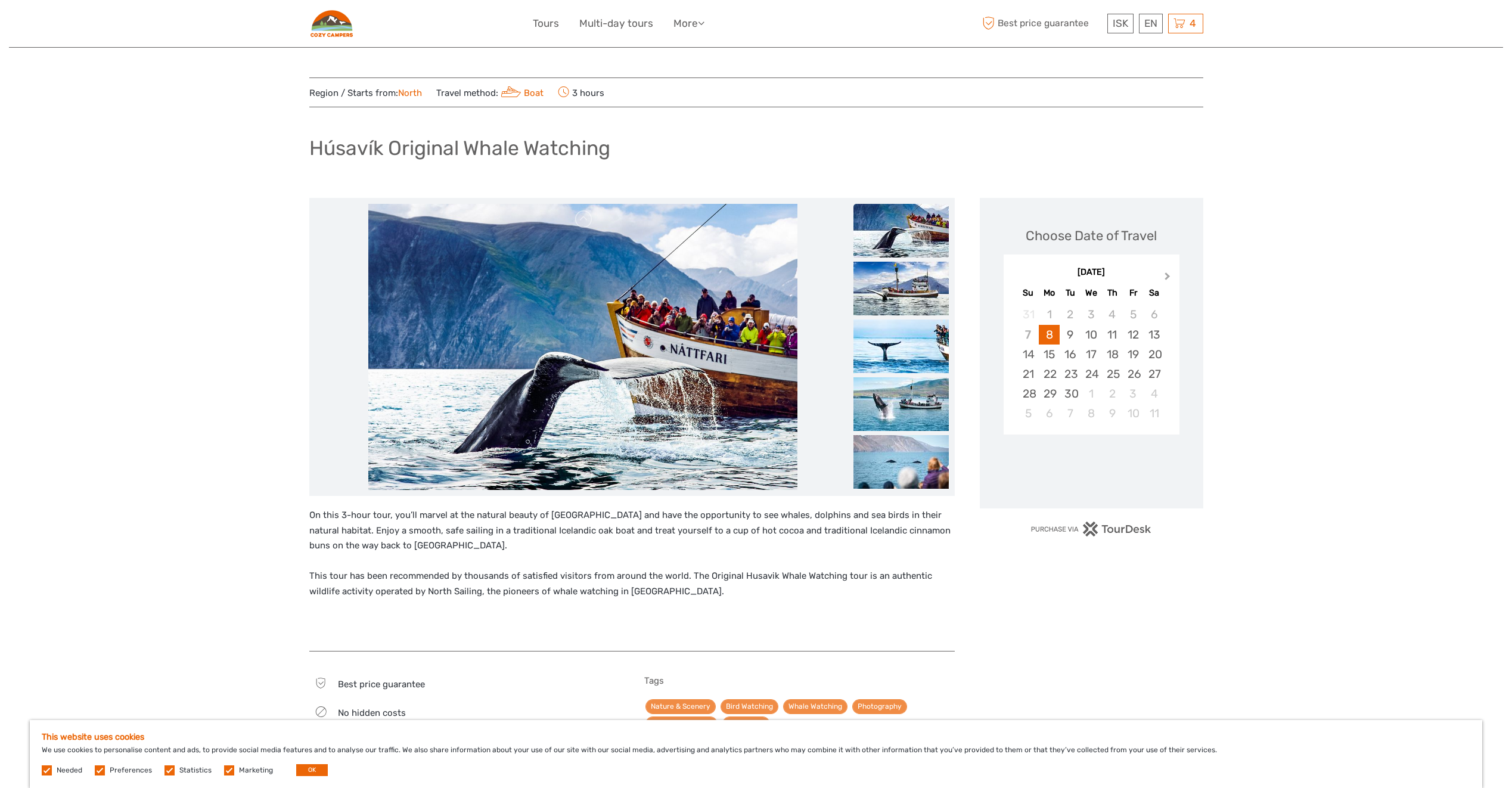
click at [1161, 274] on button "Next Month" at bounding box center [1168, 278] width 19 height 19
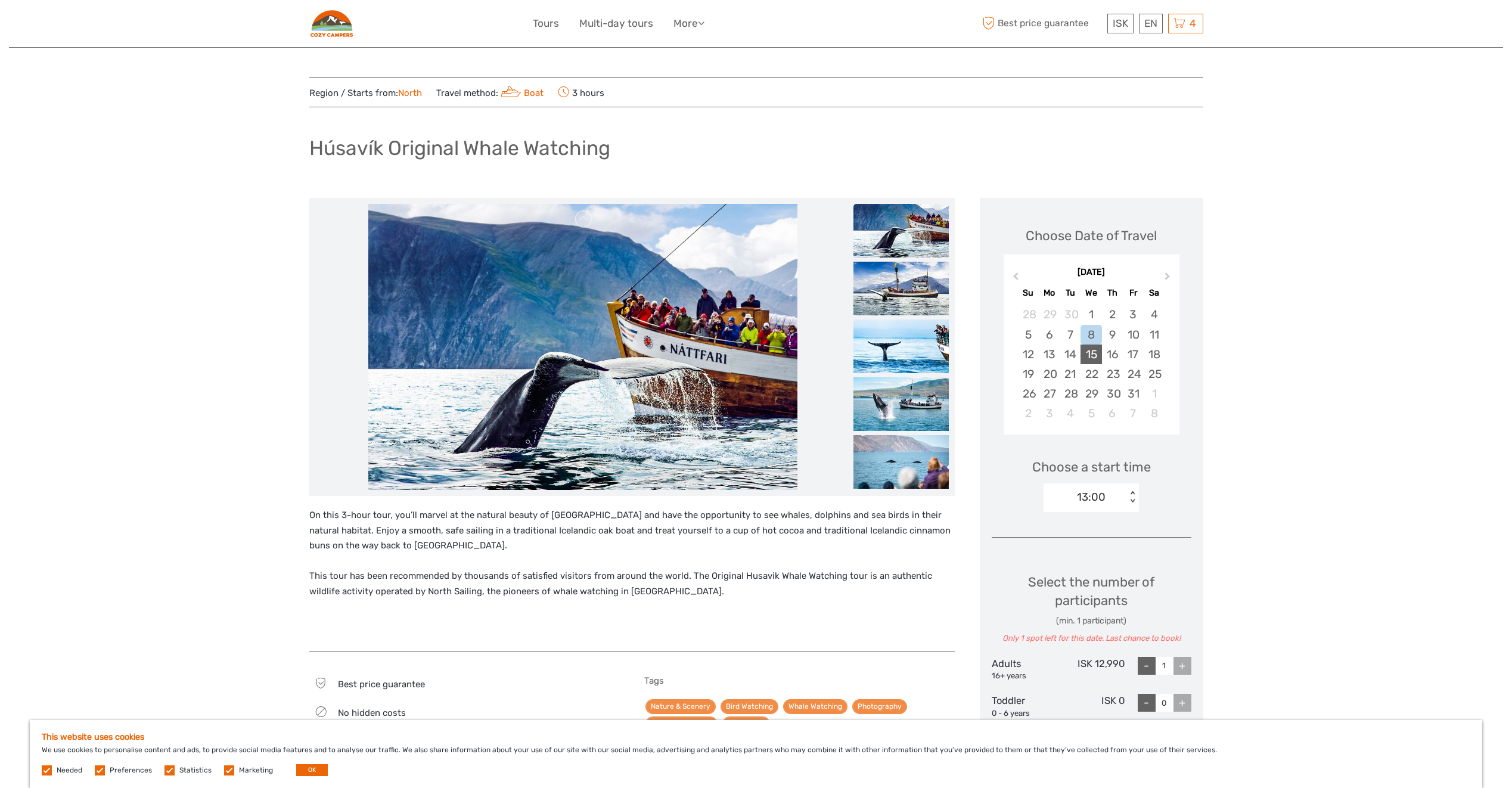
click at [1090, 358] on div "15" at bounding box center [1091, 354] width 21 height 20
click at [1116, 496] on div "09:00" at bounding box center [1085, 497] width 83 height 18
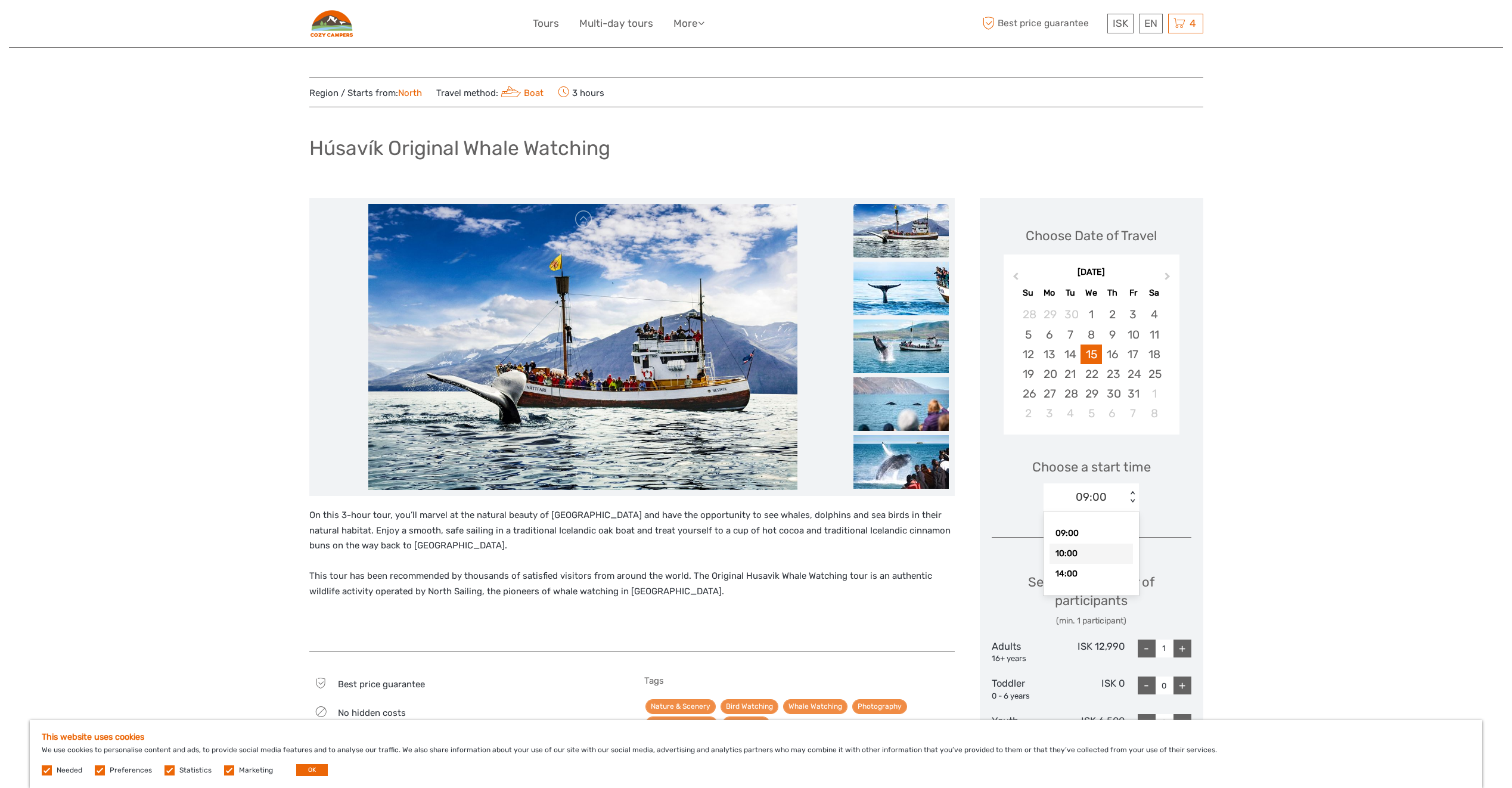
click at [1092, 555] on div "10:00" at bounding box center [1091, 553] width 83 height 20
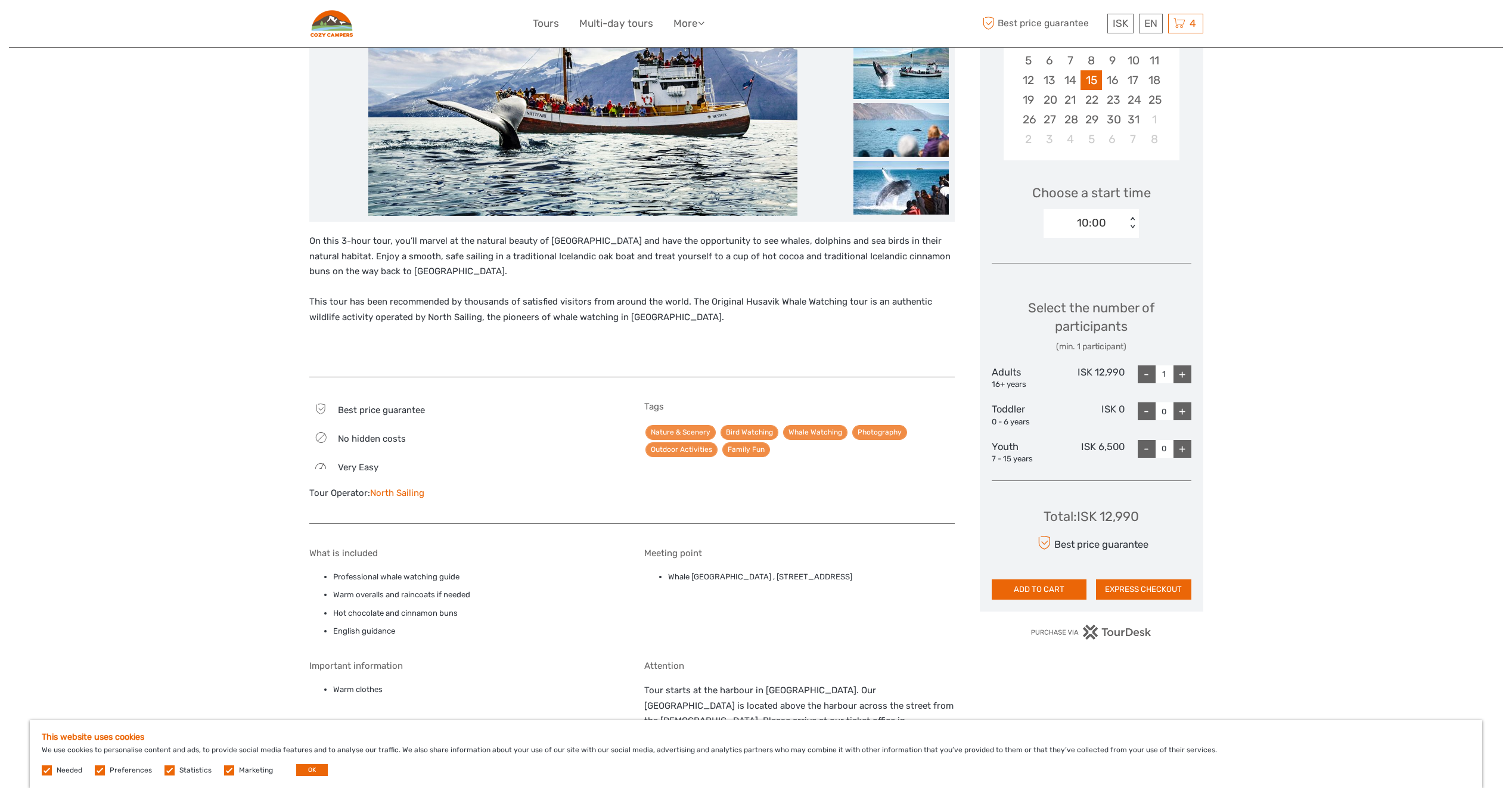
scroll to position [59, 0]
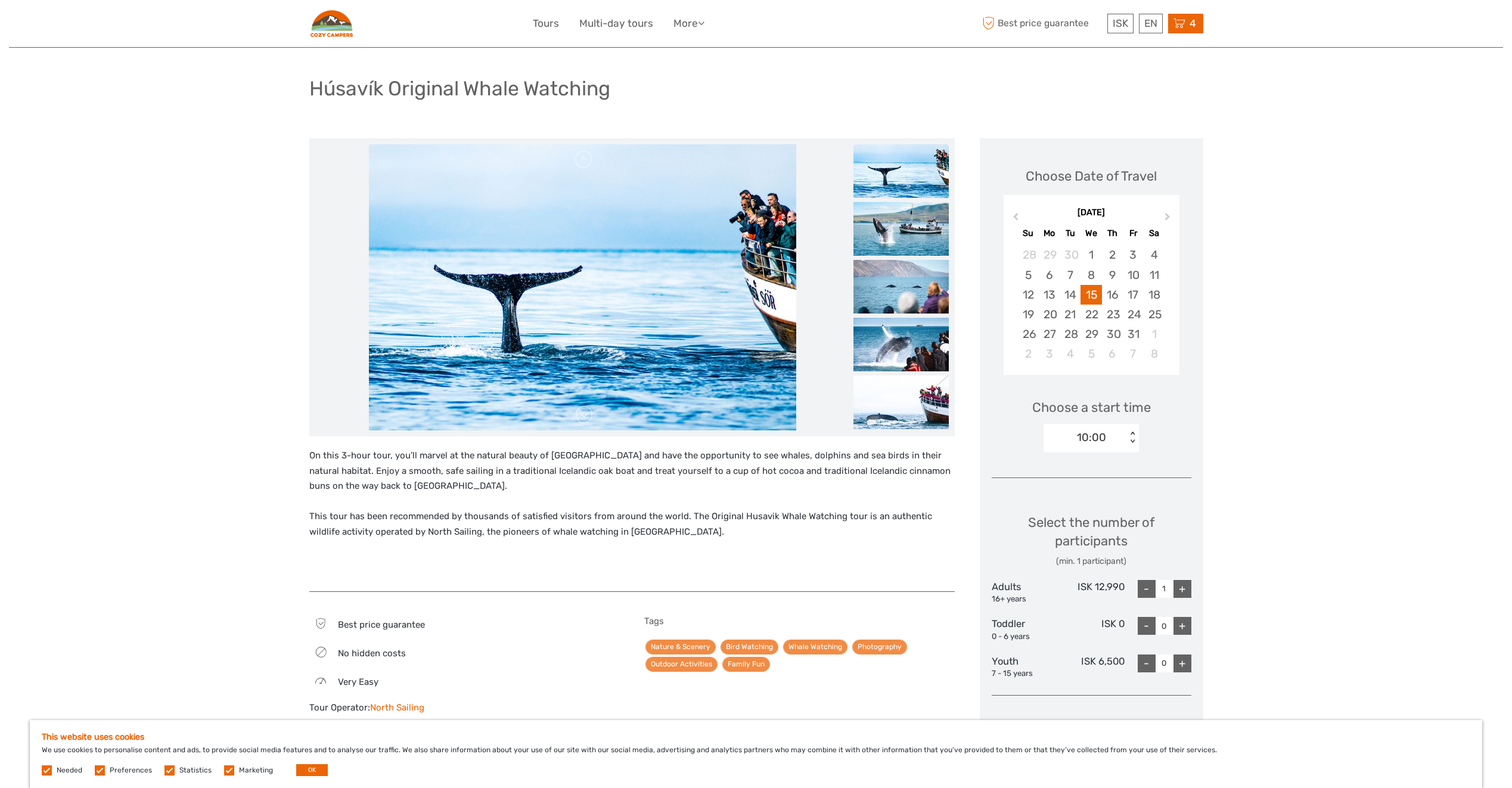
click at [1202, 25] on div "4 Items Skaftafell Blue Ice Cave & Glacier Hike 2x Participants [DATE] 09:00 AM…" at bounding box center [1185, 23] width 35 height 20
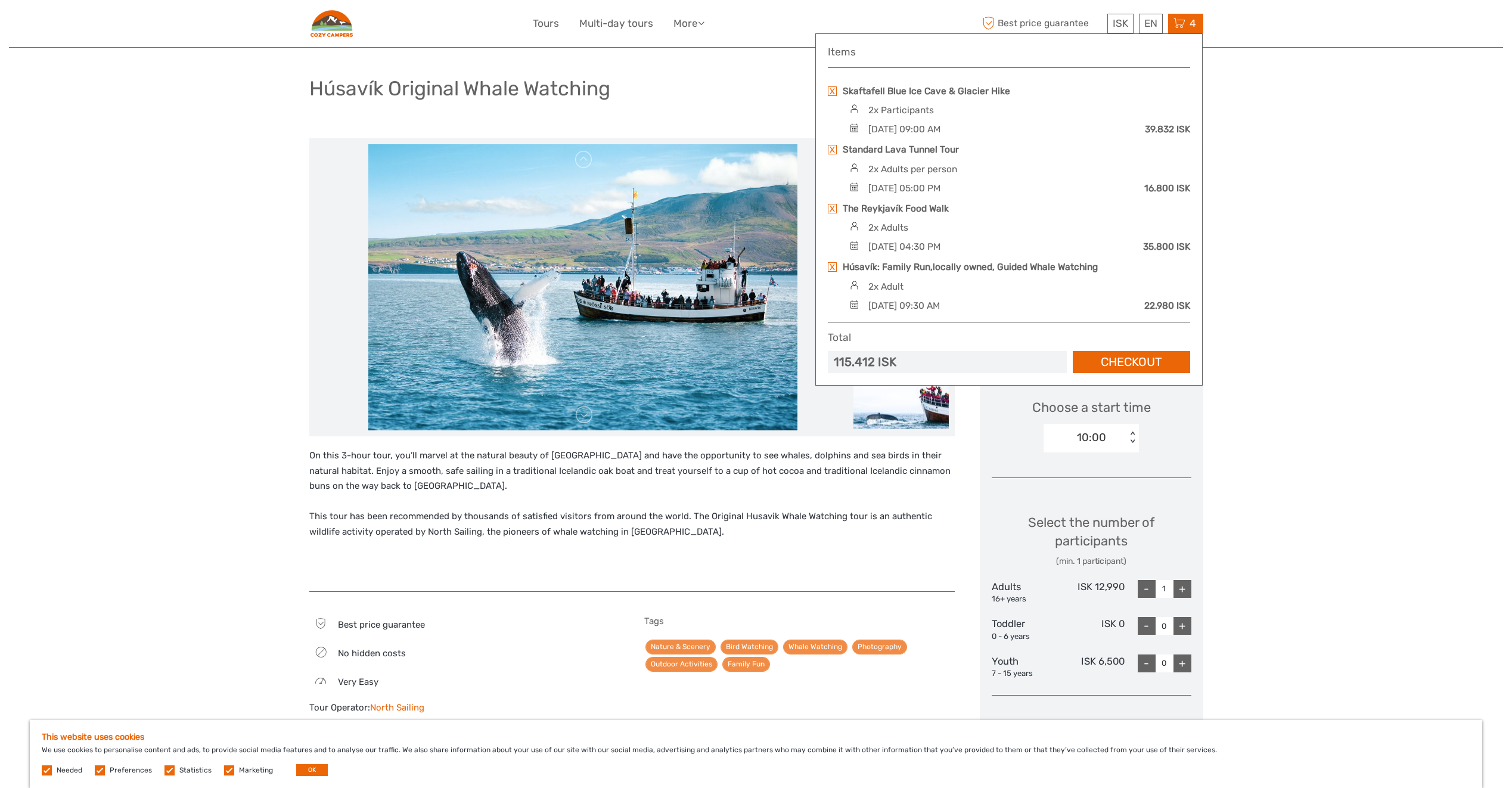
click at [833, 267] on link at bounding box center [833, 266] width 9 height 10
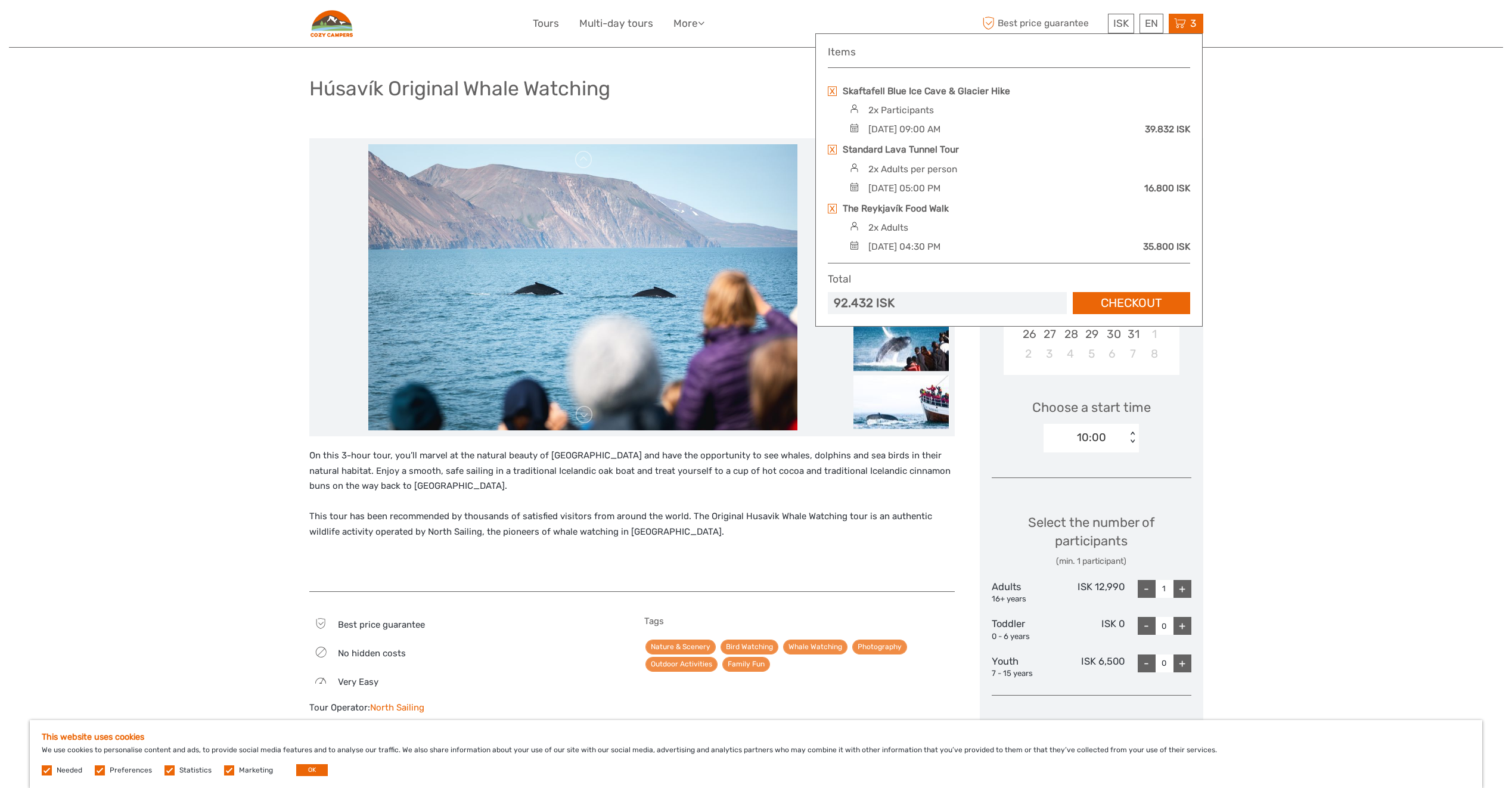
click at [705, 80] on div "Húsavík Original Whale Watching" at bounding box center [756, 93] width 894 height 44
click at [1170, 424] on div "Choose a start time 10:00 < >" at bounding box center [1092, 420] width 200 height 77
click at [1119, 441] on div "10:00" at bounding box center [1085, 438] width 83 height 18
click at [1075, 497] on div "10:00" at bounding box center [1091, 494] width 83 height 20
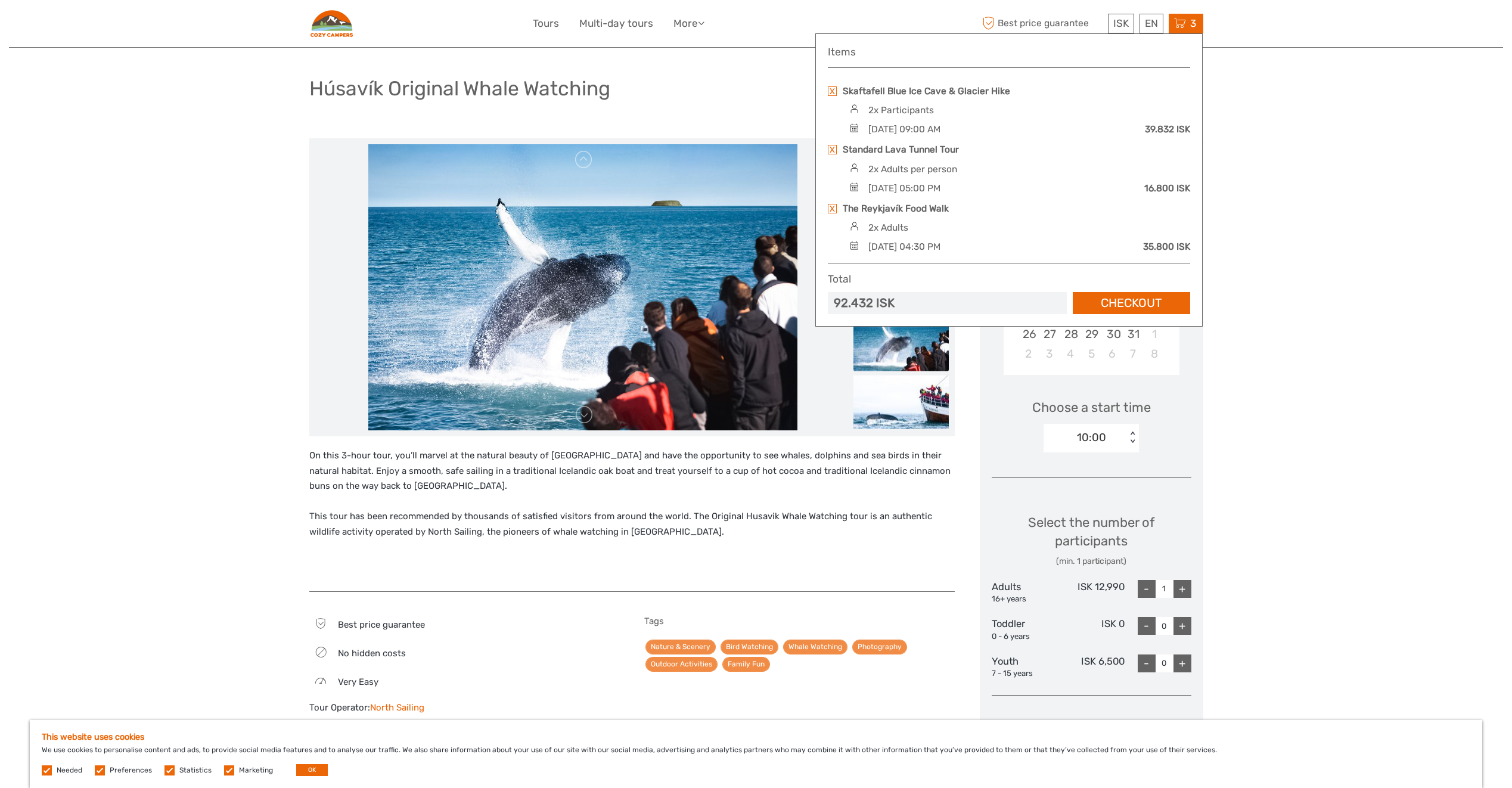
click at [1176, 592] on div "+" at bounding box center [1182, 589] width 18 height 18
type input "2"
click at [1188, 467] on div "Choose Date of Travel October 2025 Previous Month Next Month October 2025 Su Mo…" at bounding box center [1092, 482] width 224 height 687
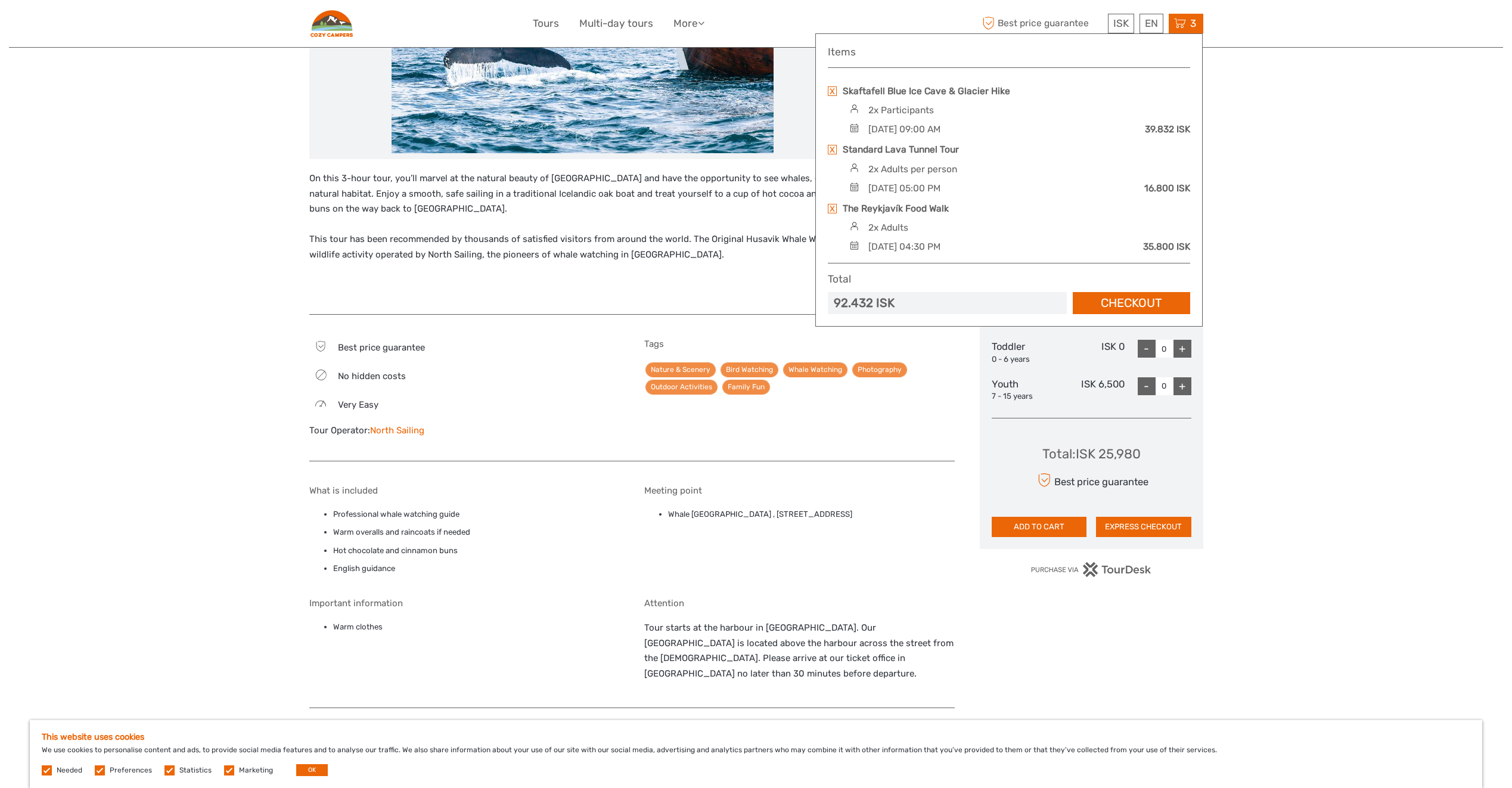
scroll to position [357, 0]
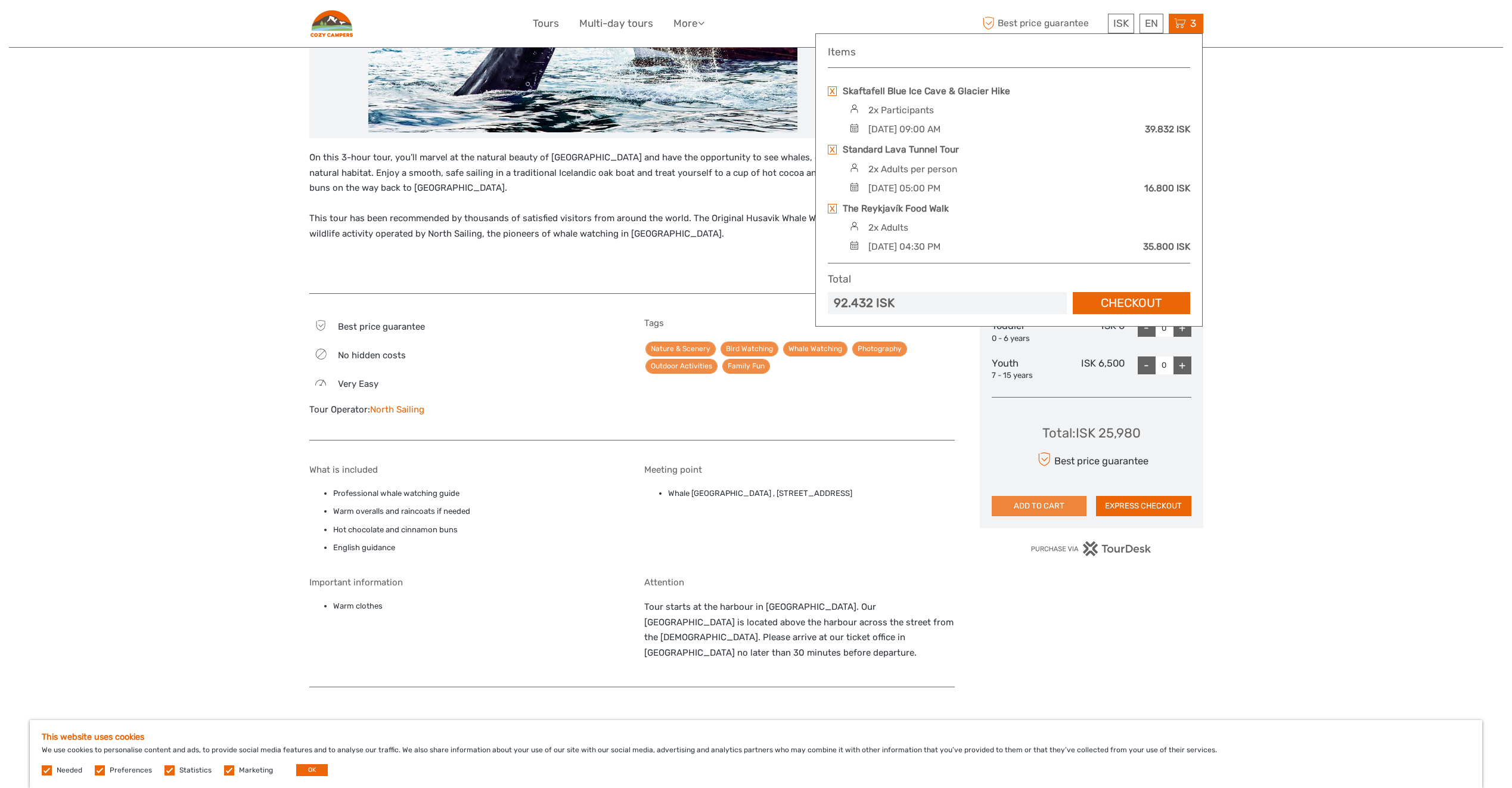
click at [1051, 504] on button "ADD TO CART" at bounding box center [1039, 506] width 95 height 20
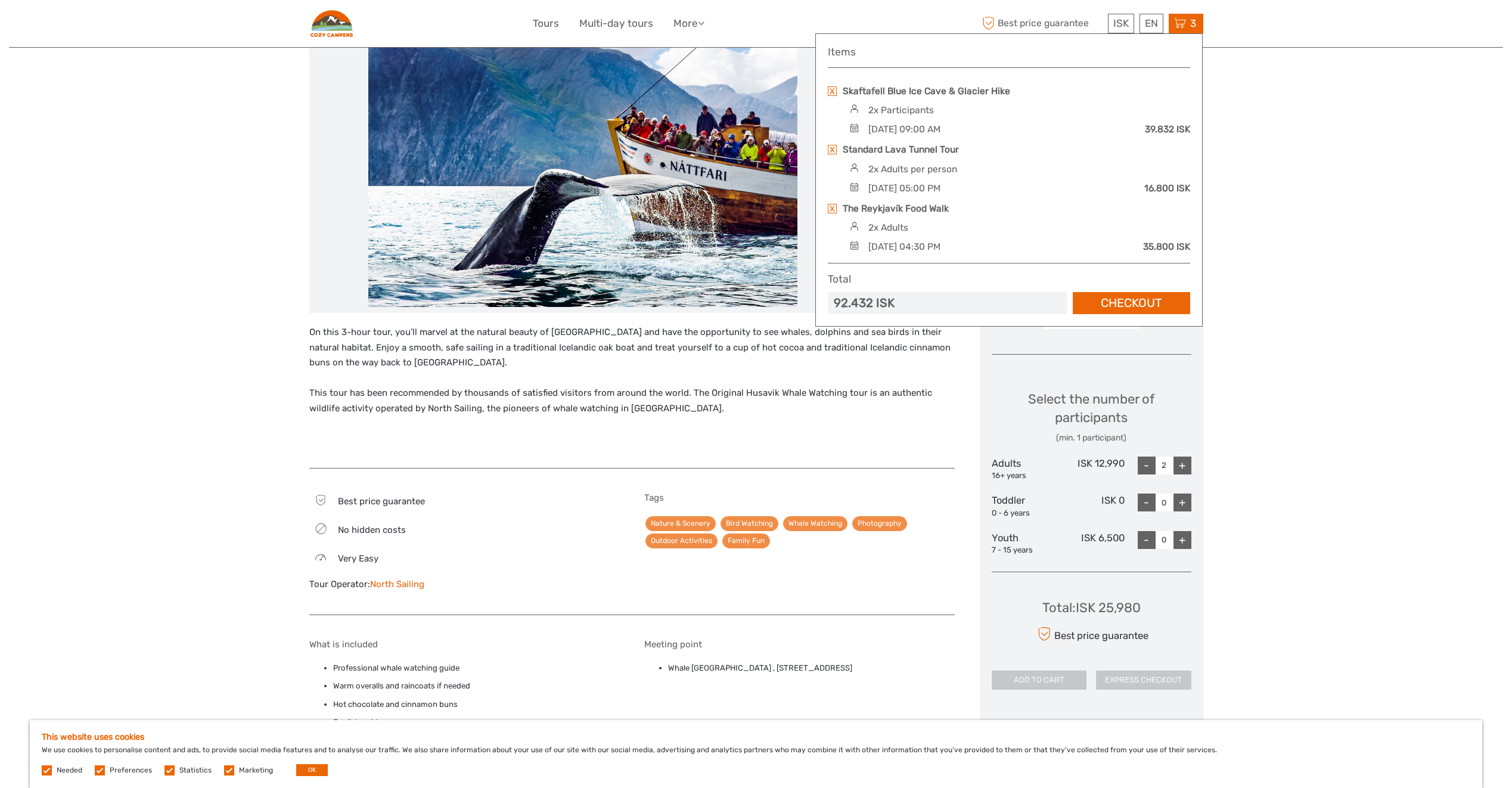
scroll to position [179, 0]
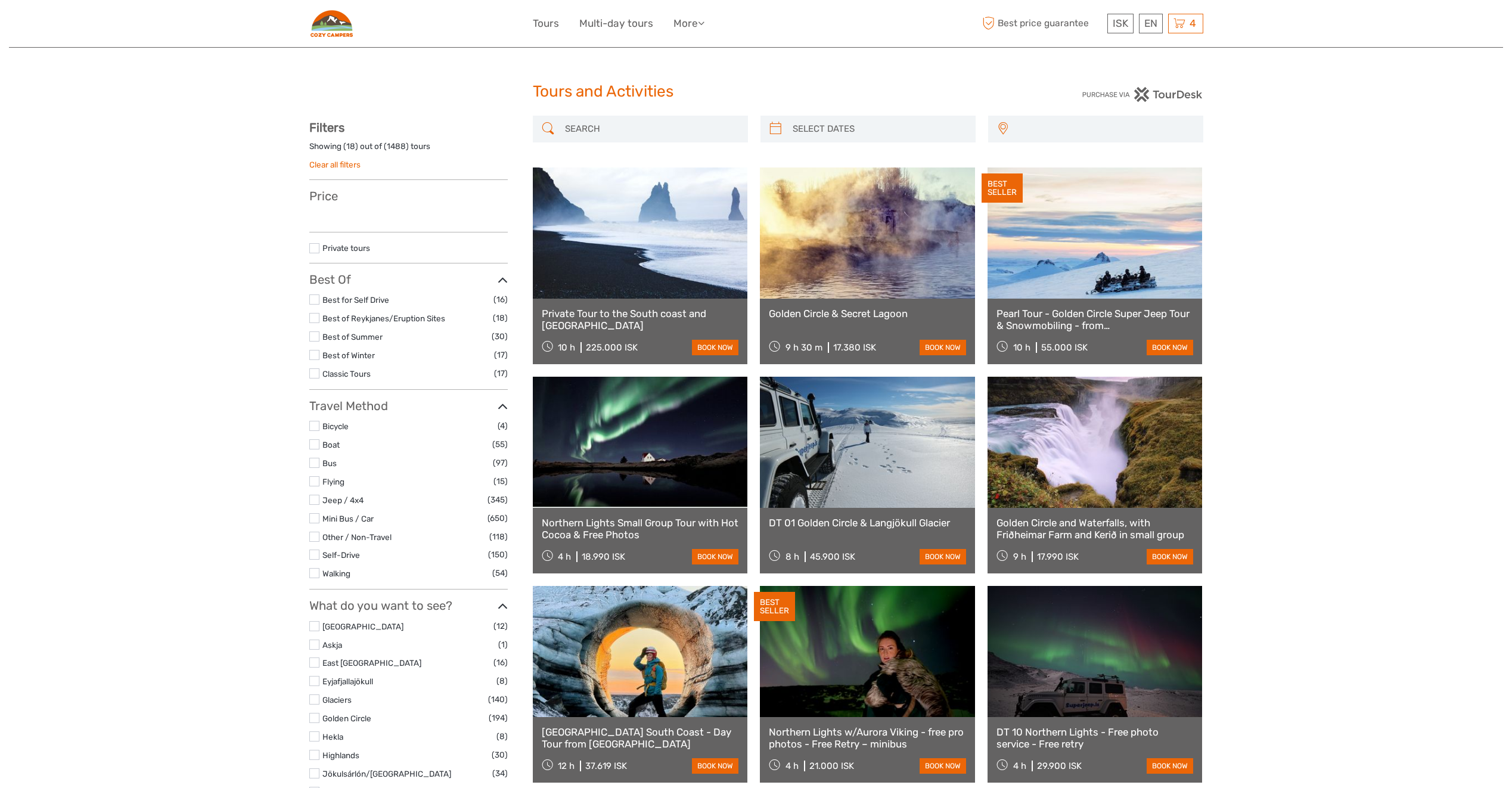
select select
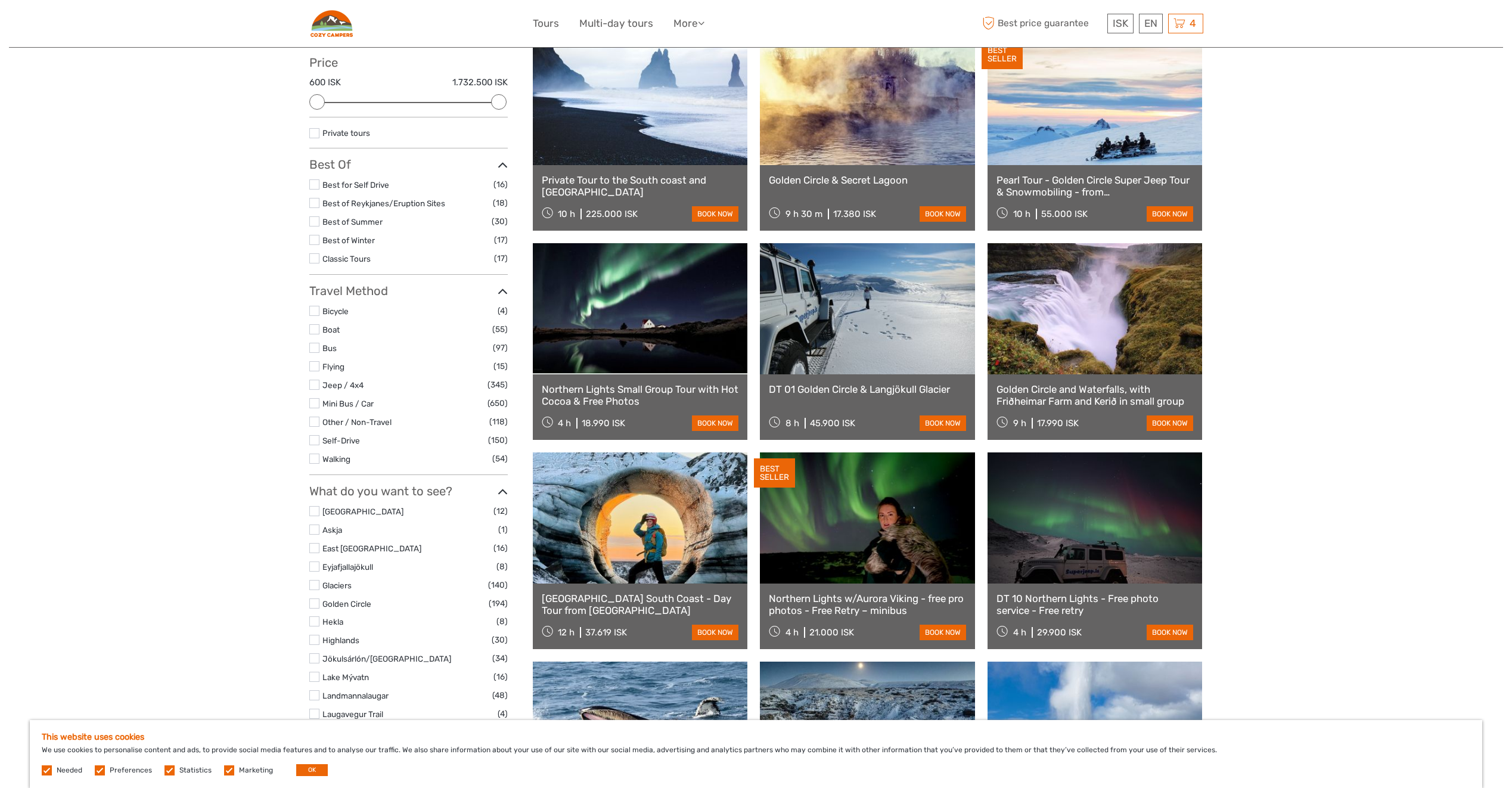
scroll to position [298, 0]
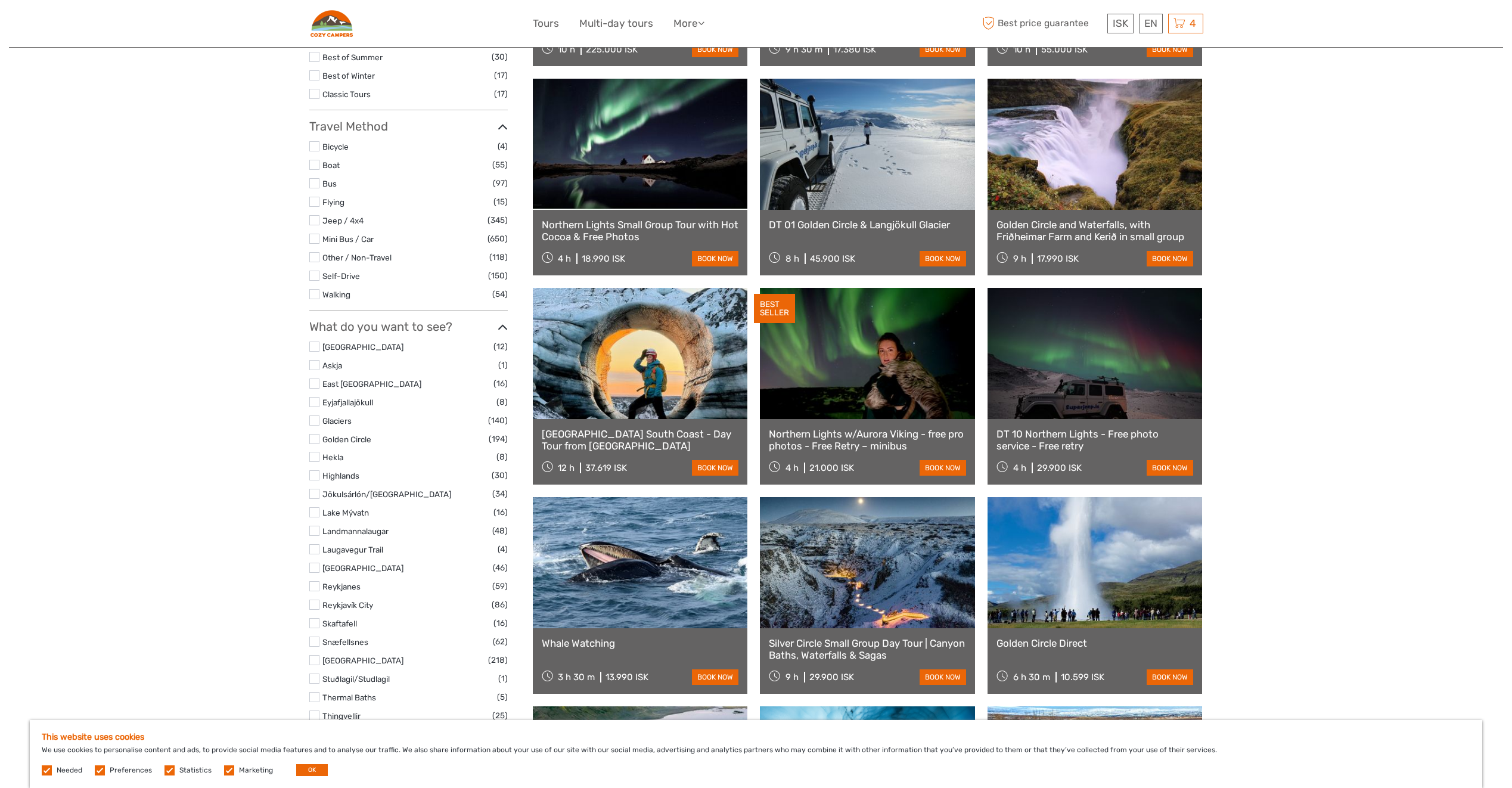
click at [646, 363] on link at bounding box center [640, 353] width 215 height 131
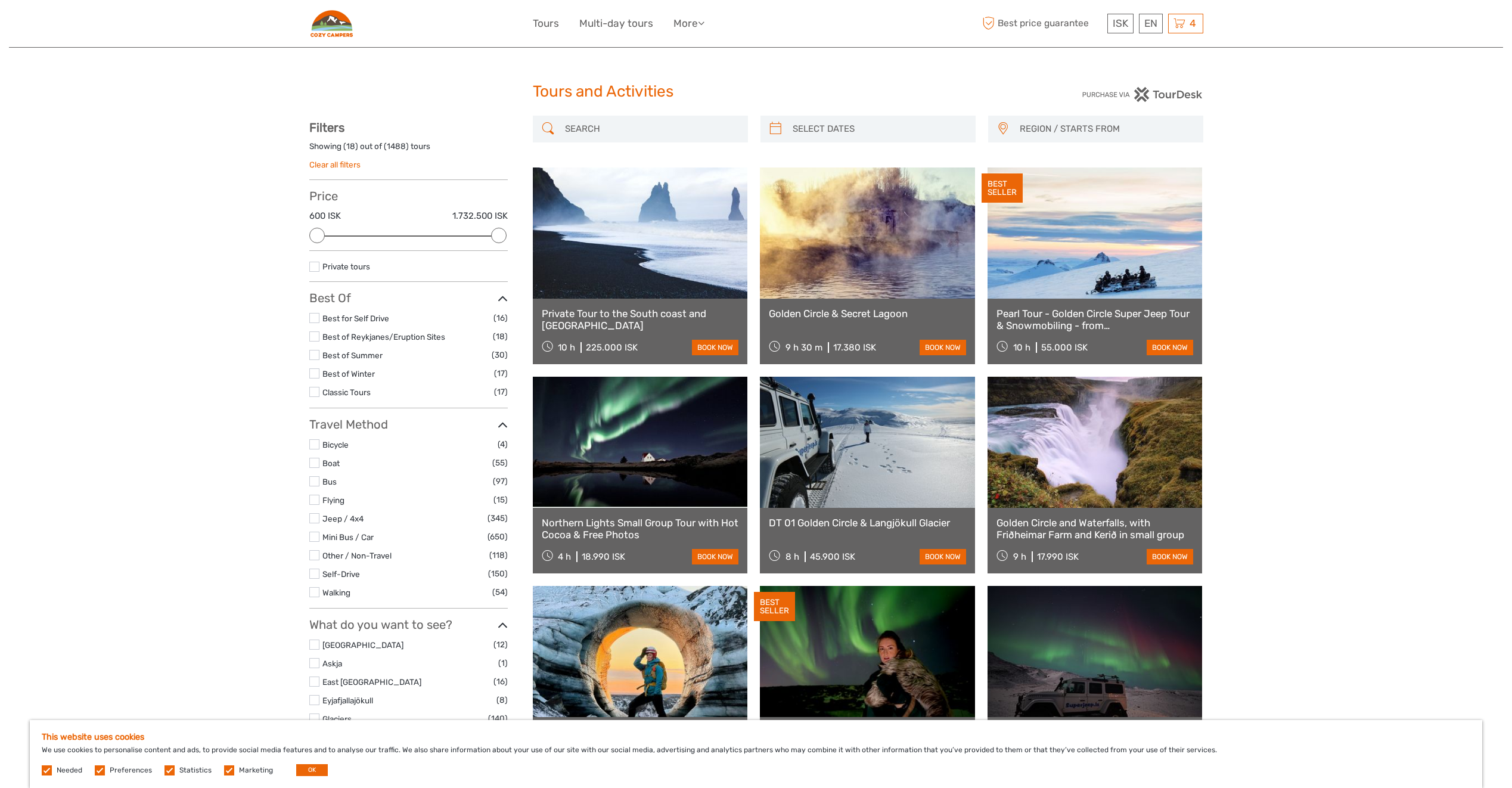
select select
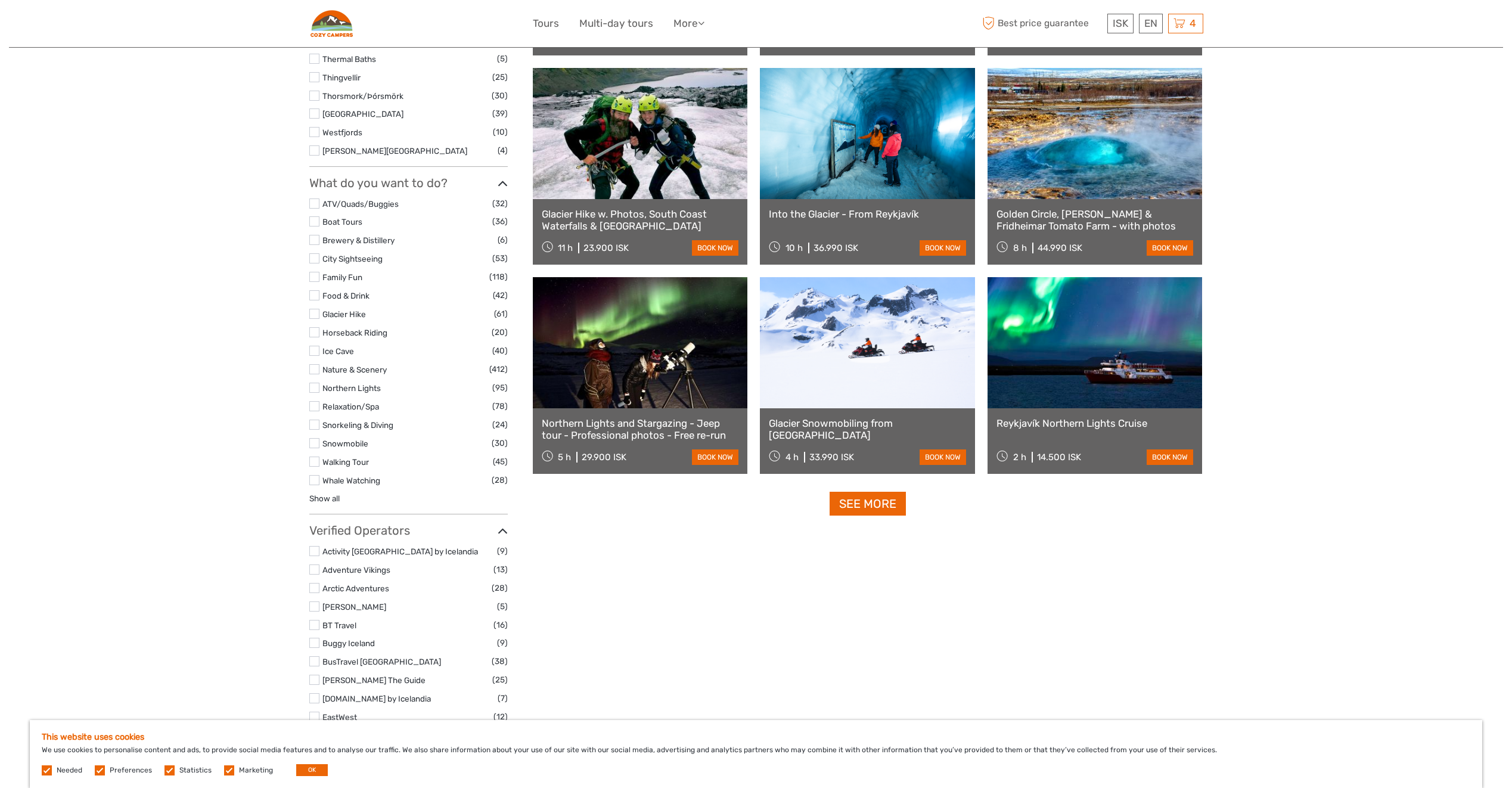
scroll to position [953, 0]
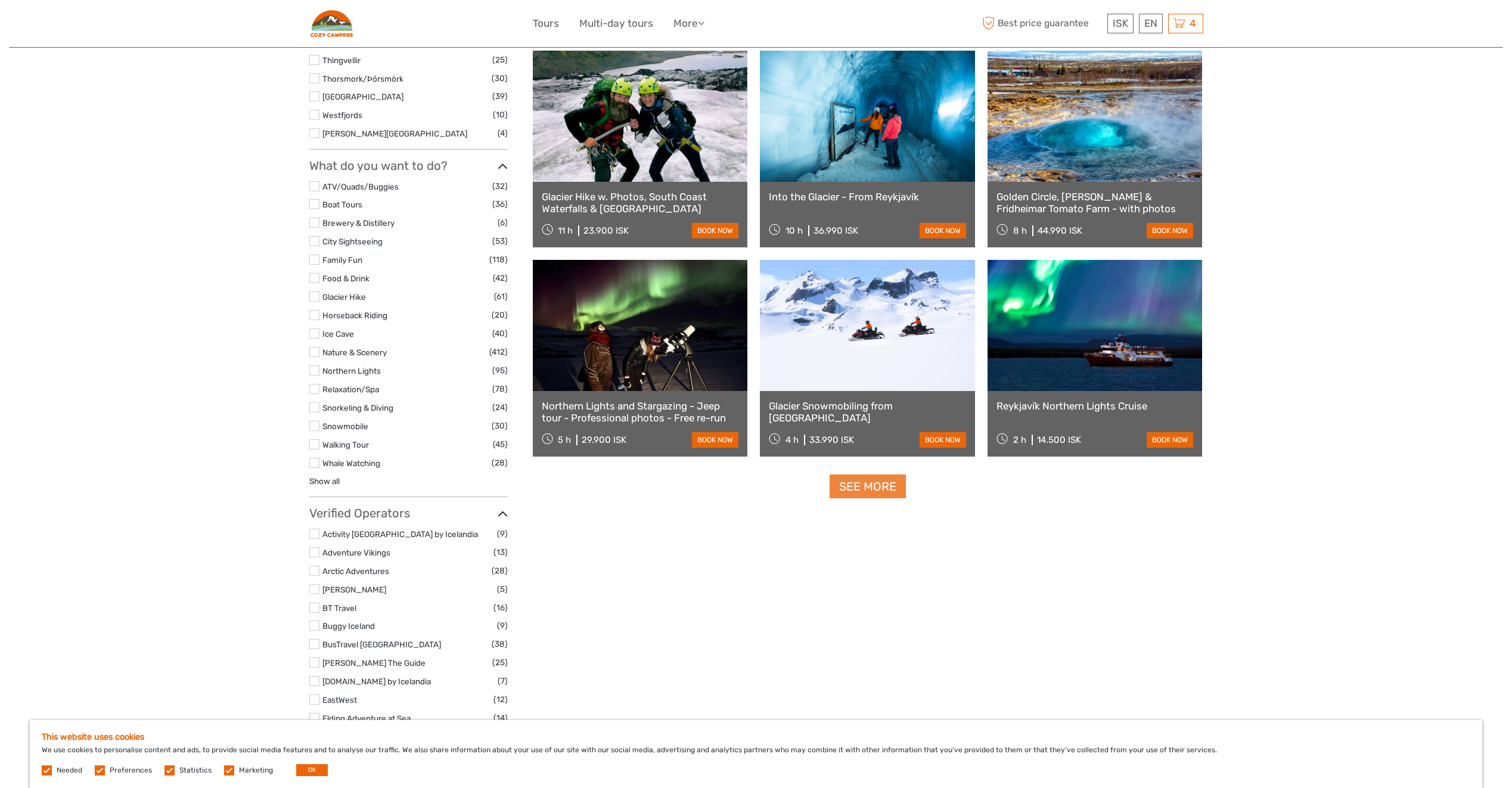
click at [851, 495] on link "See more" at bounding box center [868, 486] width 77 height 25
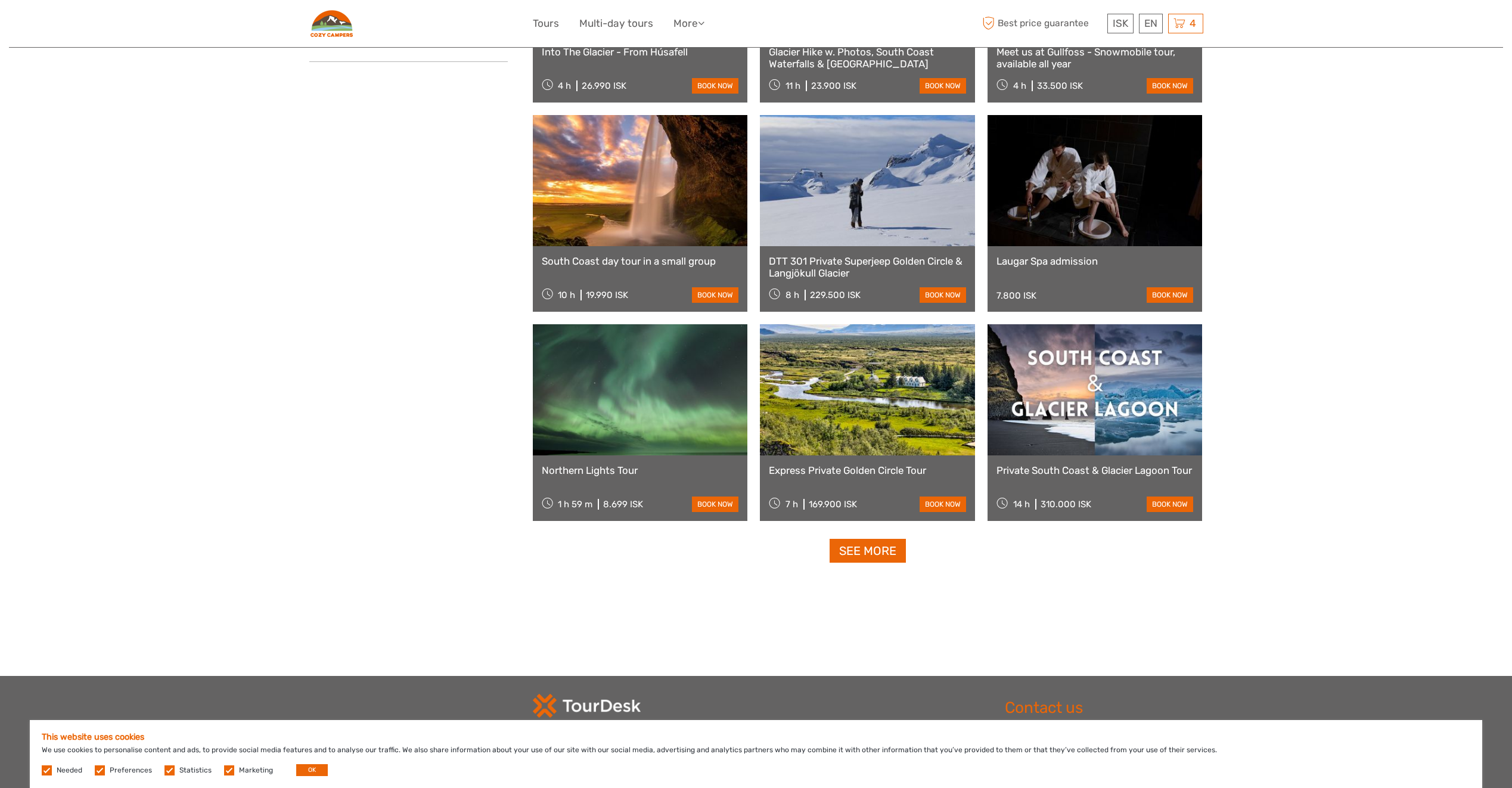
scroll to position [2145, 0]
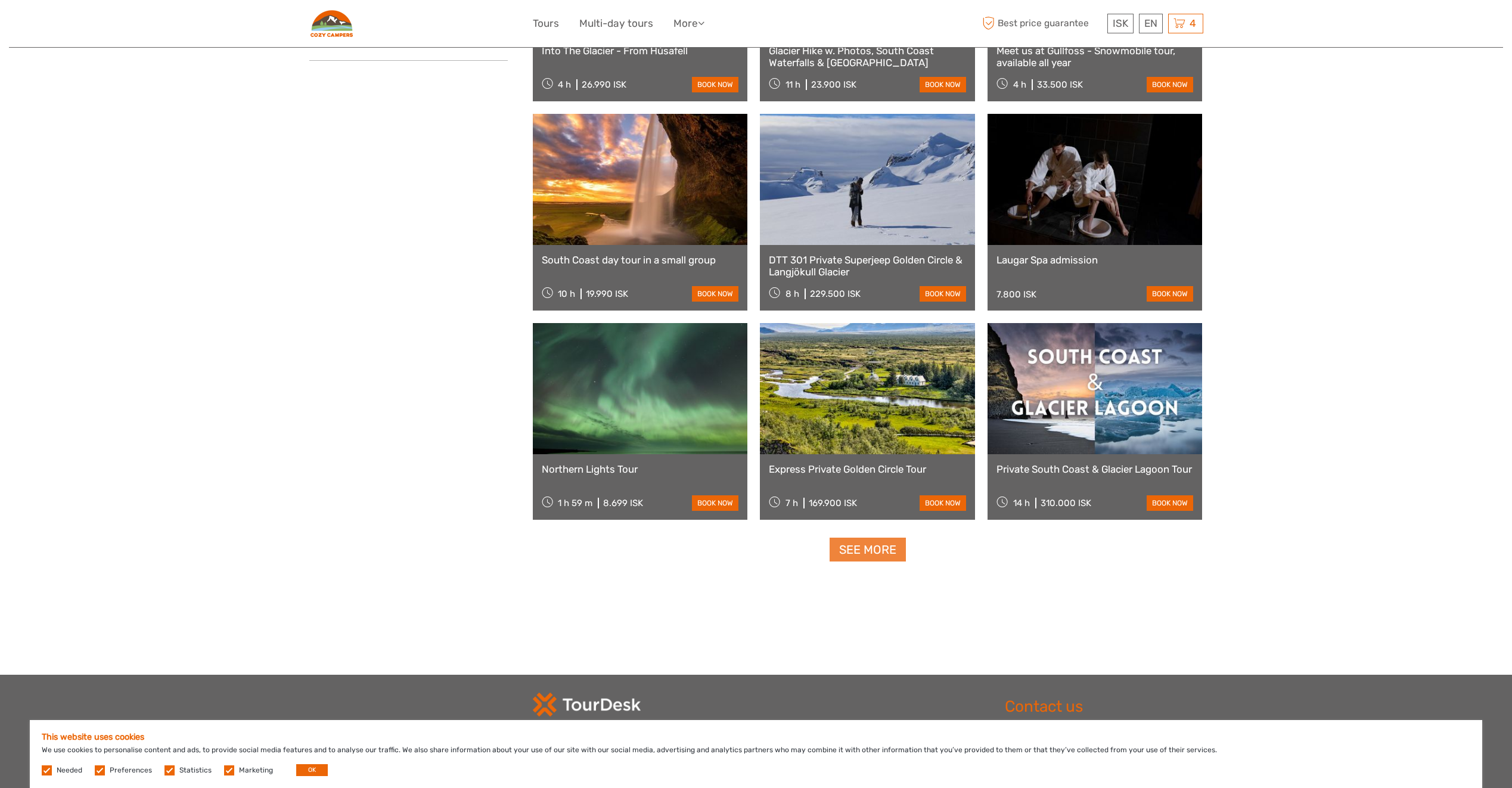
click at [846, 557] on link "See more" at bounding box center [868, 549] width 77 height 25
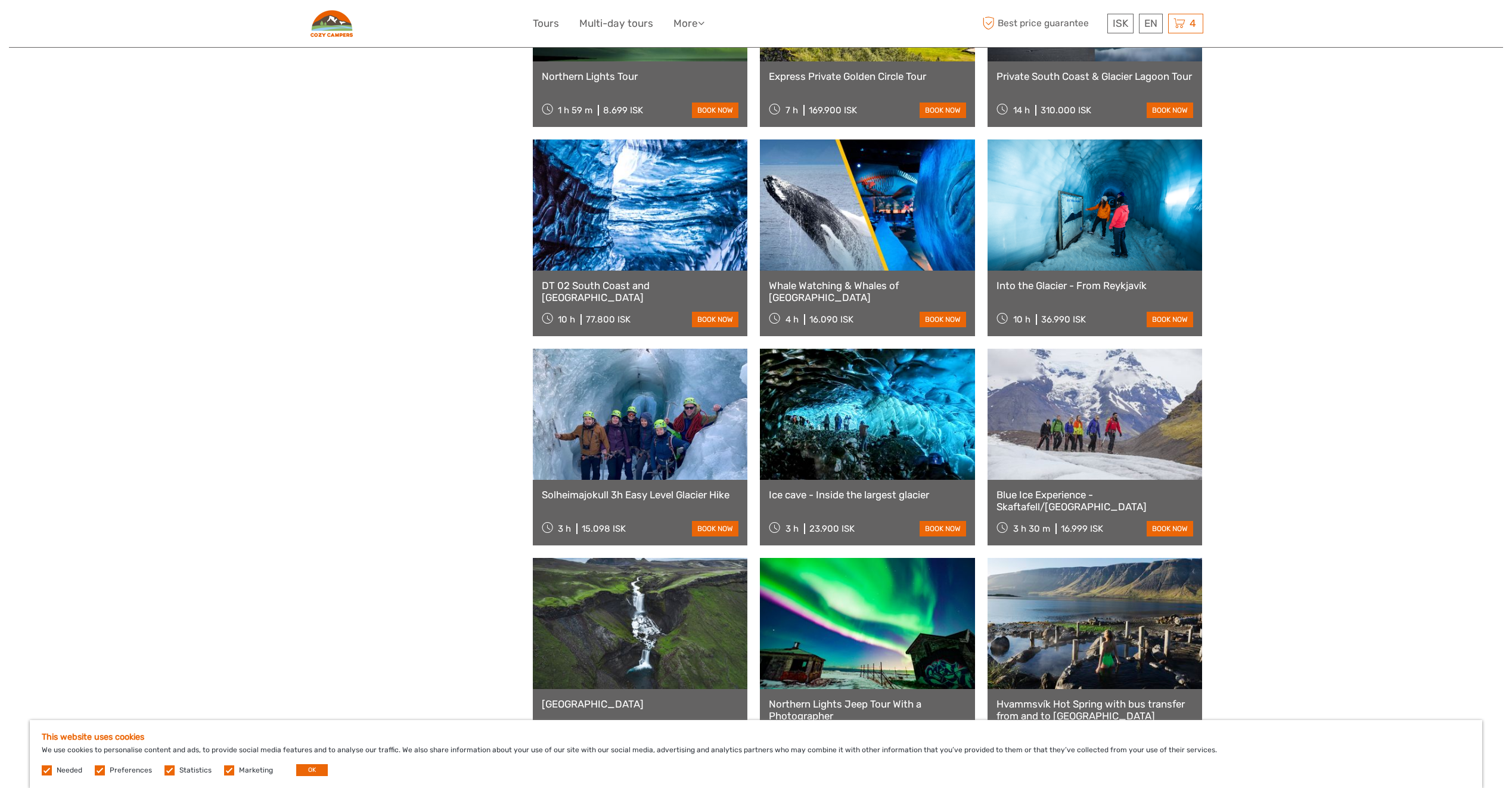
scroll to position [2562, 0]
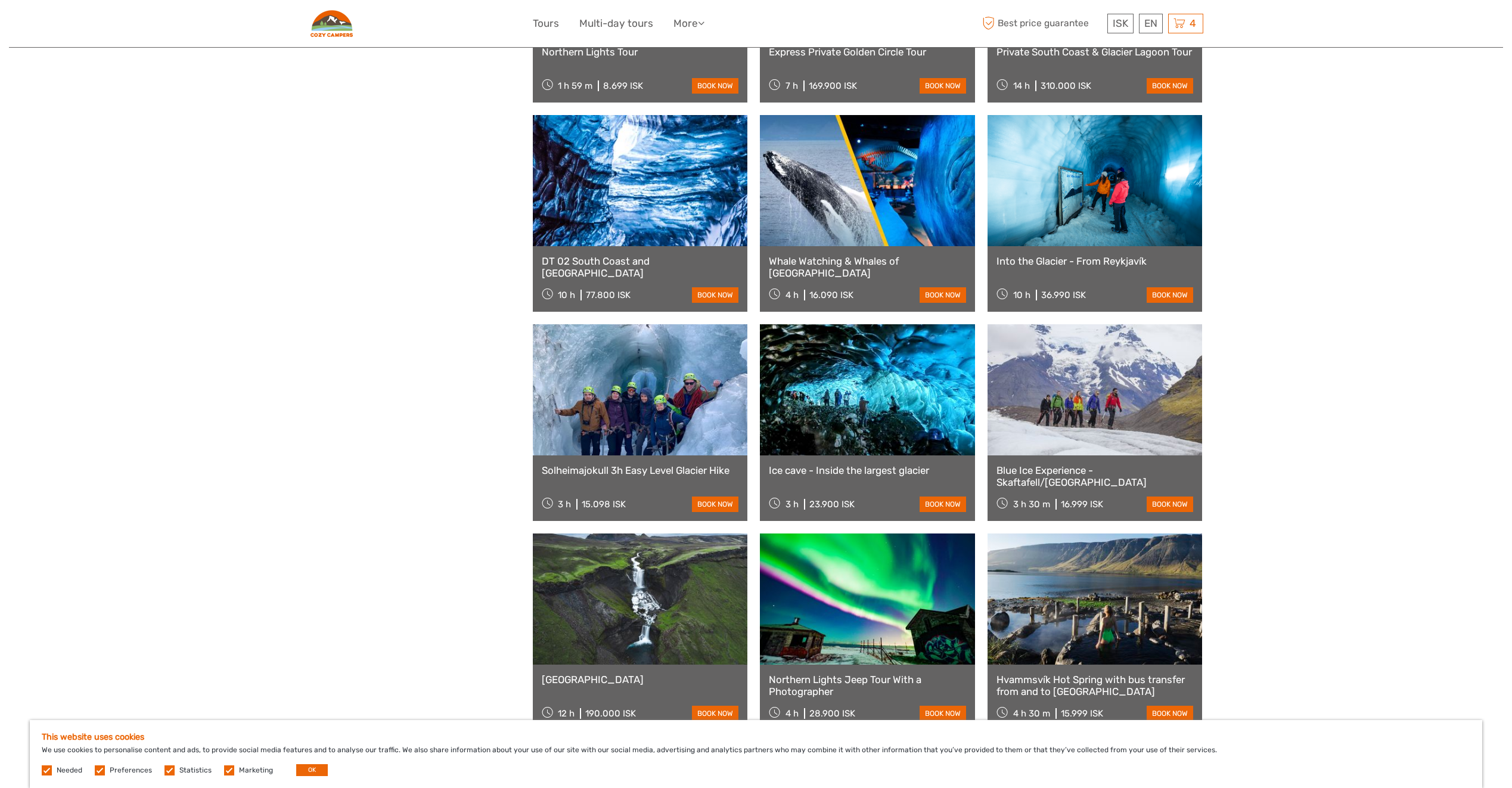
click at [839, 402] on link at bounding box center [867, 389] width 215 height 131
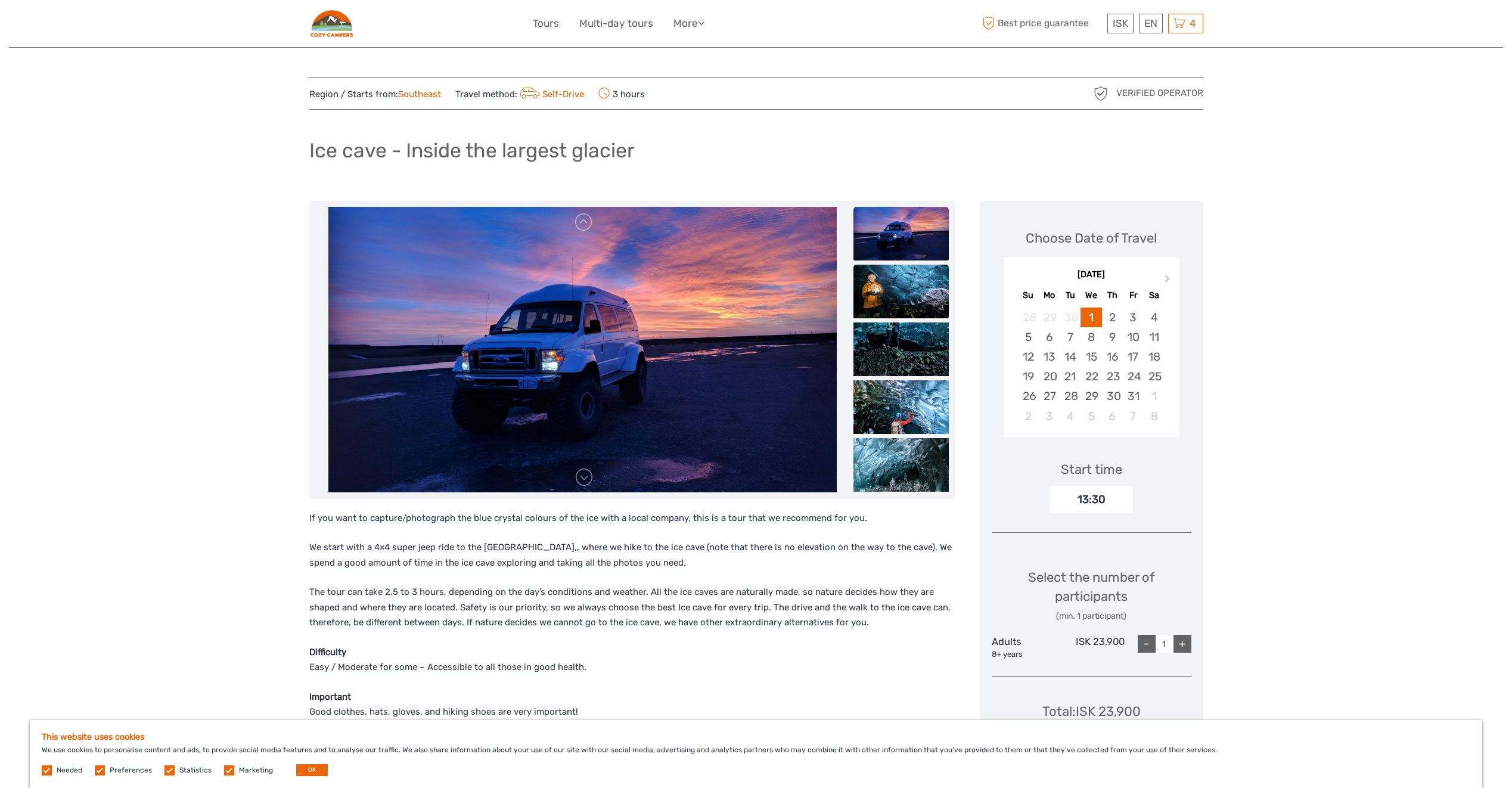
click at [870, 299] on img at bounding box center [901, 291] width 95 height 53
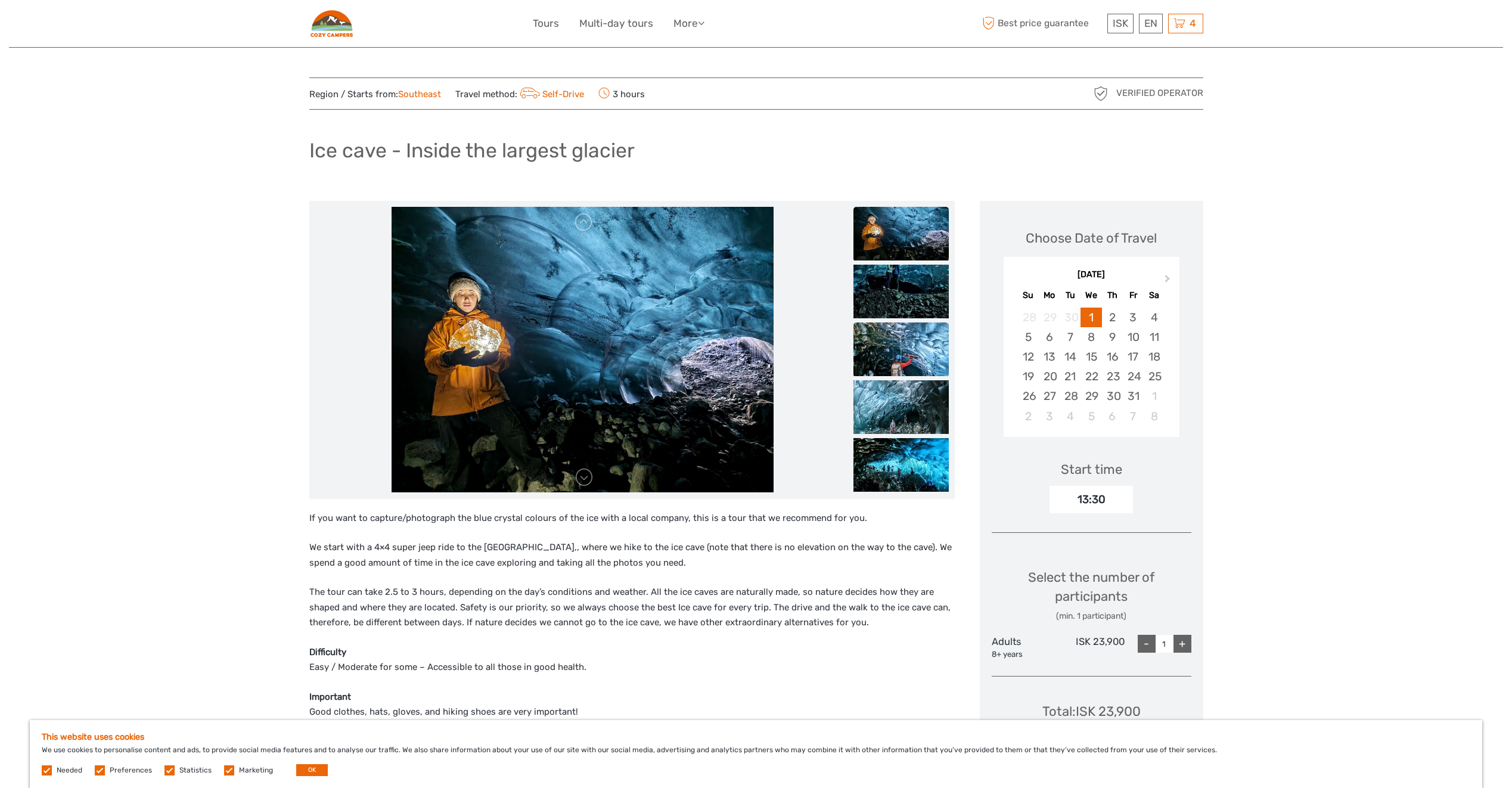
click at [898, 346] on img at bounding box center [901, 349] width 95 height 53
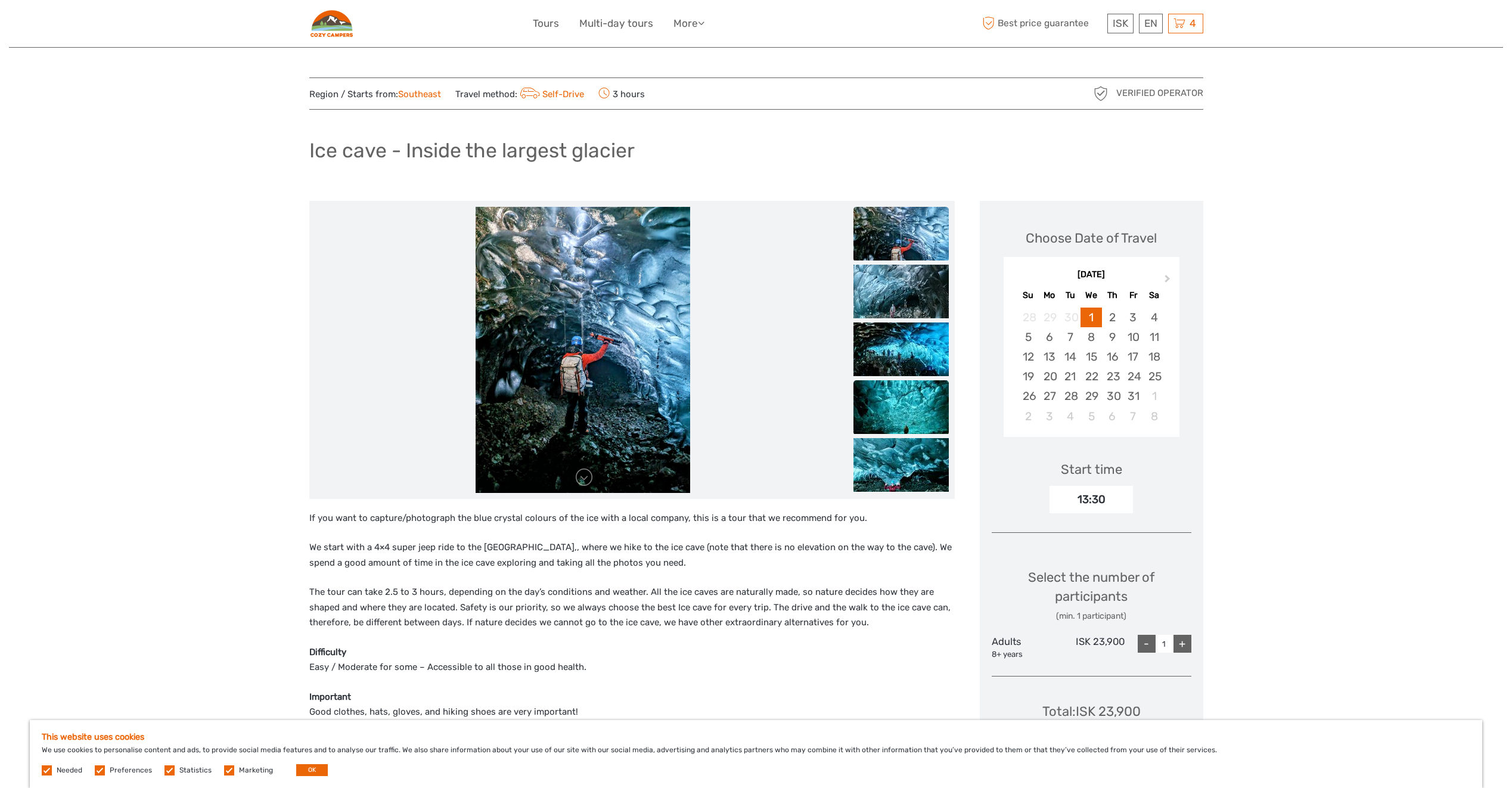
click at [904, 386] on img at bounding box center [901, 407] width 95 height 53
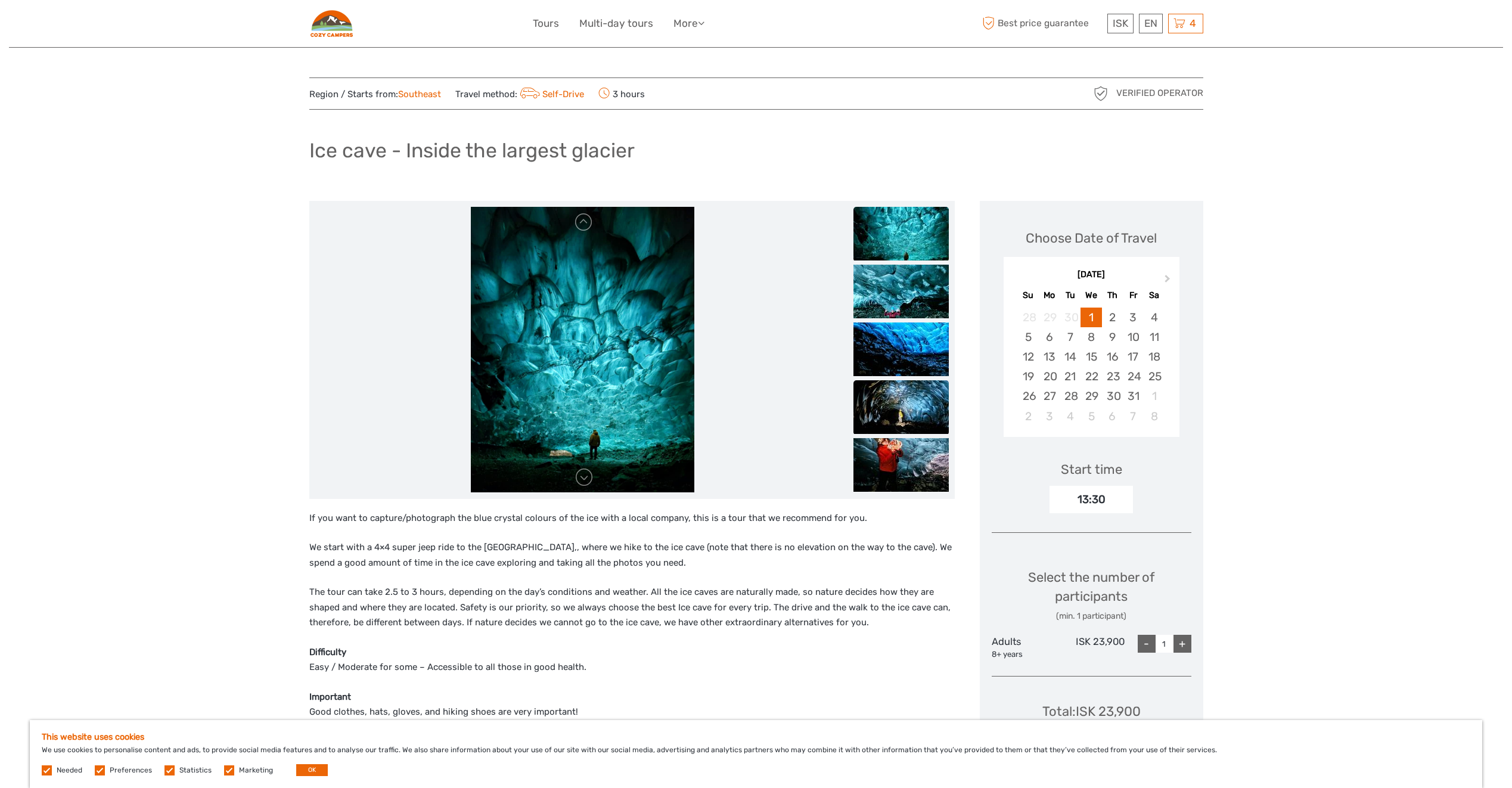
click at [903, 396] on img at bounding box center [901, 407] width 95 height 53
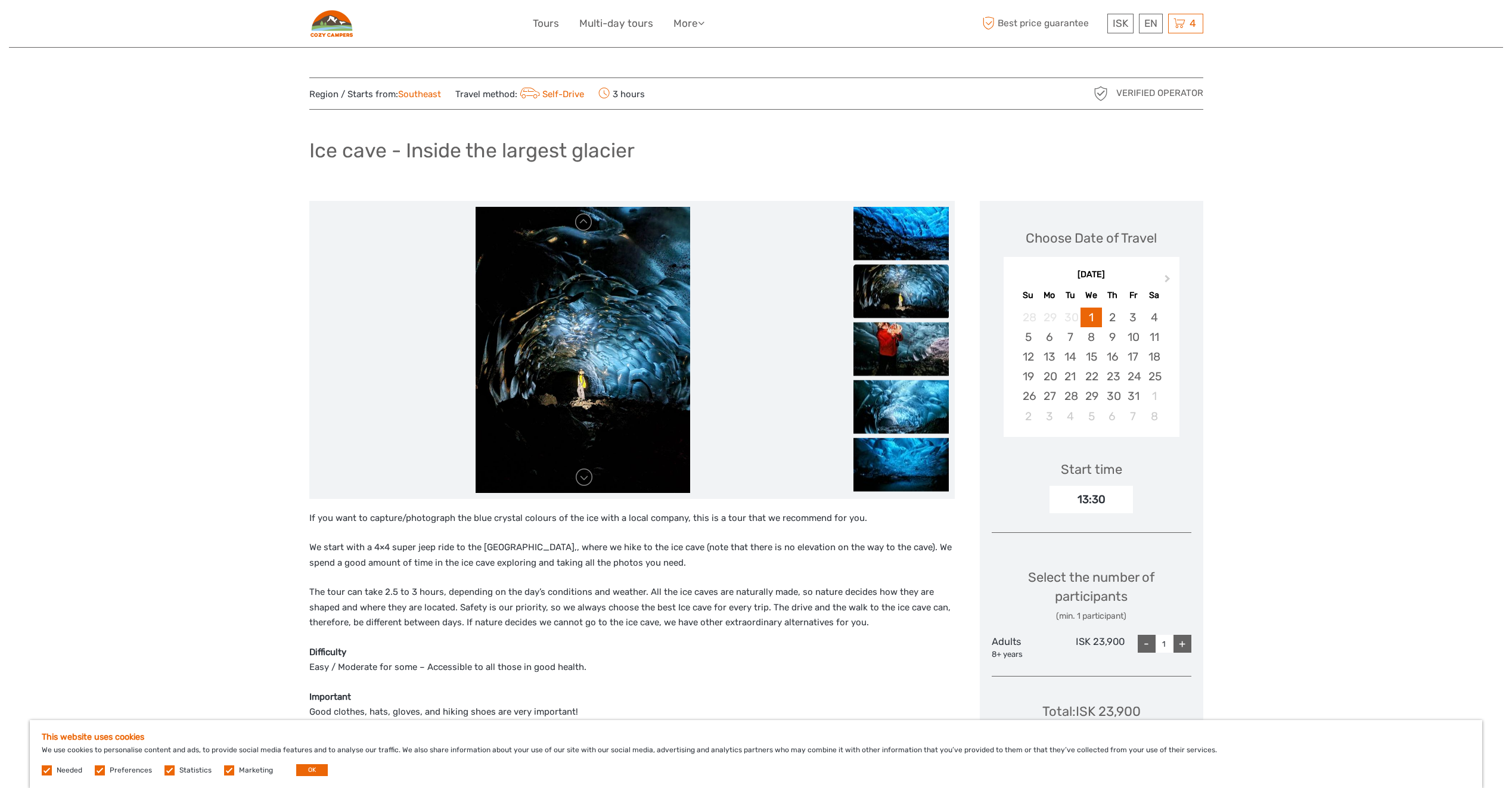
click at [903, 396] on img at bounding box center [901, 406] width 95 height 53
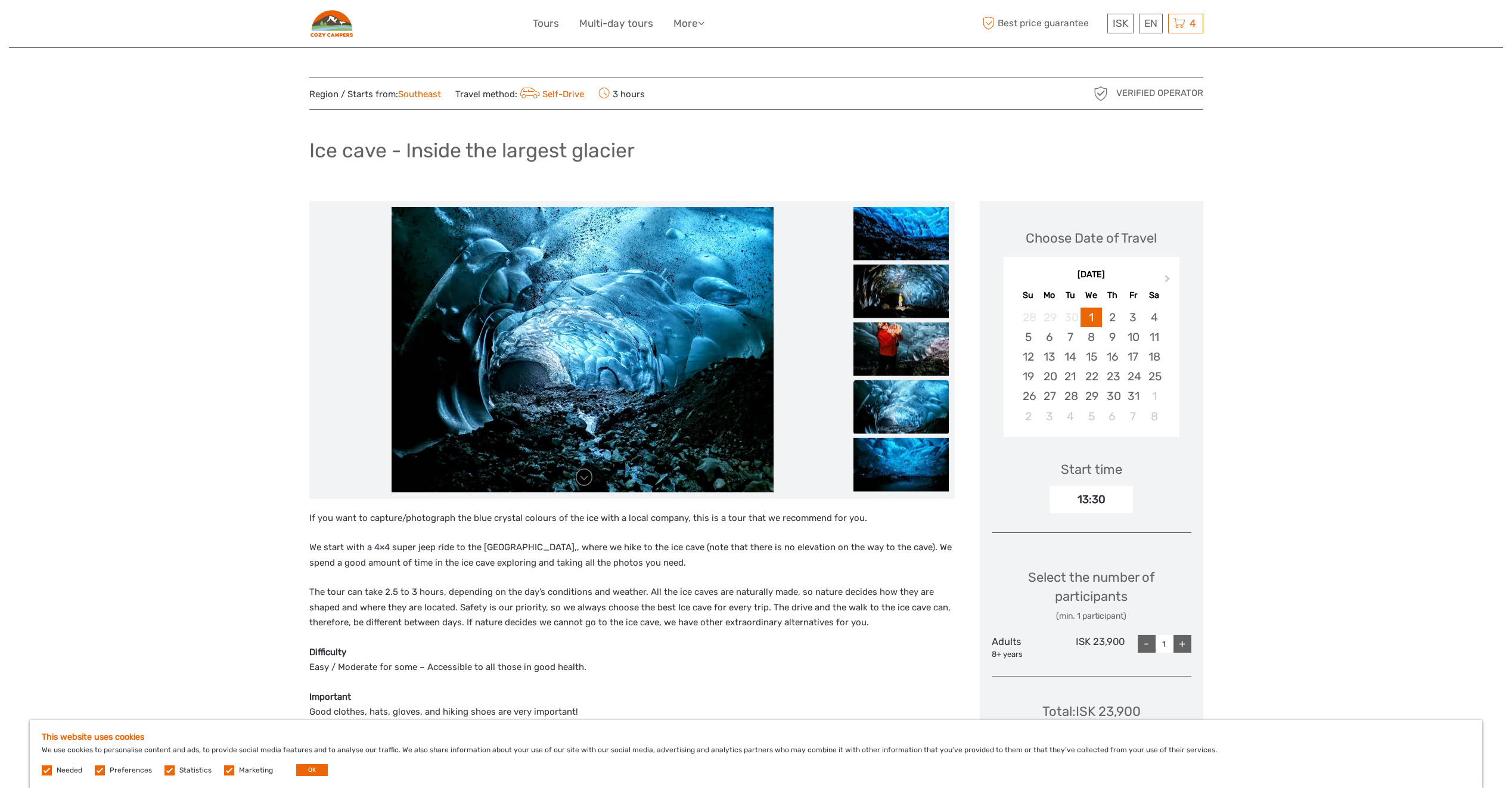
click at [910, 437] on ul at bounding box center [901, 120] width 95 height 752
click at [912, 456] on img at bounding box center [901, 464] width 95 height 53
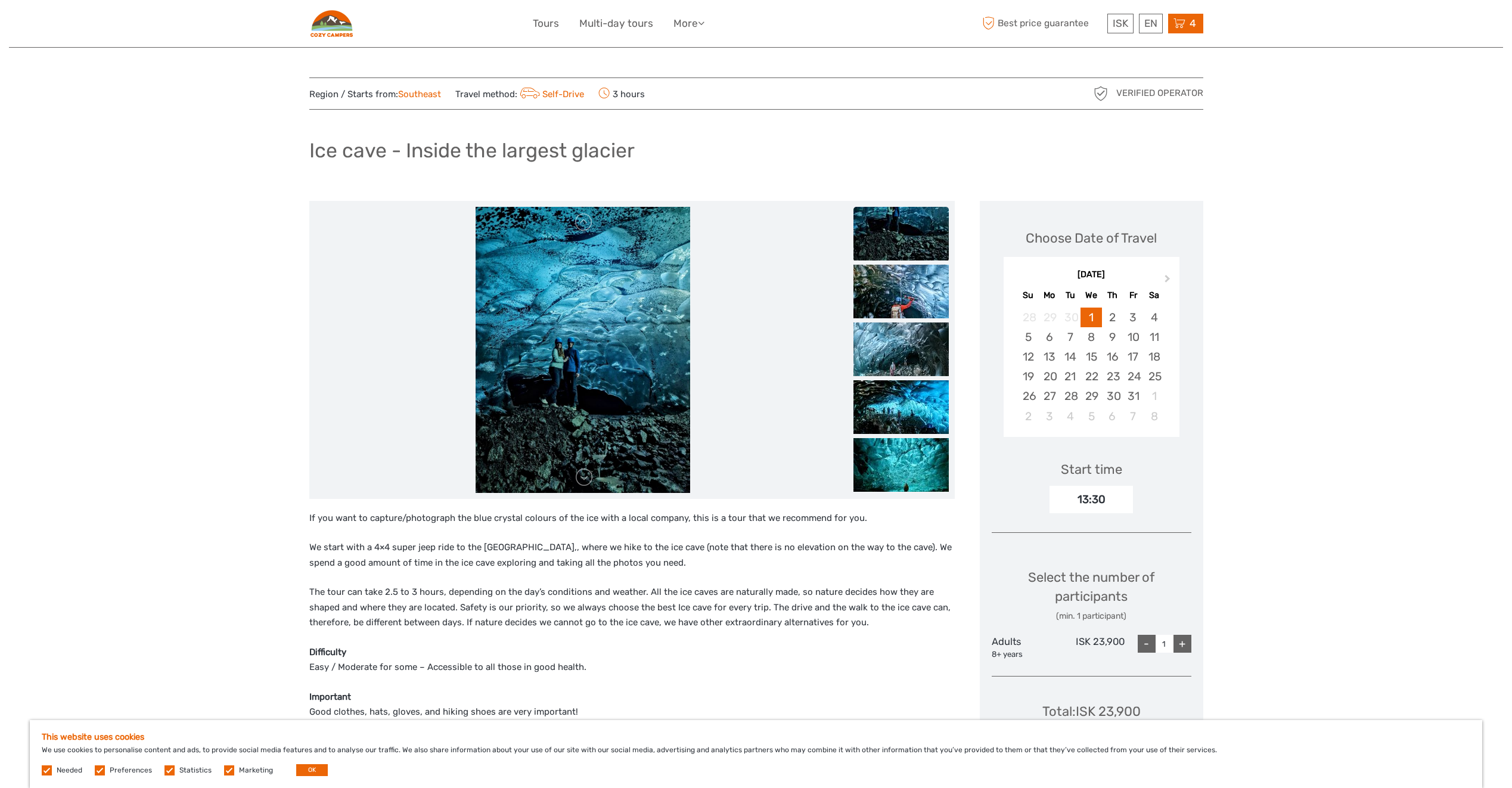
click at [1183, 25] on icon at bounding box center [1179, 23] width 12 height 15
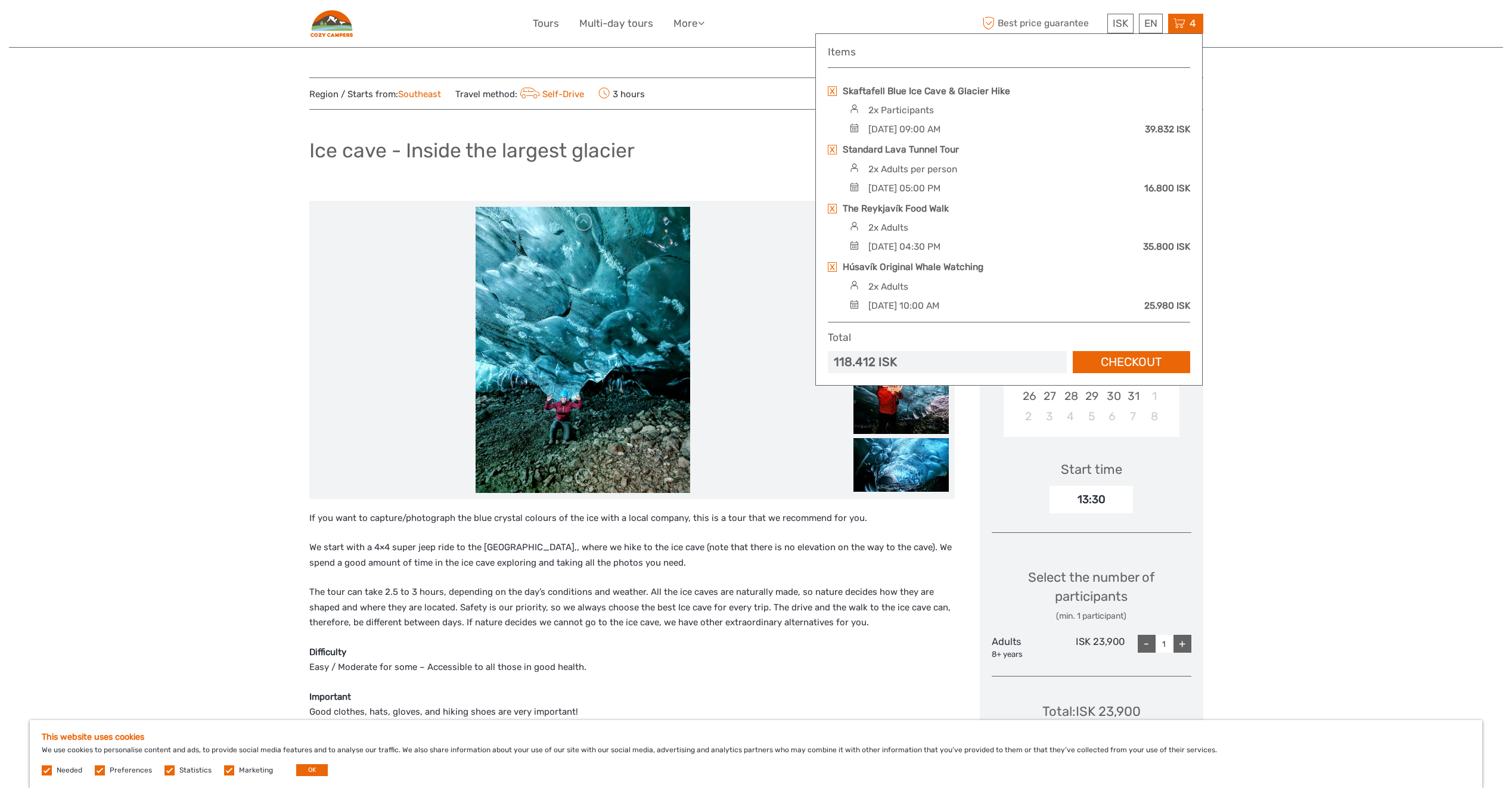
click at [834, 266] on link at bounding box center [833, 266] width 9 height 10
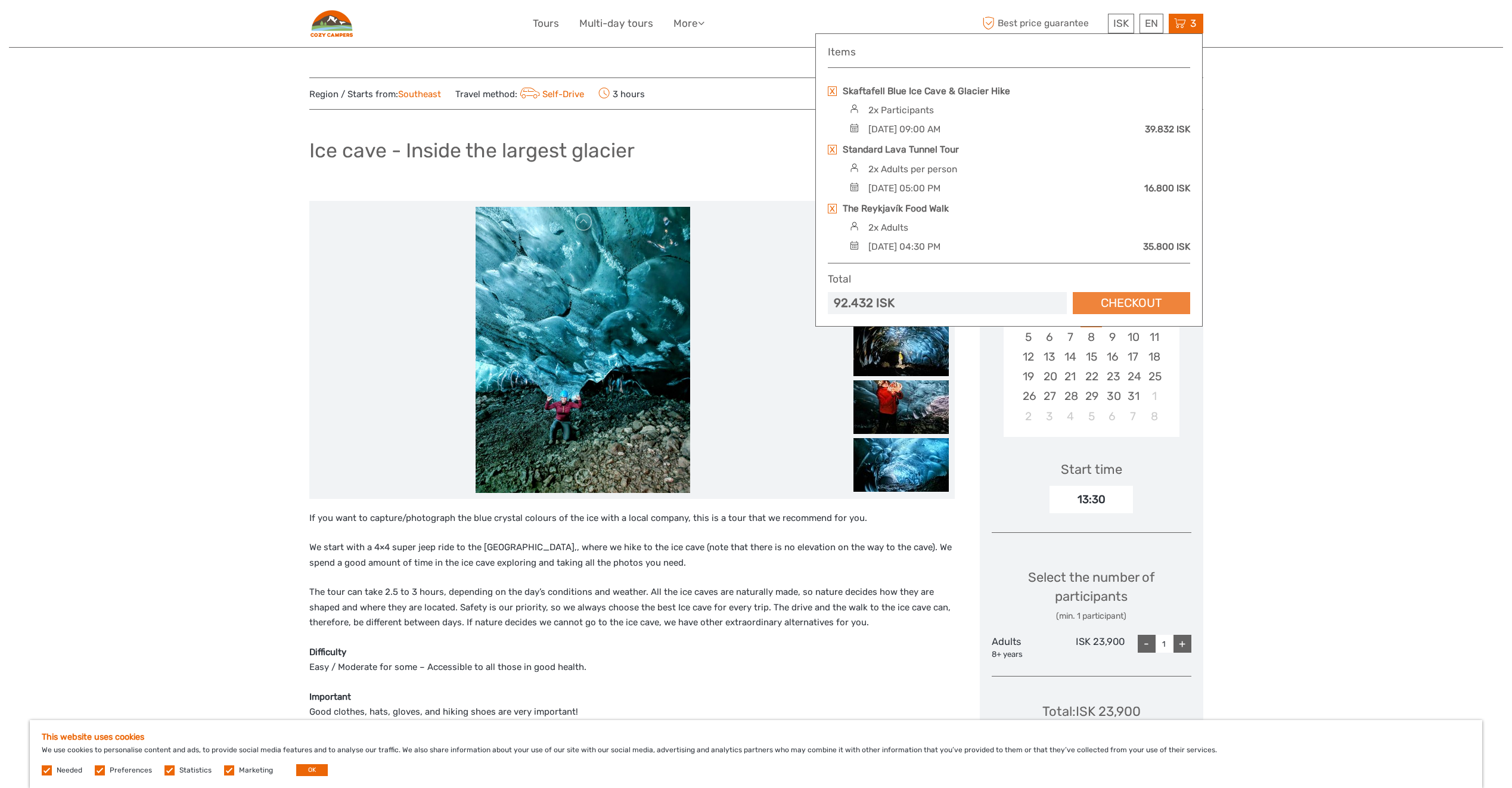
click at [1119, 302] on link "Checkout" at bounding box center [1131, 302] width 117 height 22
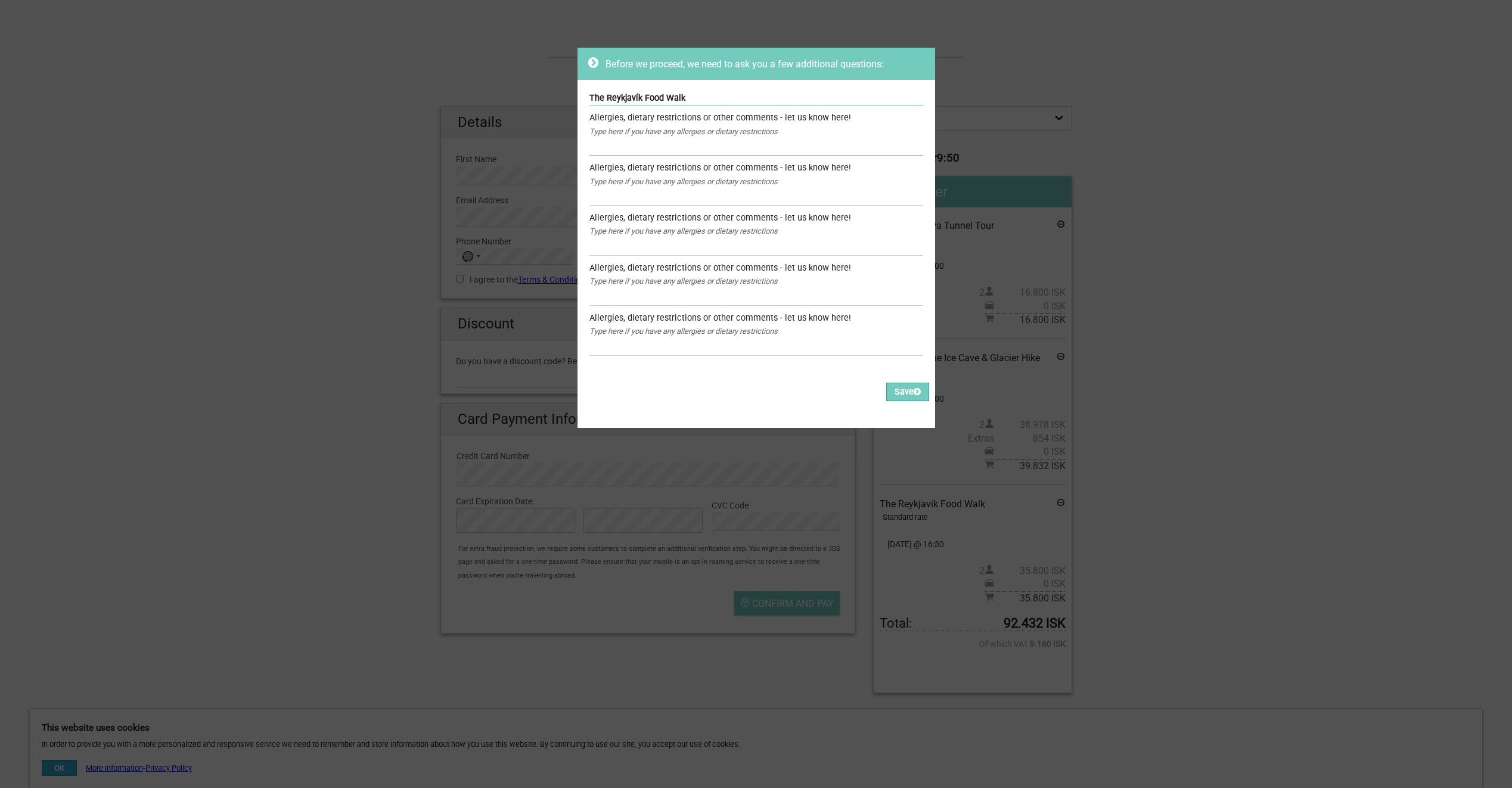
click at [662, 140] on input "text" at bounding box center [756, 146] width 334 height 17
click at [890, 392] on button "Save" at bounding box center [908, 392] width 43 height 19
click at [730, 146] on input "text" at bounding box center [756, 146] width 334 height 17
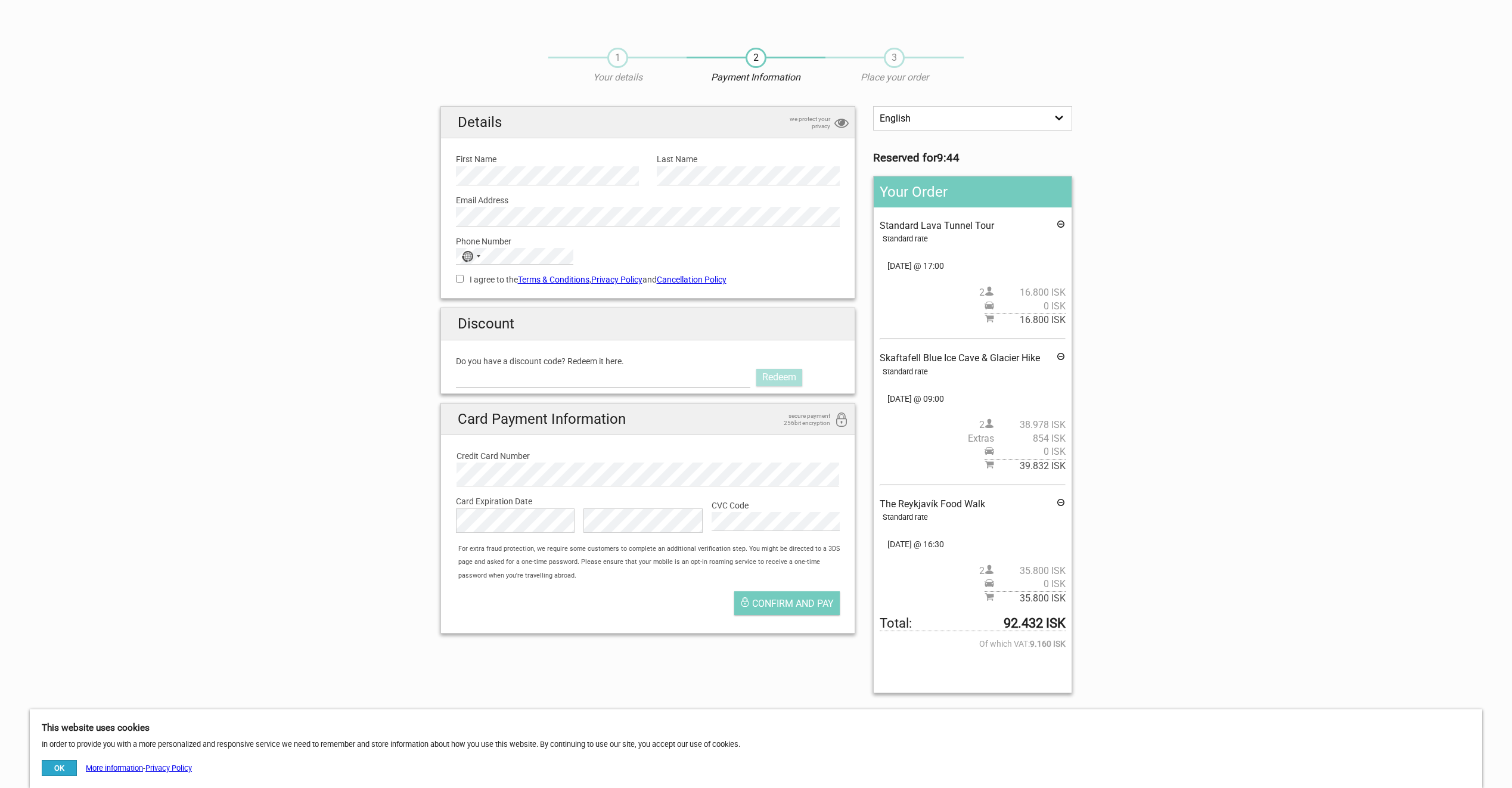
click at [544, 375] on input "Do you have a discount code? Redeem it here." at bounding box center [603, 377] width 295 height 19
paste input "CozyTime"
type input "CozyTime"
click at [794, 380] on link "Redeem" at bounding box center [779, 377] width 46 height 17
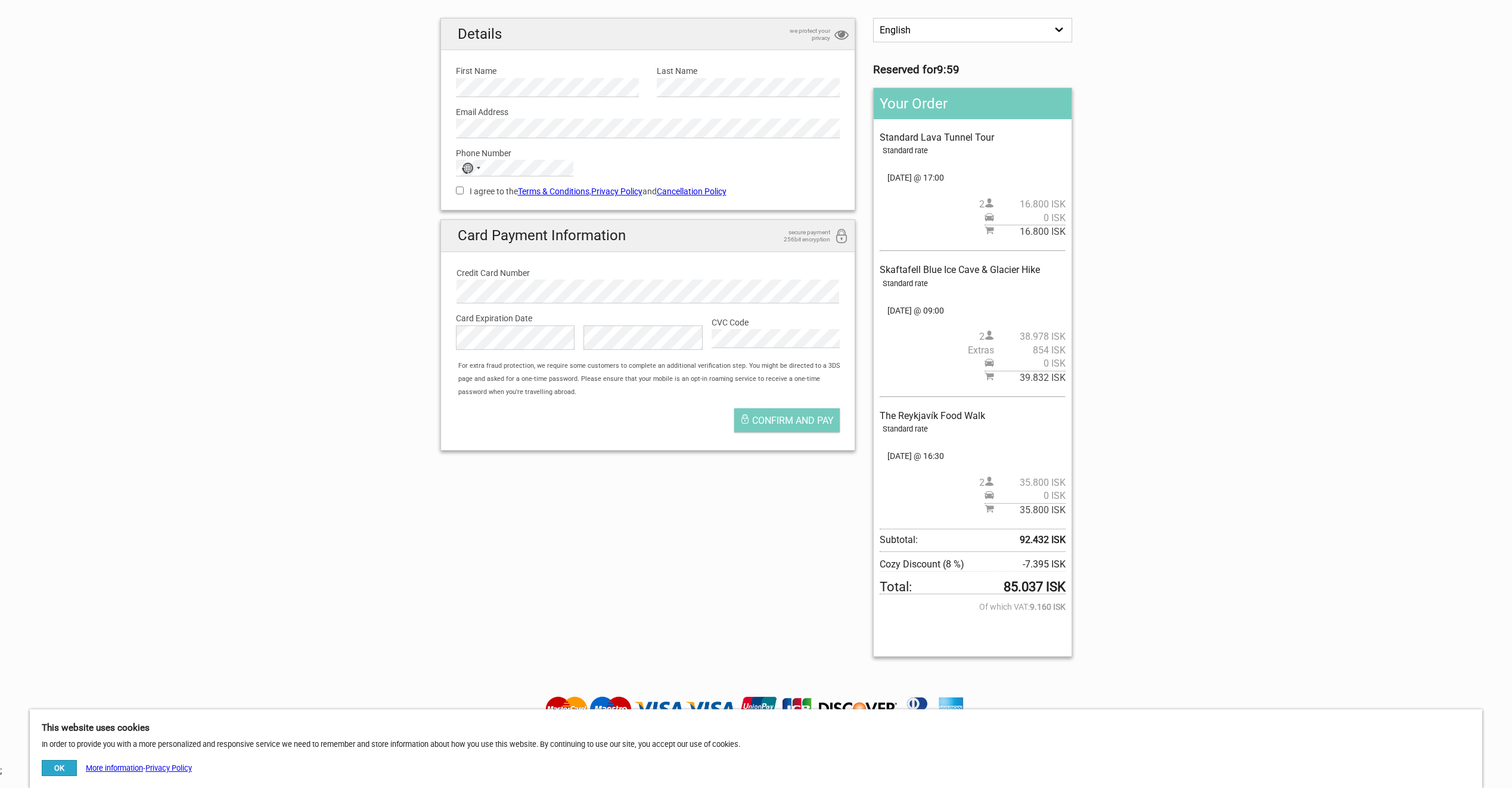
scroll to position [119, 0]
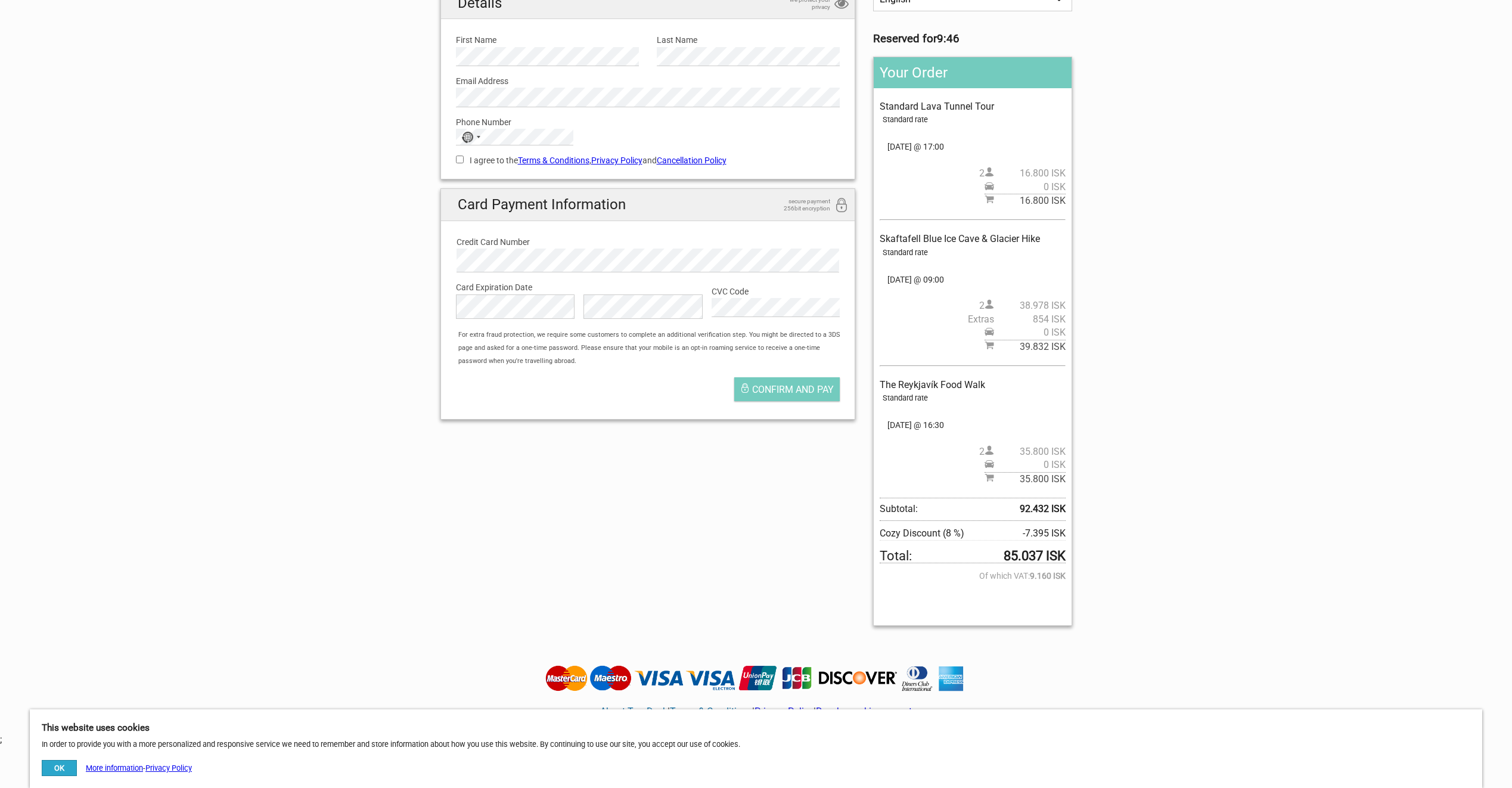
click at [262, 327] on section "1 Your details 2 Payment Information 3 Place your order English Español Deutsch…" at bounding box center [756, 275] width 1512 height 718
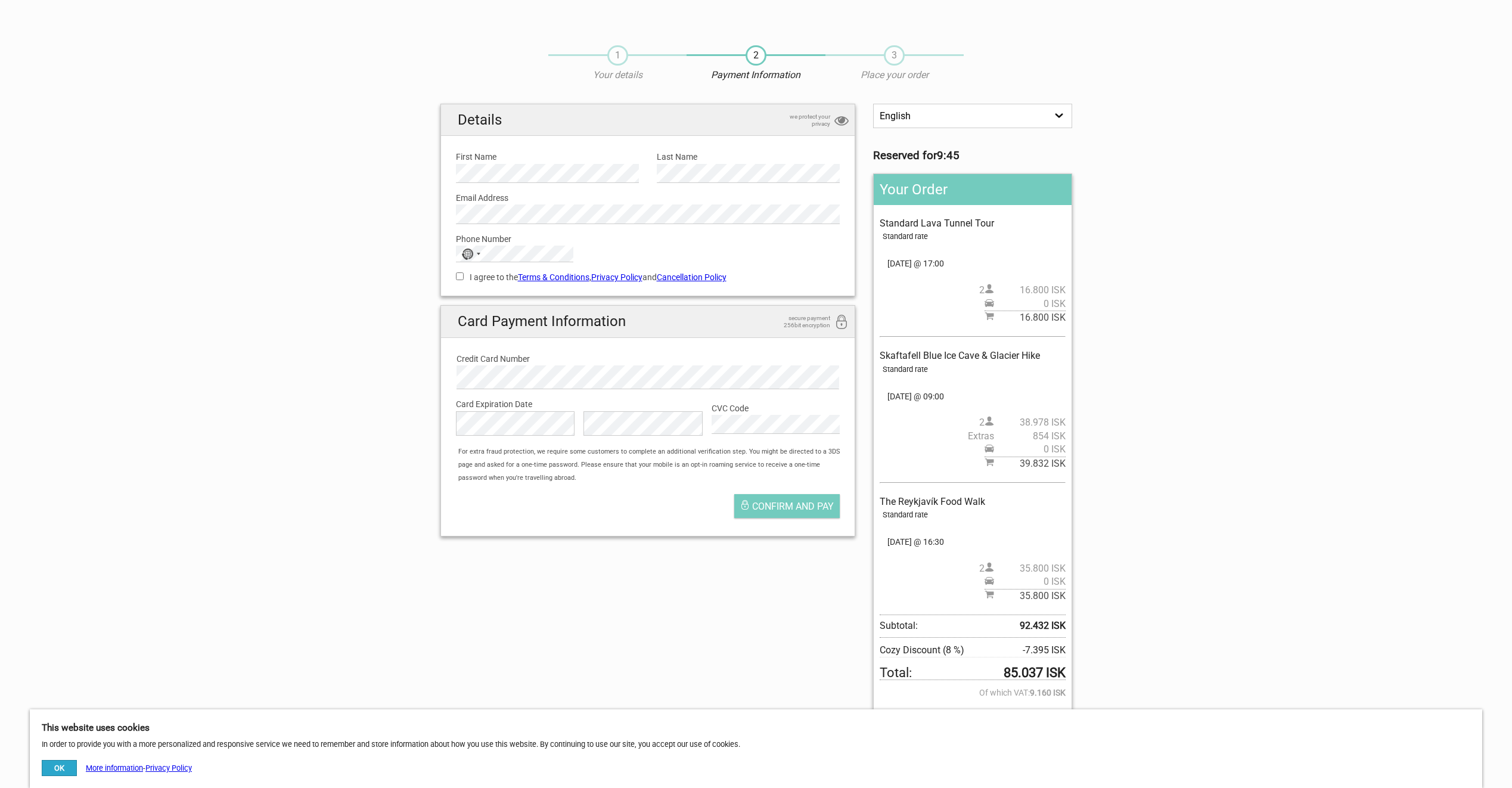
scroll to position [0, 0]
click at [474, 256] on div "India +91" at bounding box center [470, 256] width 28 height 16
type input "ph"
click at [540, 296] on li "Philippines +63" at bounding box center [522, 295] width 131 height 23
click at [653, 245] on label "Phone Number" at bounding box center [648, 241] width 384 height 13
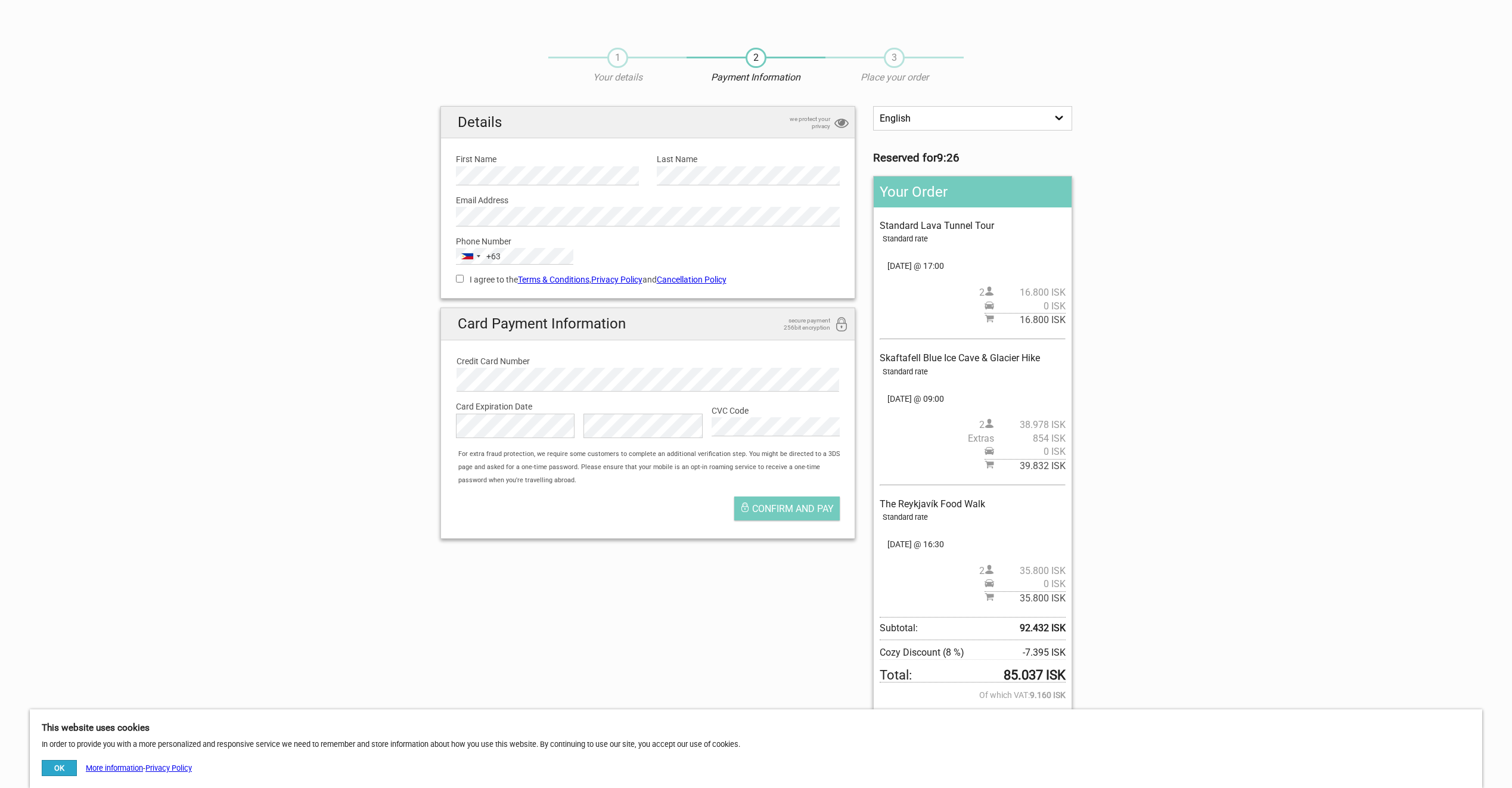
click at [462, 279] on input "I agree to the Terms & Conditions , Privacy Policy and Cancellation Policy" at bounding box center [459, 278] width 8 height 8
checkbox input "true"
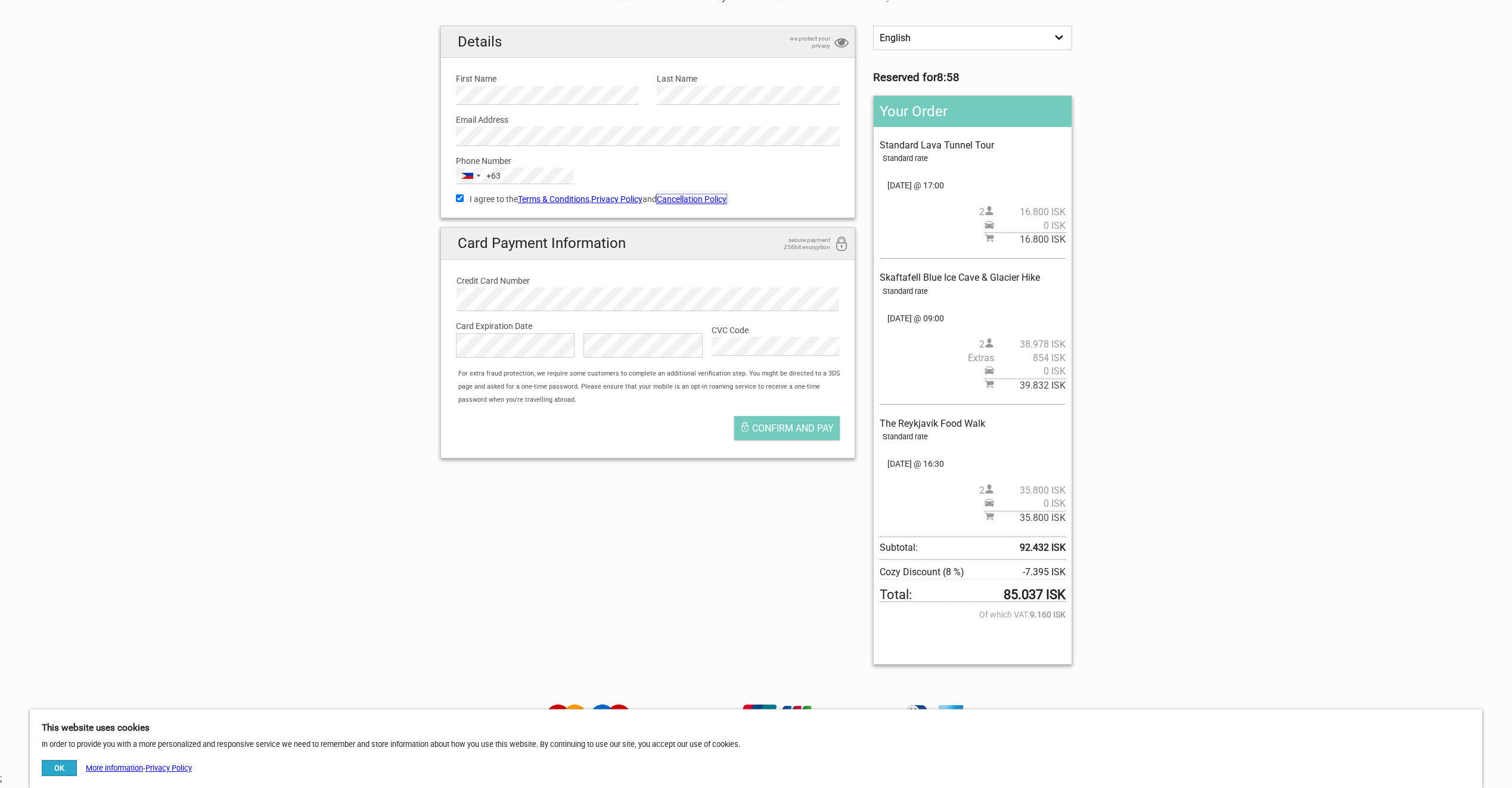
scroll to position [59, 0]
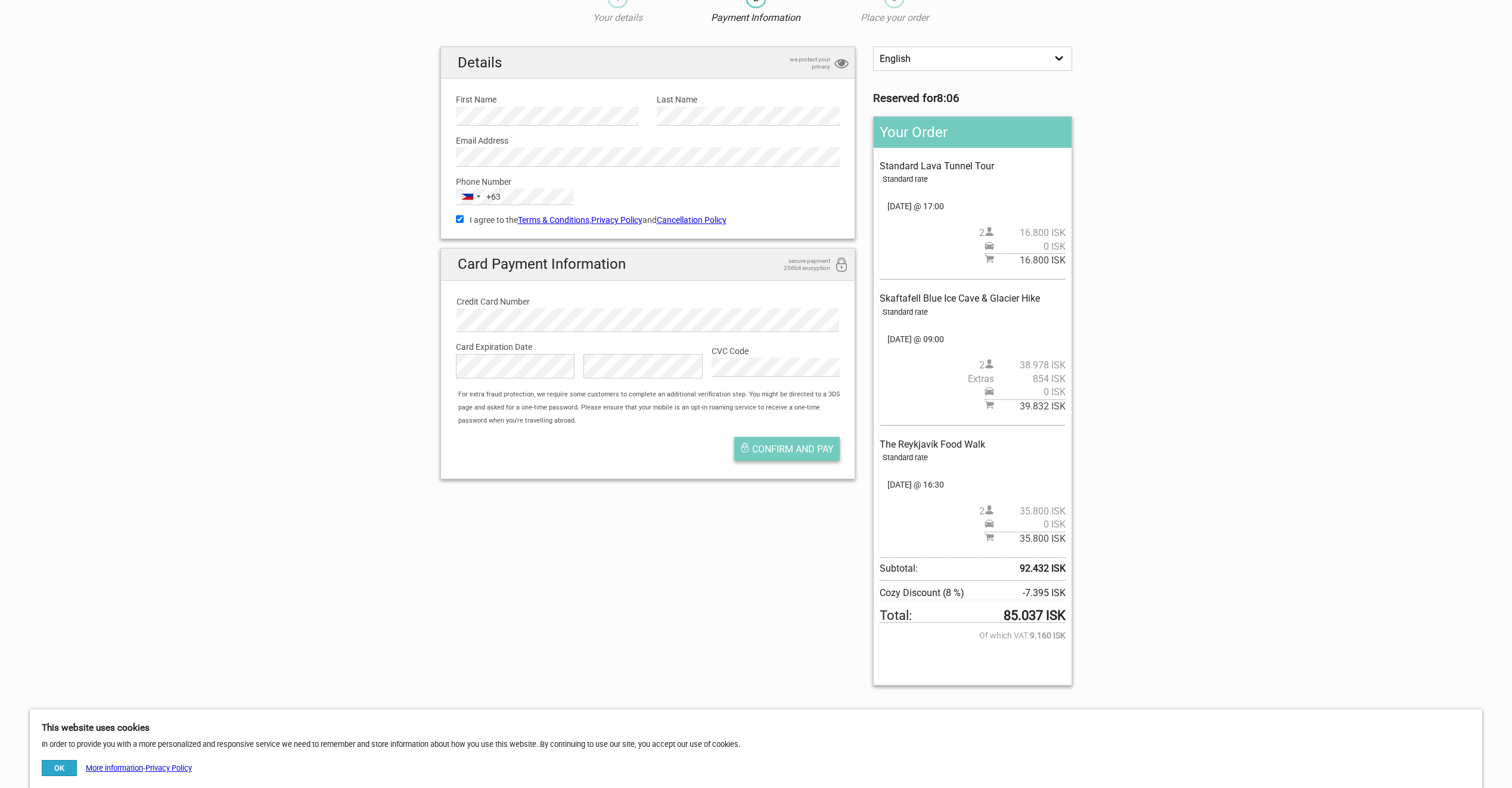
click at [771, 444] on span "Confirm and pay" at bounding box center [793, 449] width 82 height 11
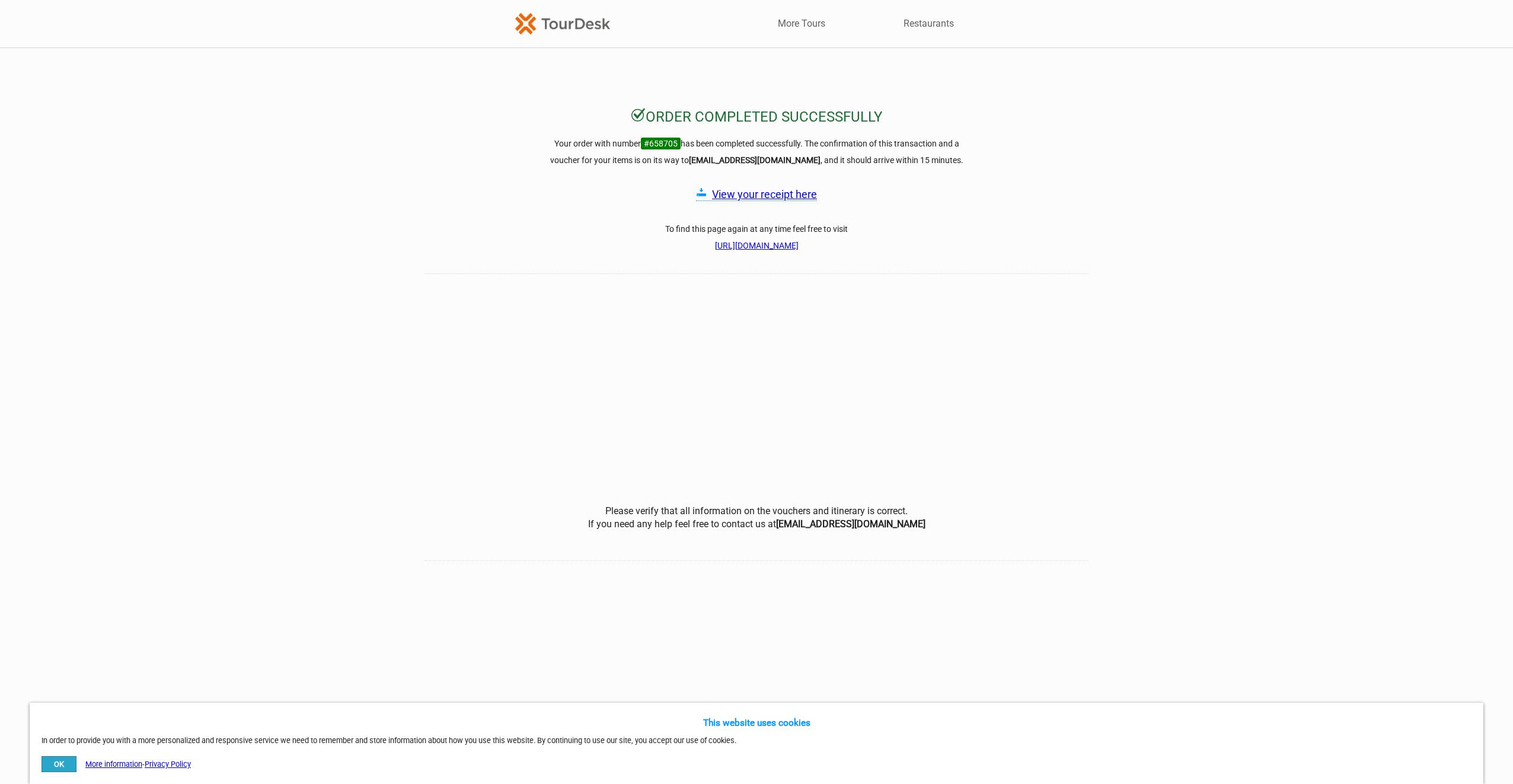
click at [190, 342] on div "Order completed successfully Your order with number #658705 has been completed …" at bounding box center [756, 334] width 1513 height 453
